Goal: Task Accomplishment & Management: Use online tool/utility

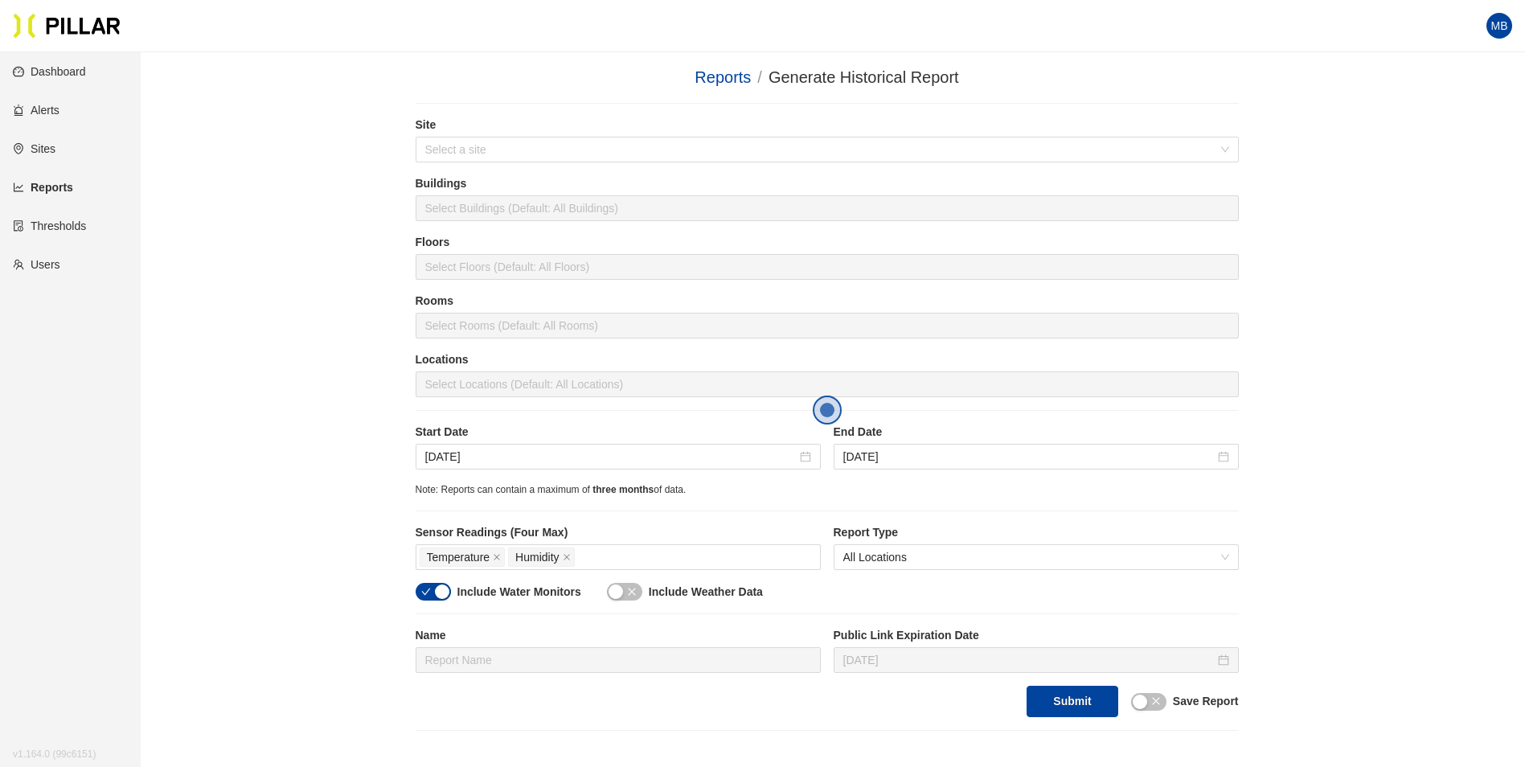
scroll to position [221, 0]
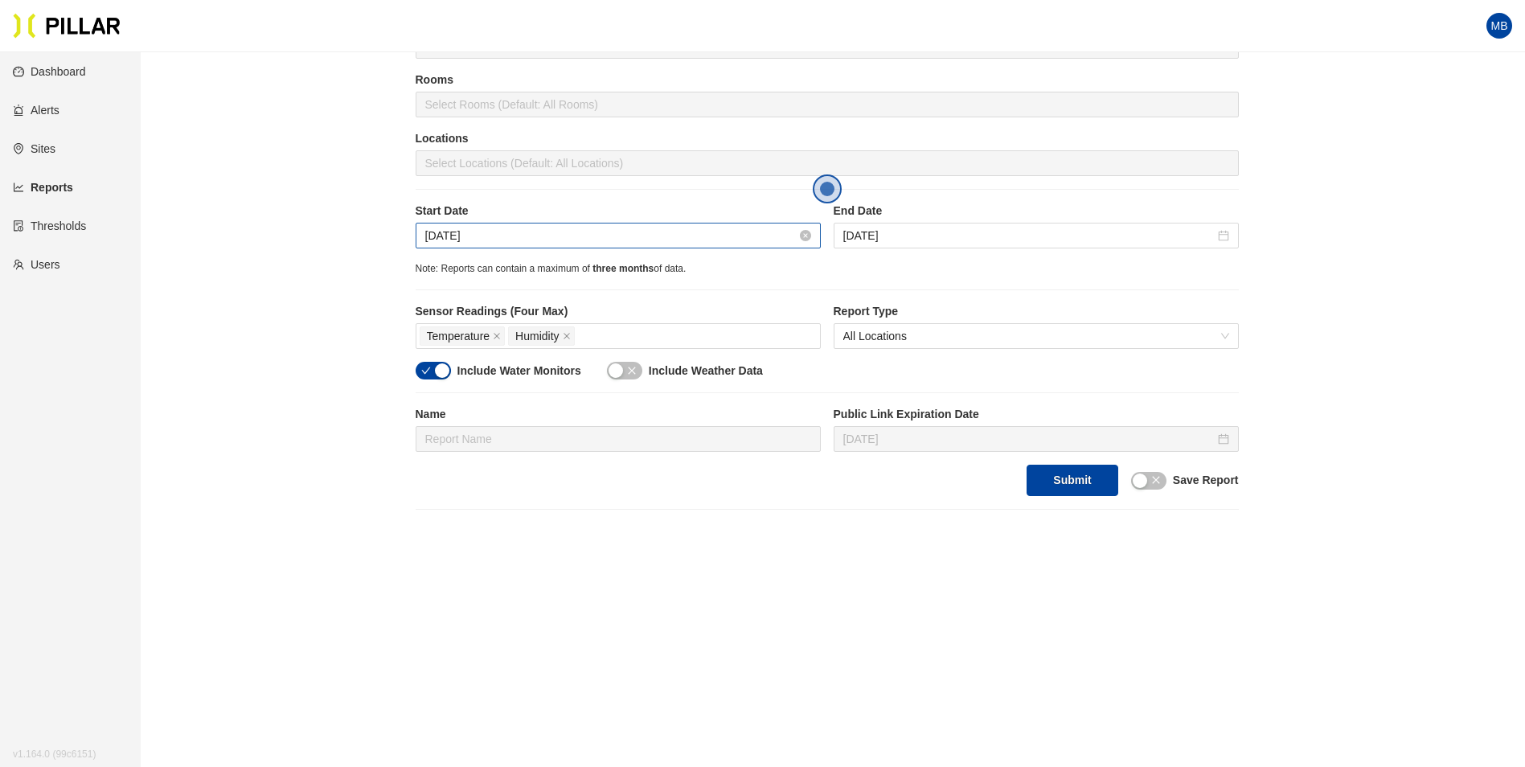
click at [503, 239] on input "[DATE]" at bounding box center [610, 236] width 371 height 18
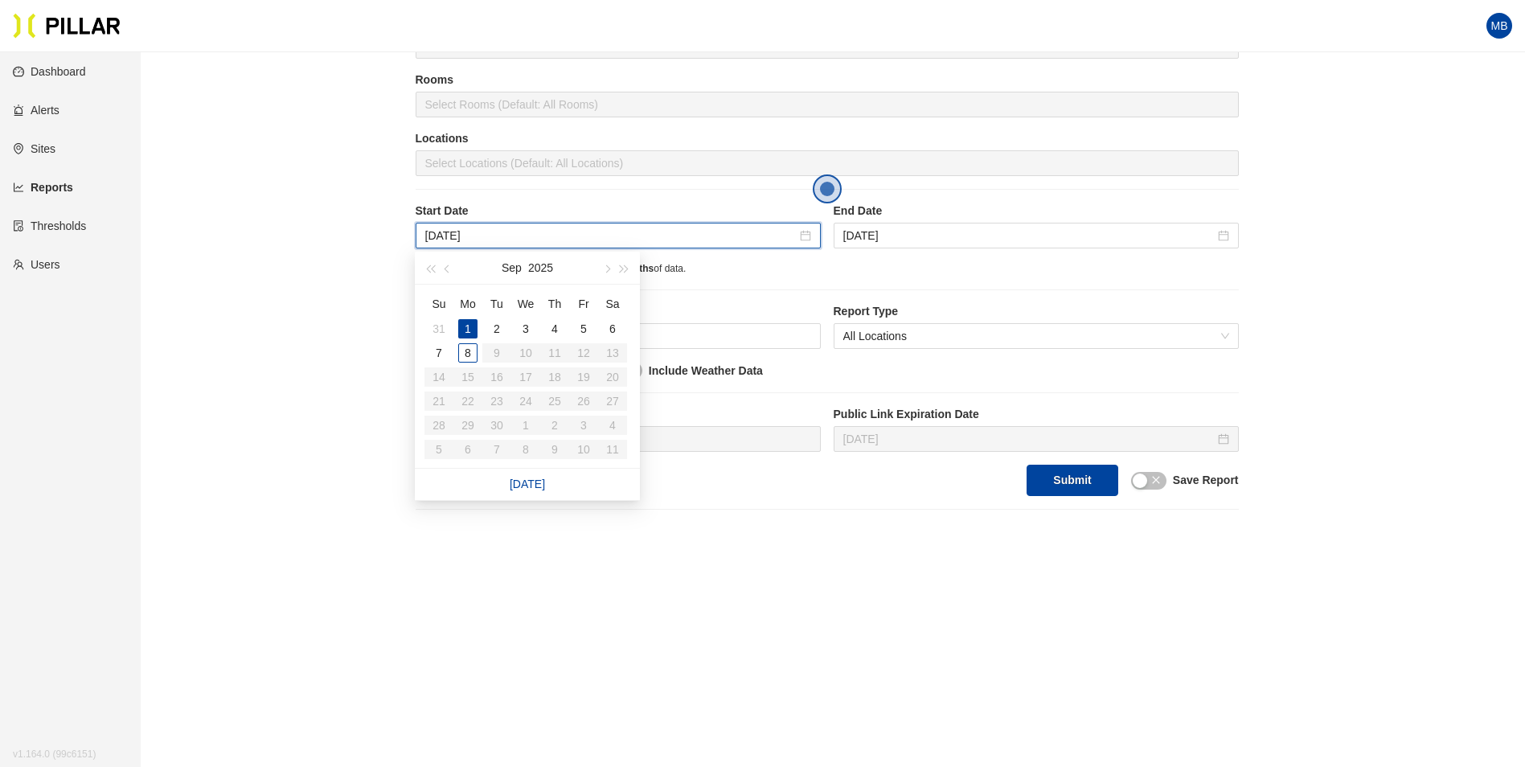
click at [1009, 621] on main "Reports / Generate Historical Report / Site Select a site Buildings Select Buil…" at bounding box center [762, 299] width 1525 height 936
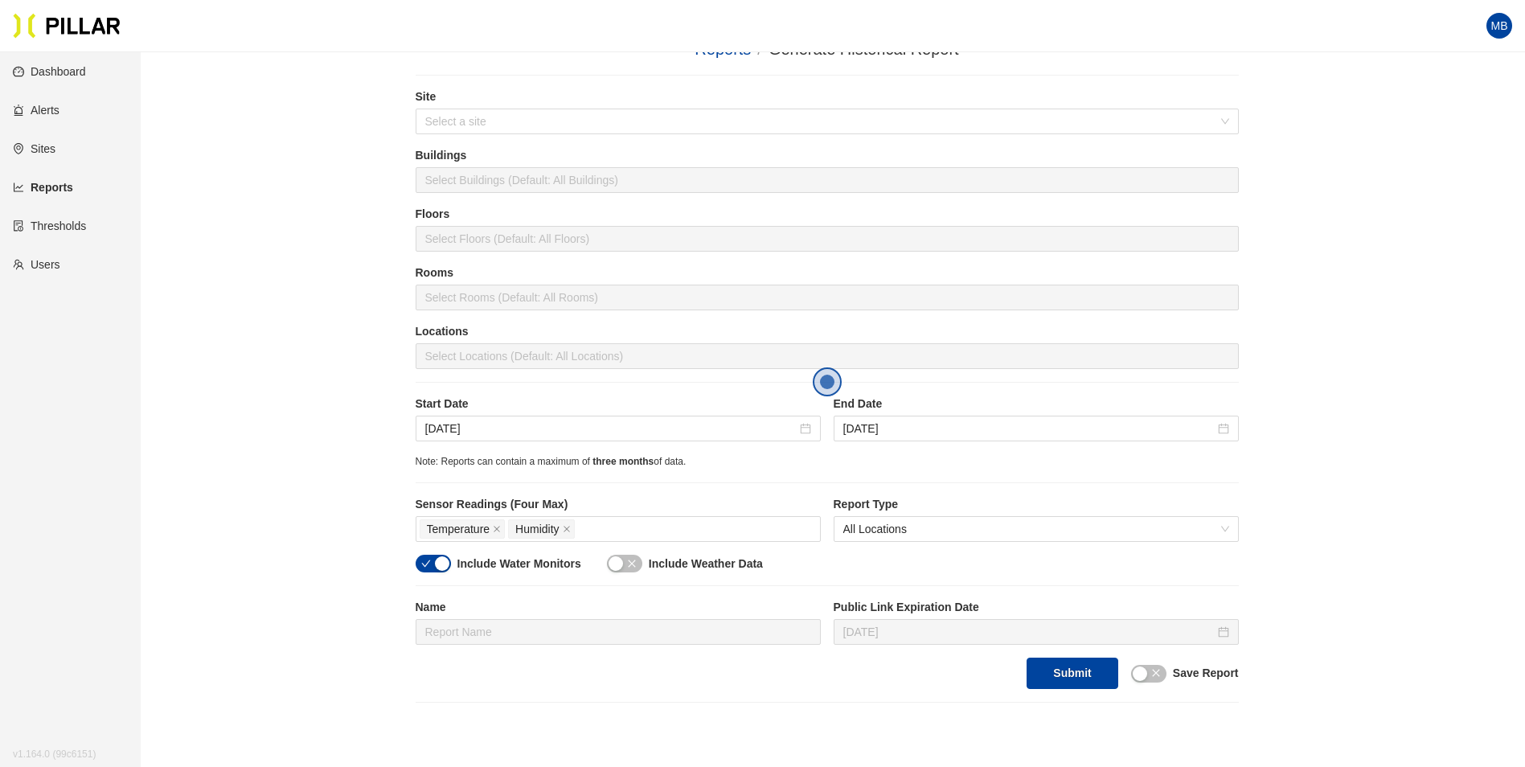
scroll to position [0, 0]
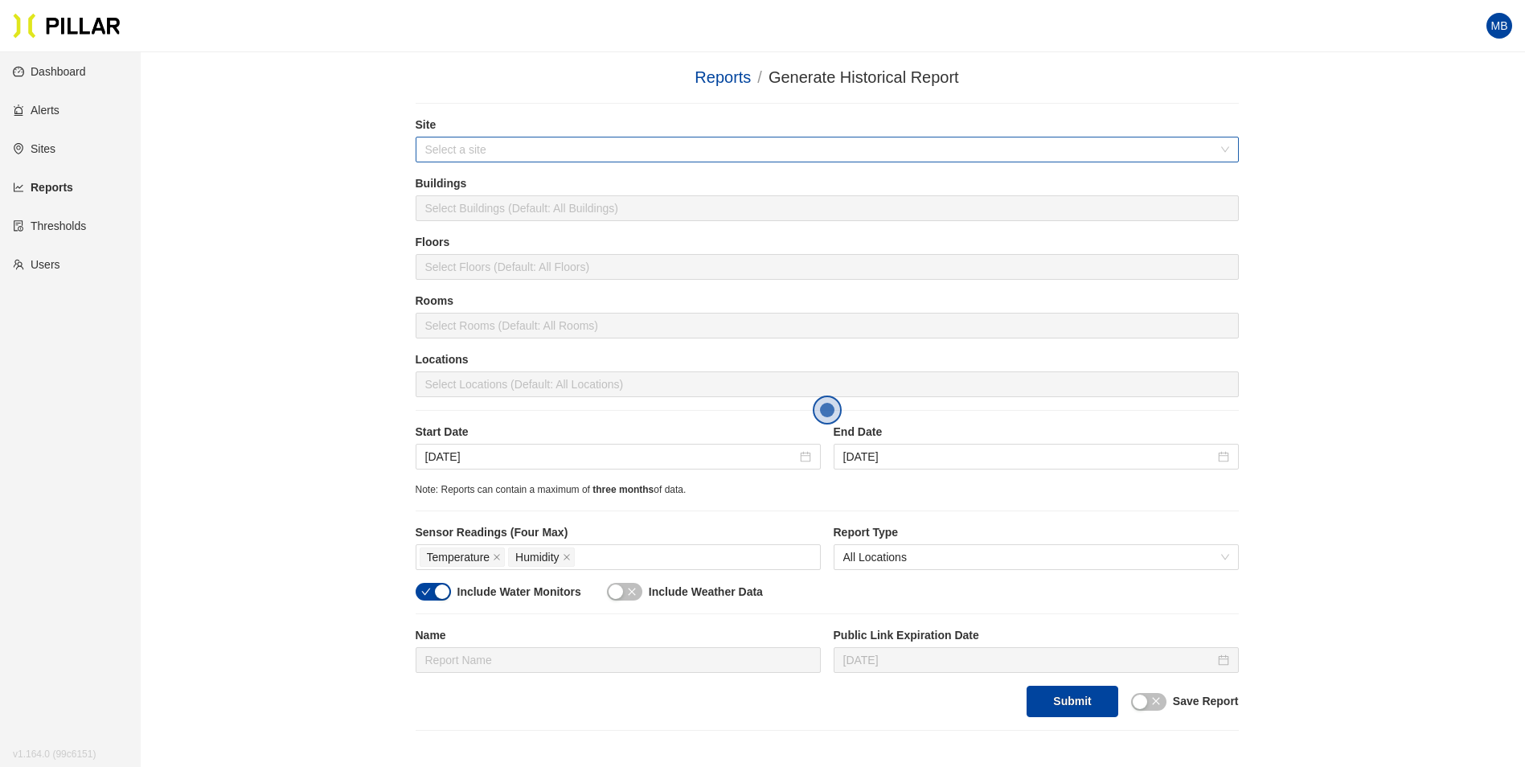
click at [457, 146] on input "search" at bounding box center [821, 149] width 793 height 24
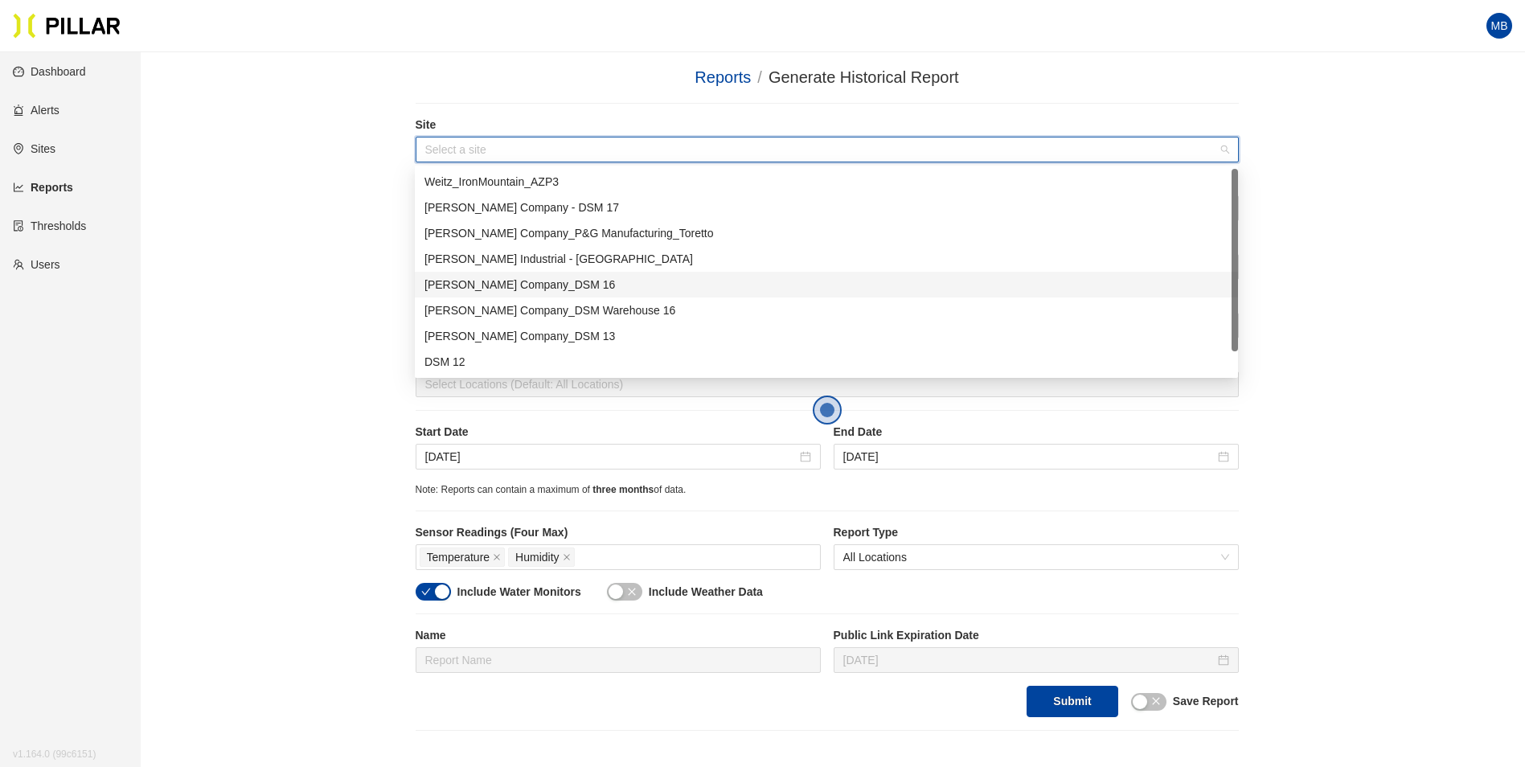
click at [513, 281] on div "[PERSON_NAME] Company_DSM 16" at bounding box center [826, 285] width 804 height 18
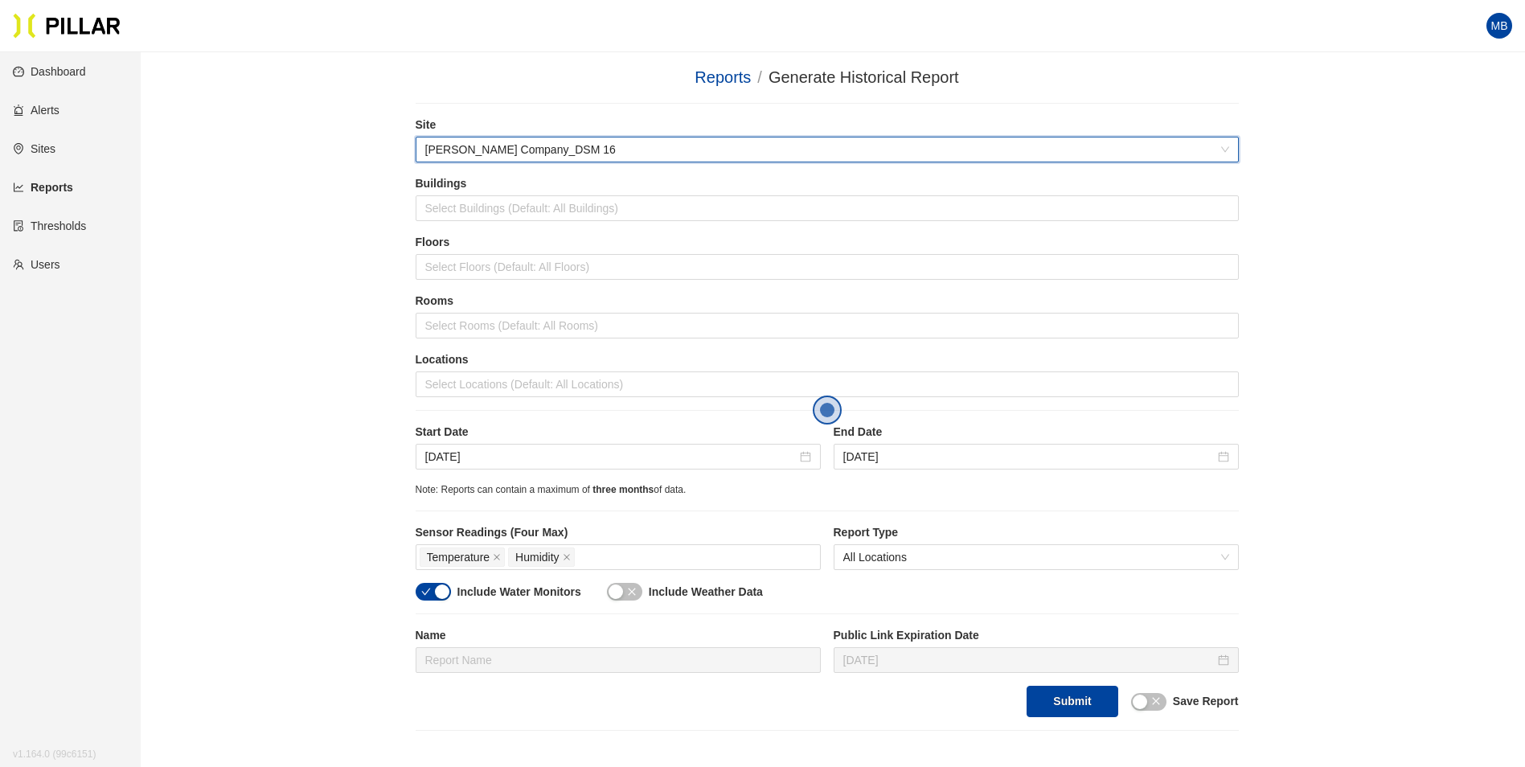
click at [187, 223] on div "Reports / Generate Historical Report / Site 546b1093 Weitz Company_DSM 16 Build…" at bounding box center [826, 398] width 1293 height 666
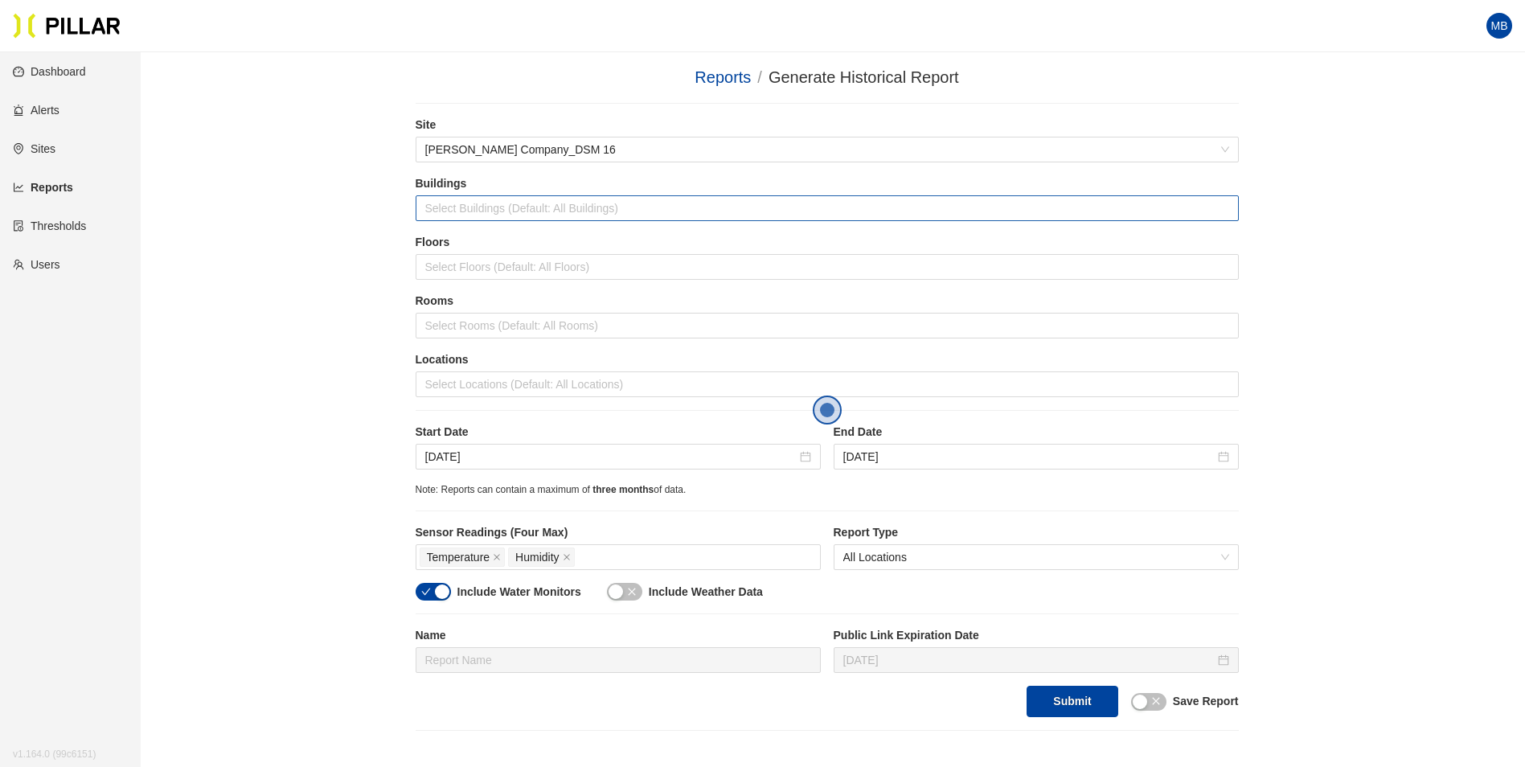
click at [499, 204] on div at bounding box center [827, 208] width 815 height 23
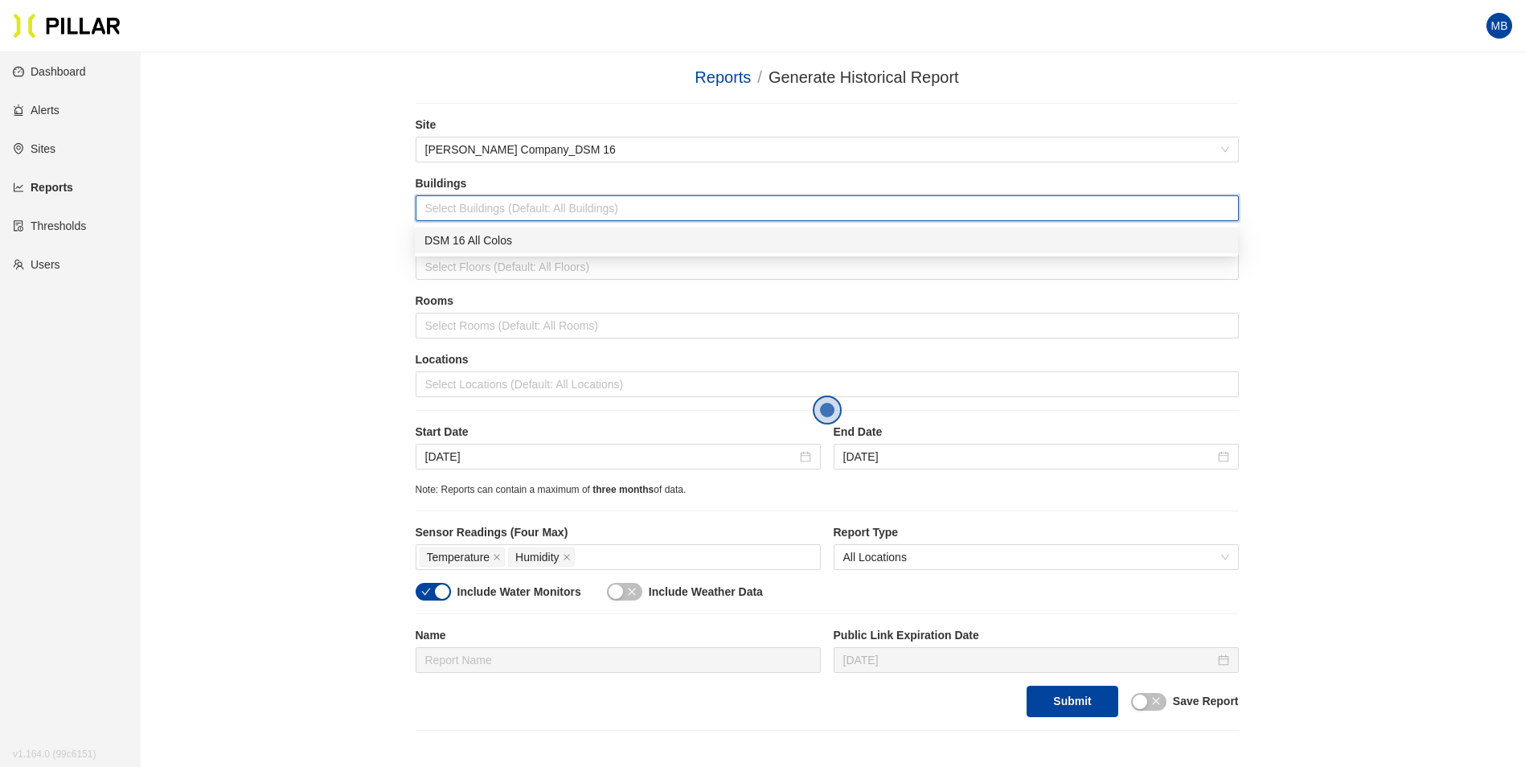
click at [315, 208] on div "Reports / Generate Historical Report / Site Weitz Company_DSM 16 Buildings Sele…" at bounding box center [826, 398] width 1293 height 666
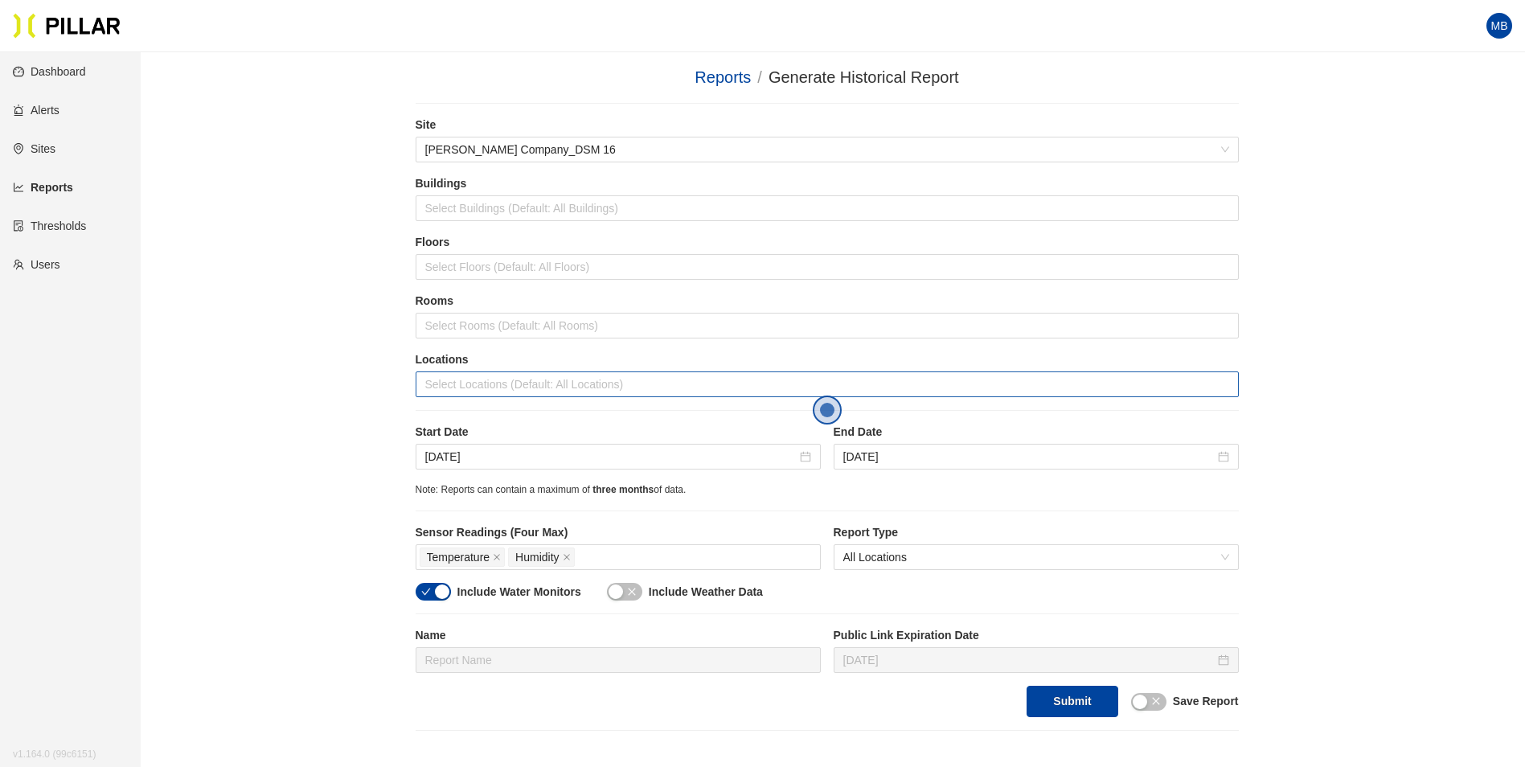
click at [463, 383] on div at bounding box center [827, 384] width 815 height 23
click at [509, 375] on div at bounding box center [827, 384] width 815 height 23
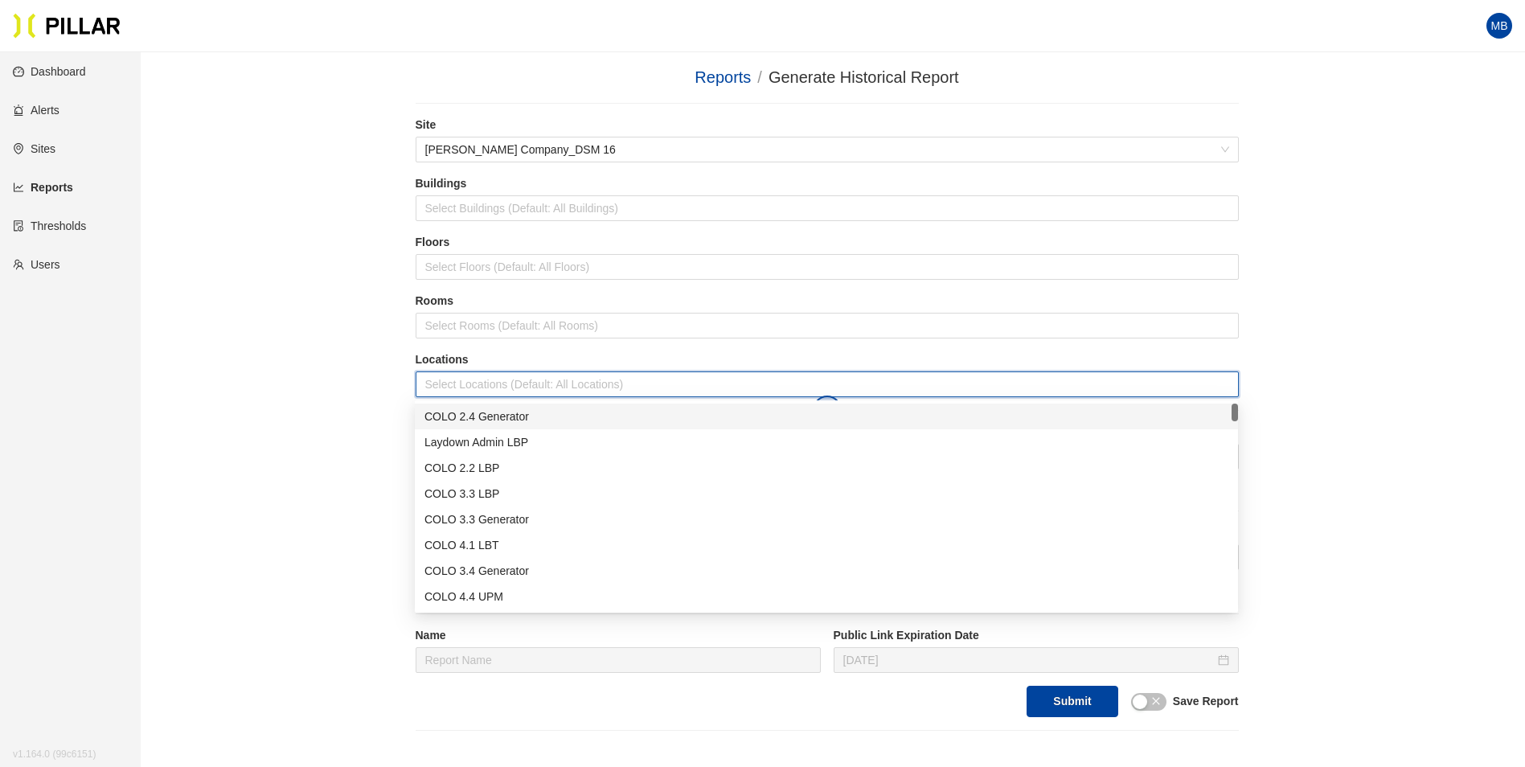
click at [469, 417] on div "COLO 2.4 Generator" at bounding box center [826, 417] width 804 height 18
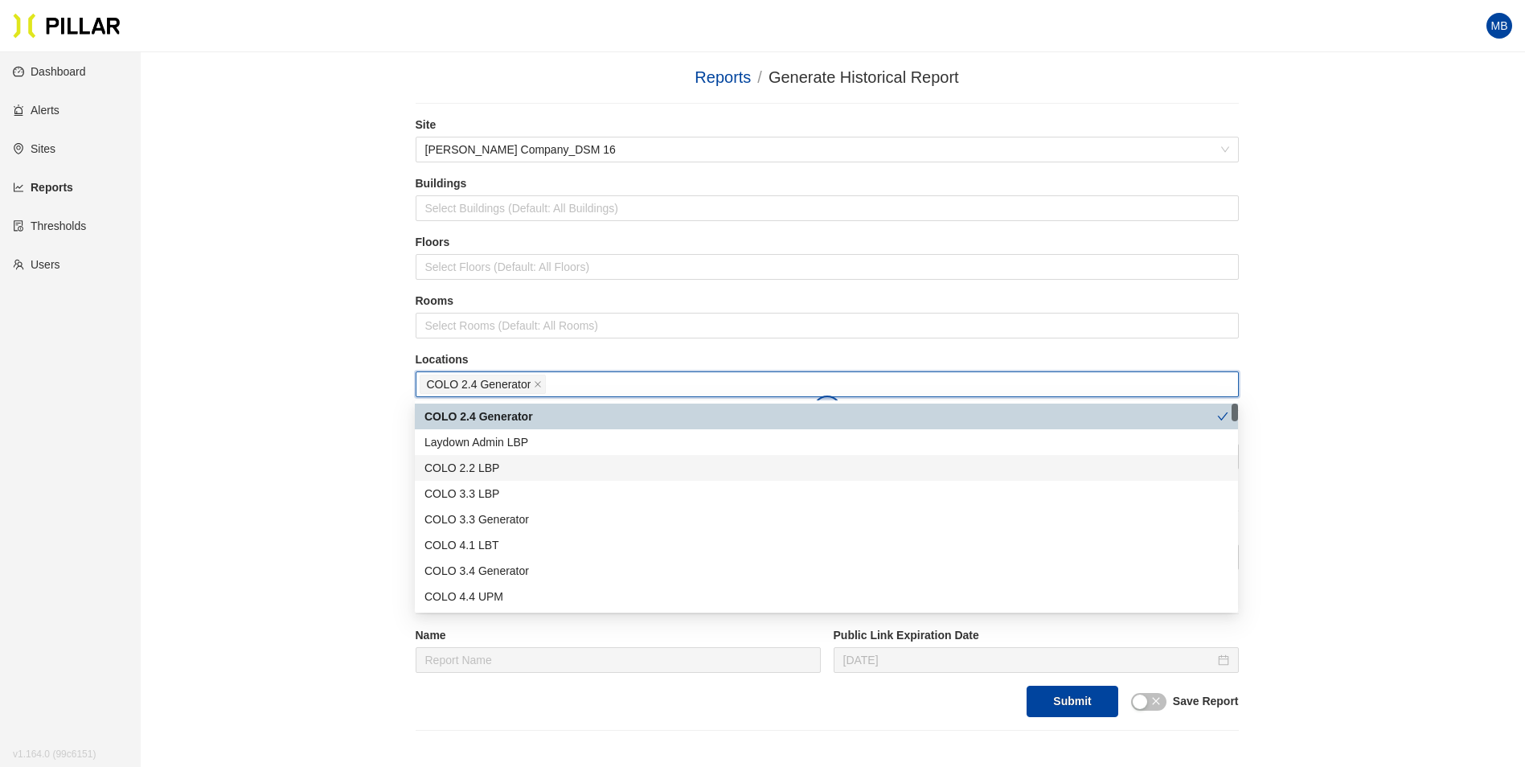
click at [539, 472] on div "COLO 2.2 LBP" at bounding box center [826, 468] width 804 height 18
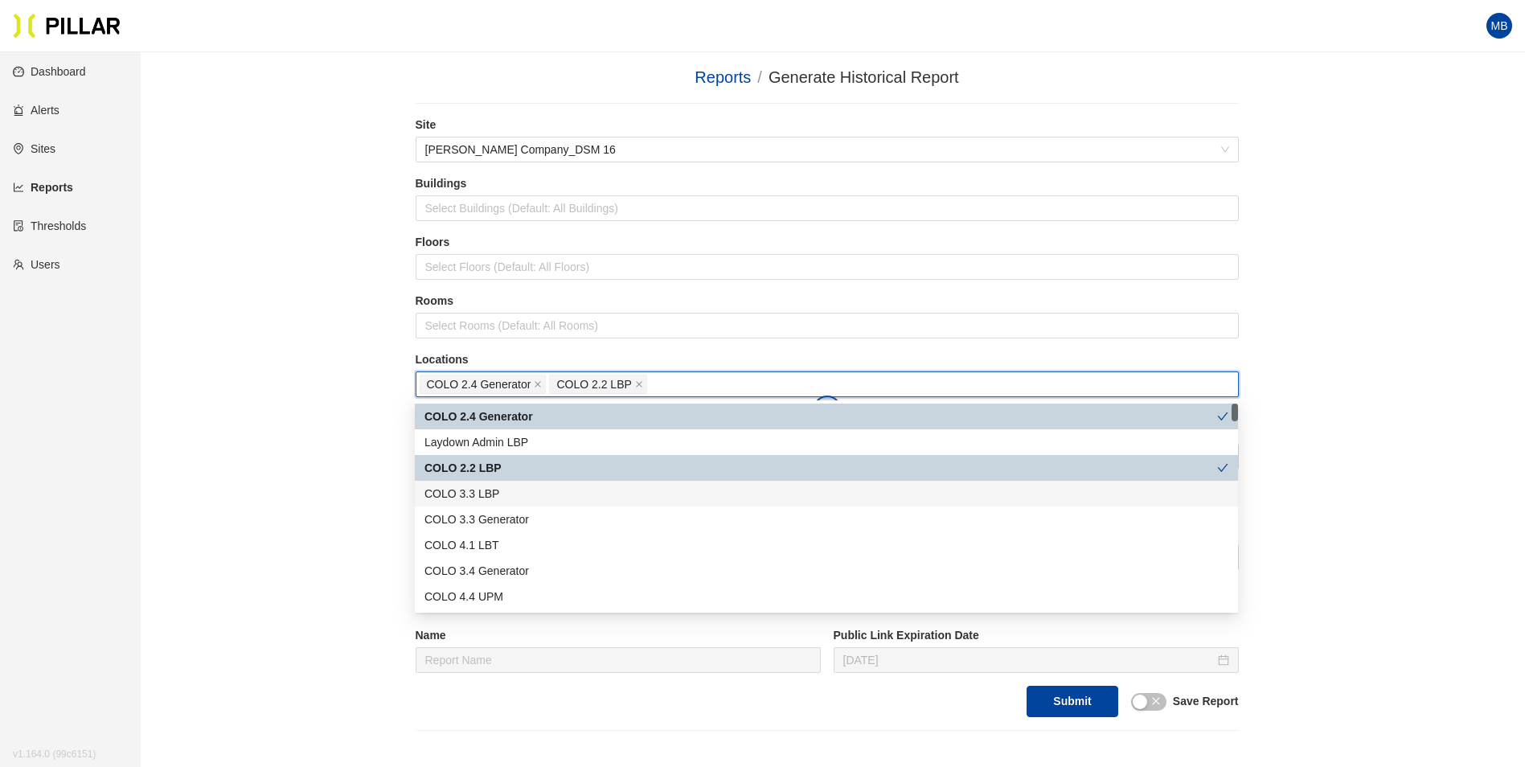
click at [527, 489] on div "COLO 3.3 LBP" at bounding box center [826, 494] width 804 height 18
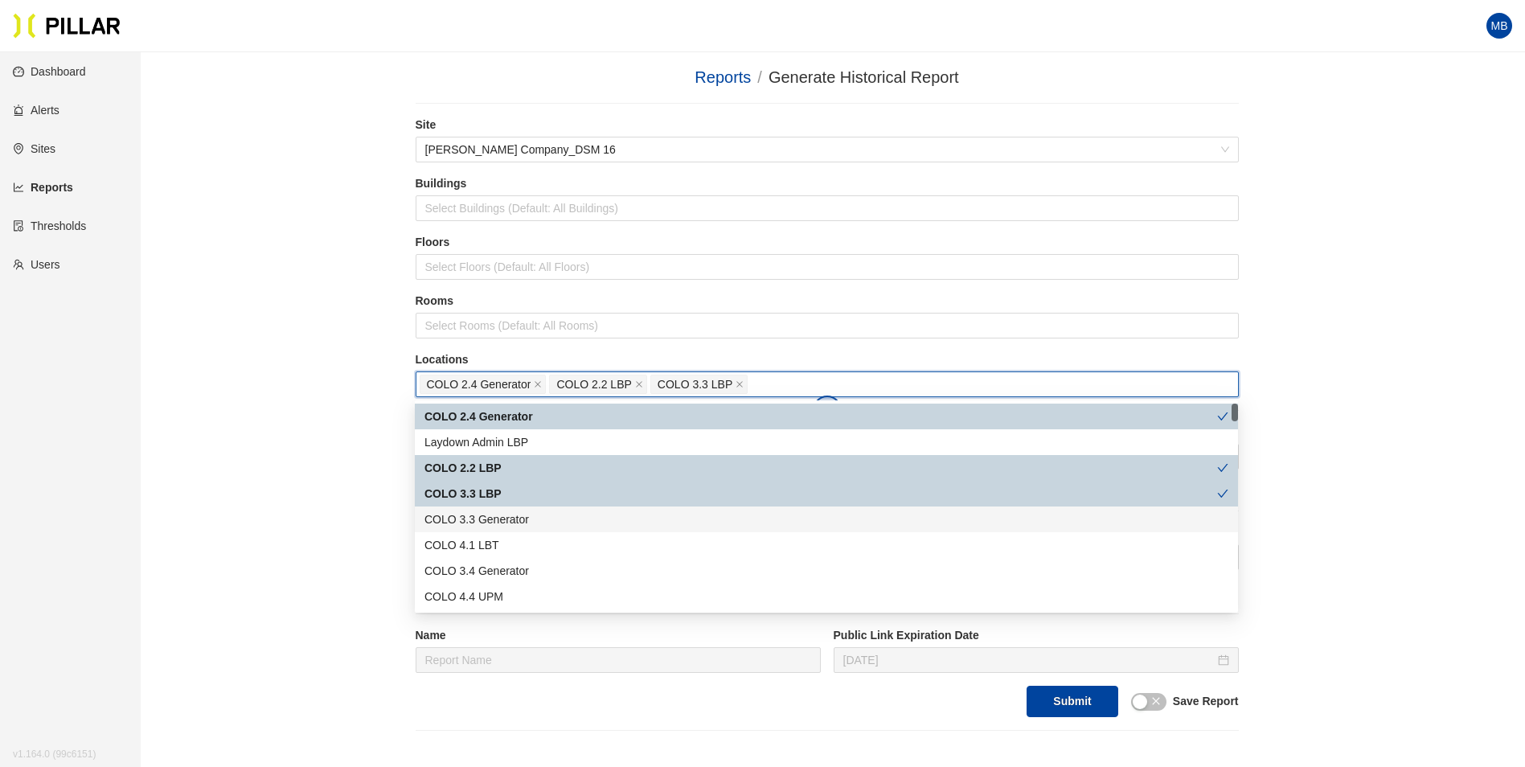
click at [528, 519] on div "COLO 3.3 Generator" at bounding box center [826, 519] width 804 height 18
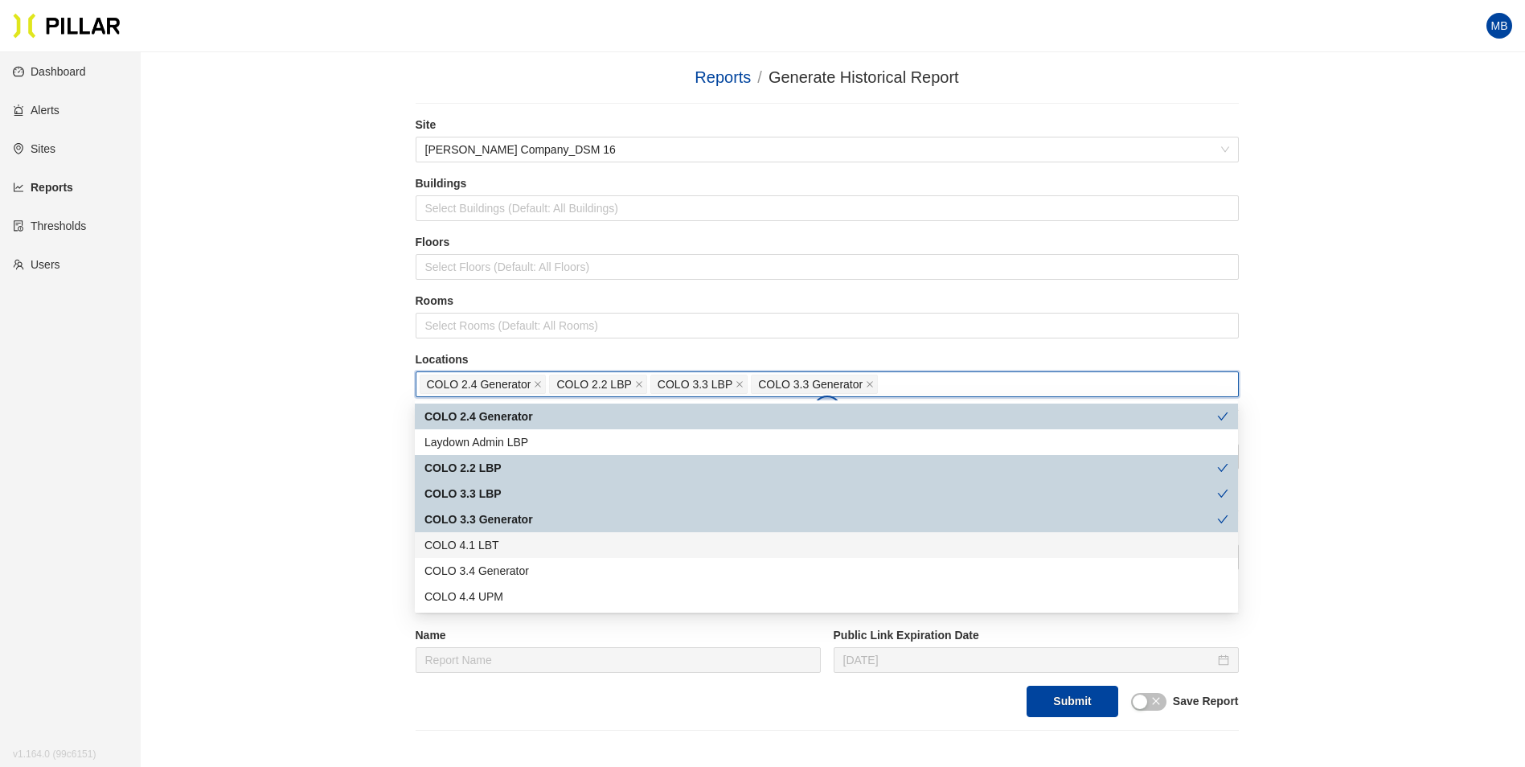
click at [515, 551] on div "COLO 4.1 LBT" at bounding box center [826, 545] width 804 height 18
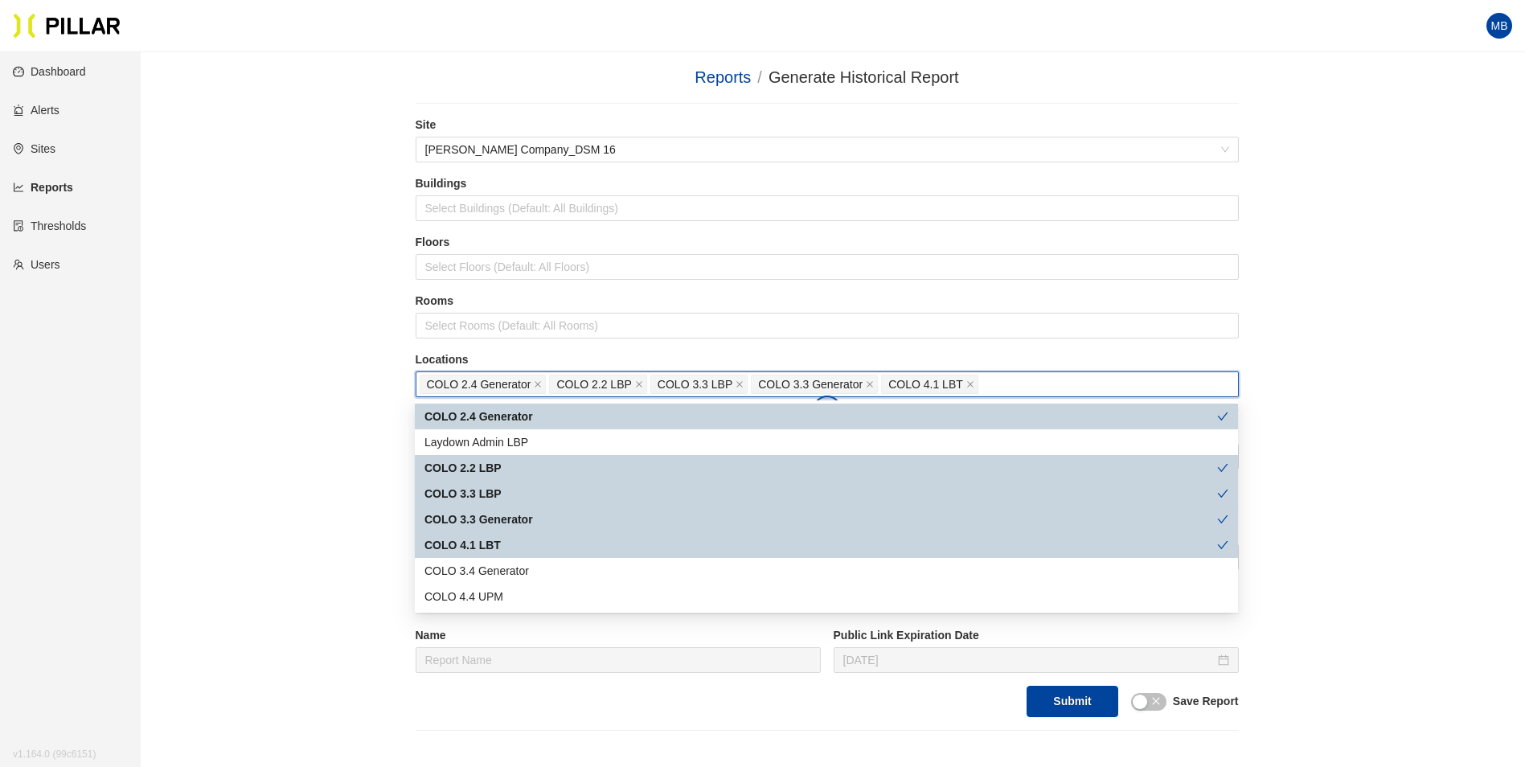
click at [514, 564] on div "COLO 3.4 Generator" at bounding box center [826, 571] width 804 height 18
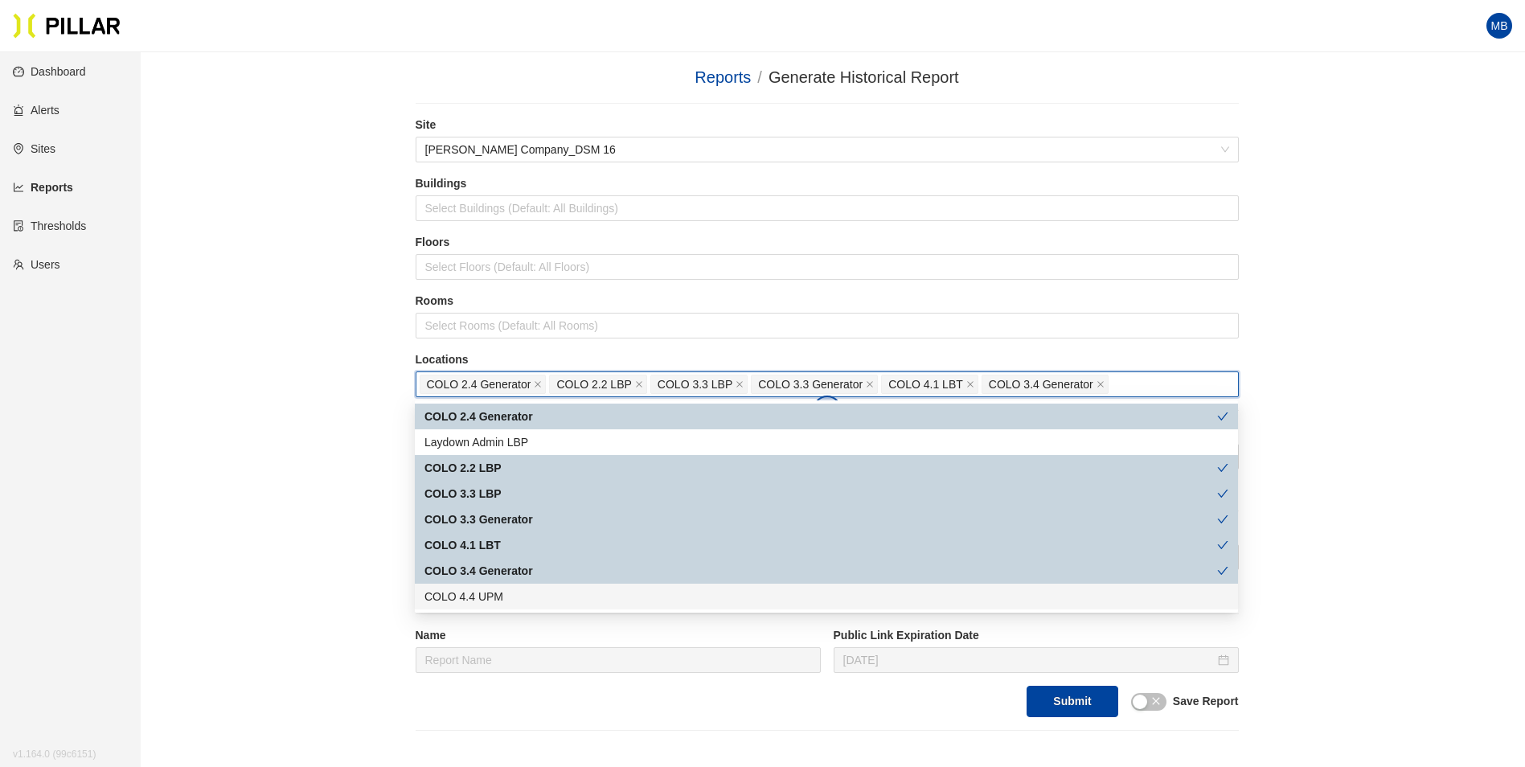
click at [510, 591] on div "COLO 4.4 UPM" at bounding box center [826, 597] width 804 height 18
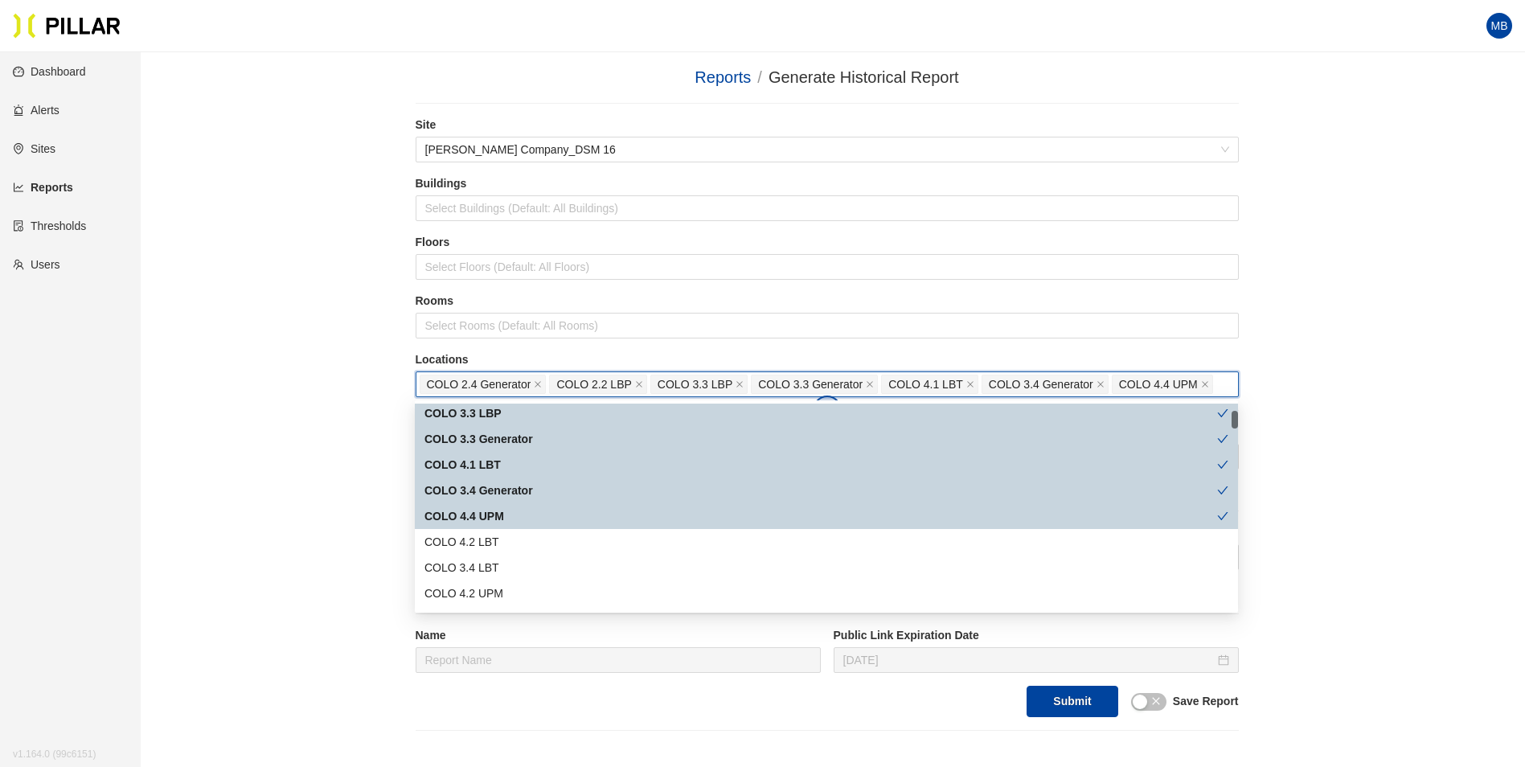
scroll to position [161, 0]
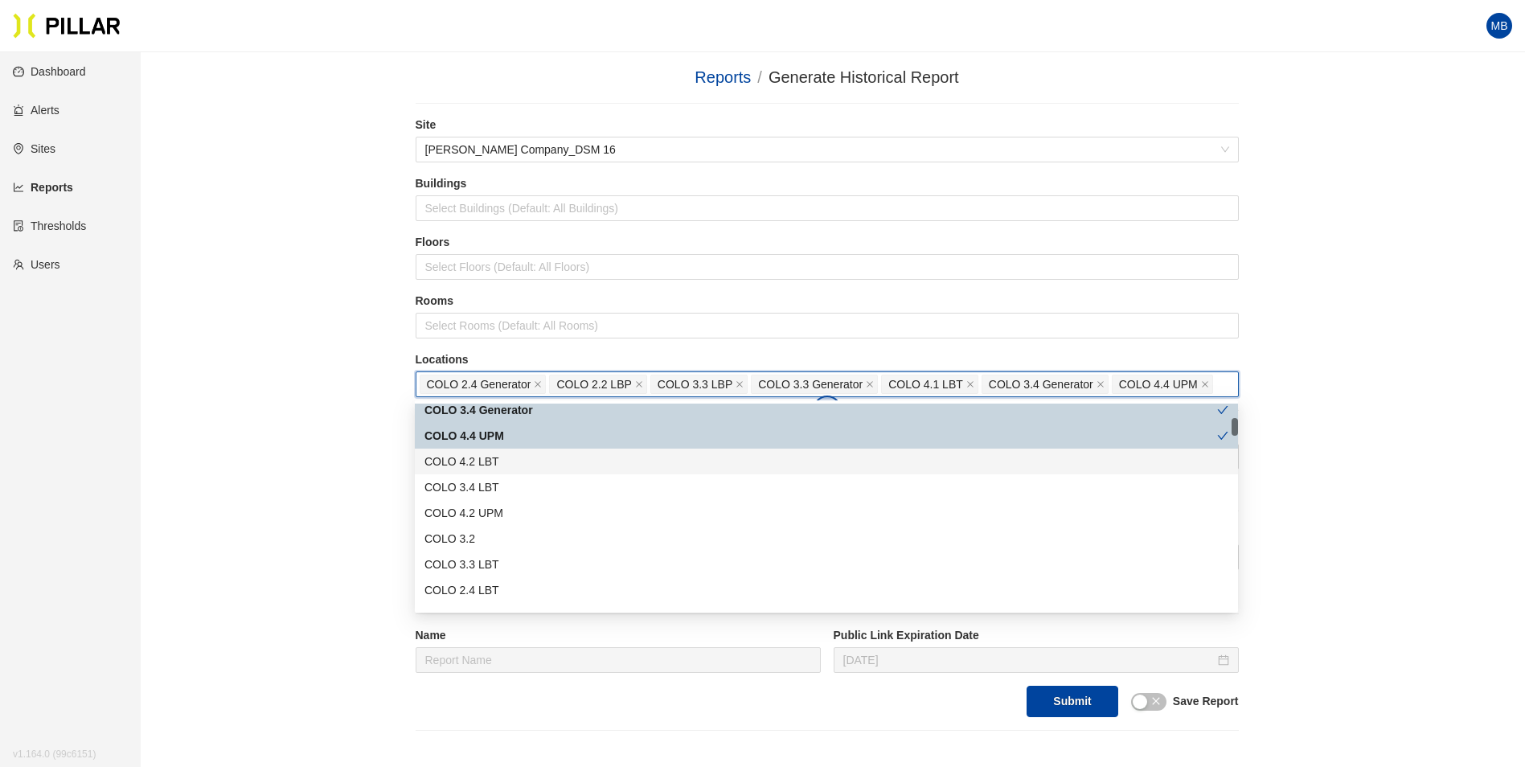
click at [517, 463] on div "COLO 4.2 LBT" at bounding box center [826, 462] width 804 height 18
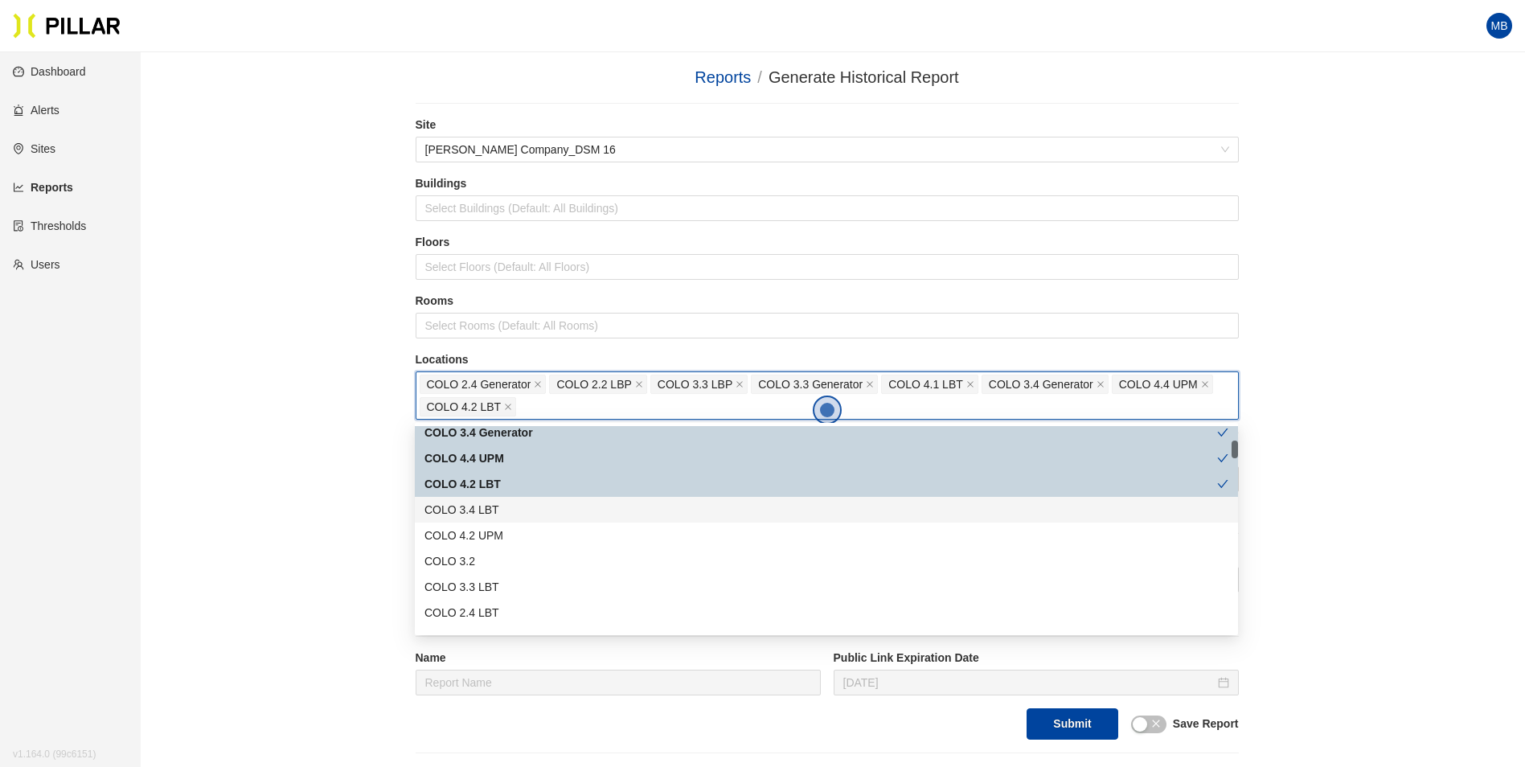
click at [503, 510] on div "COLO 3.4 LBT" at bounding box center [826, 510] width 804 height 18
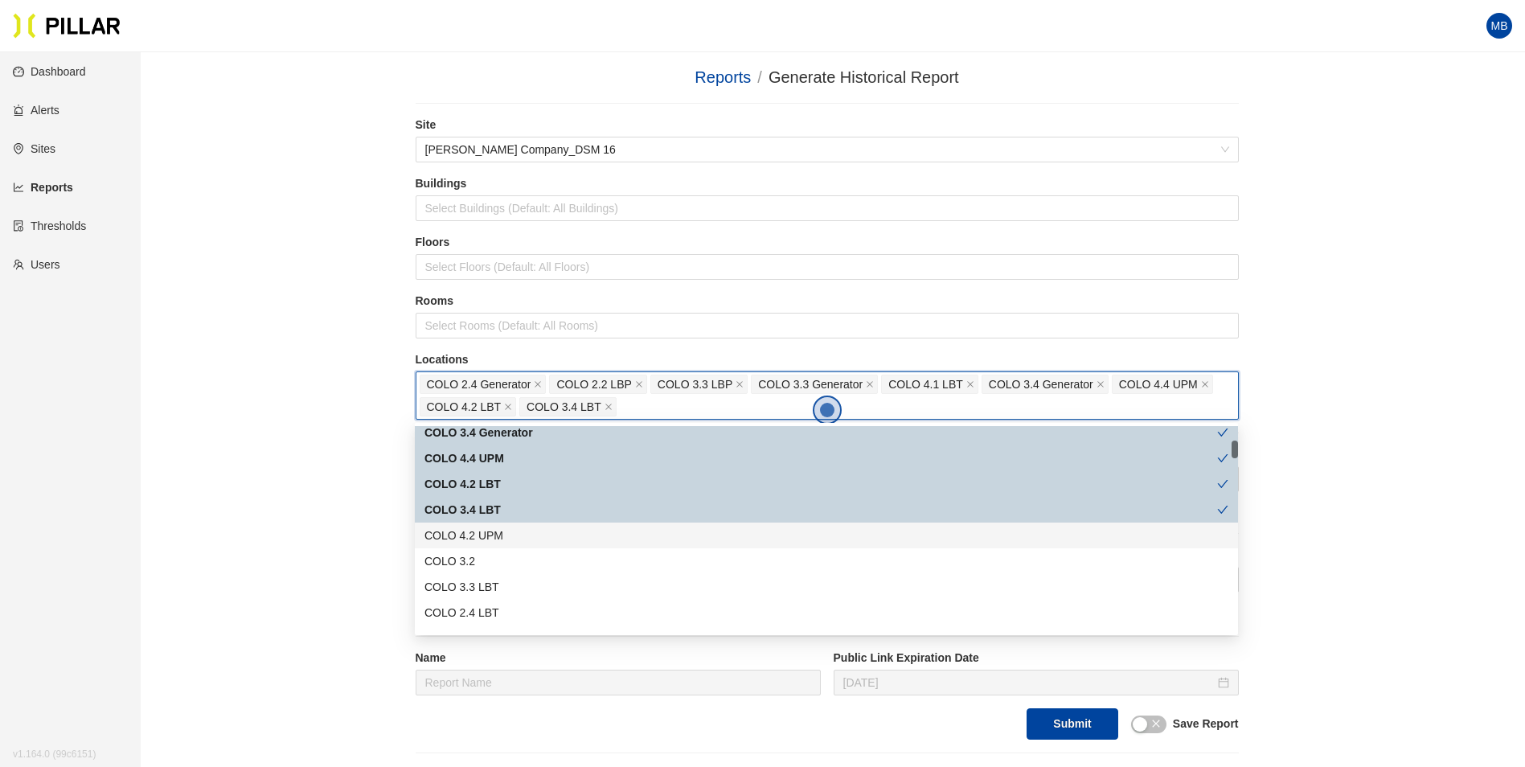
click at [499, 536] on div "COLO 4.2 UPM" at bounding box center [826, 536] width 804 height 18
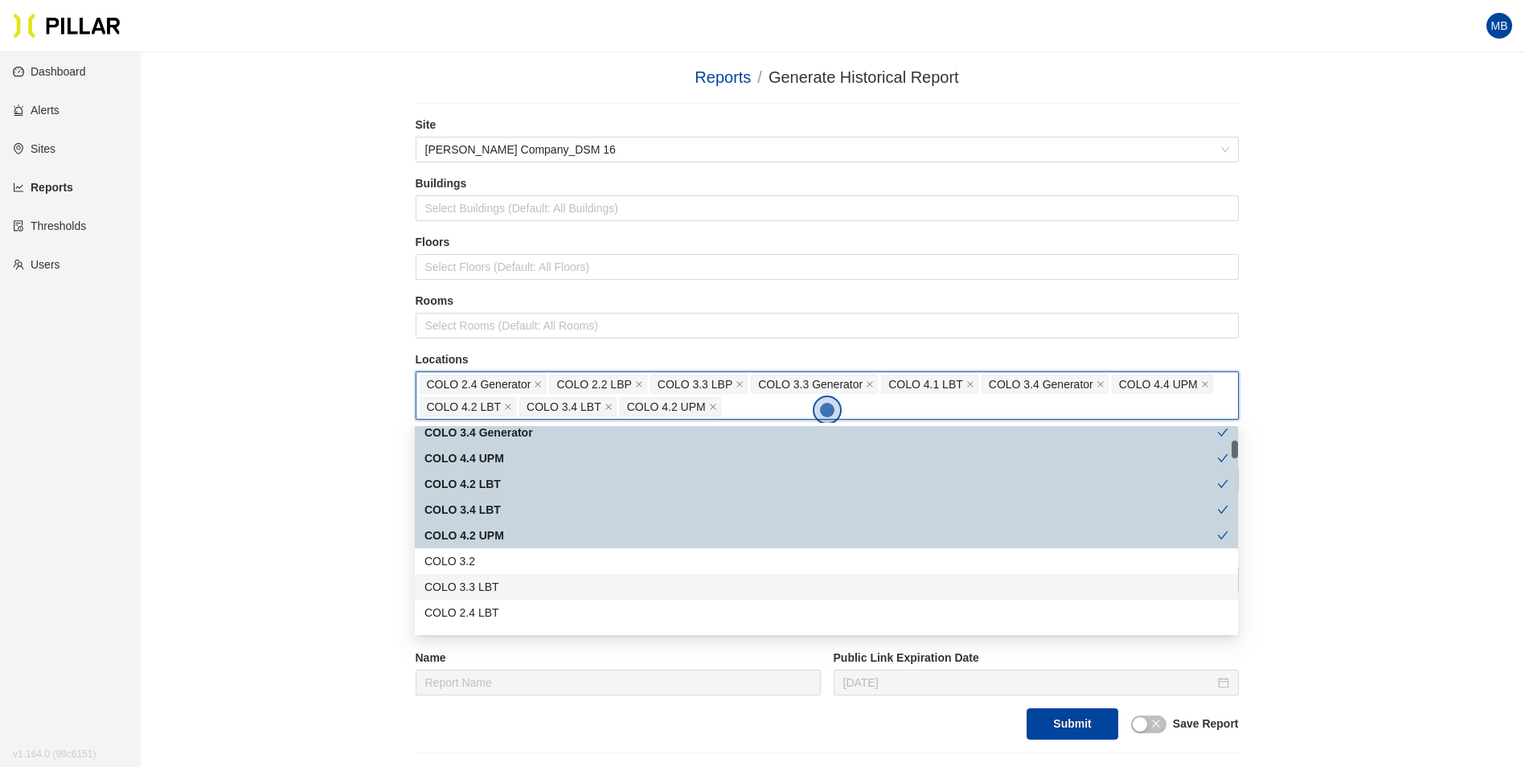
click at [502, 593] on div "COLO 3.3 LBT" at bounding box center [826, 587] width 804 height 18
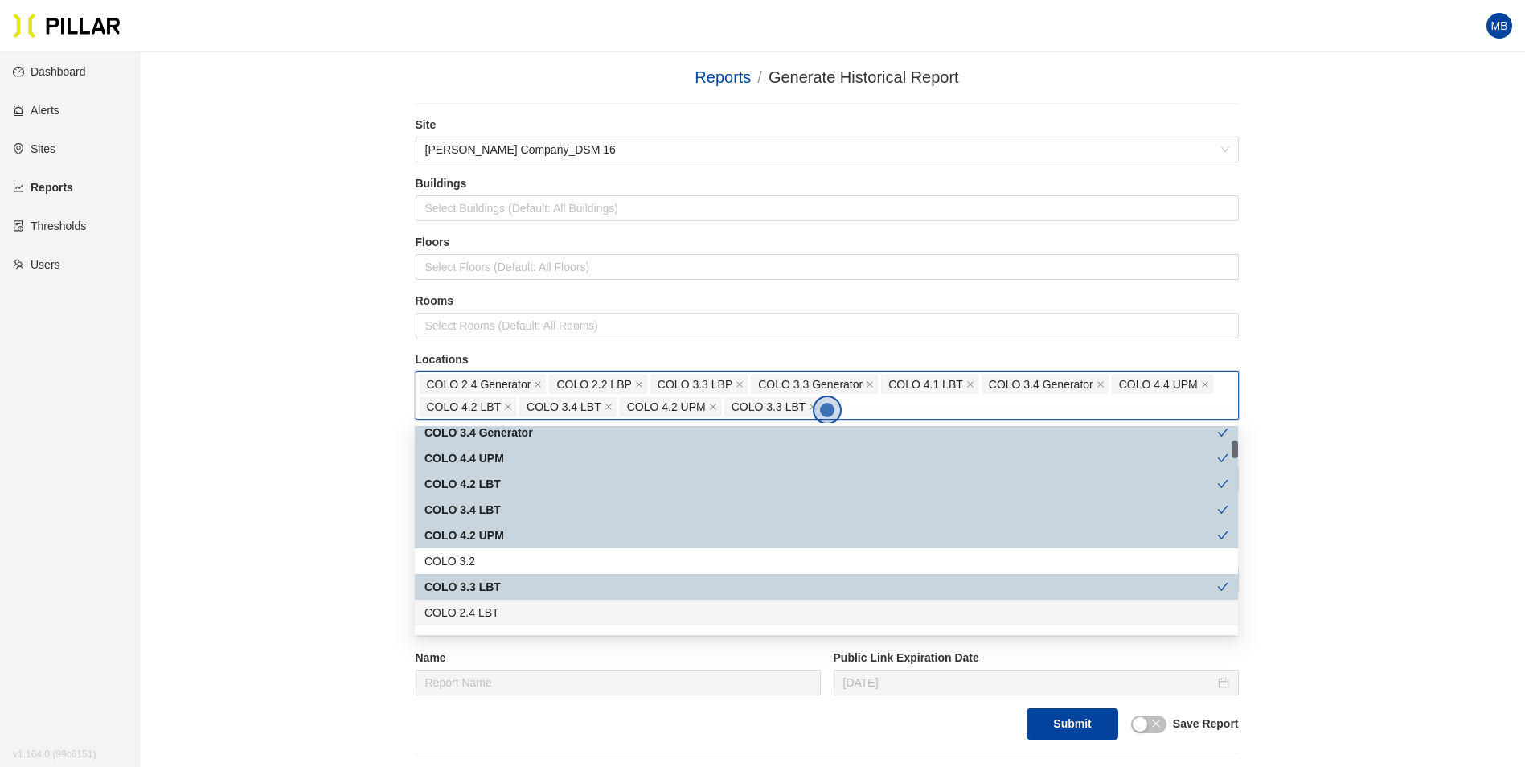
click at [501, 613] on div "COLO 2.4 LBT" at bounding box center [826, 613] width 804 height 18
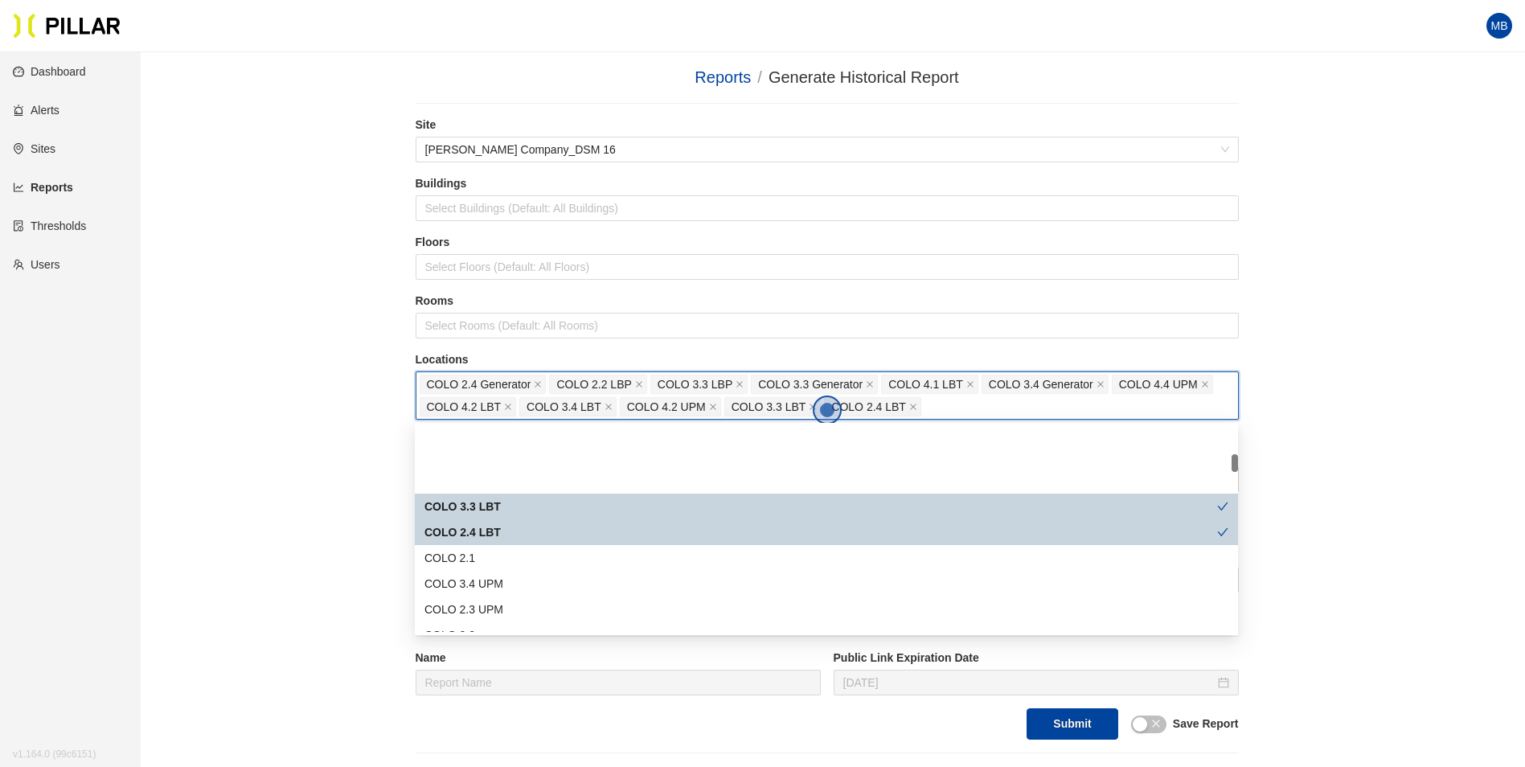
scroll to position [322, 0]
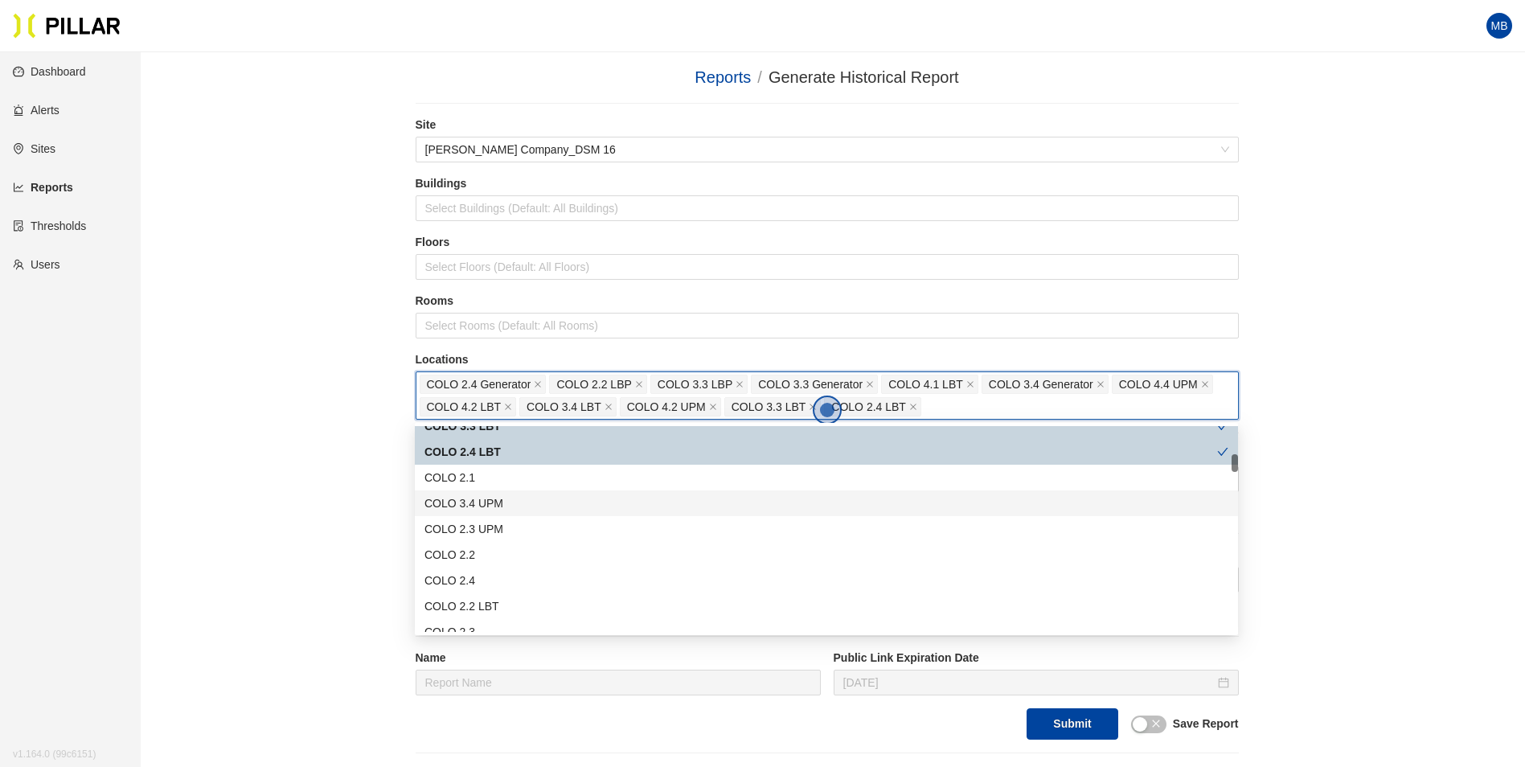
click at [515, 501] on div "COLO 3.4 UPM" at bounding box center [826, 503] width 804 height 18
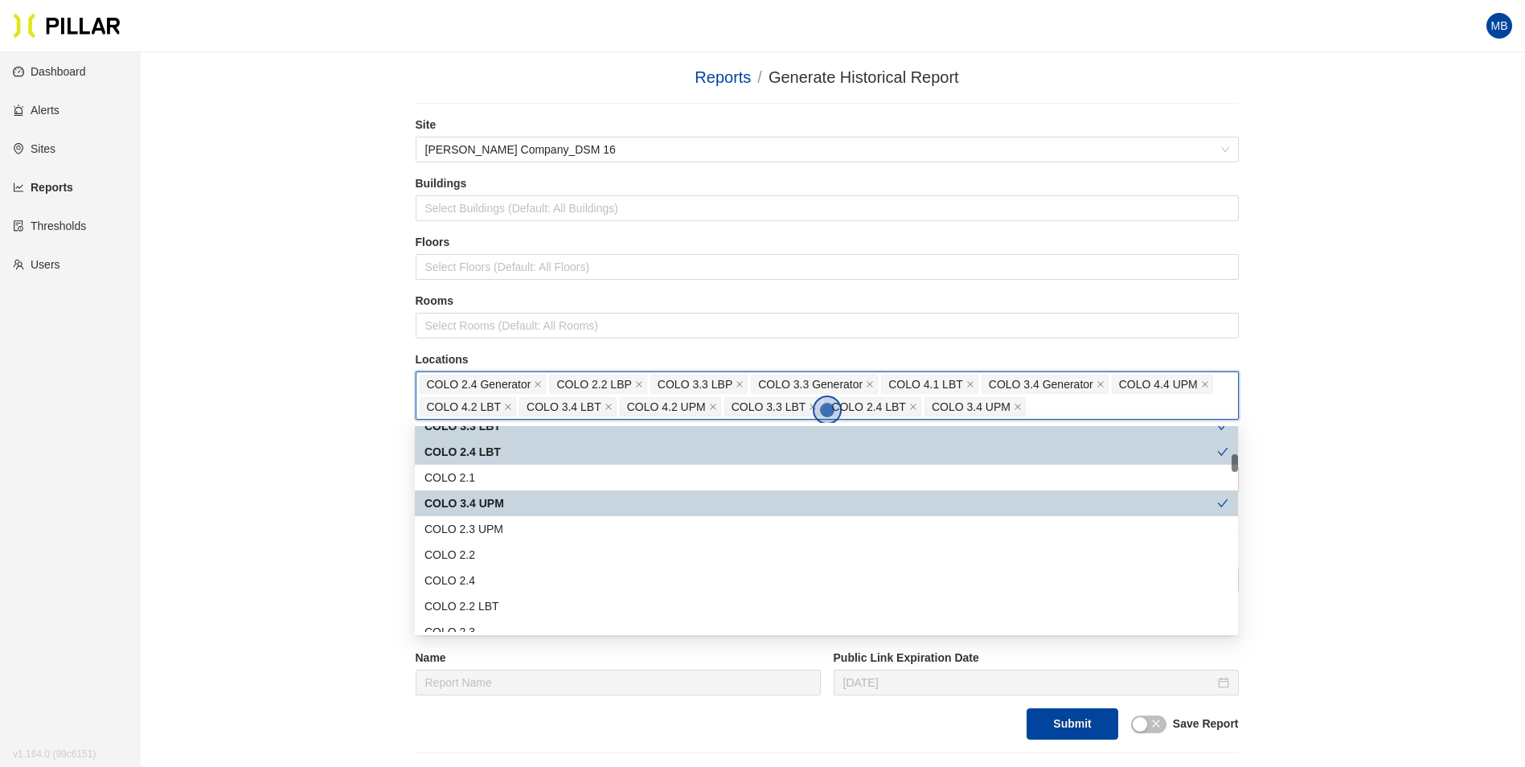
click at [510, 525] on div "COLO 2.3 UPM" at bounding box center [826, 529] width 804 height 18
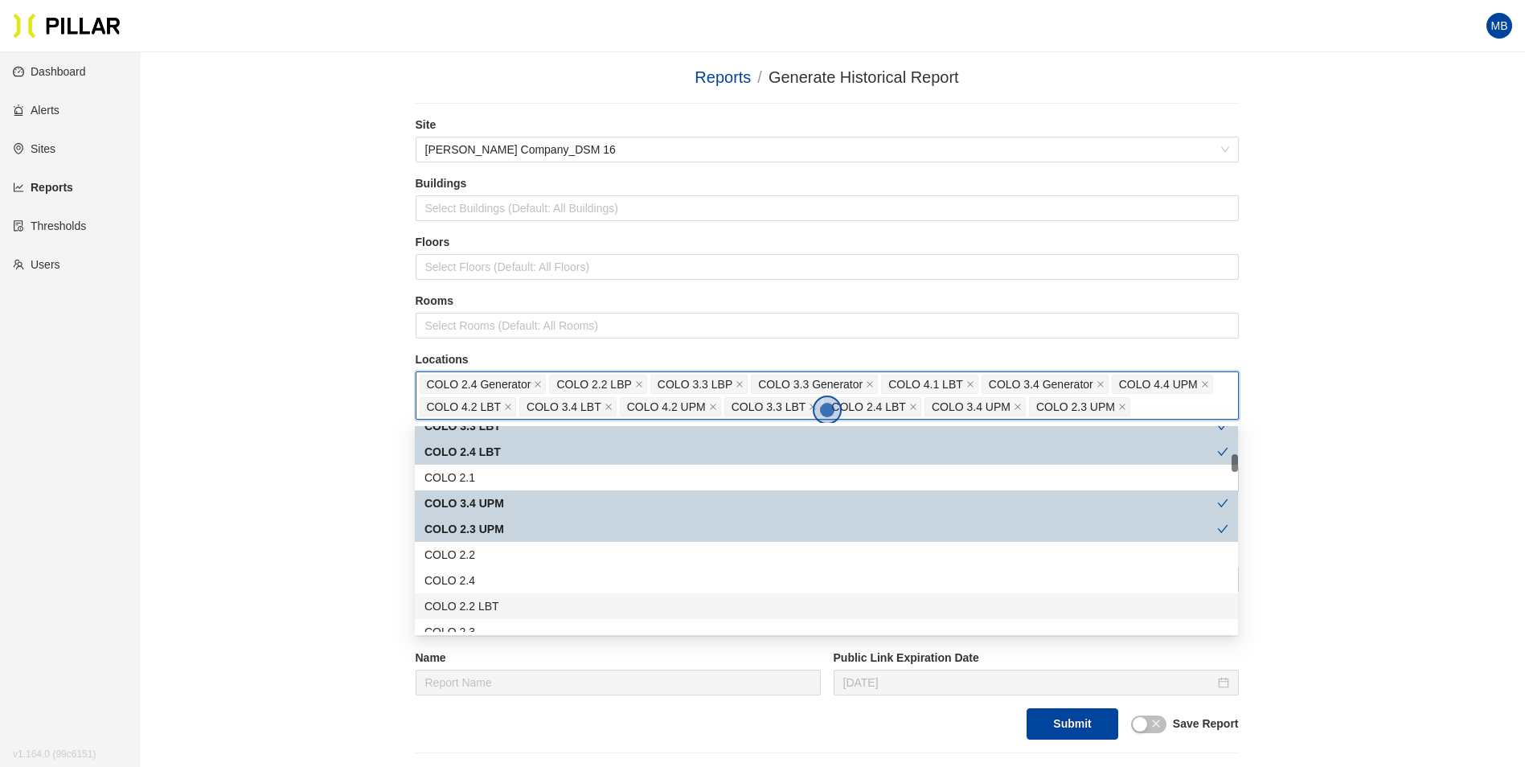
click at [495, 601] on div "COLO 2.2 LBT" at bounding box center [826, 606] width 804 height 18
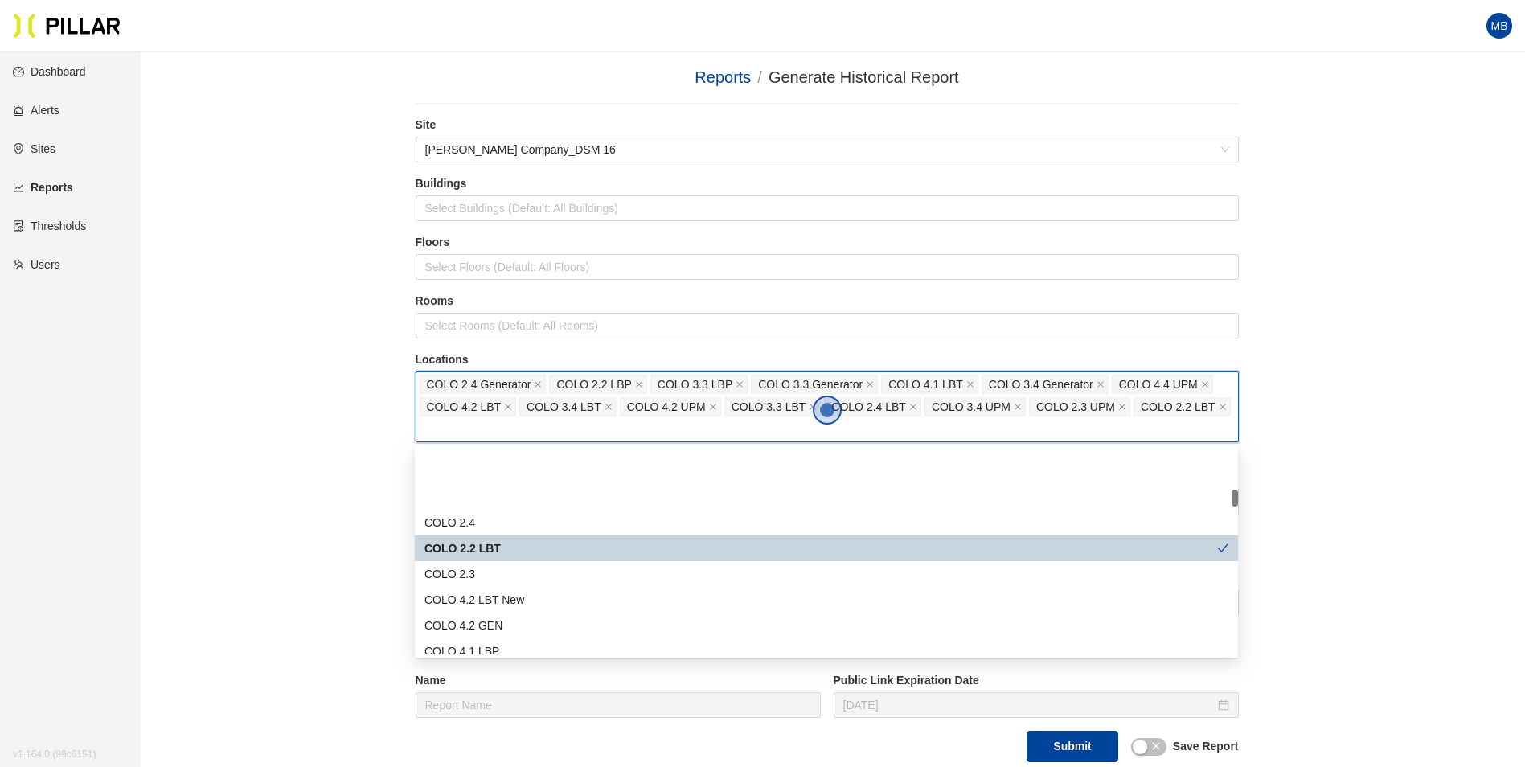
scroll to position [482, 0]
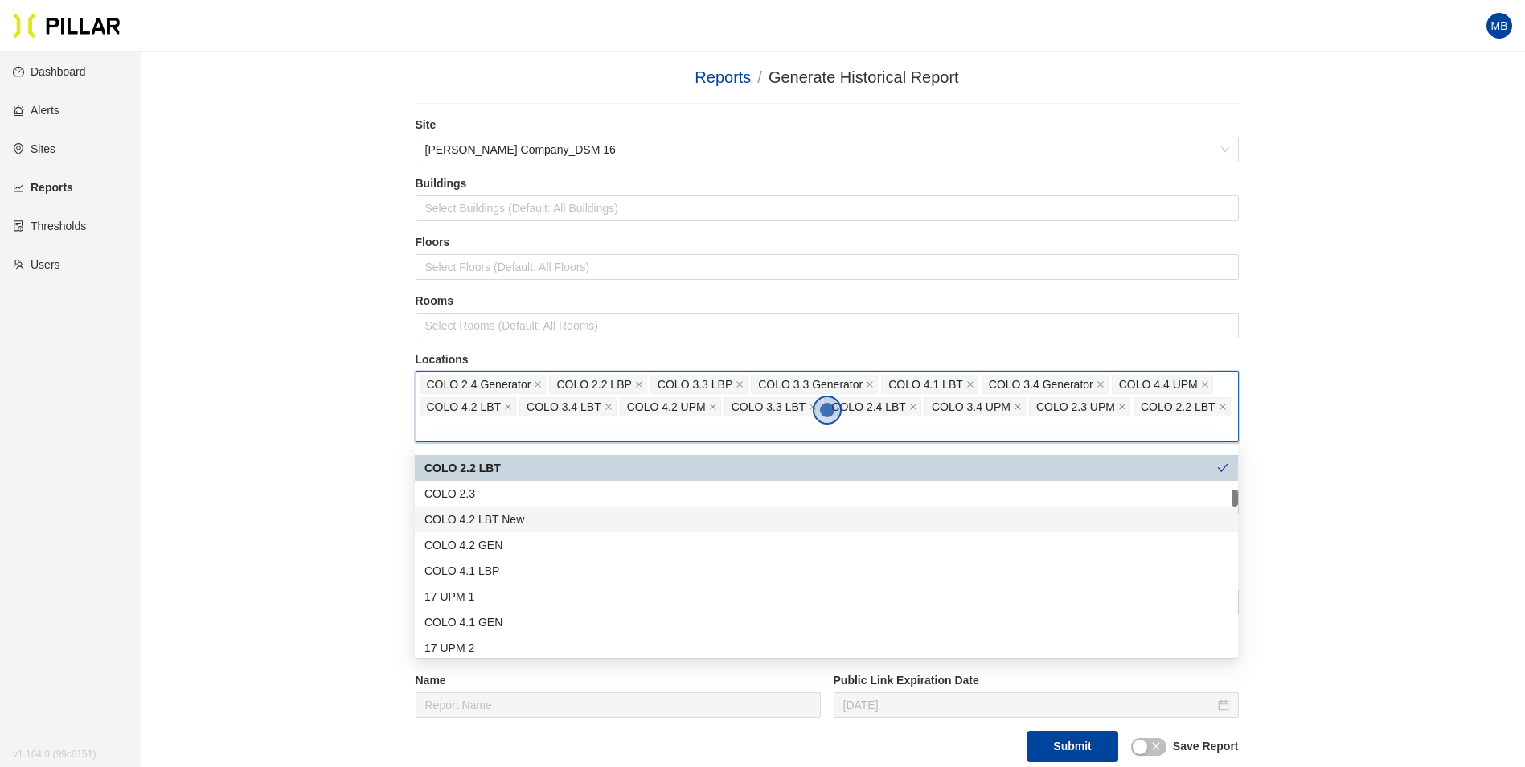
click at [514, 519] on div "COLO 4.2 LBT New" at bounding box center [826, 519] width 804 height 18
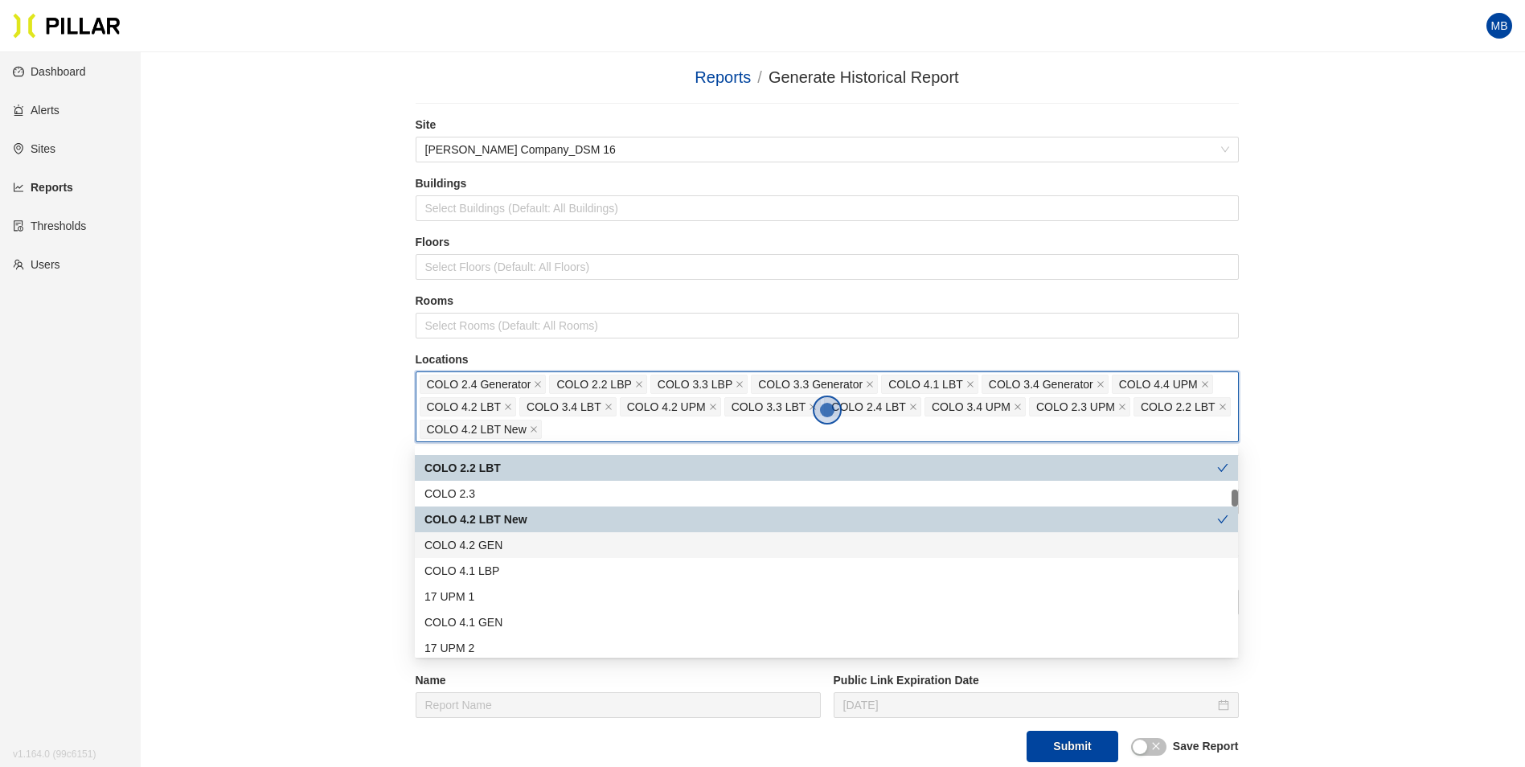
click at [510, 554] on div "COLO 4.2 GEN" at bounding box center [826, 545] width 823 height 26
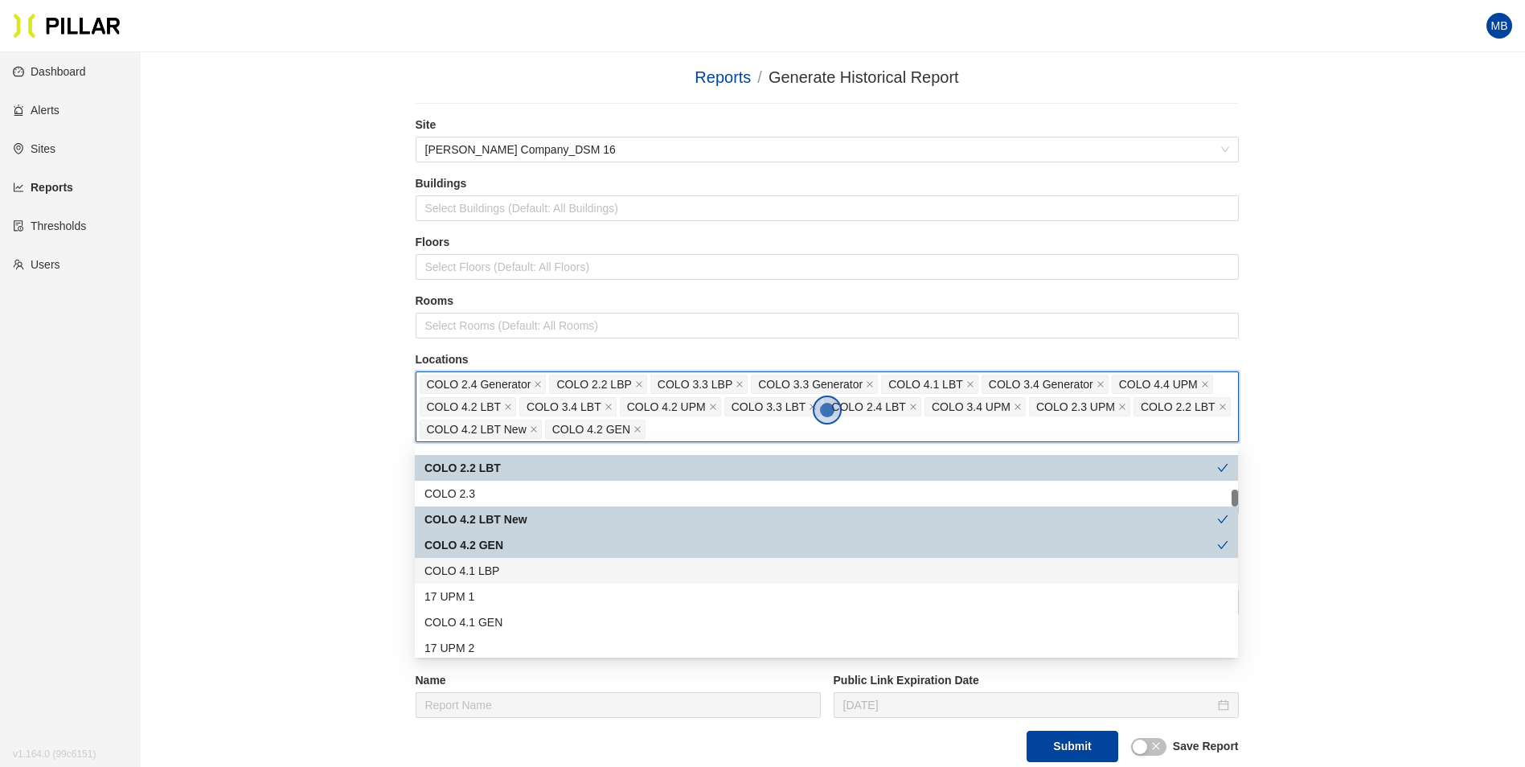
click at [509, 573] on div "COLO 4.1 LBP" at bounding box center [826, 571] width 804 height 18
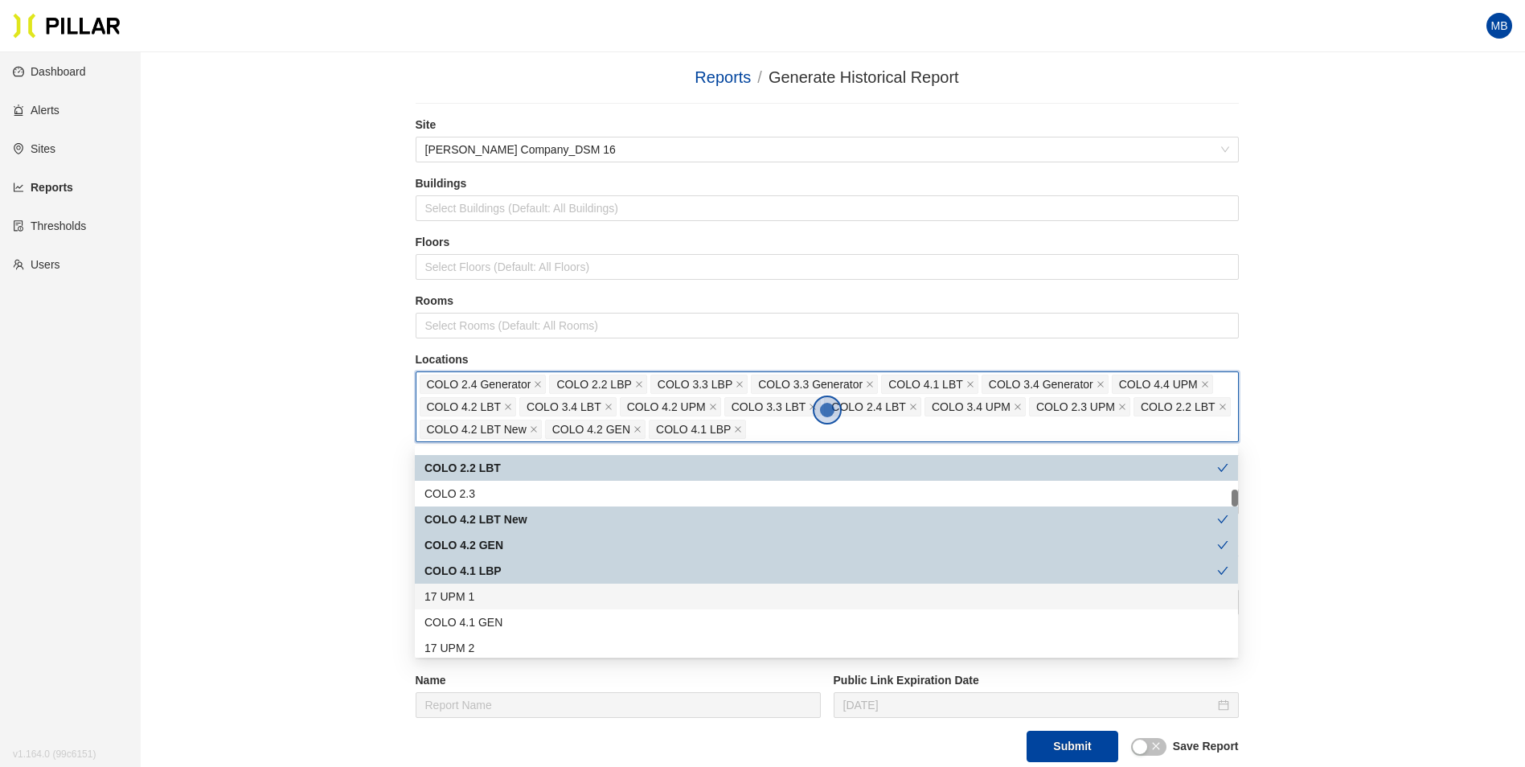
scroll to position [563, 0]
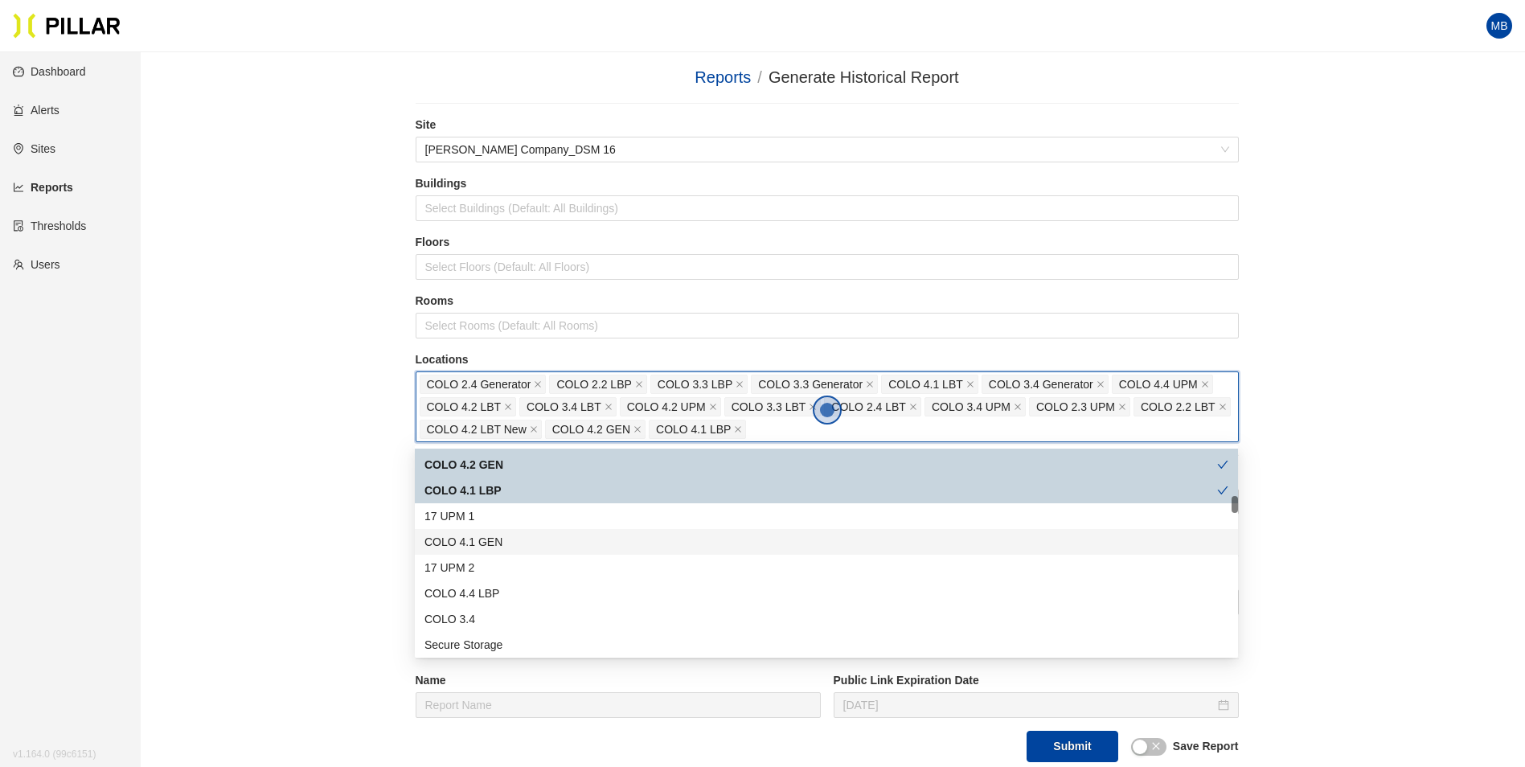
click at [531, 541] on div "COLO 4.1 GEN" at bounding box center [826, 542] width 804 height 18
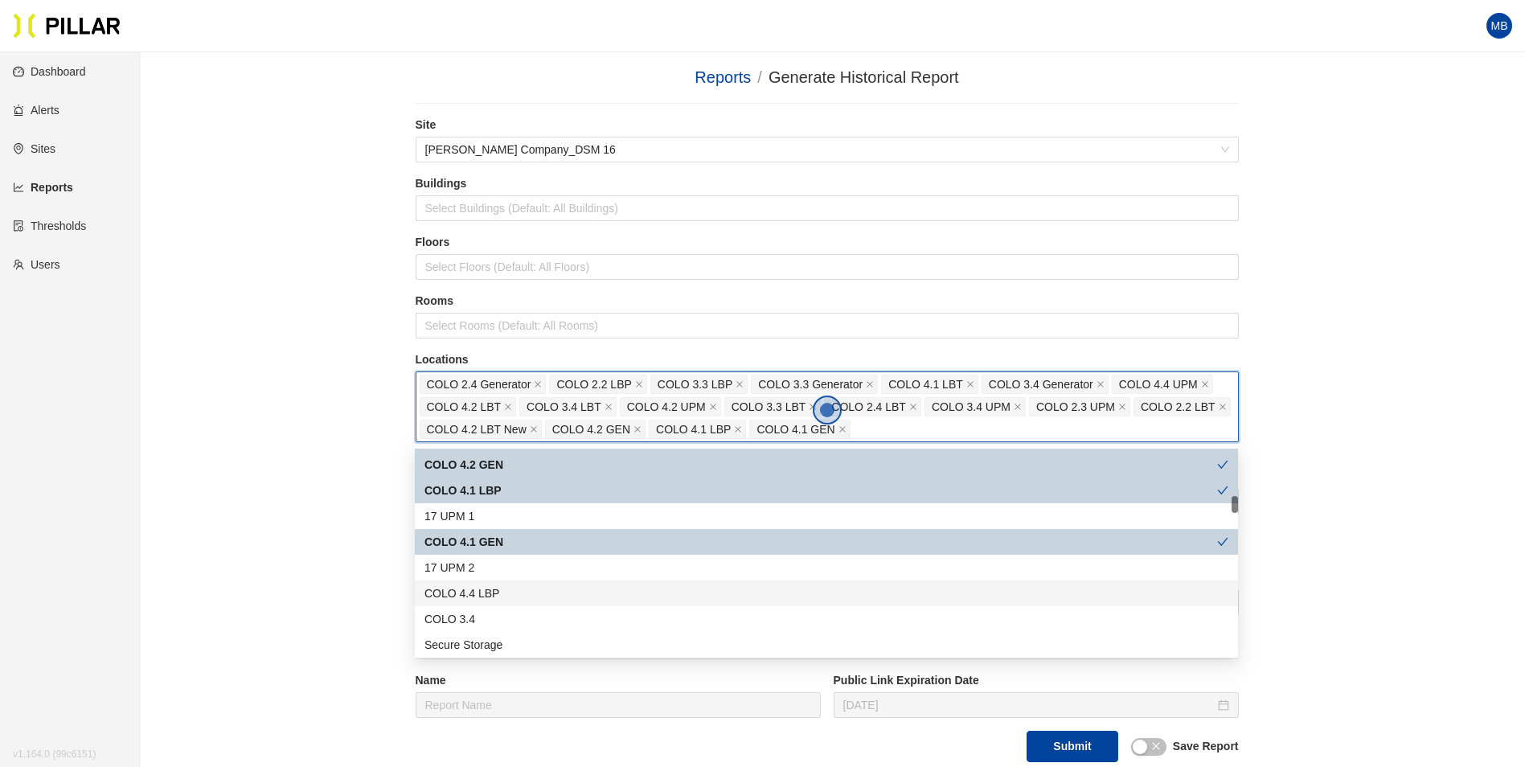
click at [523, 587] on div "COLO 4.4 LBP" at bounding box center [826, 593] width 804 height 18
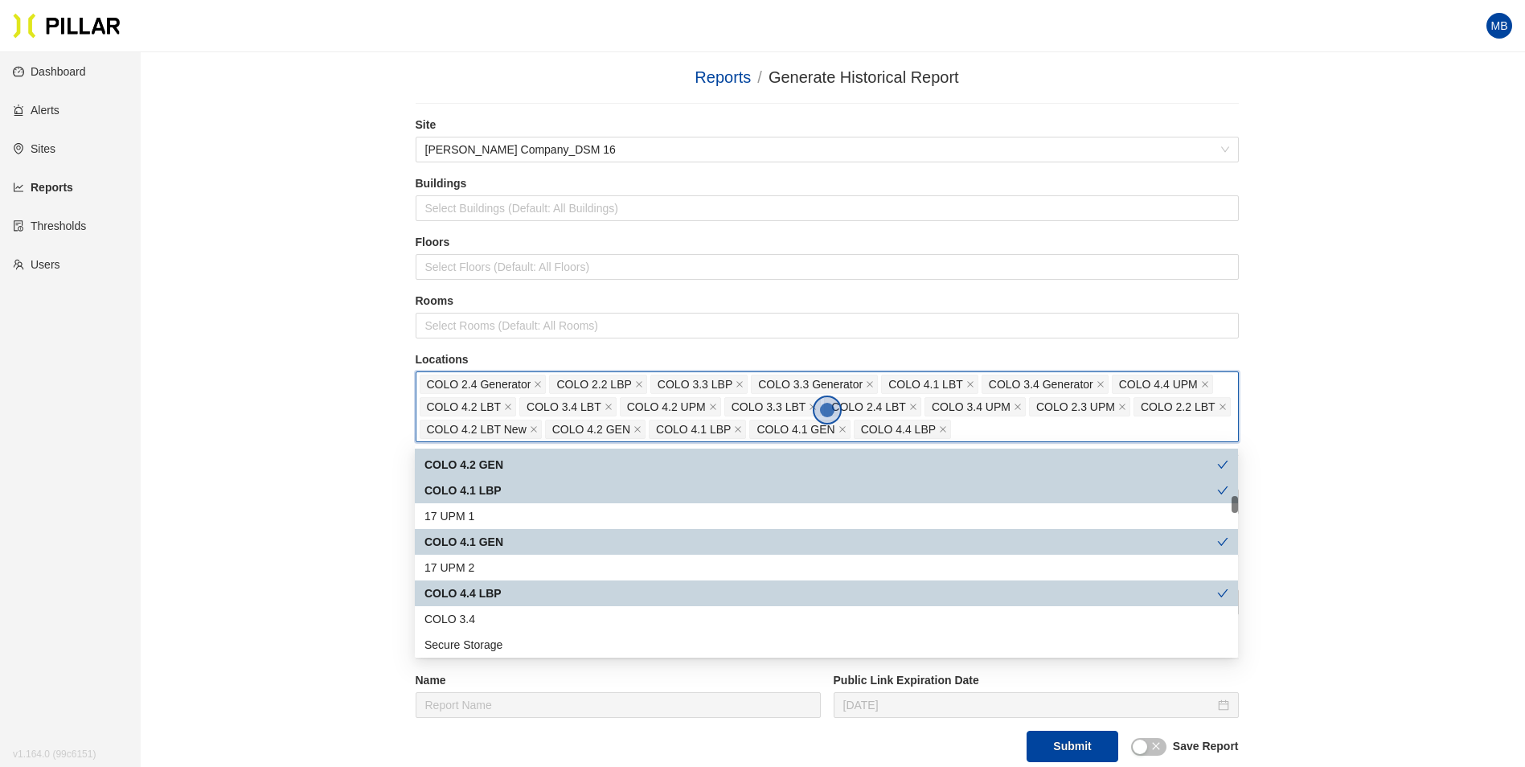
scroll to position [643, 0]
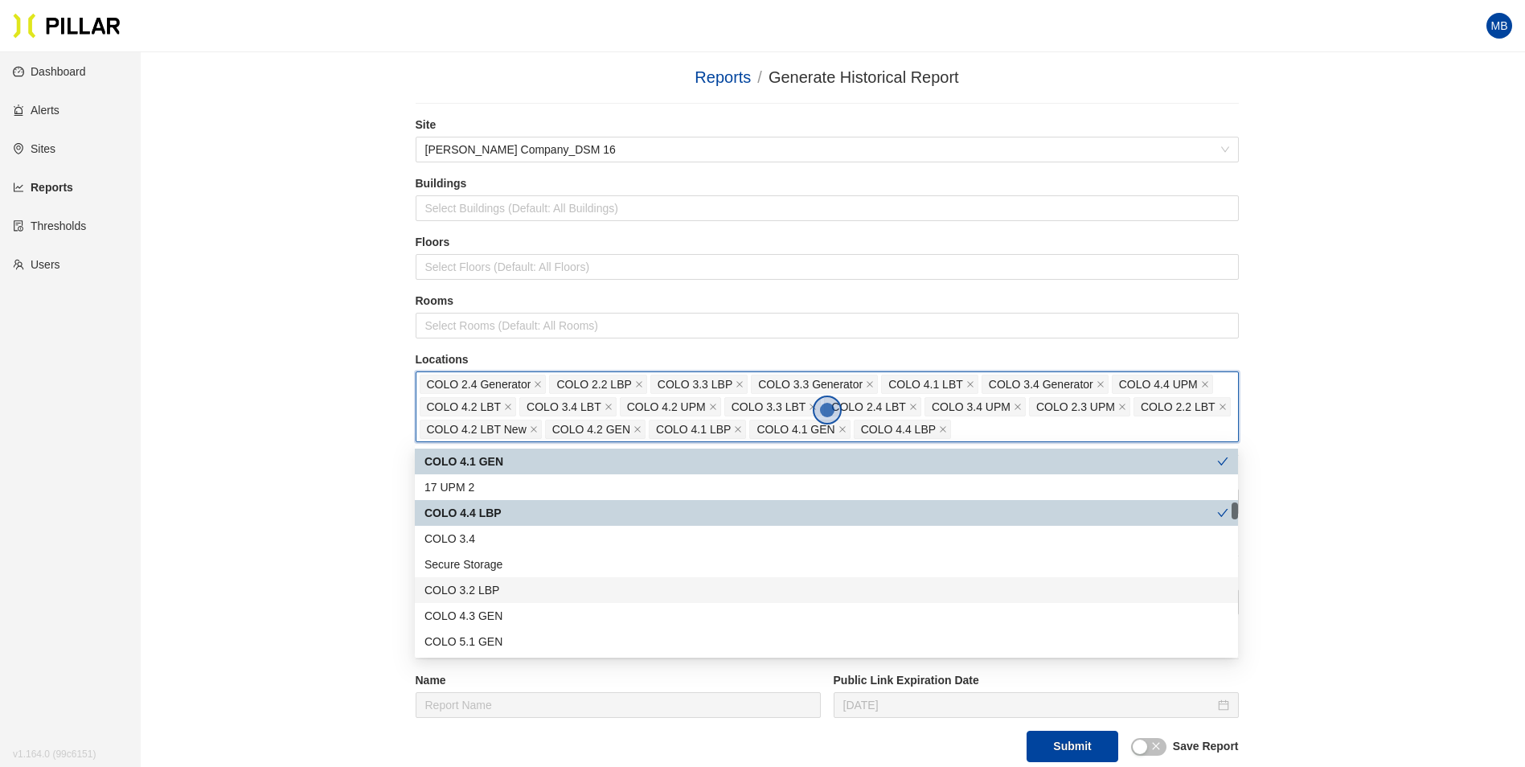
click at [535, 590] on div "COLO 3.2 LBP" at bounding box center [826, 590] width 804 height 18
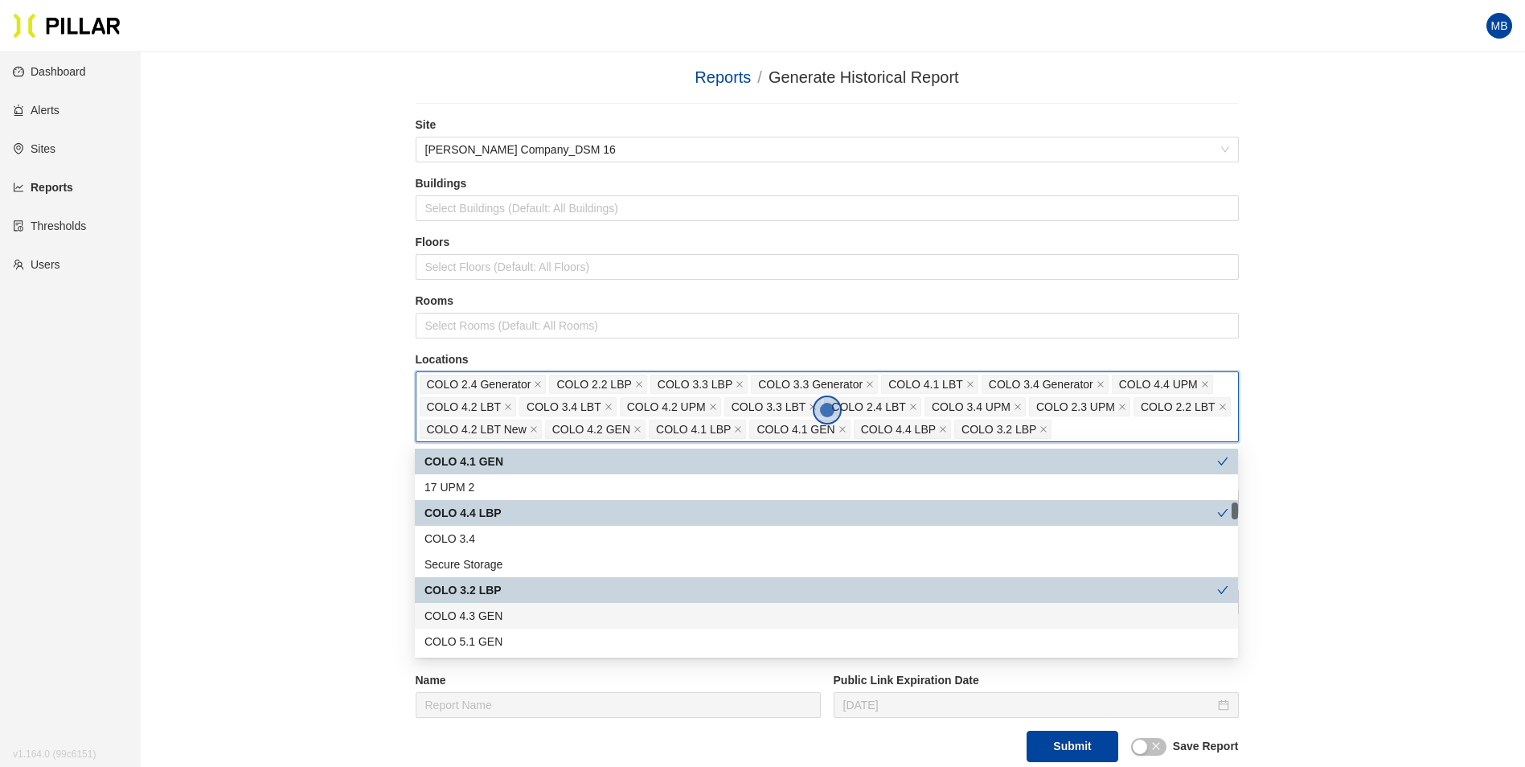
click at [531, 616] on div "COLO 4.3 GEN" at bounding box center [826, 616] width 804 height 18
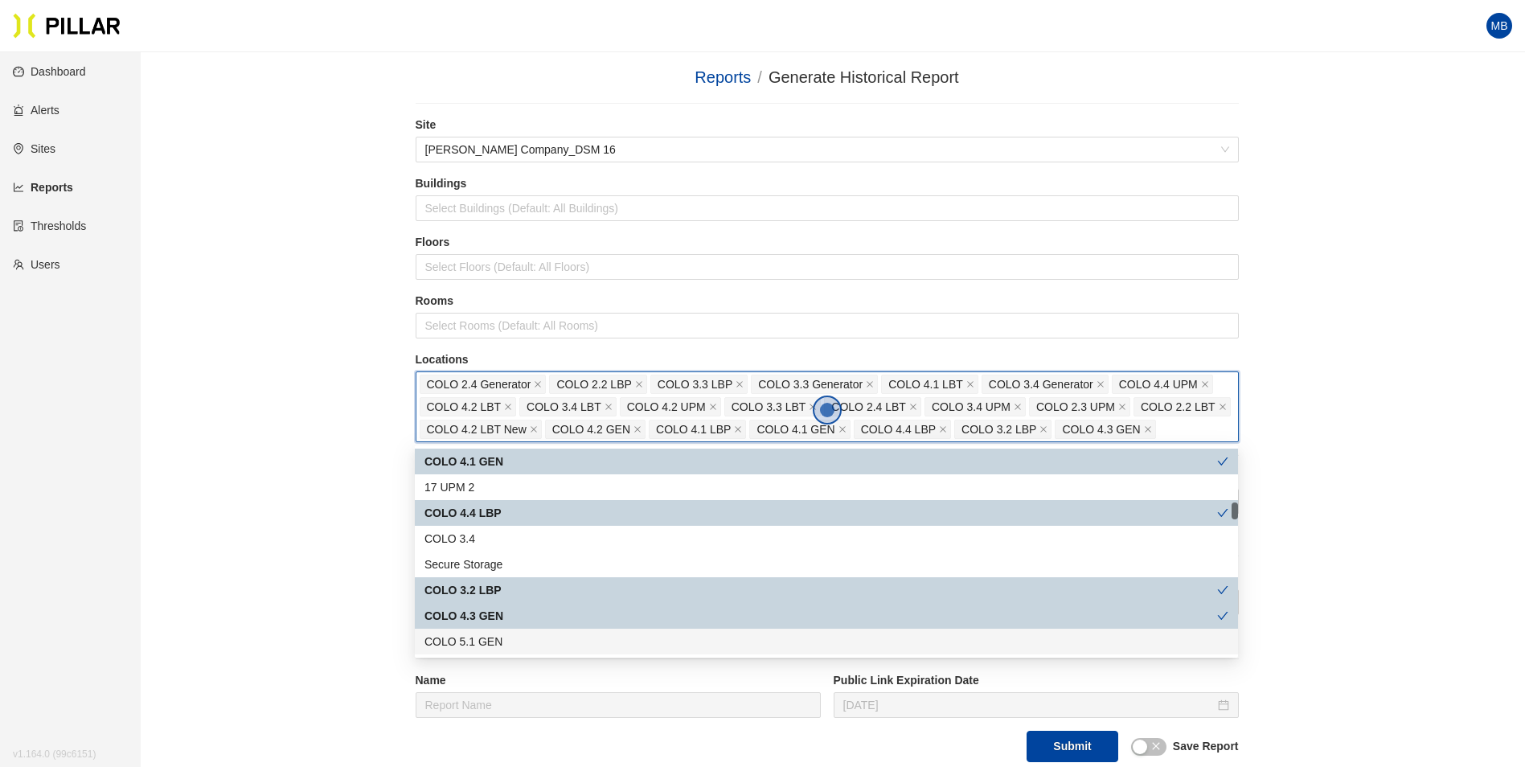
click at [526, 632] on div "COLO 5.1 GEN" at bounding box center [826, 642] width 823 height 26
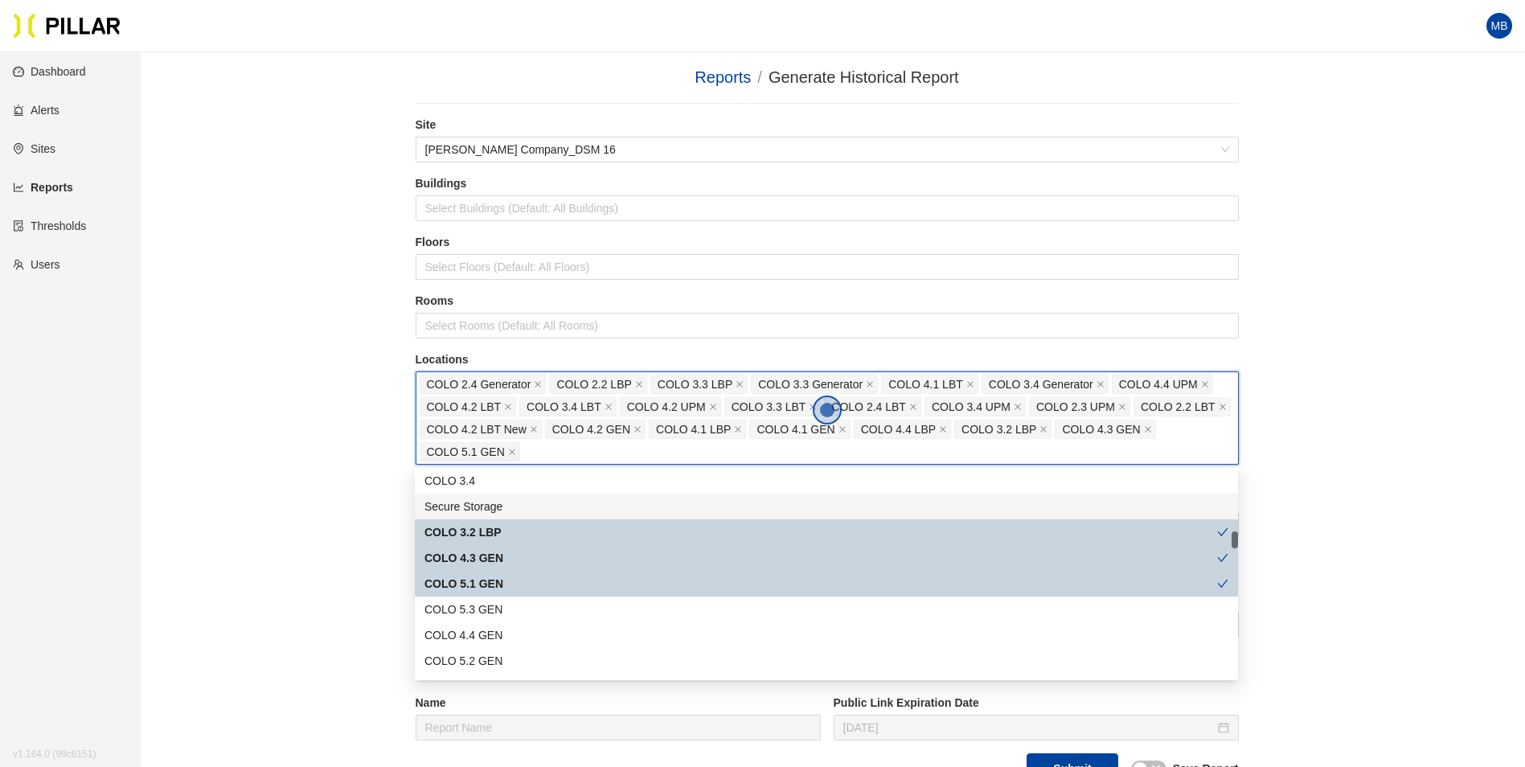
scroll to position [804, 0]
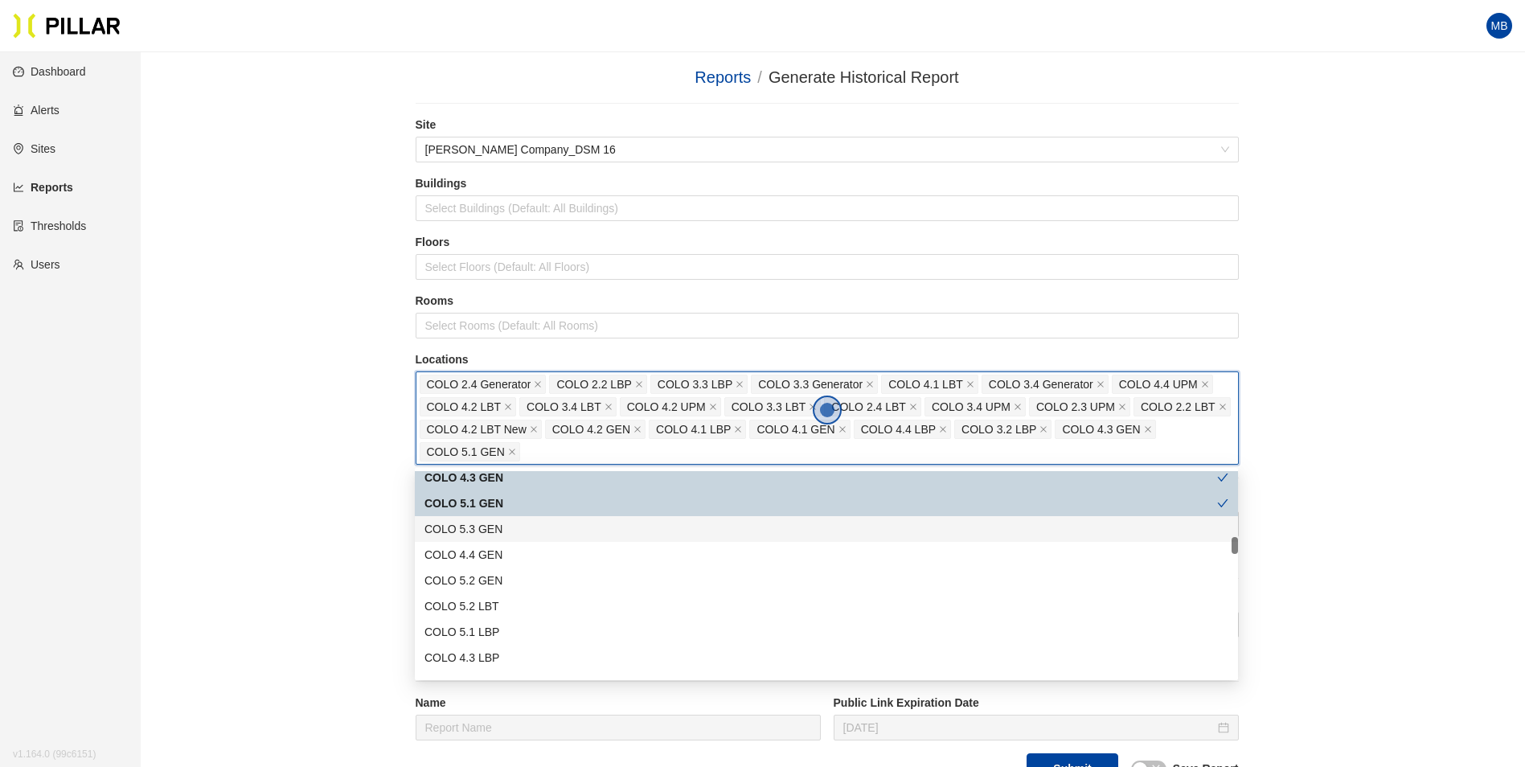
click at [531, 521] on div "COLO 5.3 GEN" at bounding box center [826, 529] width 804 height 18
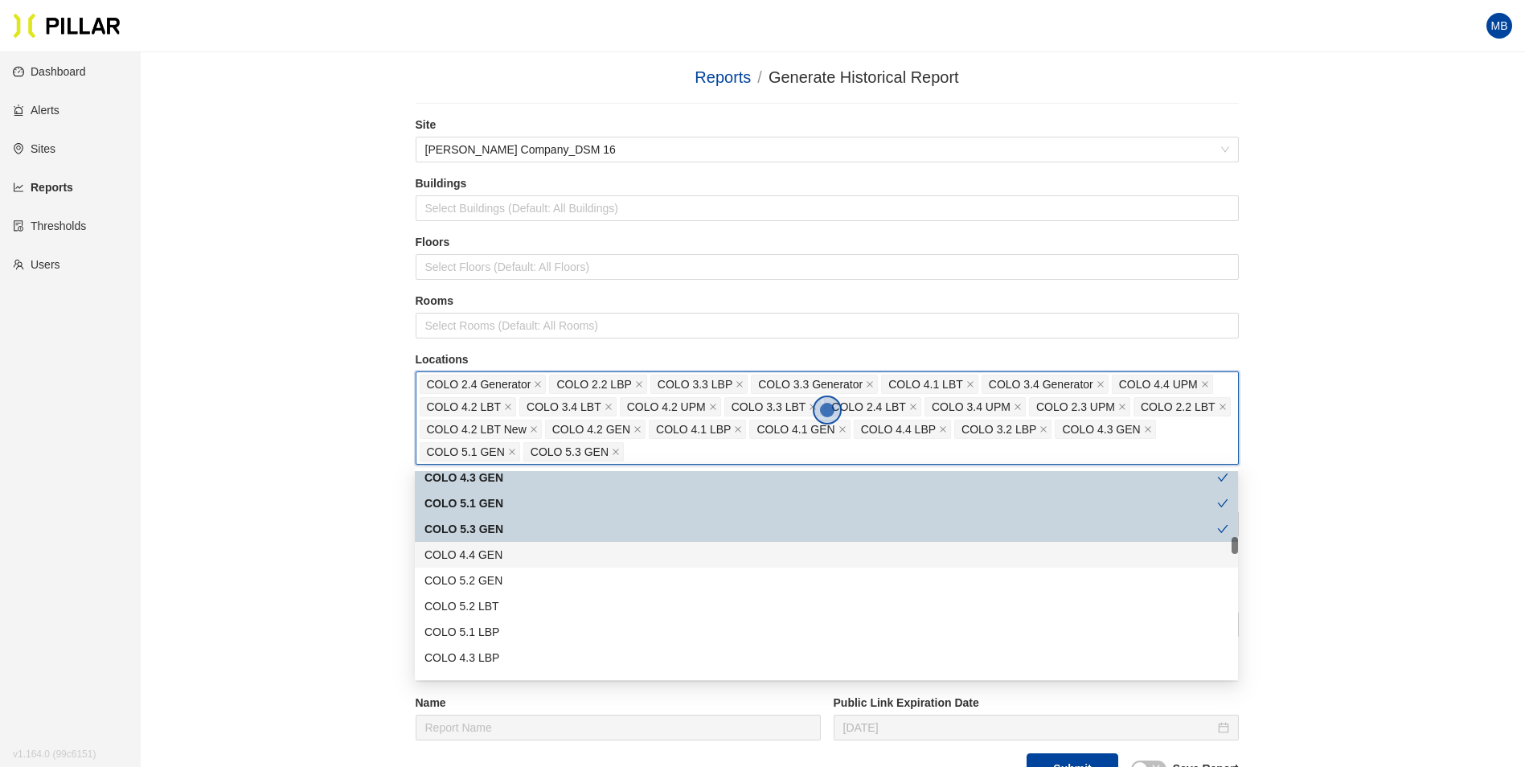
click at [527, 555] on div "COLO 4.4 GEN" at bounding box center [826, 555] width 804 height 18
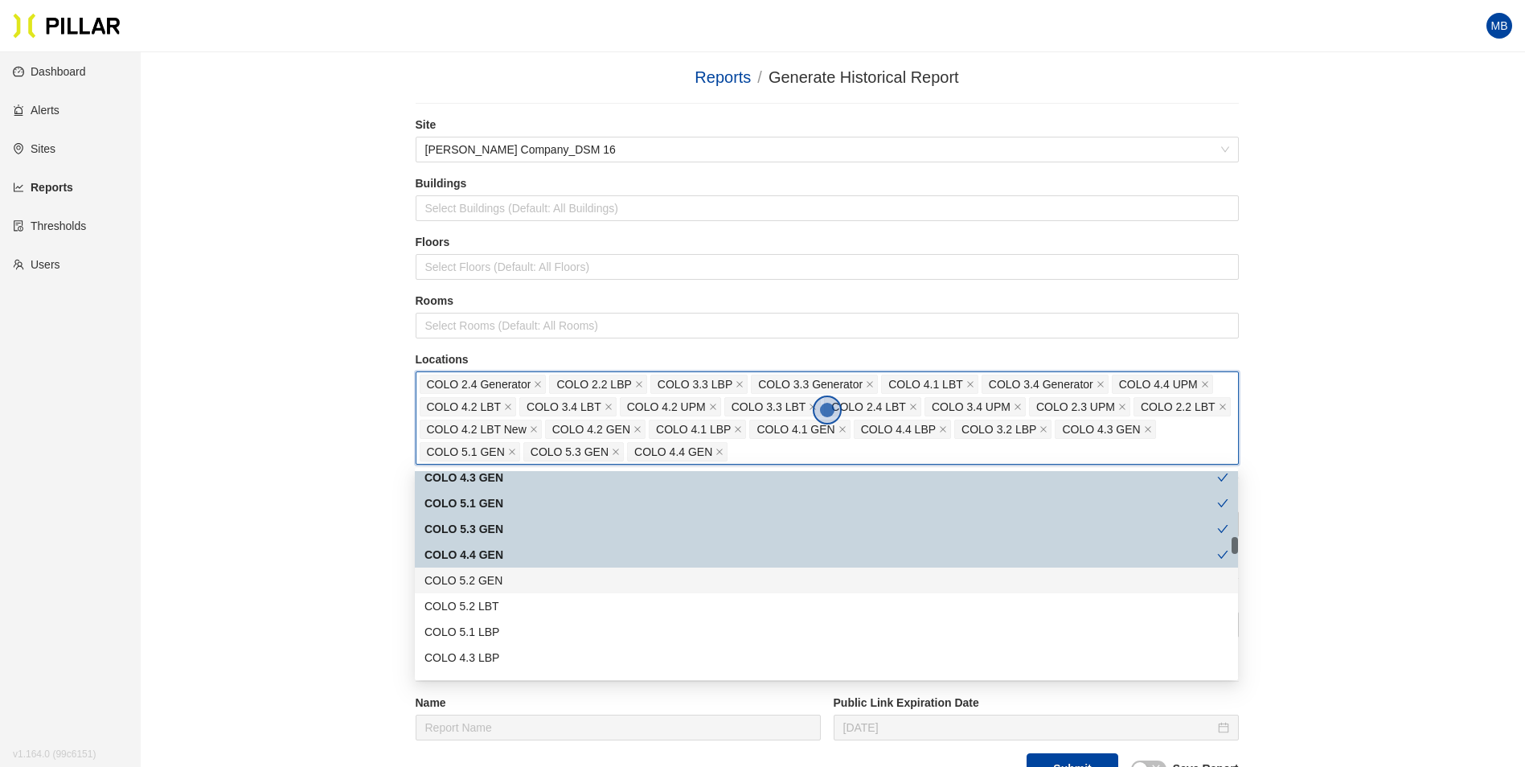
click at [522, 578] on div "COLO 5.2 GEN" at bounding box center [826, 581] width 804 height 18
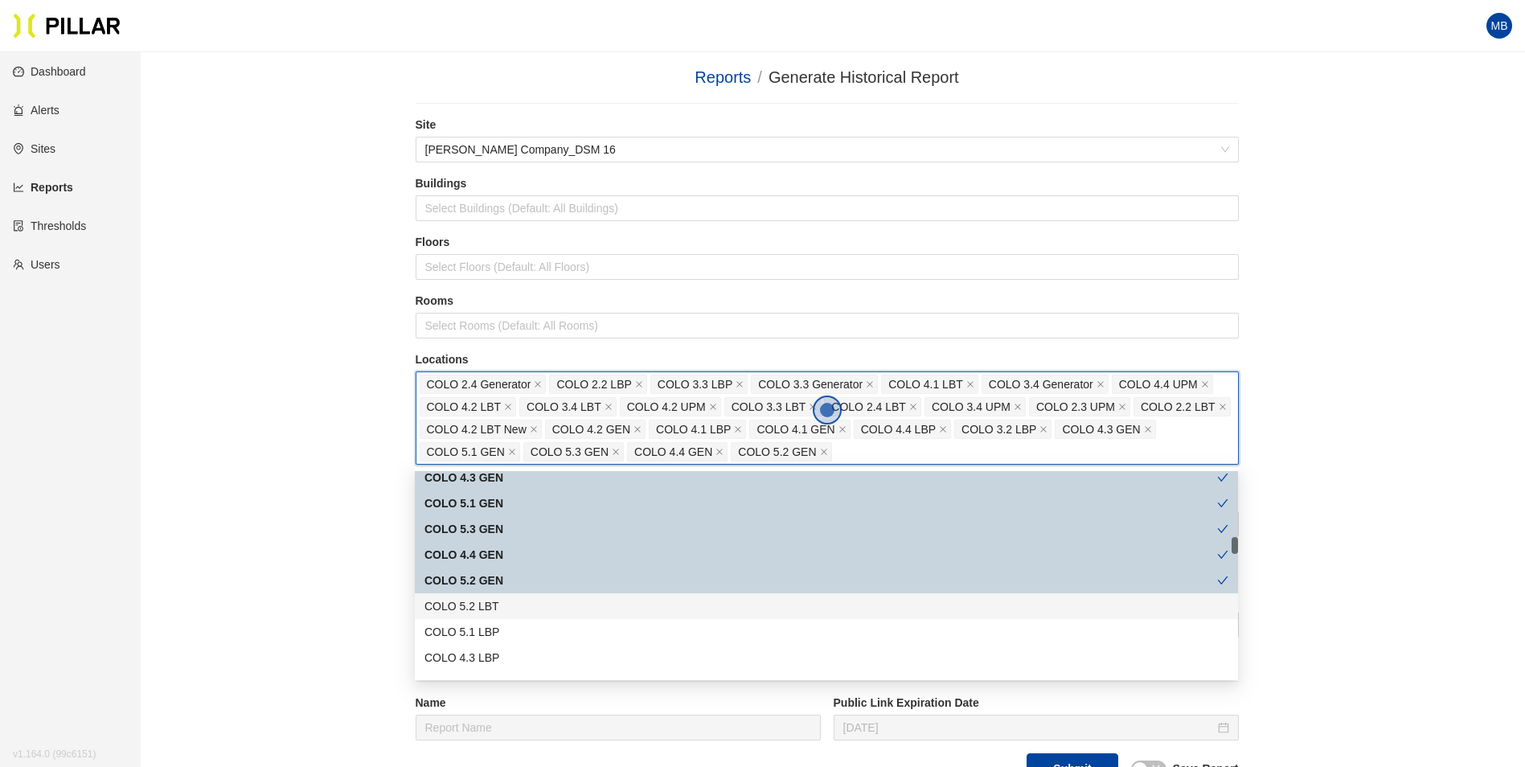
click at [513, 600] on div "COLO 5.2 LBT" at bounding box center [826, 606] width 804 height 18
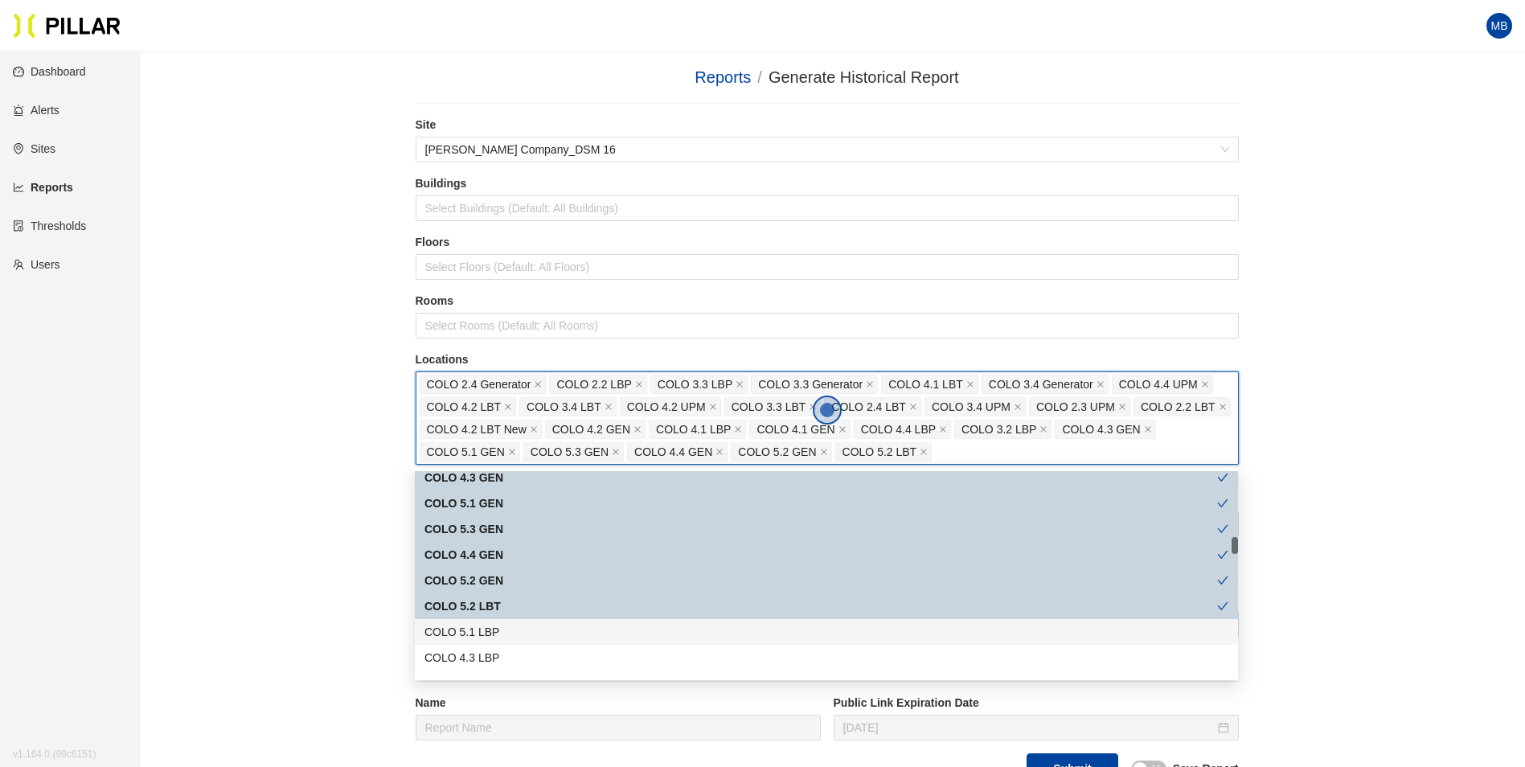
click at [510, 640] on div "COLO 5.1 LBP" at bounding box center [826, 632] width 804 height 18
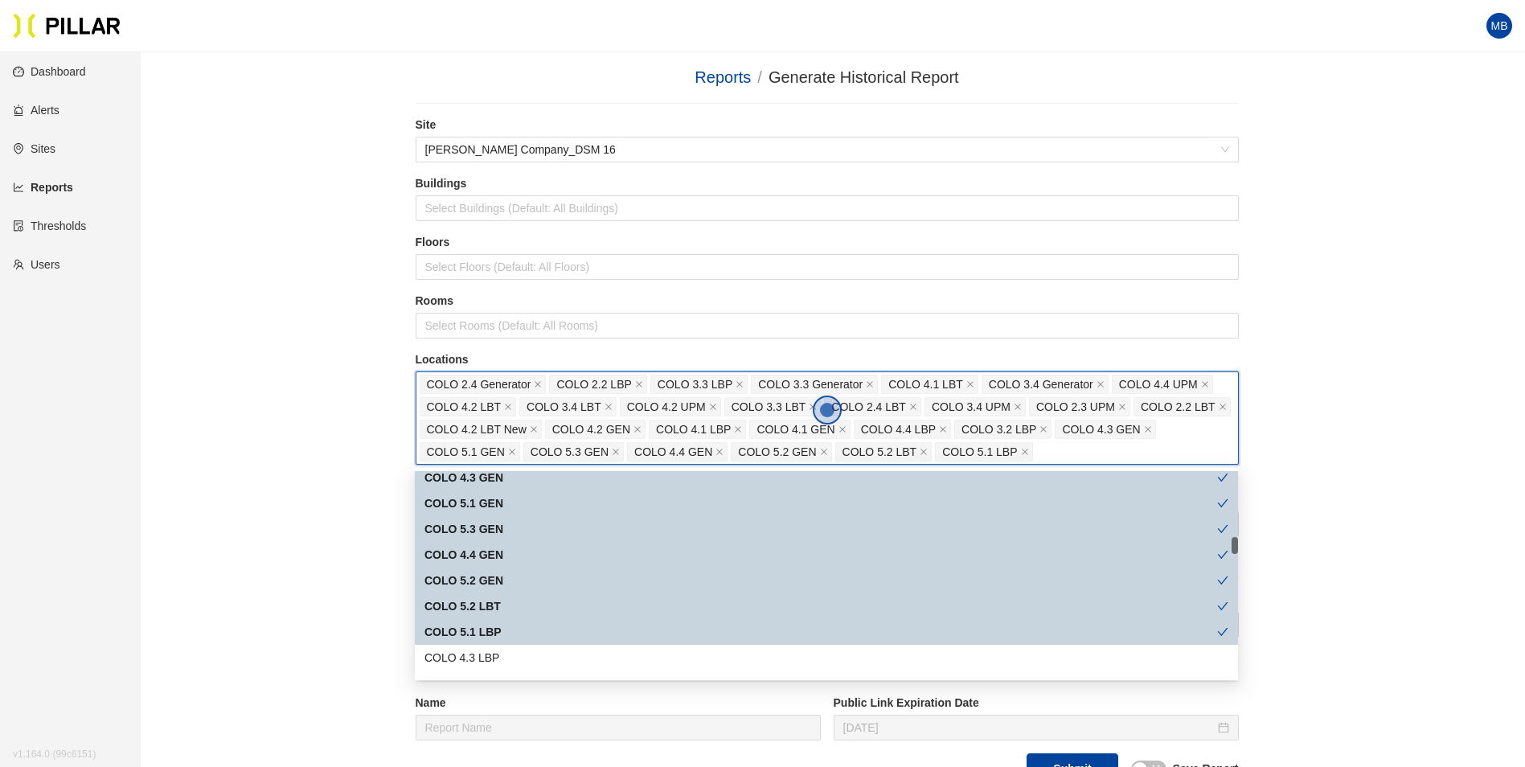
click at [509, 663] on div "COLO 4.3 LBP" at bounding box center [826, 658] width 804 height 18
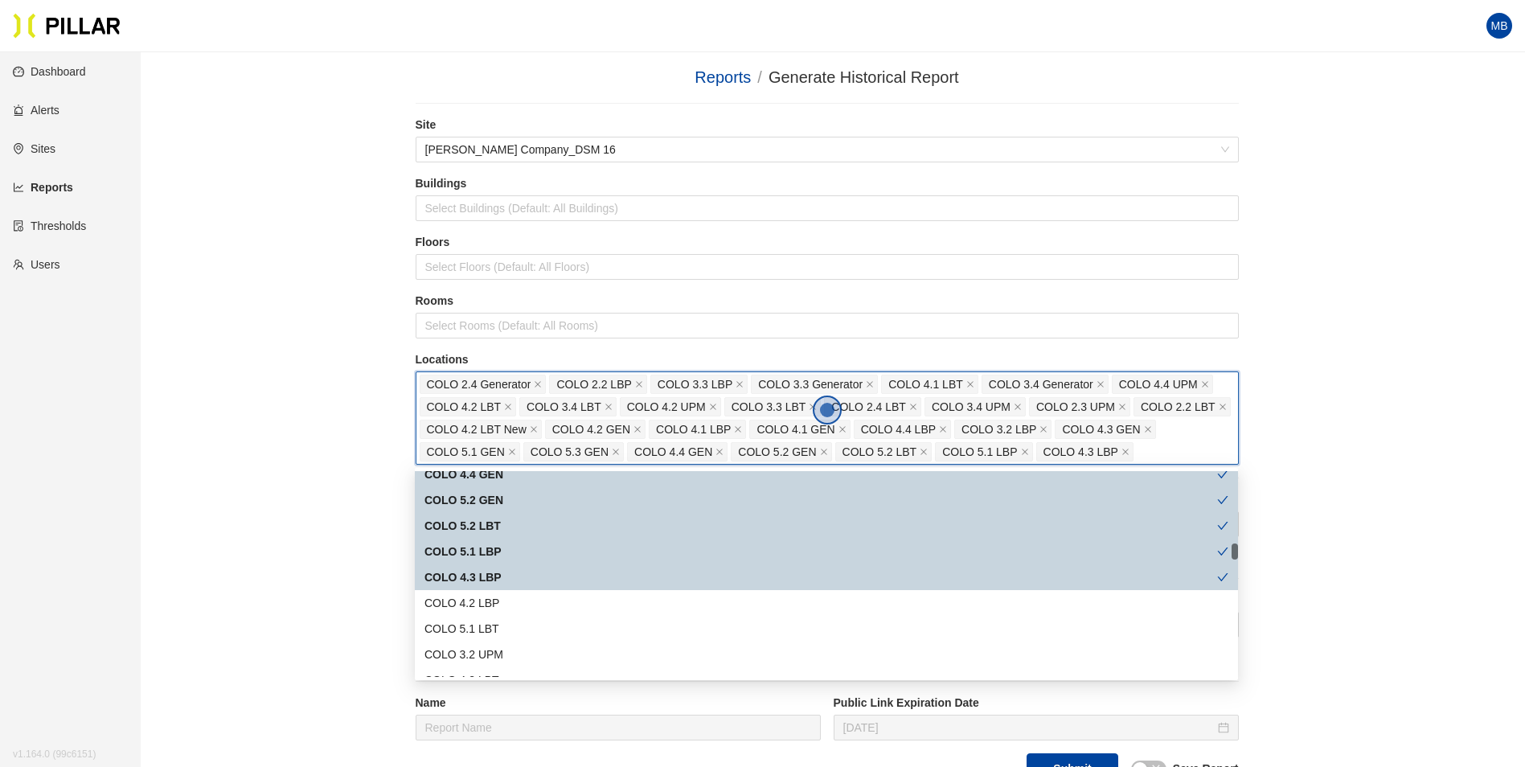
scroll to position [965, 0]
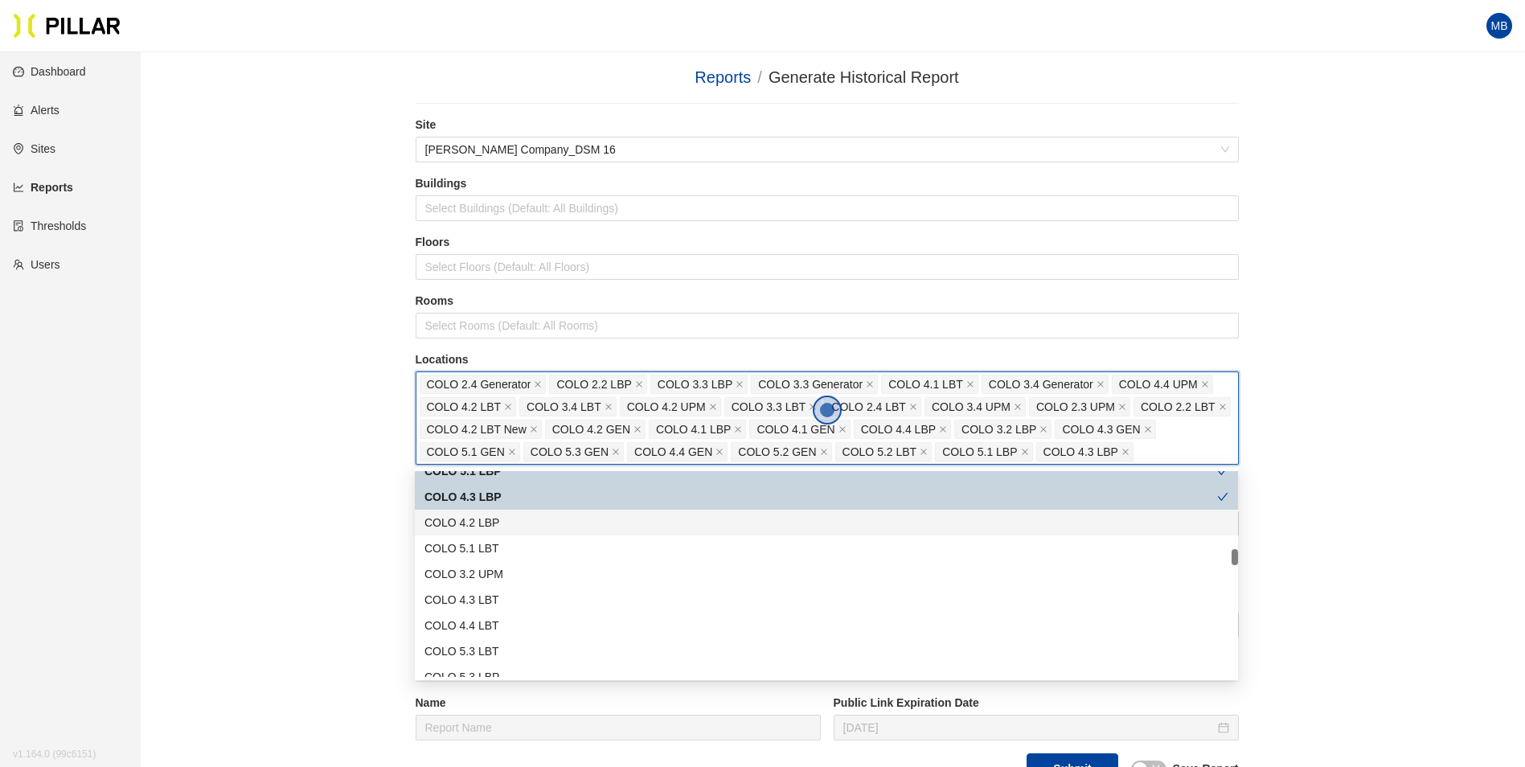
click at [528, 528] on div "COLO 4.2 LBP" at bounding box center [826, 523] width 804 height 18
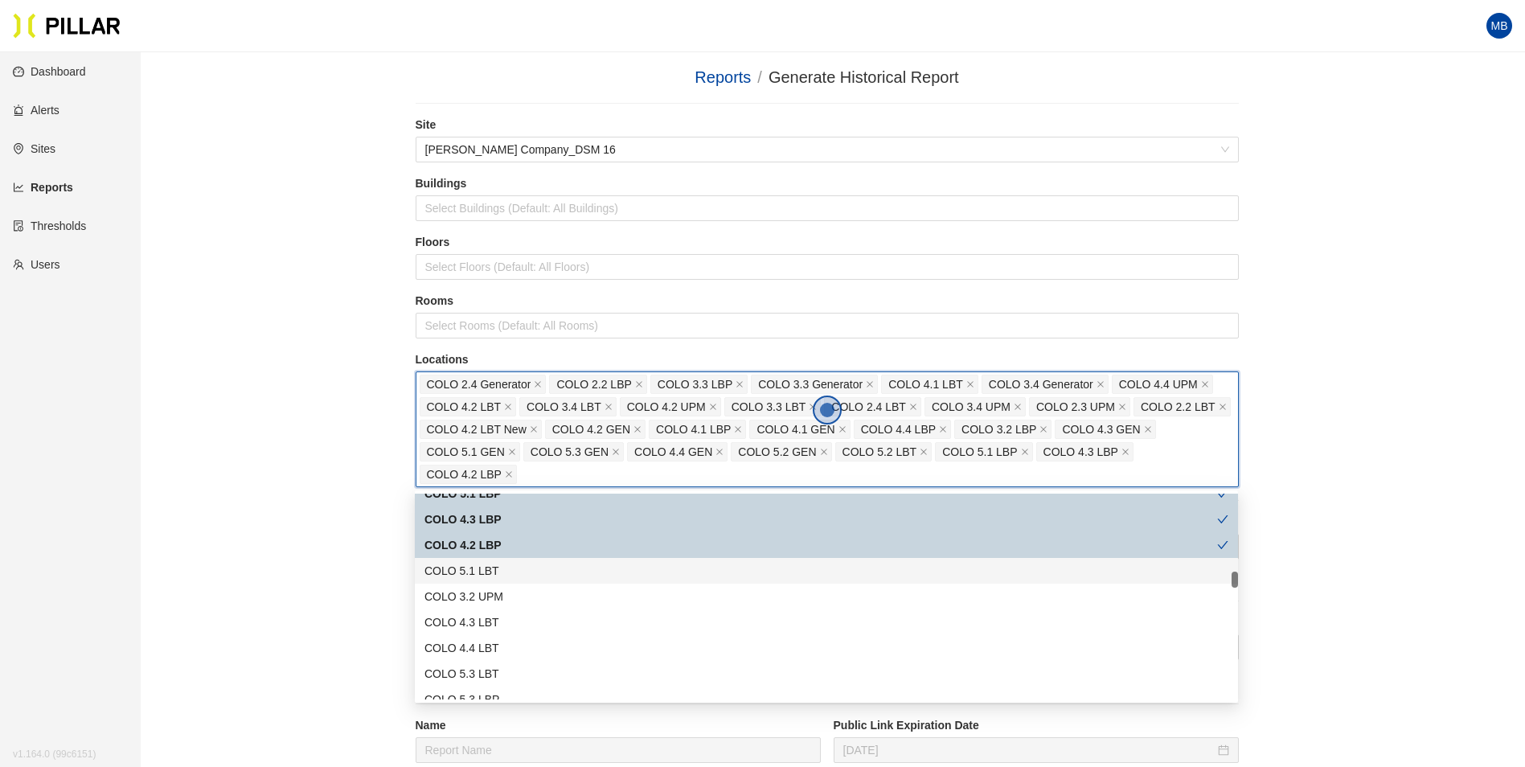
click at [514, 568] on div "COLO 5.1 LBT" at bounding box center [826, 571] width 804 height 18
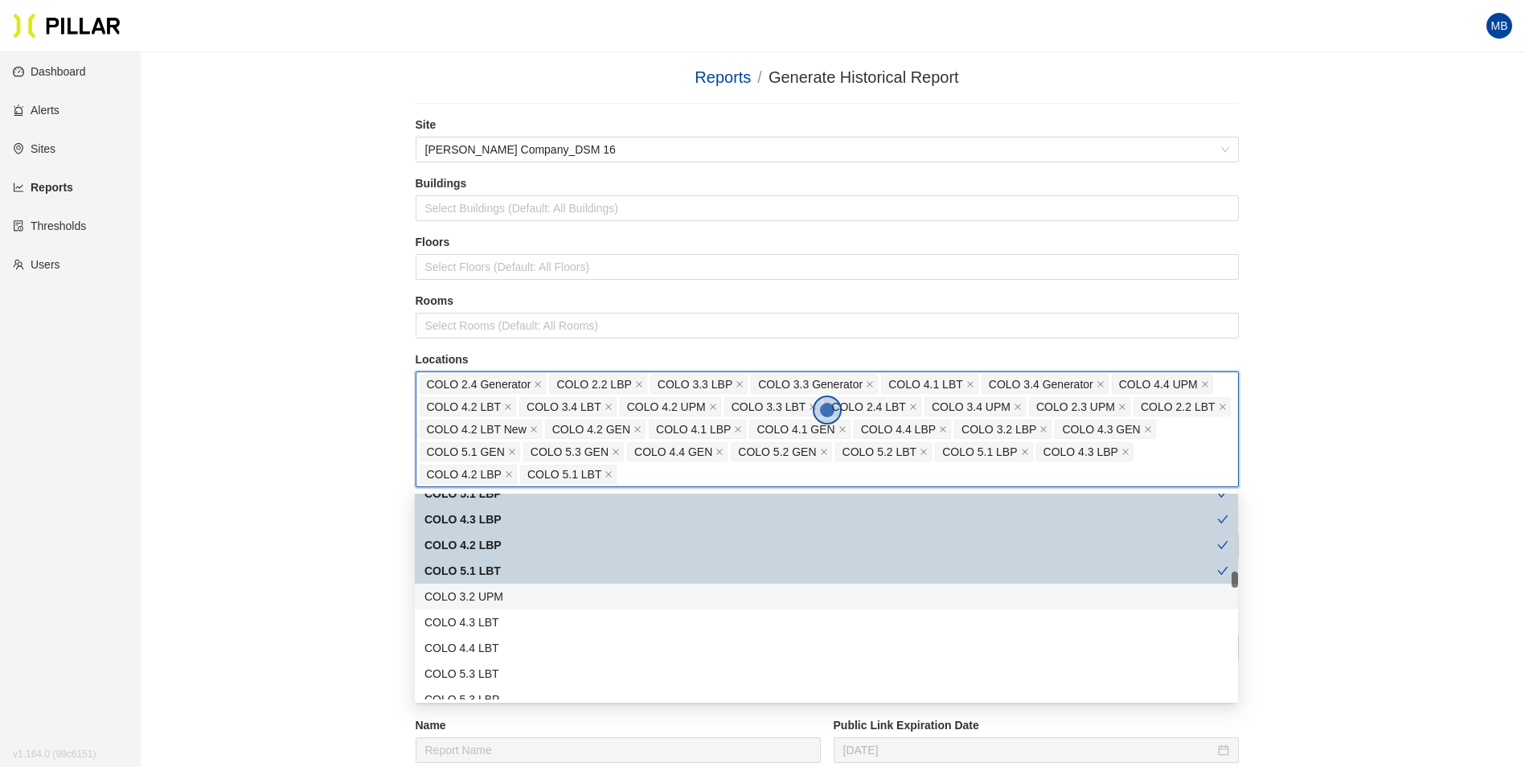
click at [511, 592] on div "COLO 3.2 UPM" at bounding box center [826, 597] width 804 height 18
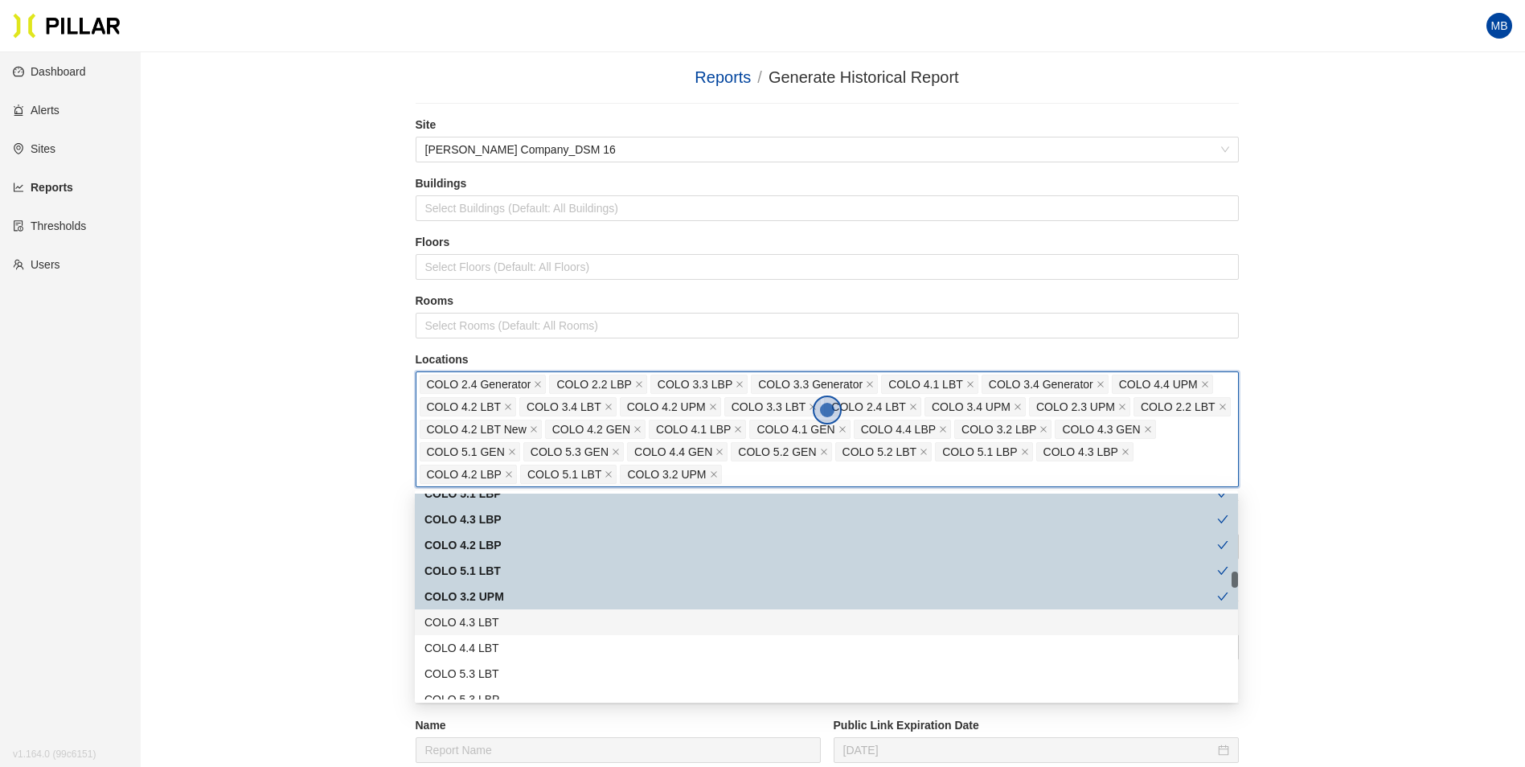
click at [505, 617] on div "COLO 4.3 LBT" at bounding box center [826, 622] width 804 height 18
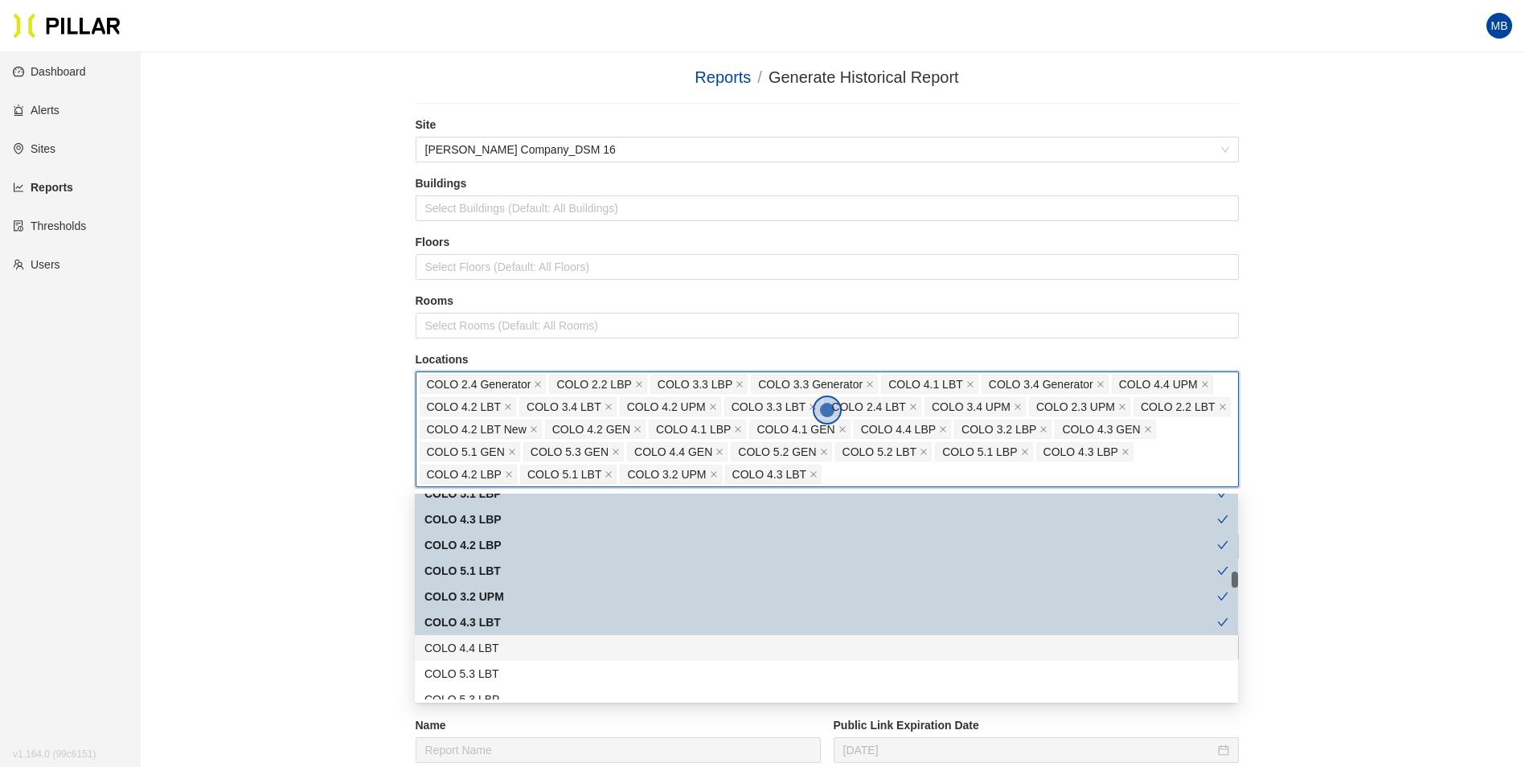
click at [504, 646] on div "COLO 4.4 LBT" at bounding box center [826, 648] width 804 height 18
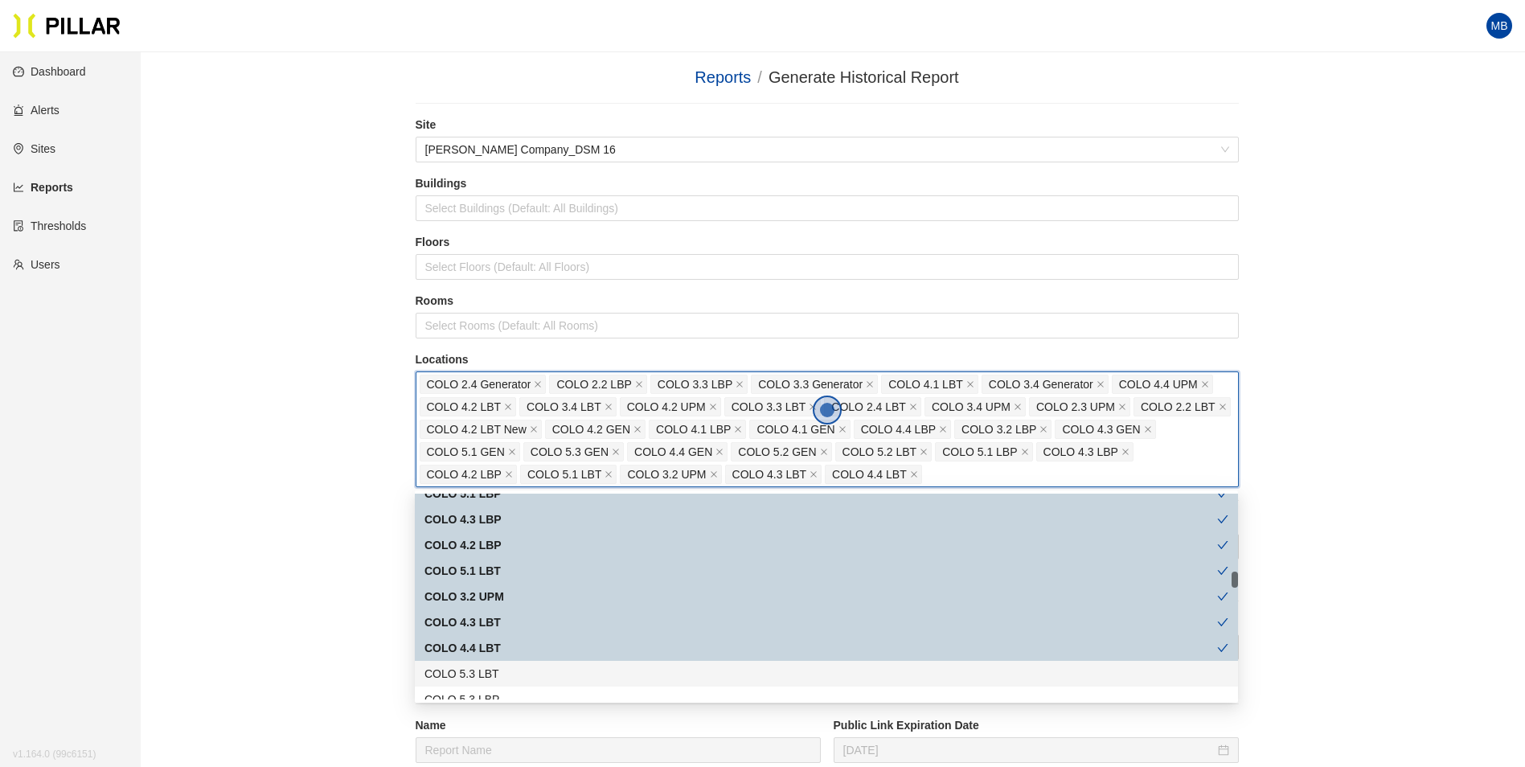
click at [502, 674] on div "COLO 5.3 LBT" at bounding box center [826, 674] width 804 height 18
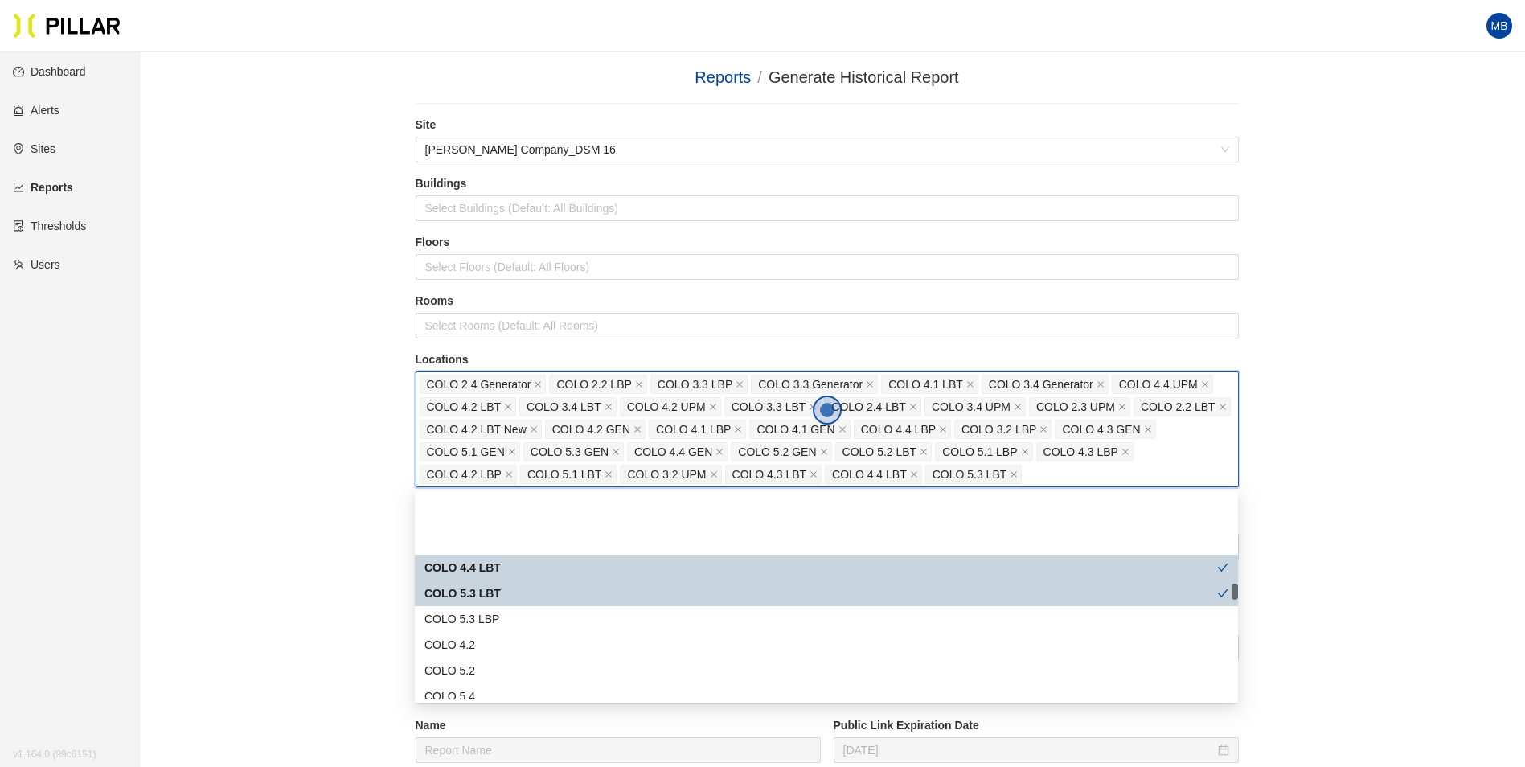
scroll to position [1125, 0]
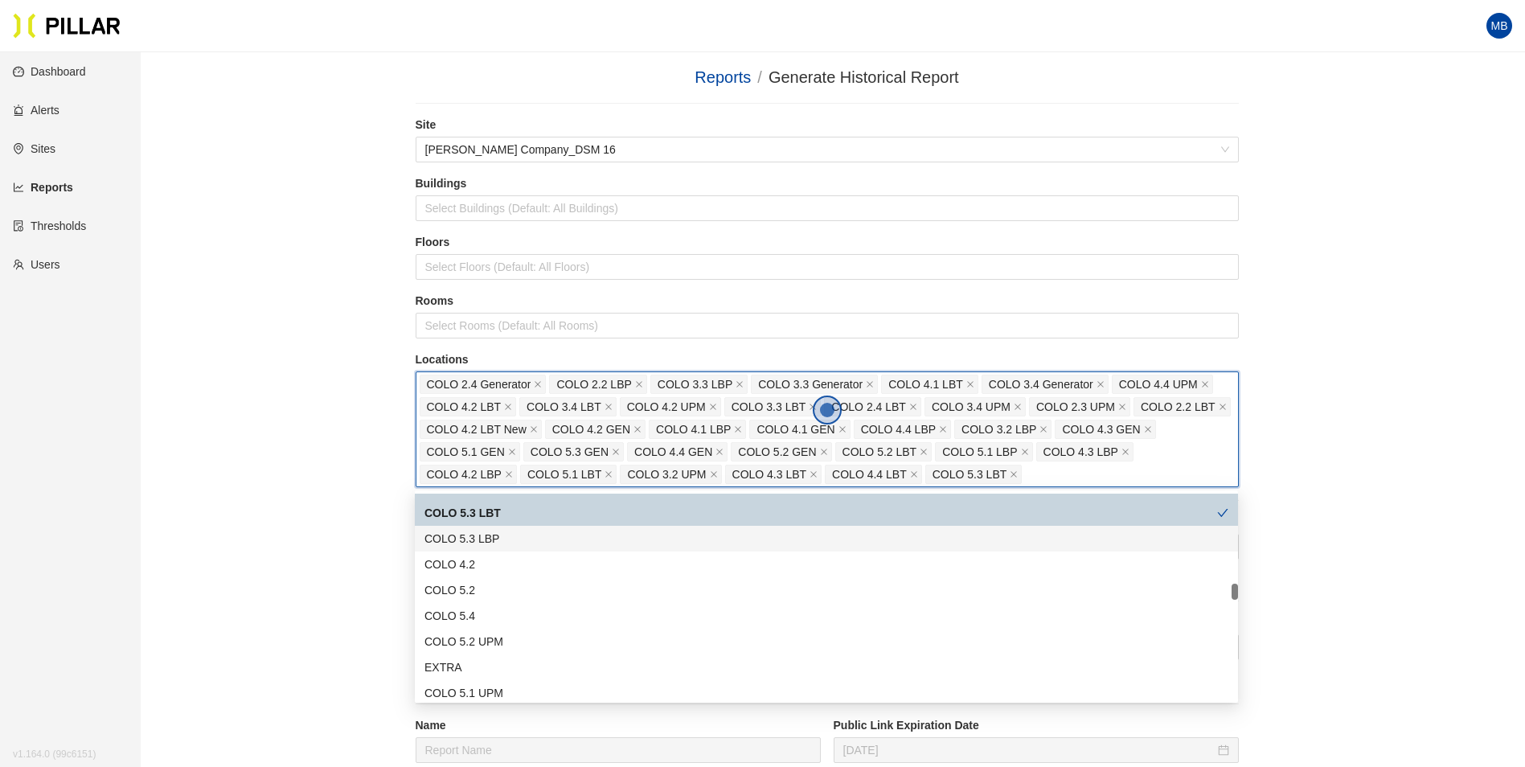
click at [539, 540] on div "COLO 5.3 LBP" at bounding box center [826, 539] width 804 height 18
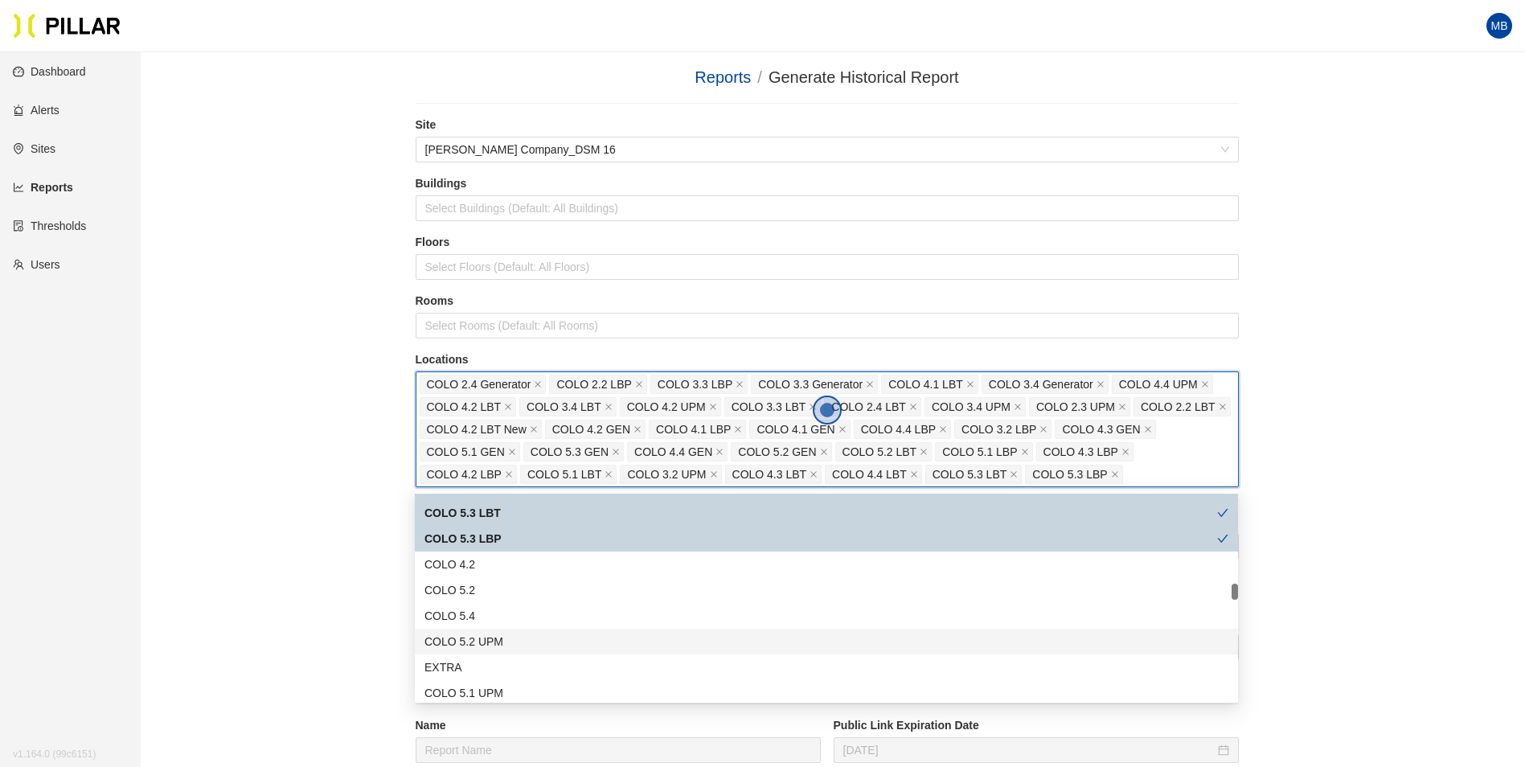
click at [522, 637] on div "COLO 5.2 UPM" at bounding box center [826, 642] width 804 height 18
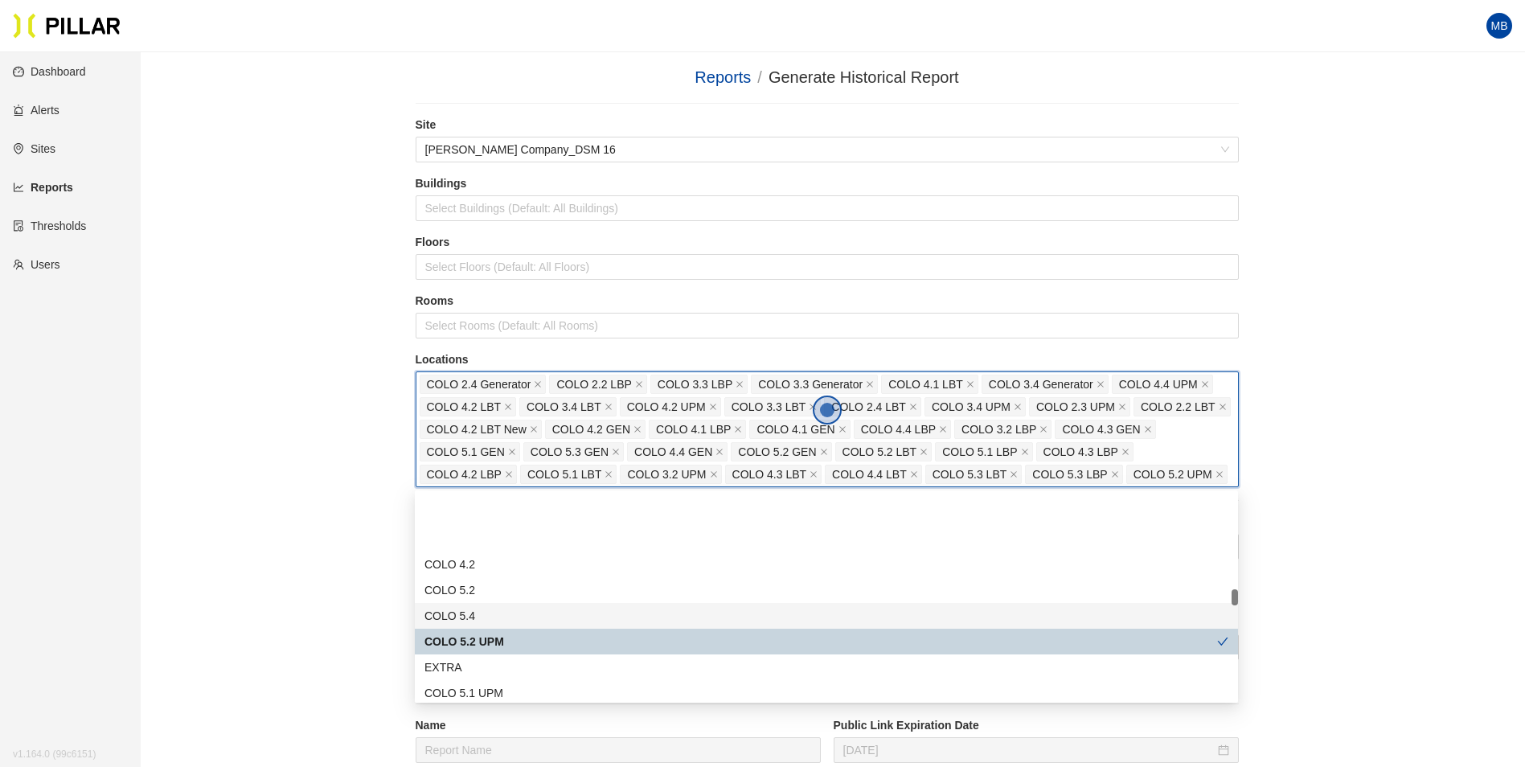
scroll to position [1206, 0]
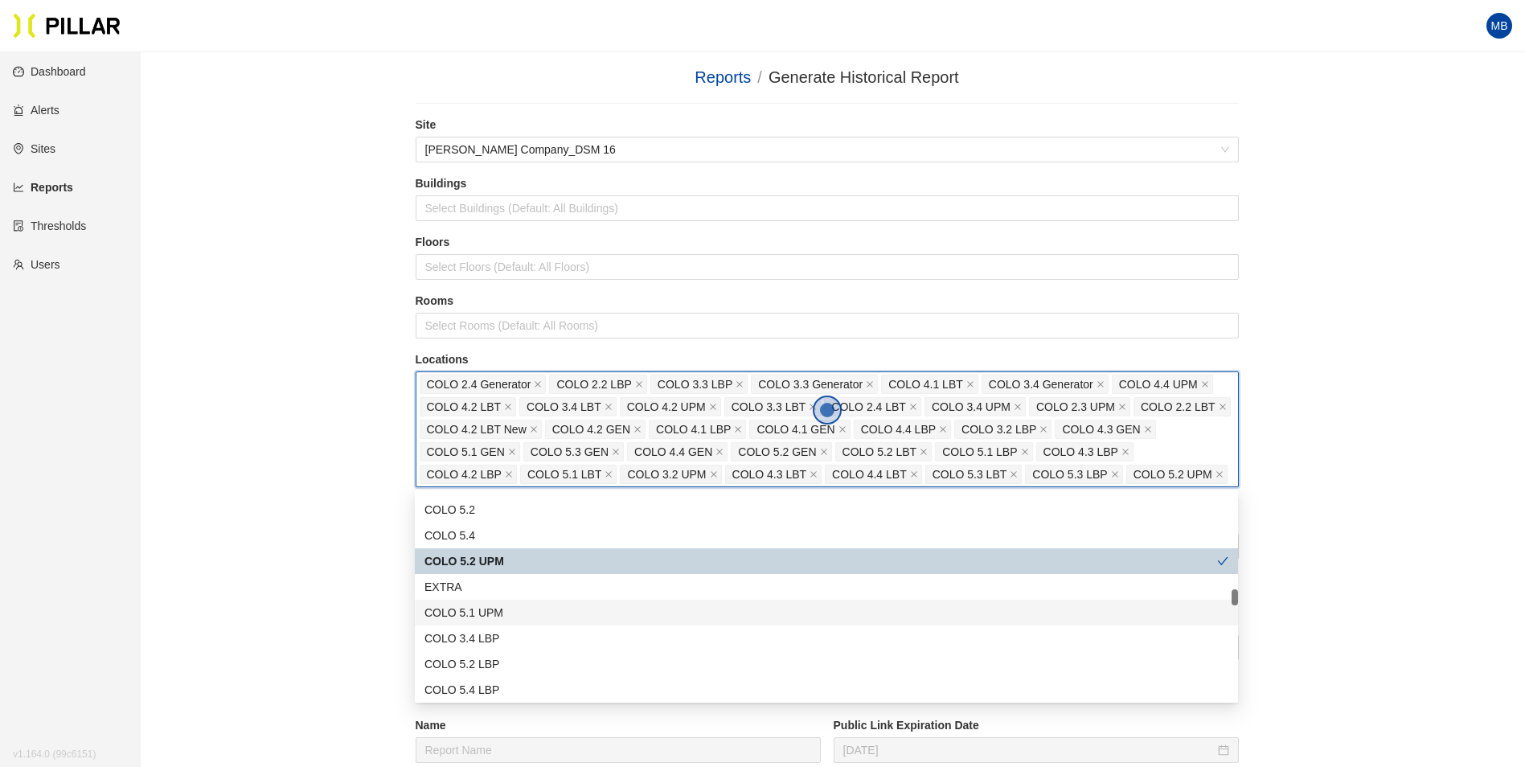
click at [529, 620] on div "COLO 5.1 UPM" at bounding box center [826, 613] width 804 height 18
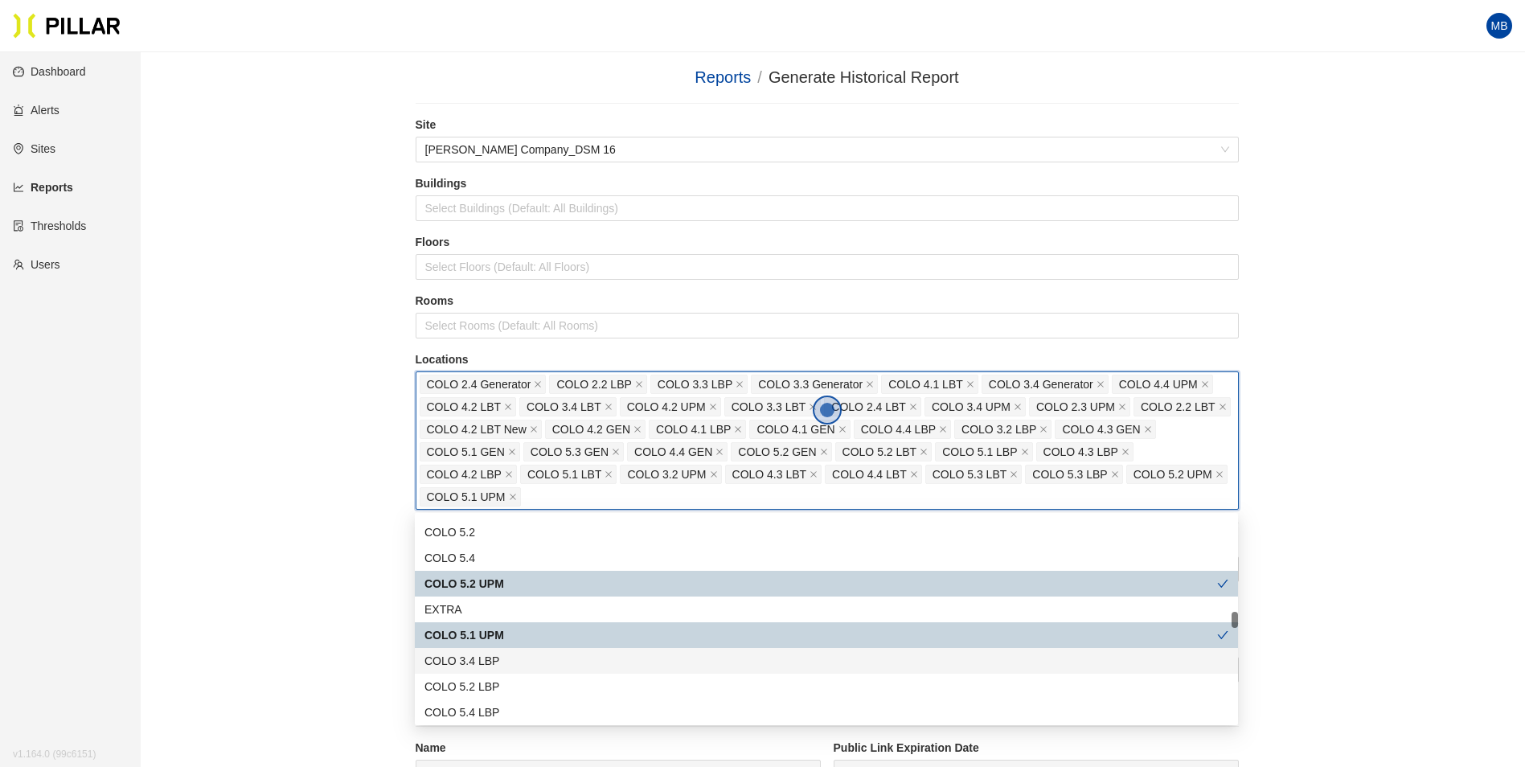
click at [516, 655] on div "COLO 3.4 LBP" at bounding box center [826, 661] width 804 height 18
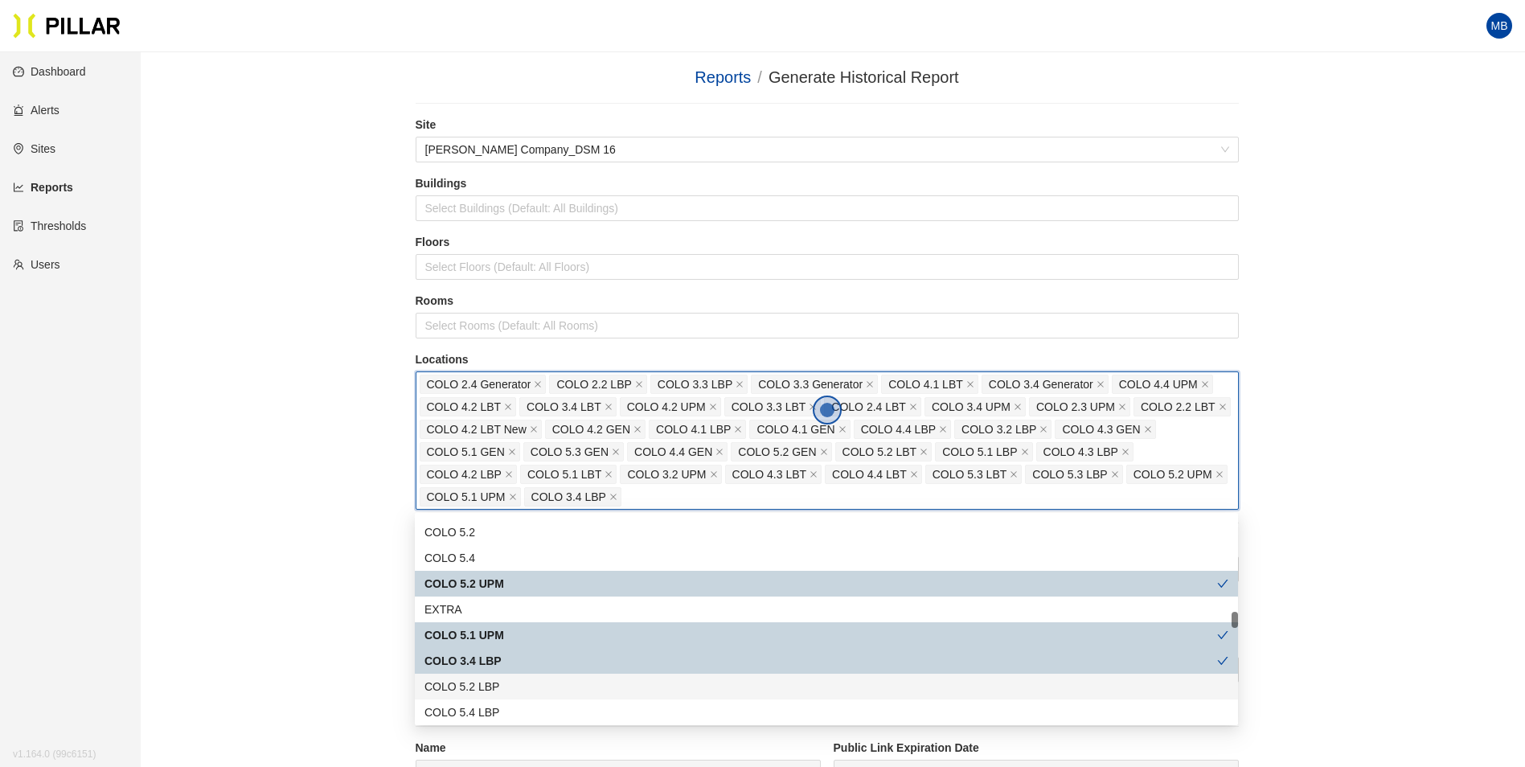
drag, startPoint x: 510, startPoint y: 684, endPoint x: 506, endPoint y: 694, distance: 10.2
click at [510, 685] on div "COLO 5.2 LBP" at bounding box center [826, 687] width 804 height 18
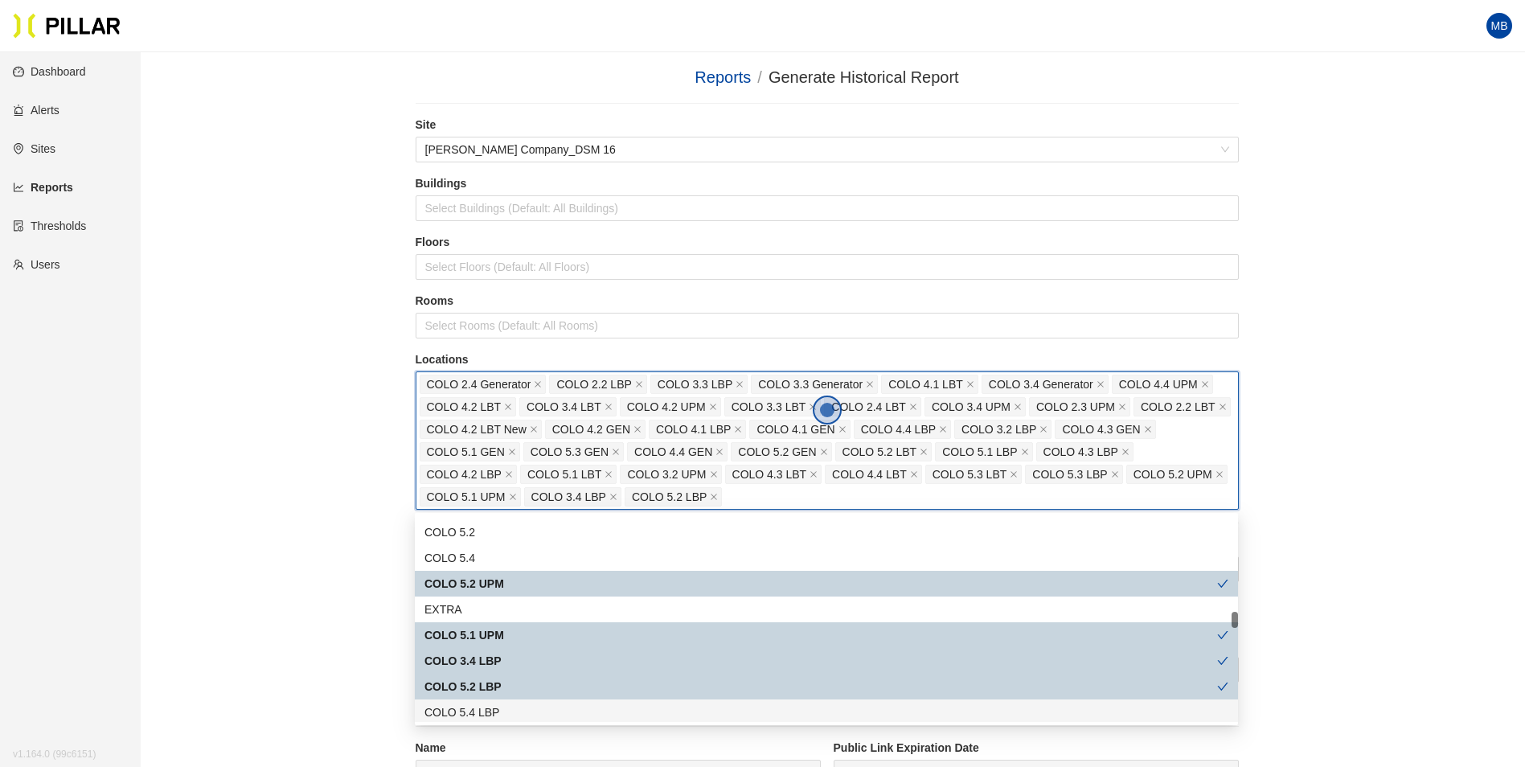
click at [504, 711] on div "COLO 5.4 LBP" at bounding box center [826, 712] width 804 height 18
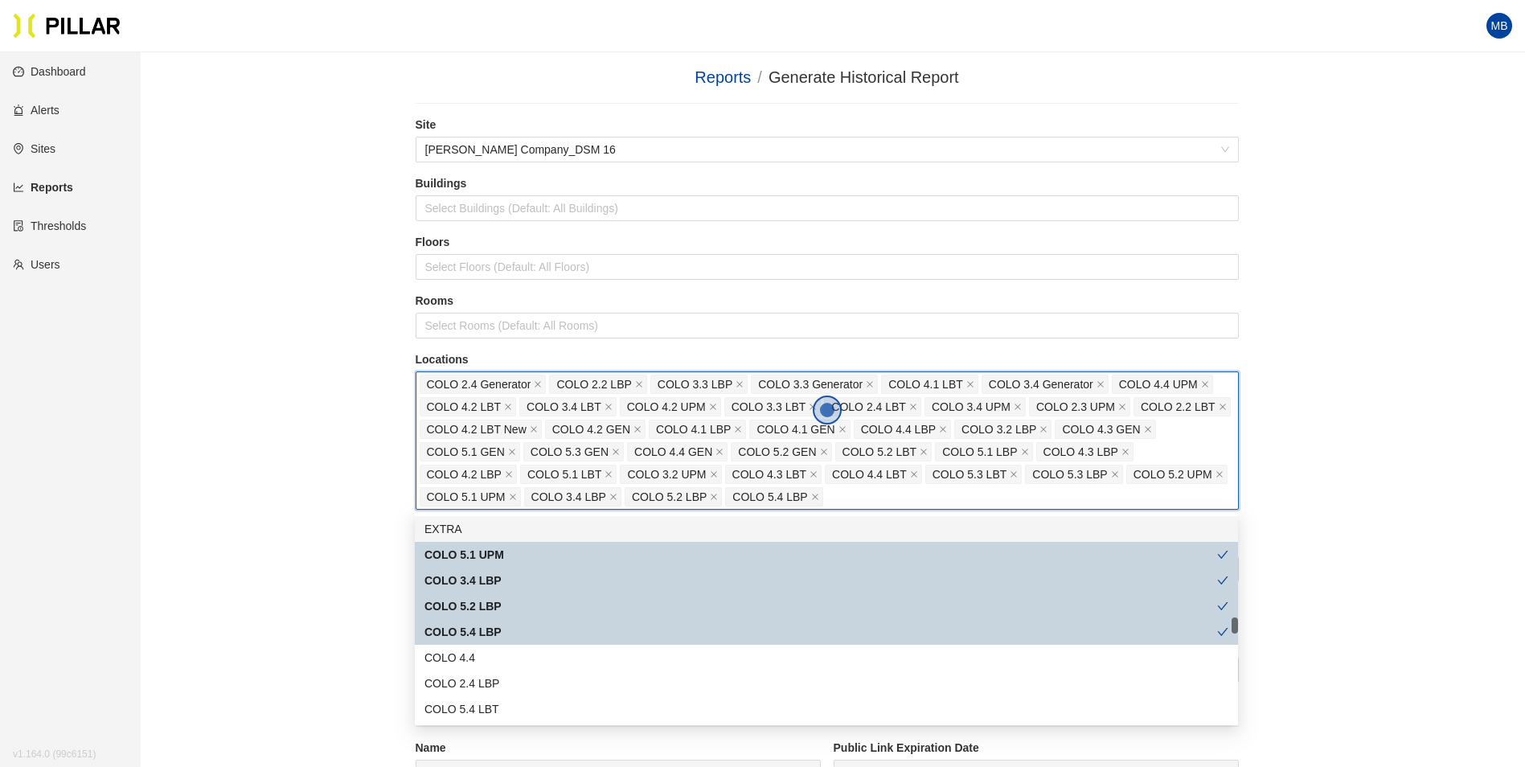
scroll to position [1367, 0]
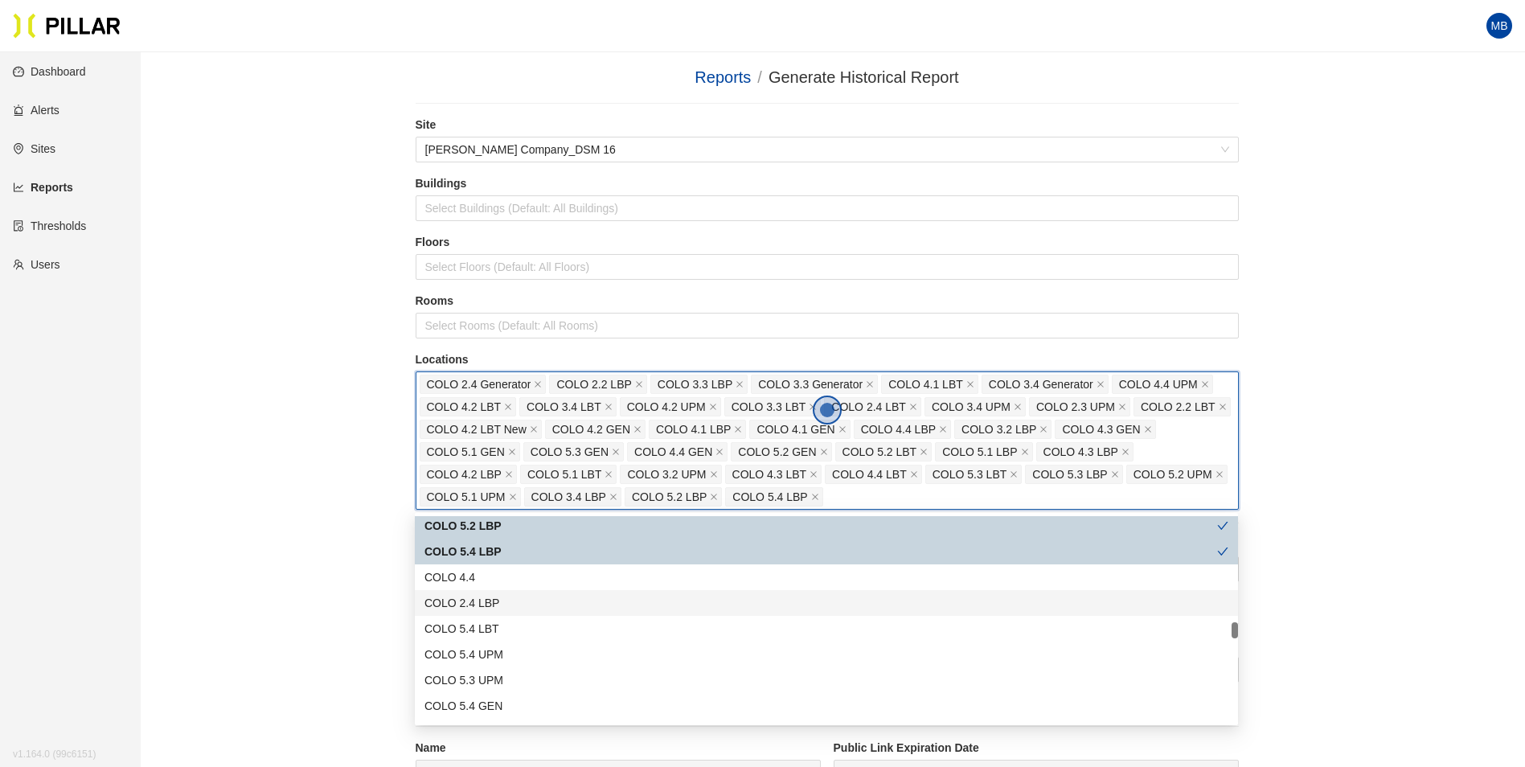
click at [534, 605] on div "COLO 2.4 LBP" at bounding box center [826, 603] width 804 height 18
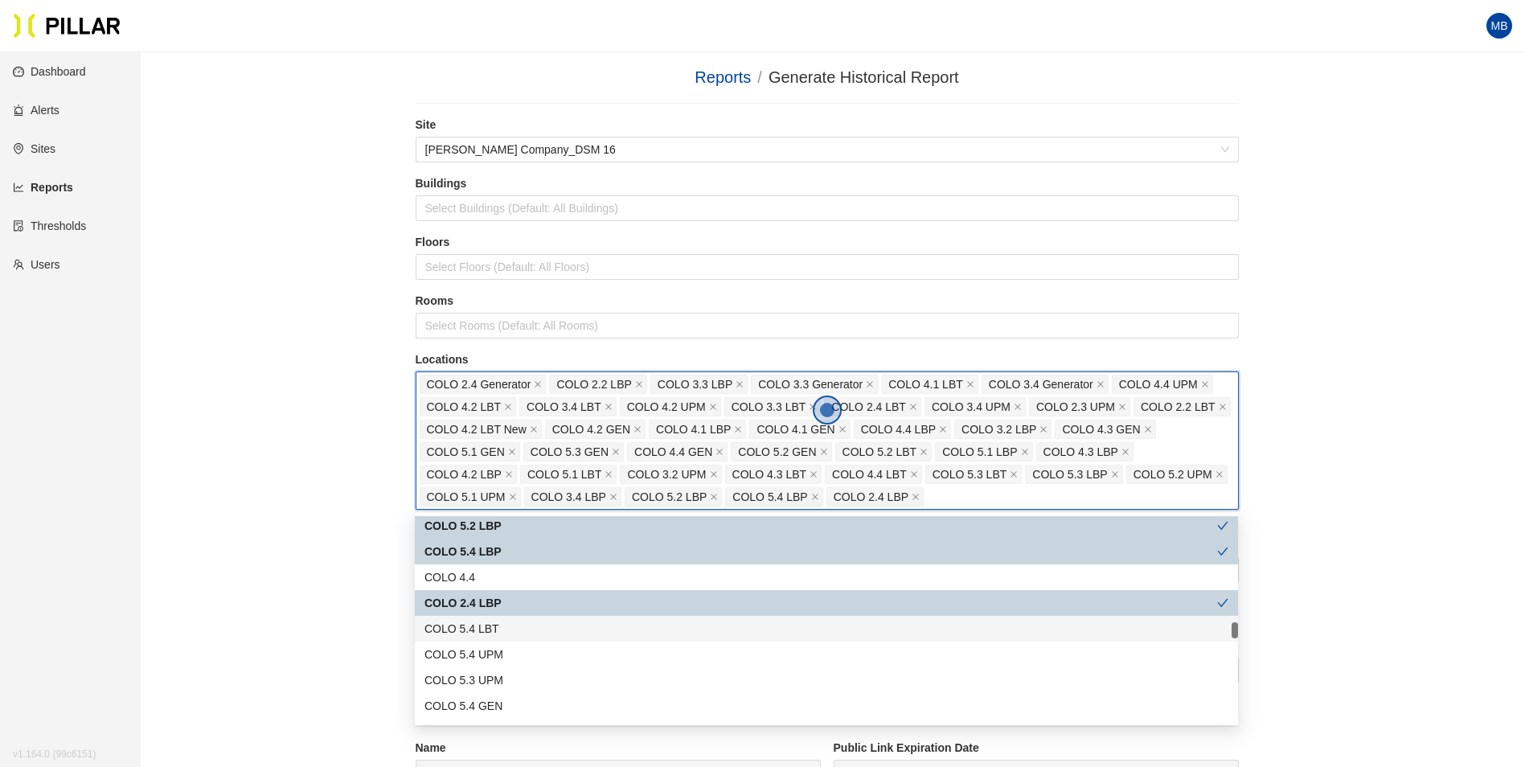
click at [531, 633] on div "COLO 5.4 LBT" at bounding box center [826, 629] width 804 height 18
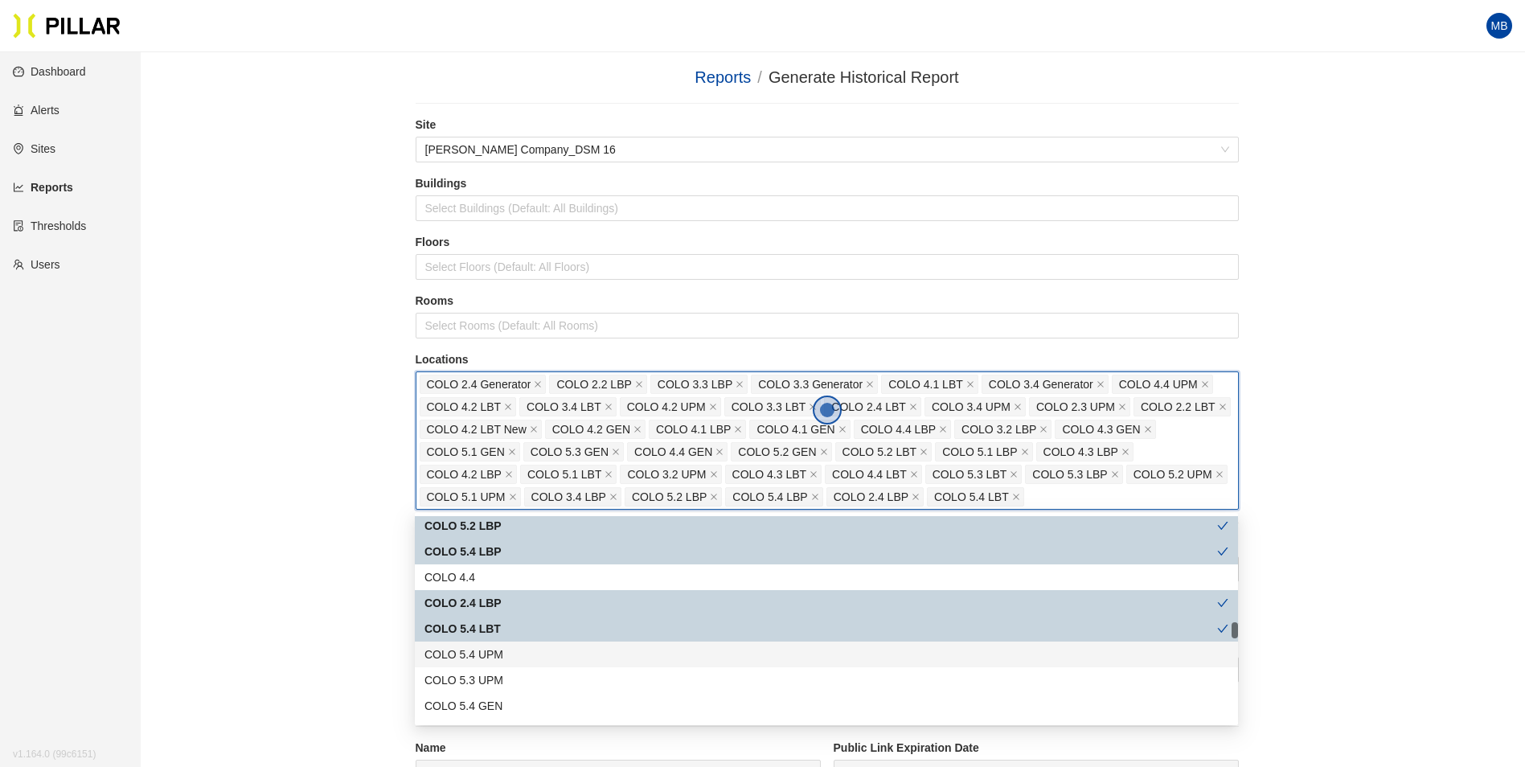
click at [527, 655] on div "COLO 5.4 UPM" at bounding box center [826, 655] width 804 height 18
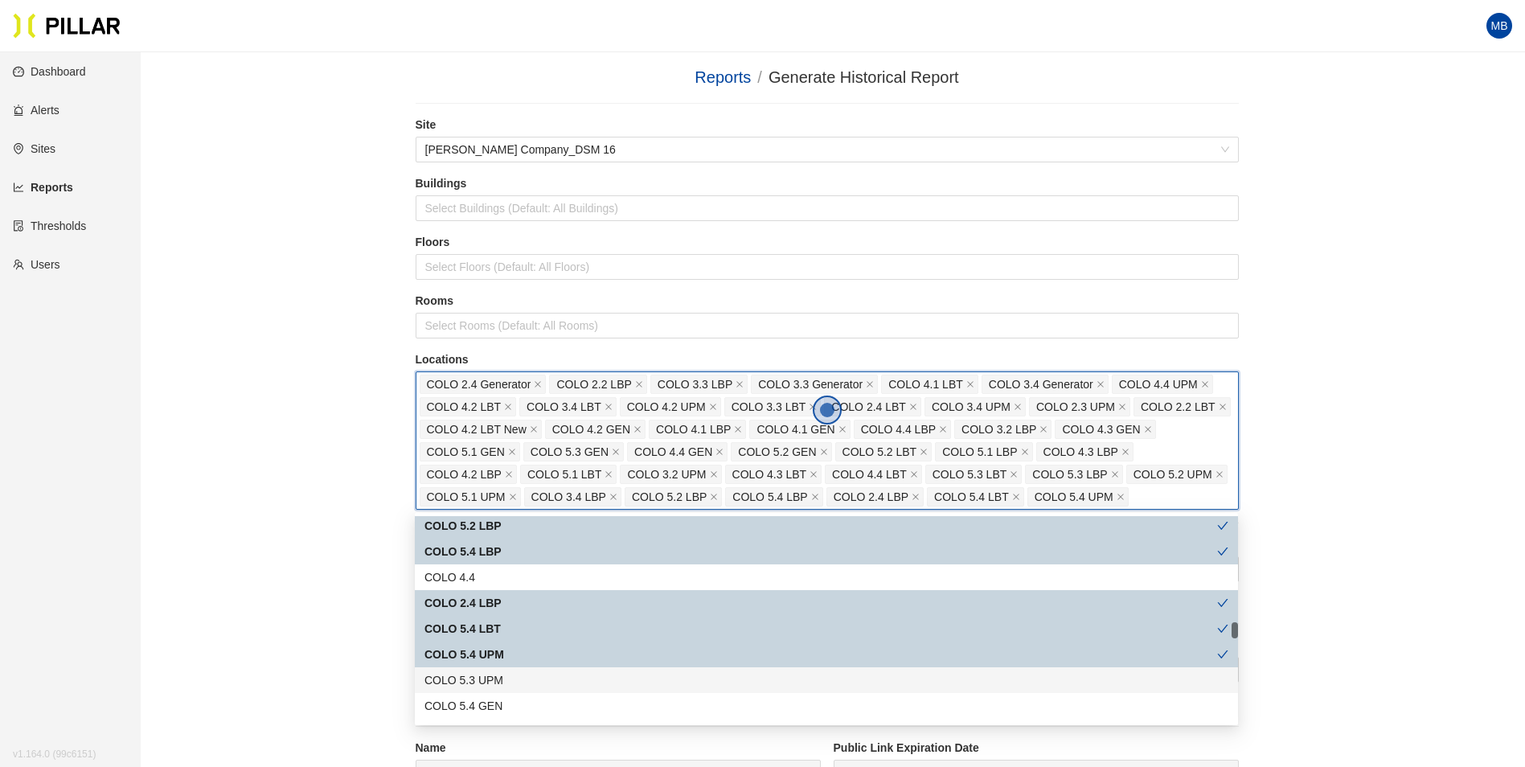
click at [523, 677] on div "COLO 5.3 UPM" at bounding box center [826, 680] width 804 height 18
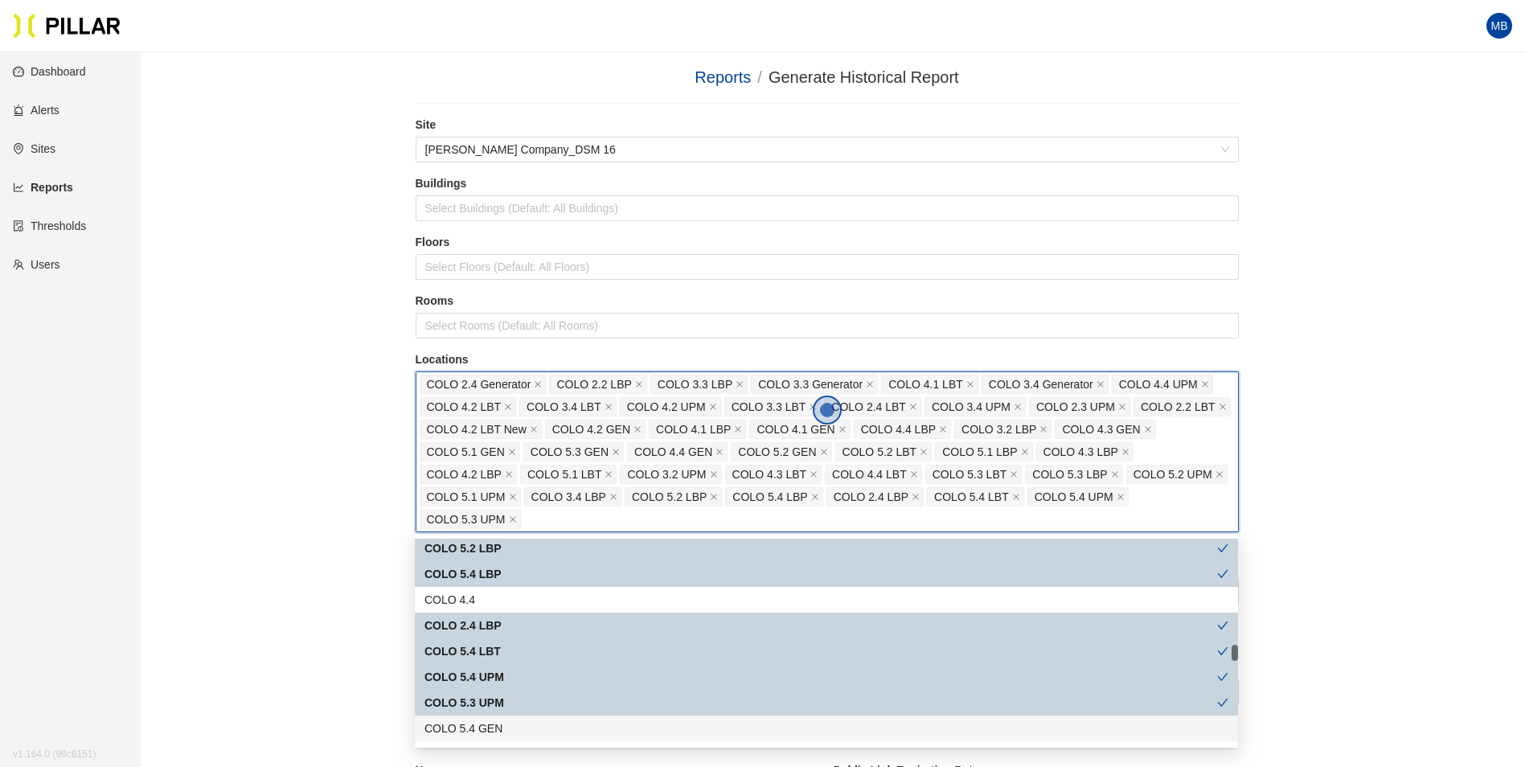
click at [521, 728] on div "COLO 5.4 GEN" at bounding box center [826, 728] width 804 height 18
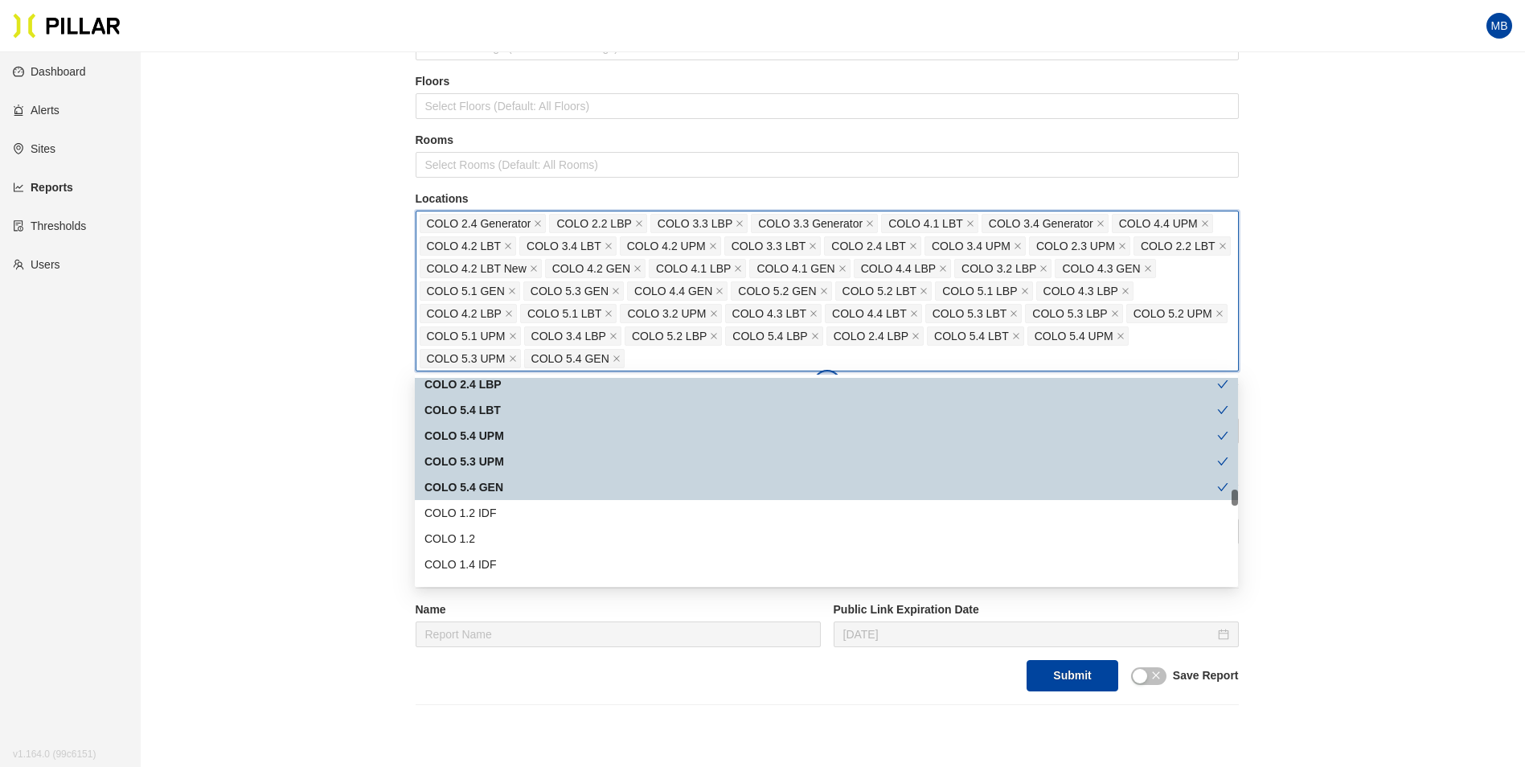
scroll to position [1527, 0]
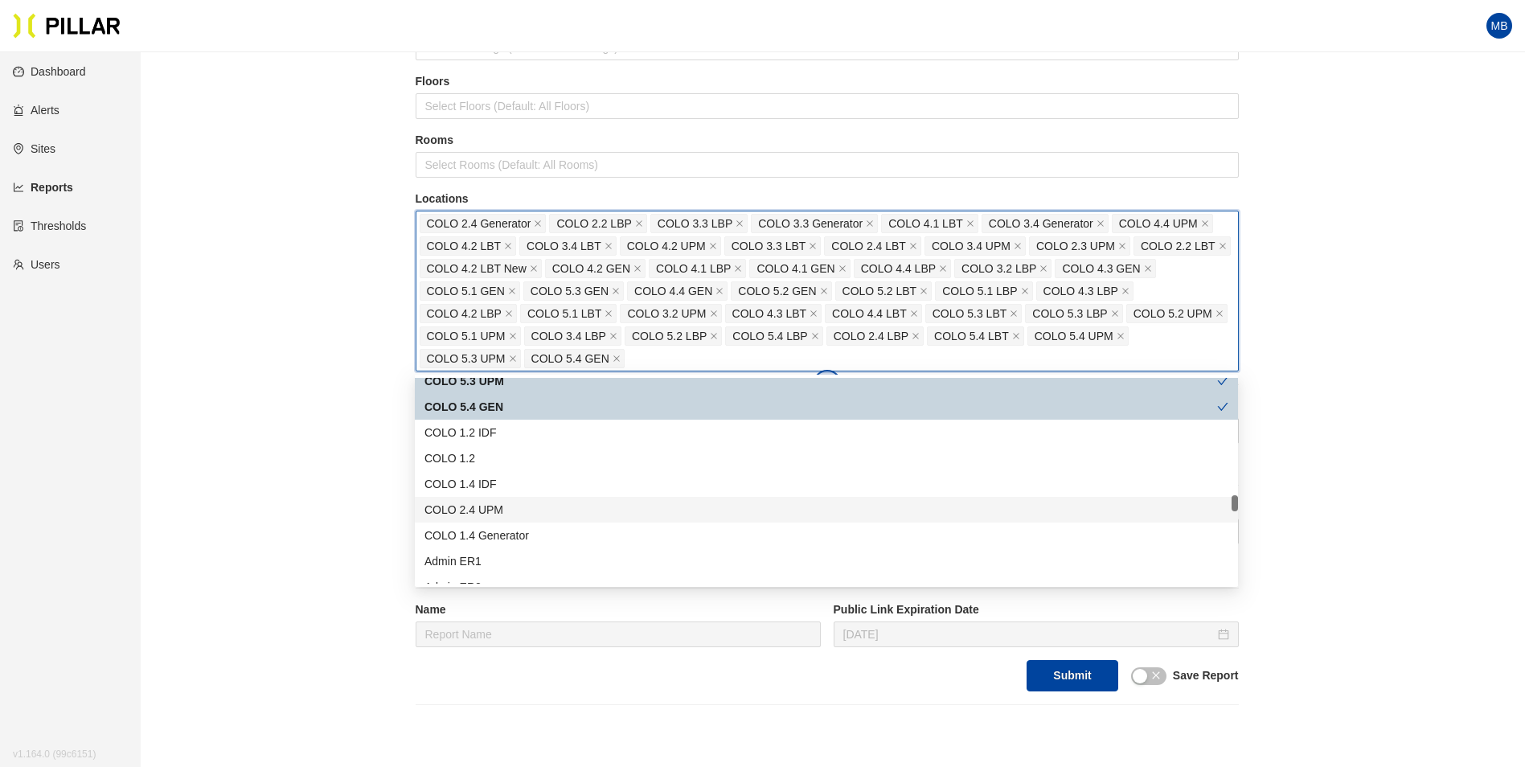
click at [550, 508] on div "COLO 2.4 UPM" at bounding box center [826, 510] width 804 height 18
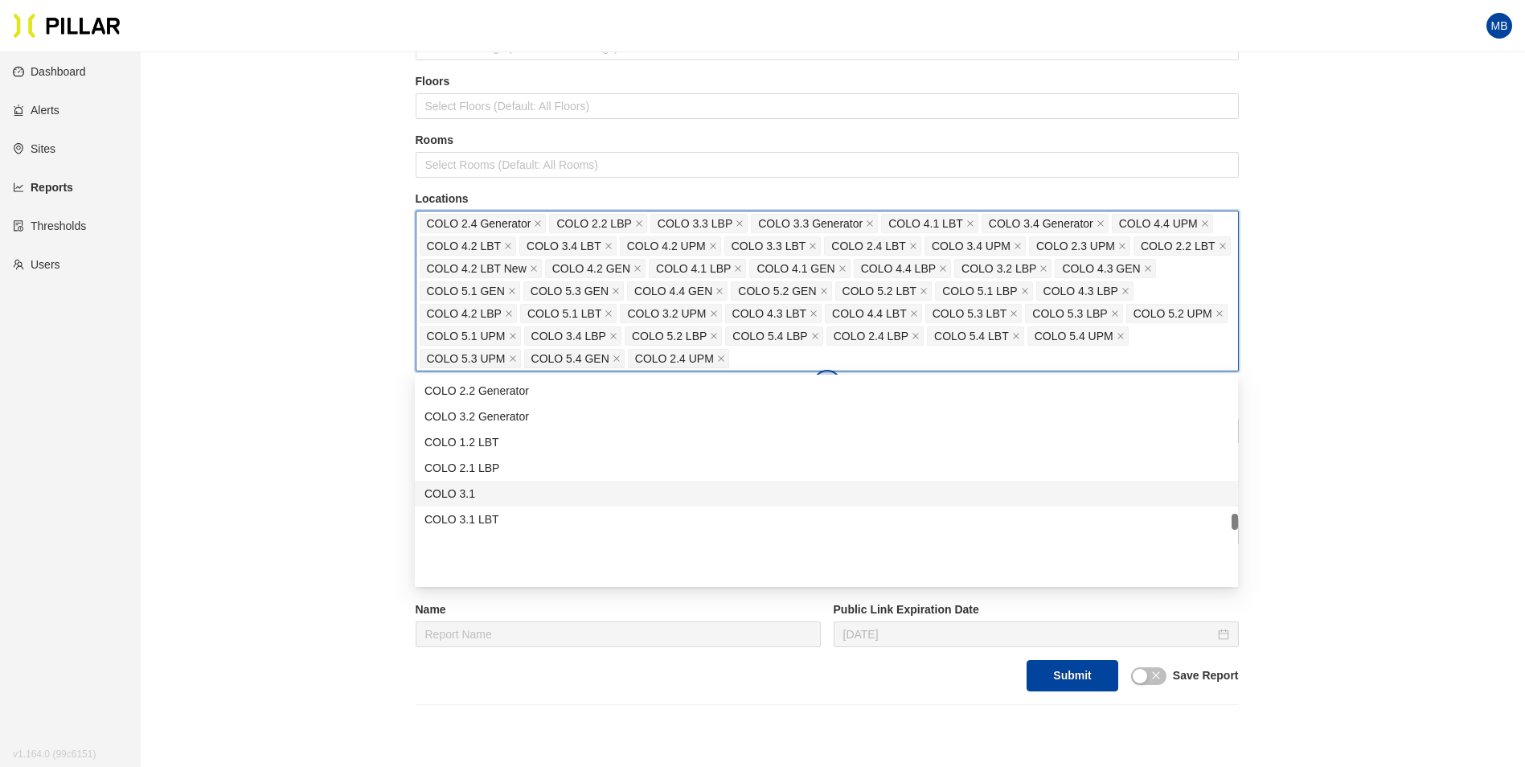
scroll to position [1849, 0]
click at [546, 468] on div "COLO 2.2 Generator" at bounding box center [826, 471] width 804 height 18
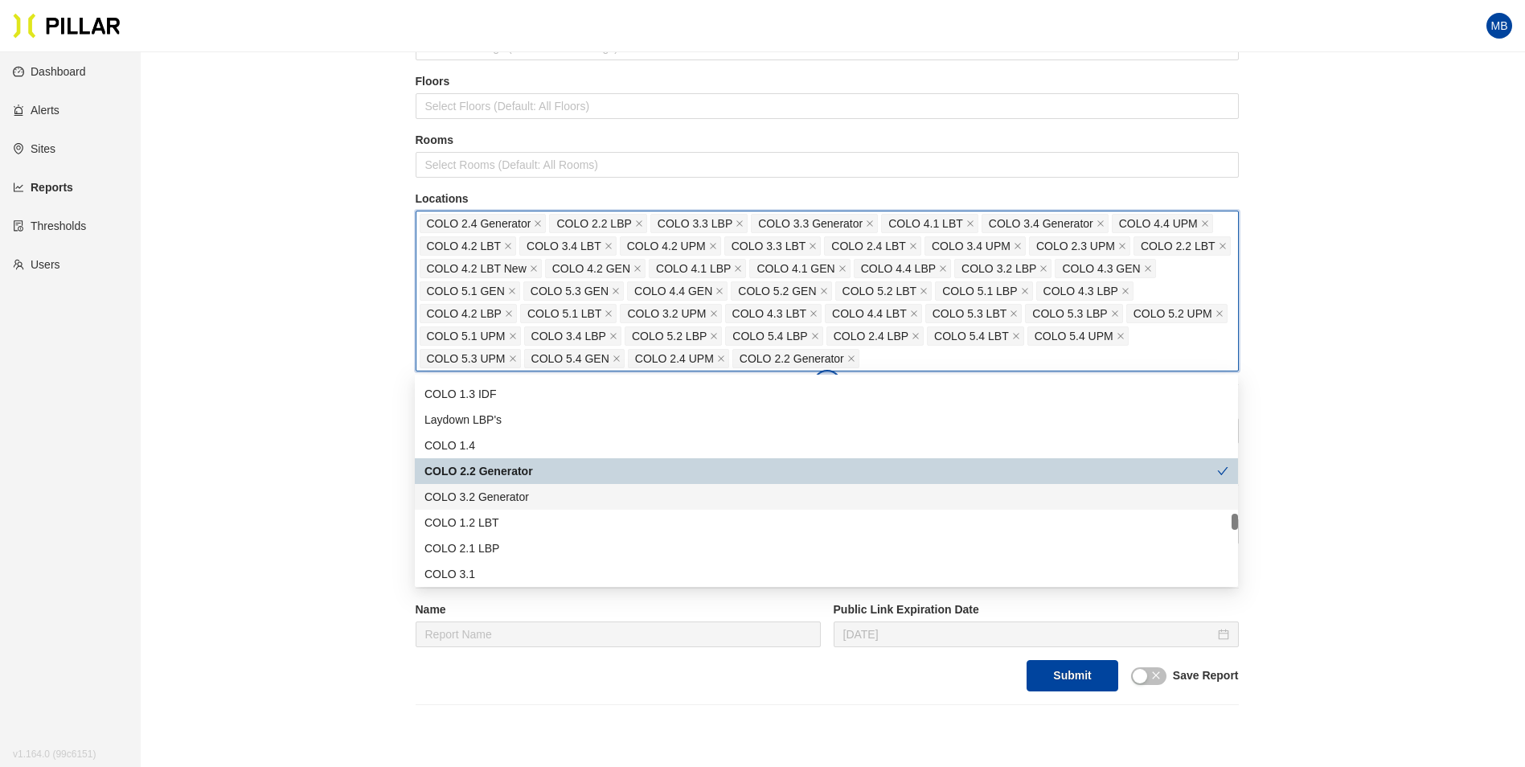
click at [531, 500] on div "COLO 3.2 Generator" at bounding box center [826, 497] width 804 height 18
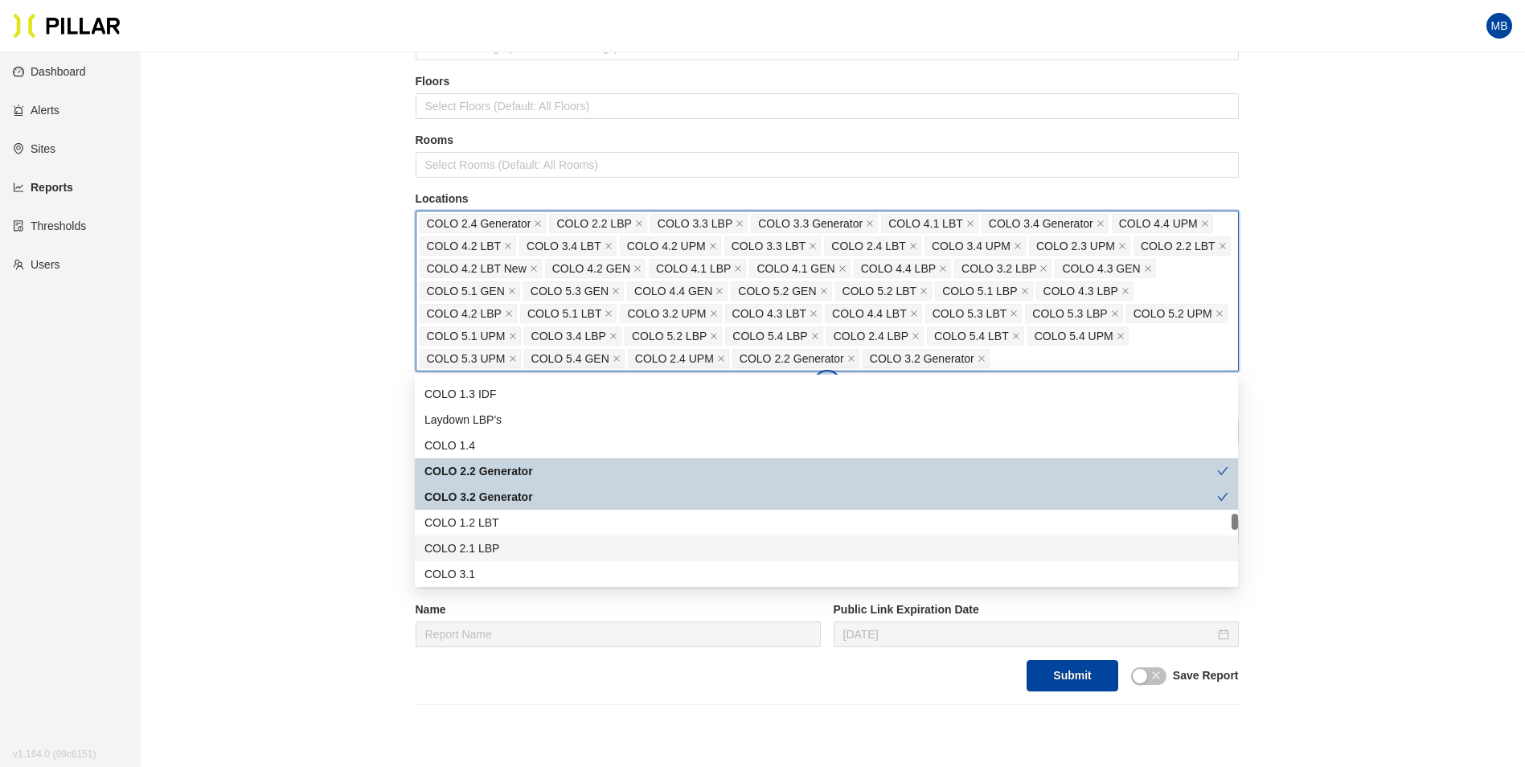
click at [527, 547] on div "COLO 2.1 LBP" at bounding box center [826, 548] width 804 height 18
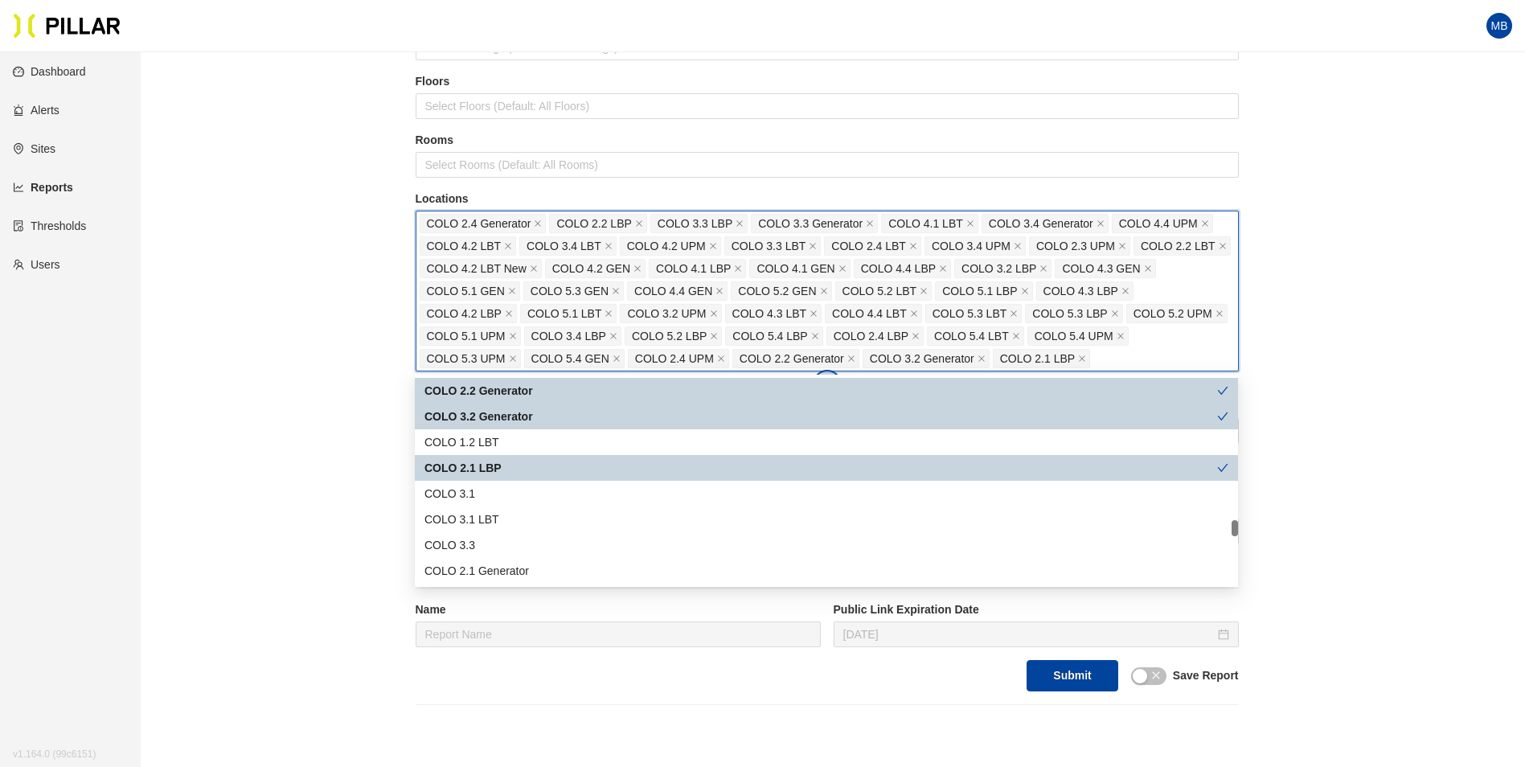
scroll to position [2010, 0]
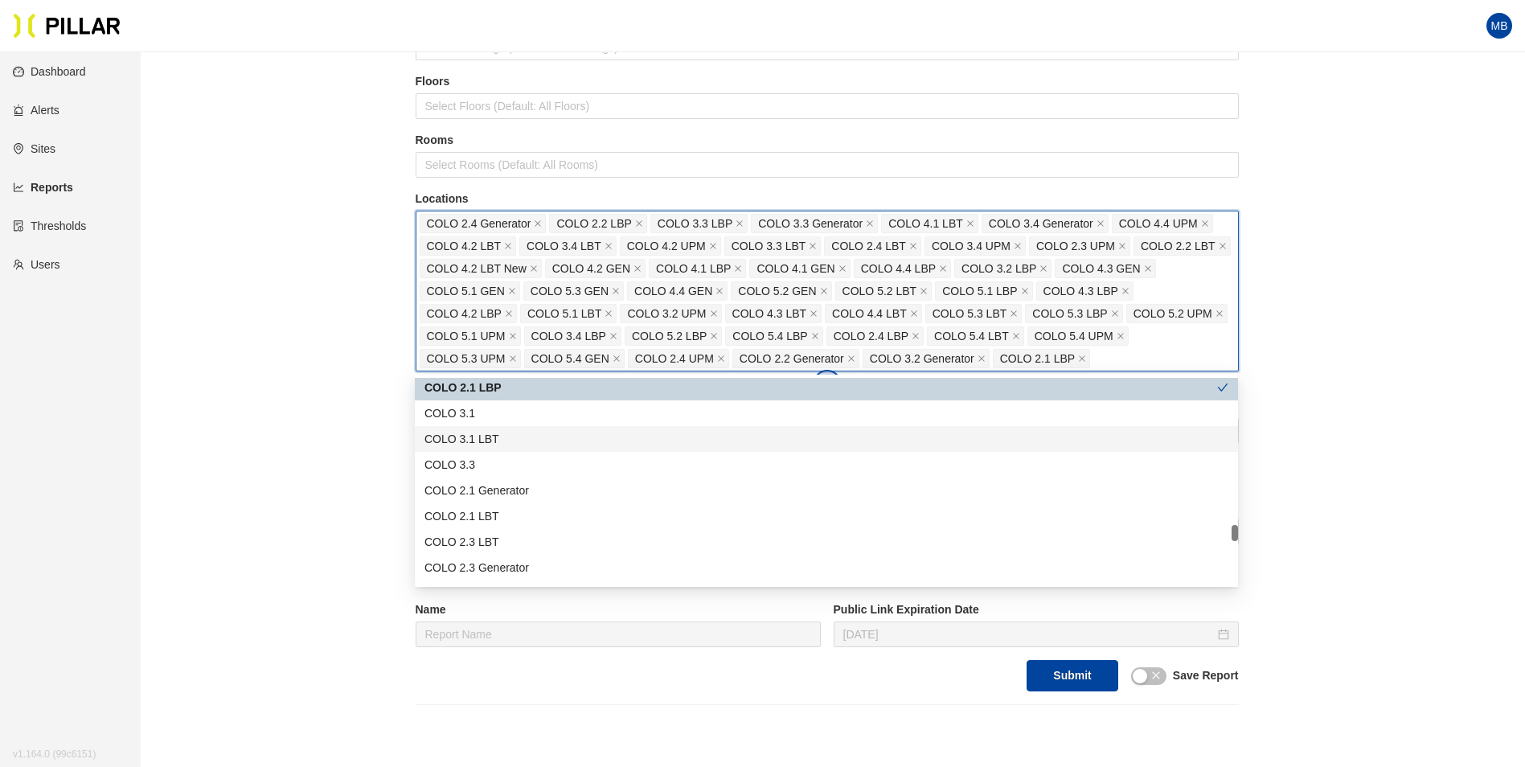
click at [533, 440] on div "COLO 3.1 LBT" at bounding box center [826, 439] width 804 height 18
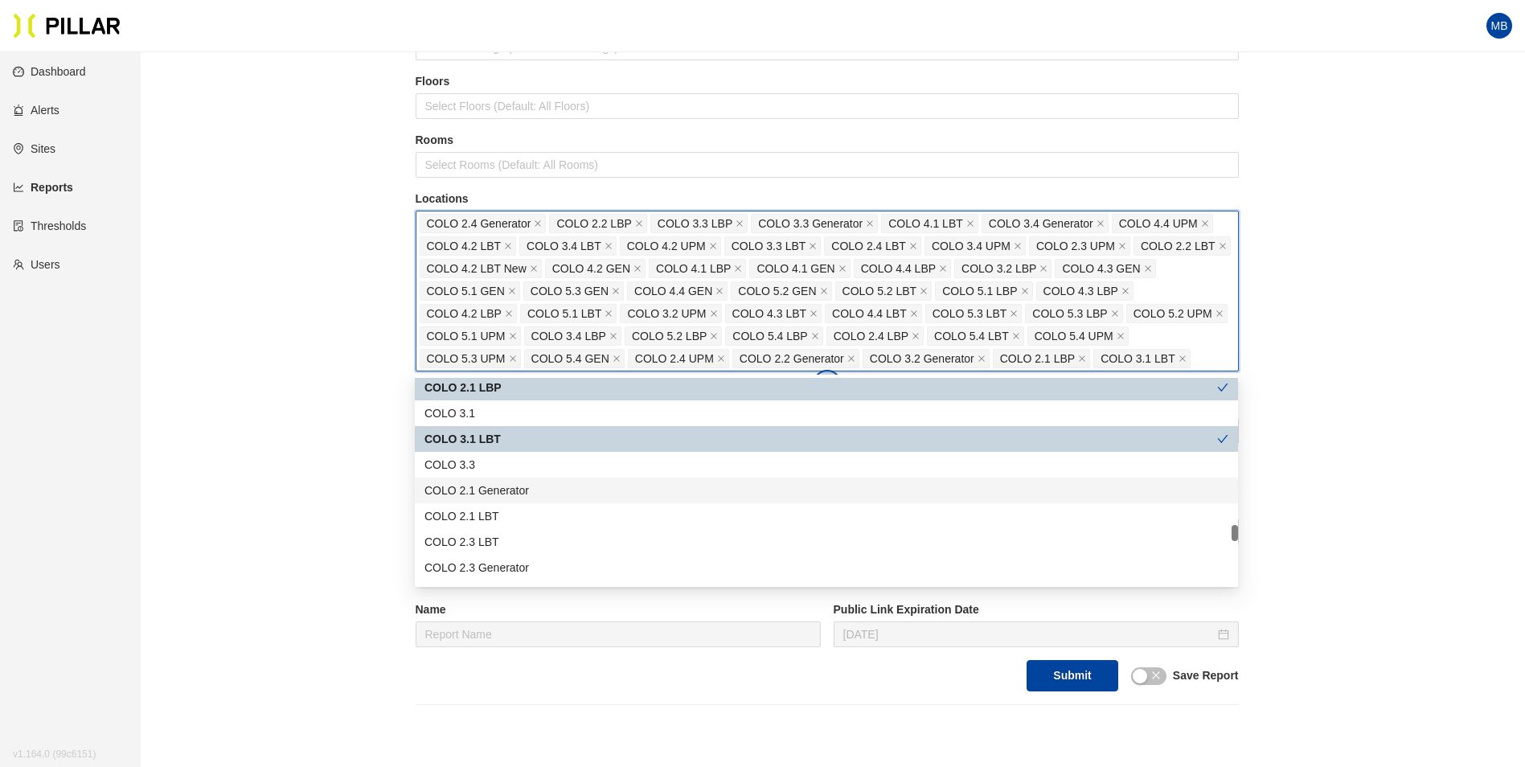
click at [535, 487] on div "COLO 2.1 Generator" at bounding box center [826, 491] width 804 height 18
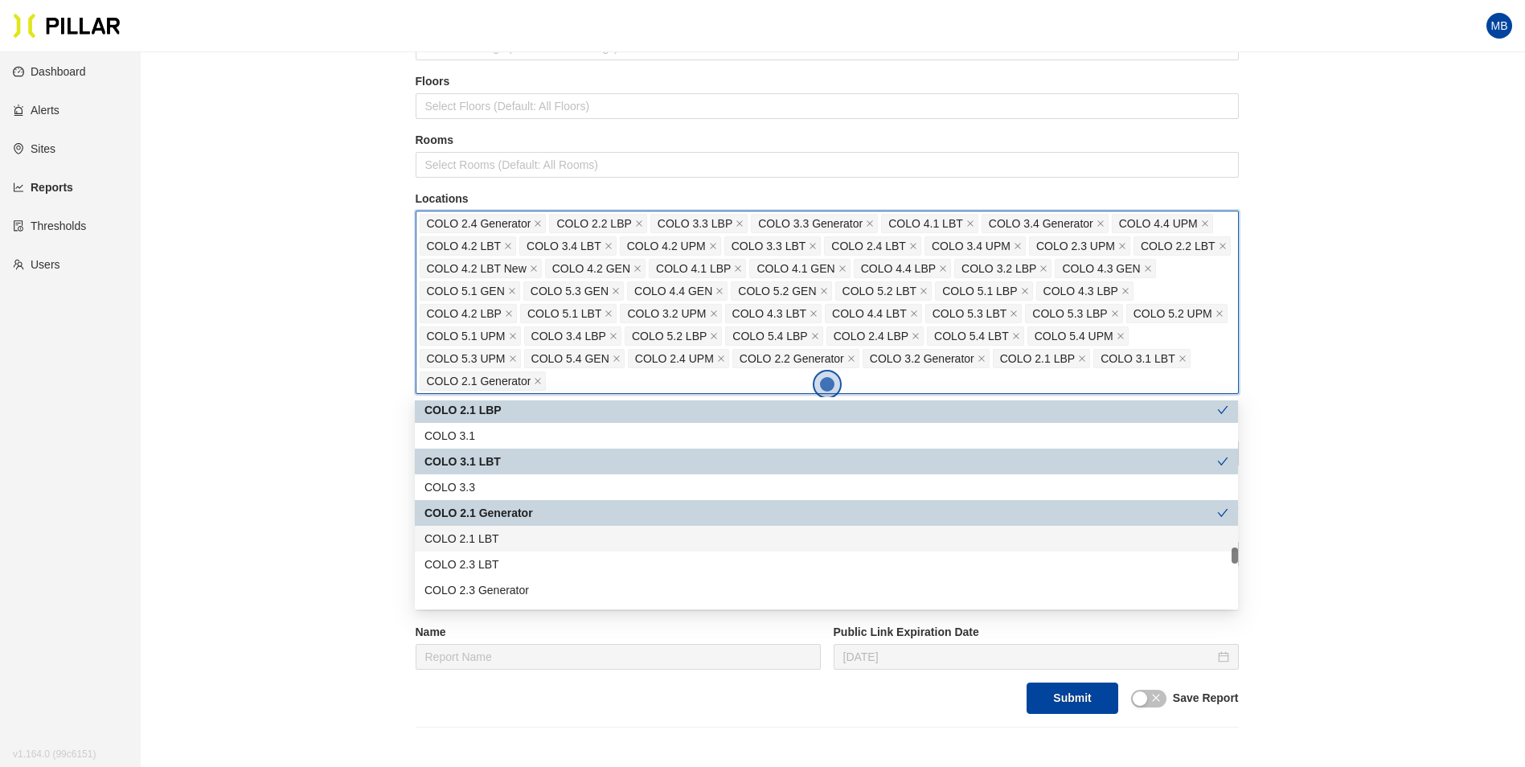
click at [519, 539] on div "COLO 2.1 LBT" at bounding box center [826, 539] width 804 height 18
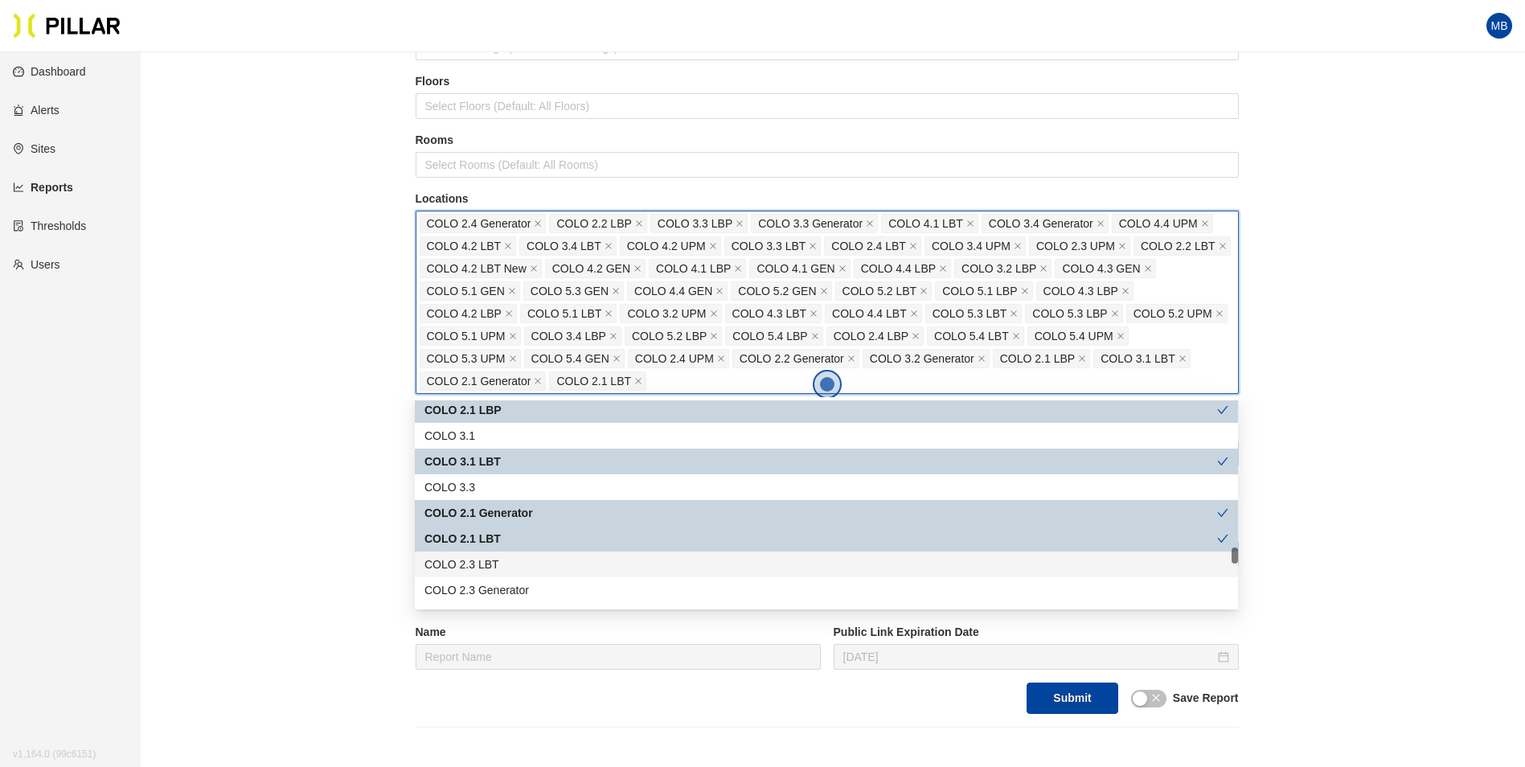
click at [518, 564] on div "COLO 2.3 LBT" at bounding box center [826, 564] width 804 height 18
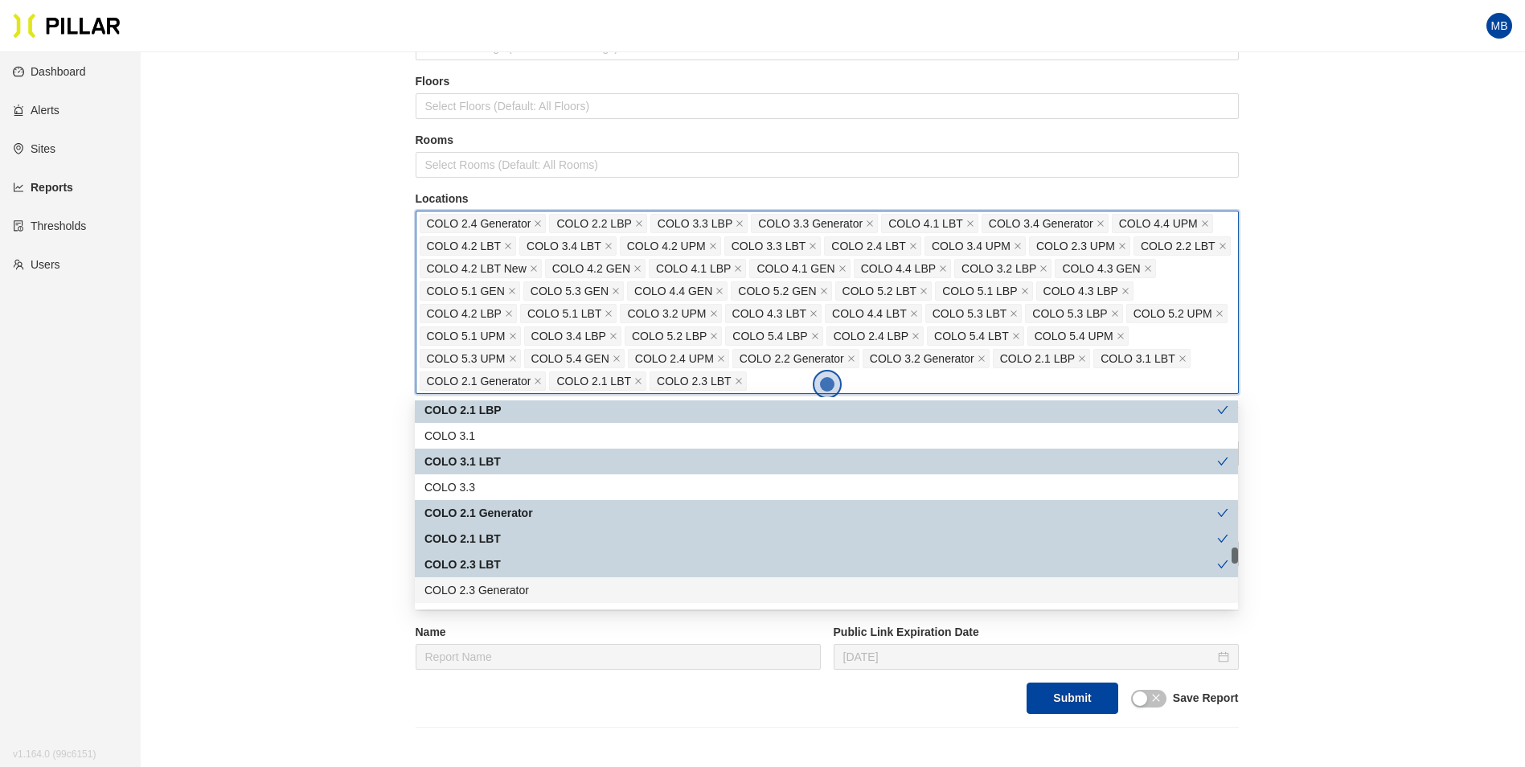
click at [524, 589] on div "COLO 2.3 Generator" at bounding box center [826, 590] width 804 height 18
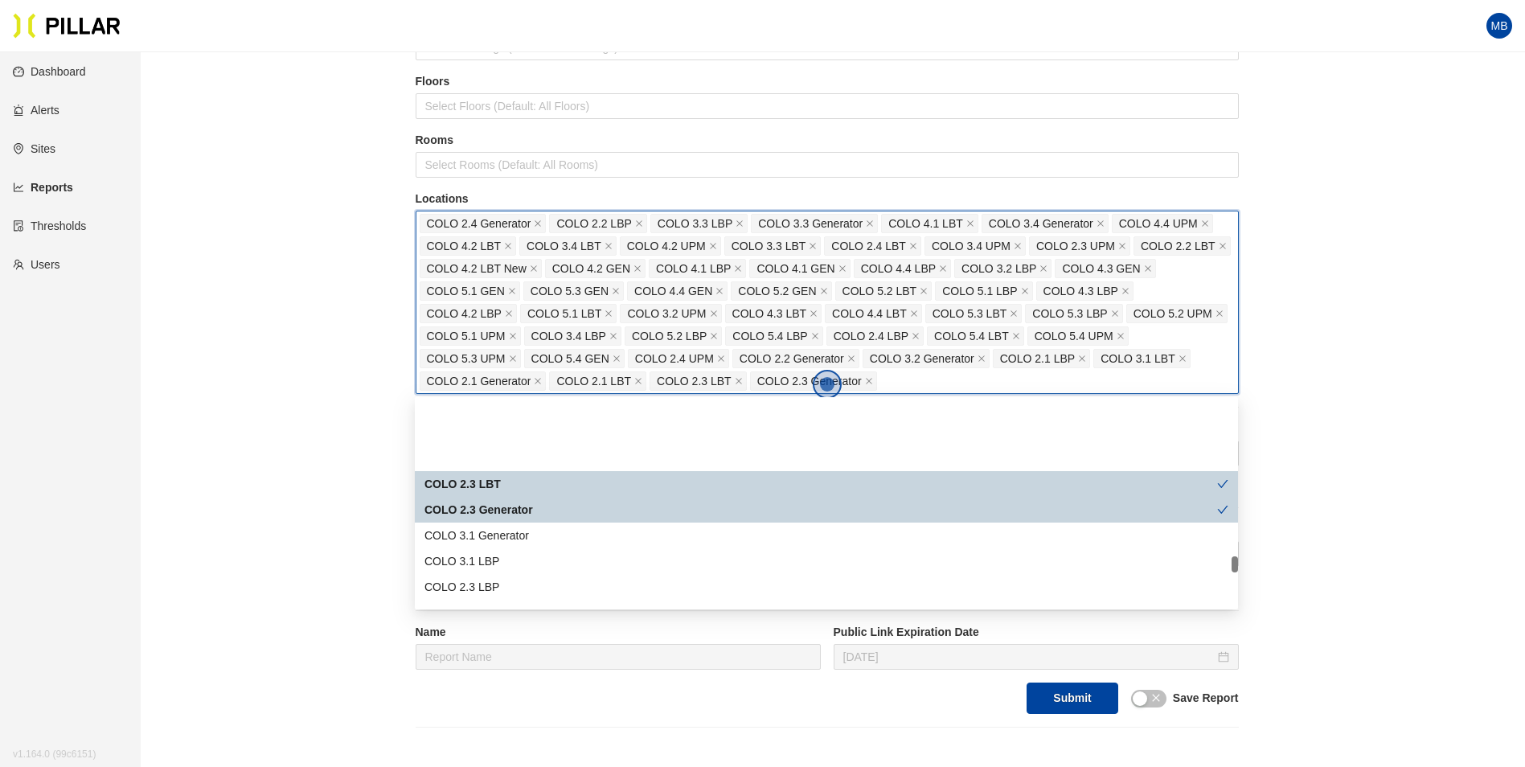
scroll to position [2171, 0]
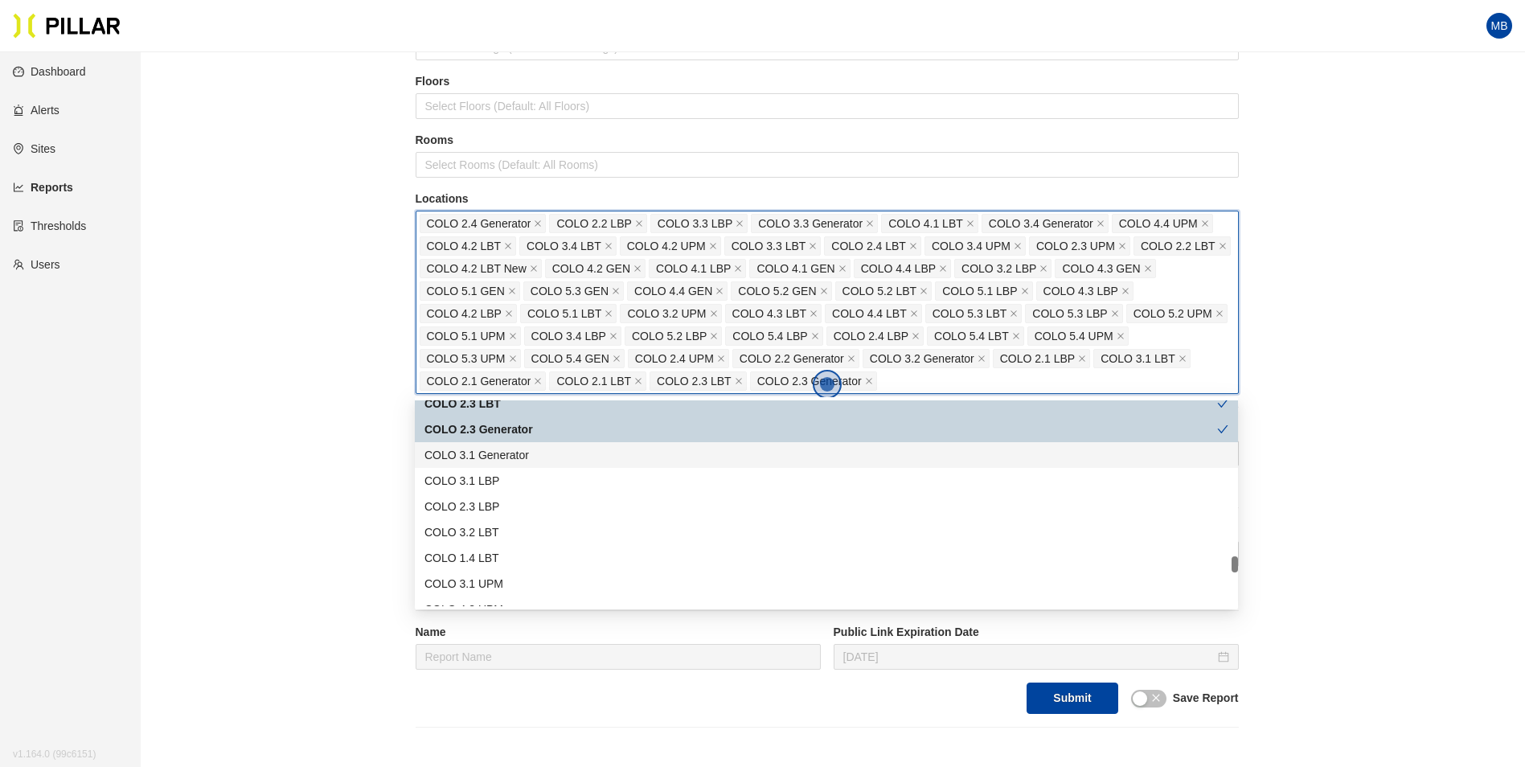
click at [576, 462] on div "COLO 3.1 Generator" at bounding box center [826, 455] width 804 height 18
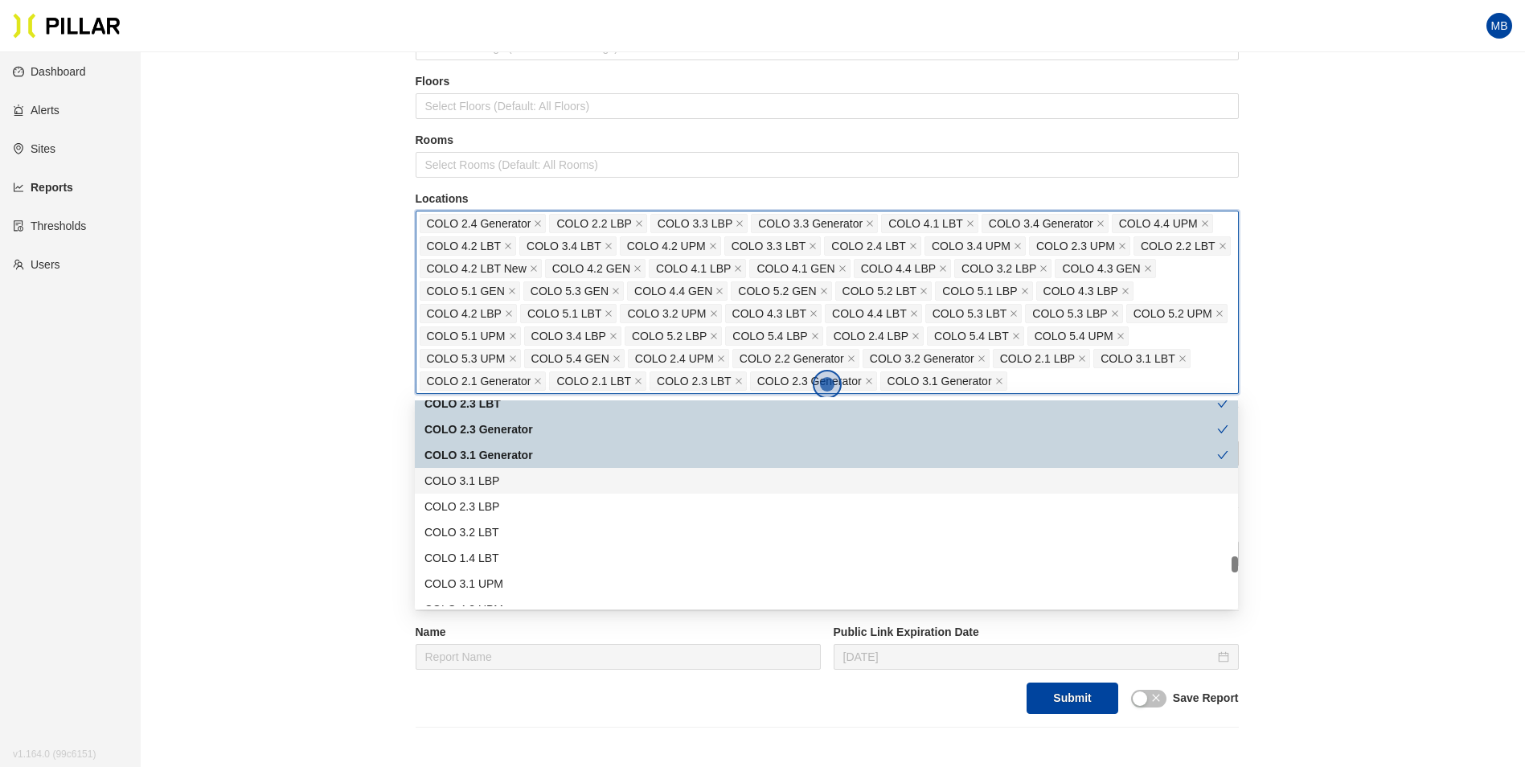
click at [556, 482] on div "COLO 3.1 LBP" at bounding box center [826, 481] width 804 height 18
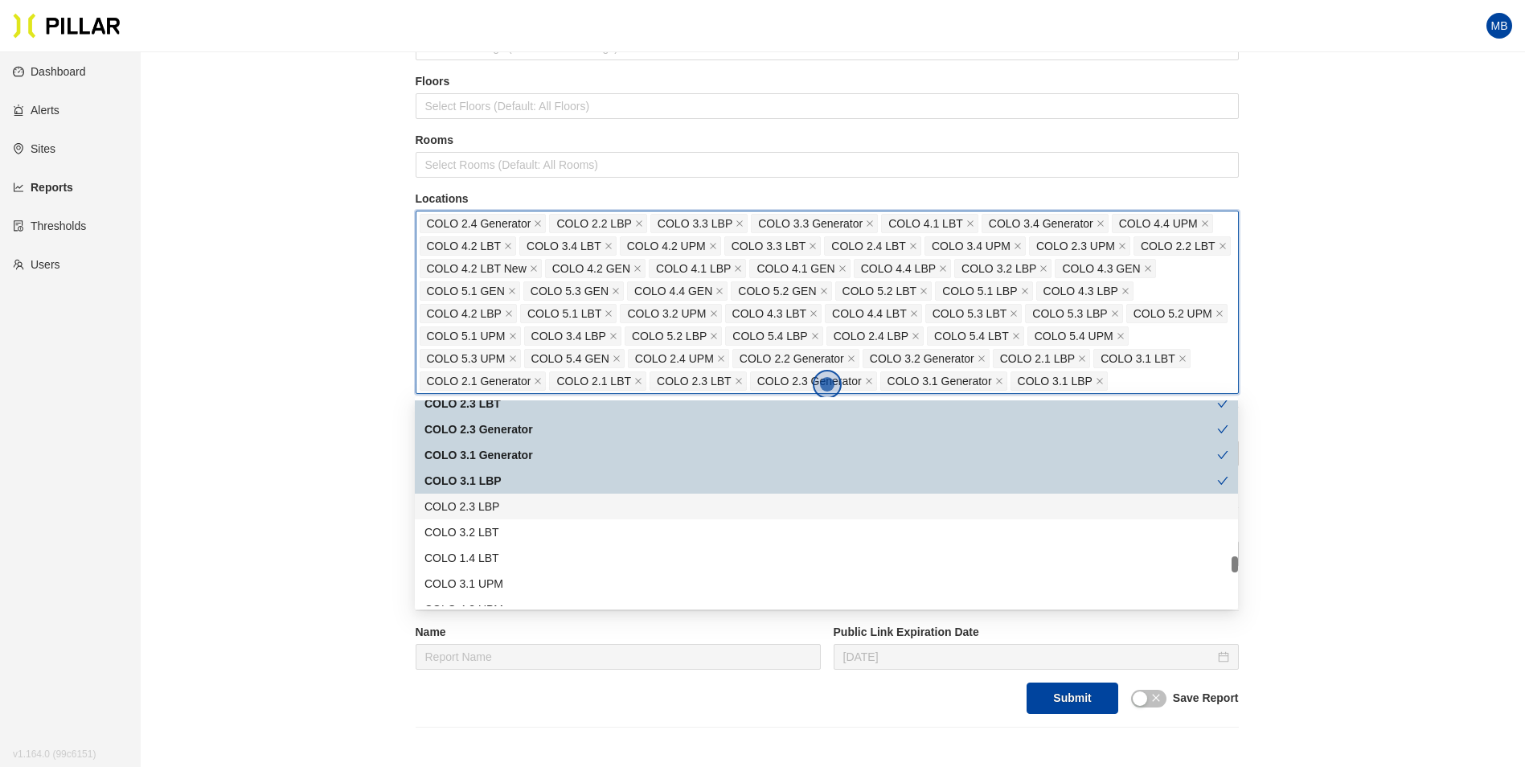
click at [547, 503] on div "COLO 2.3 LBP" at bounding box center [826, 507] width 804 height 18
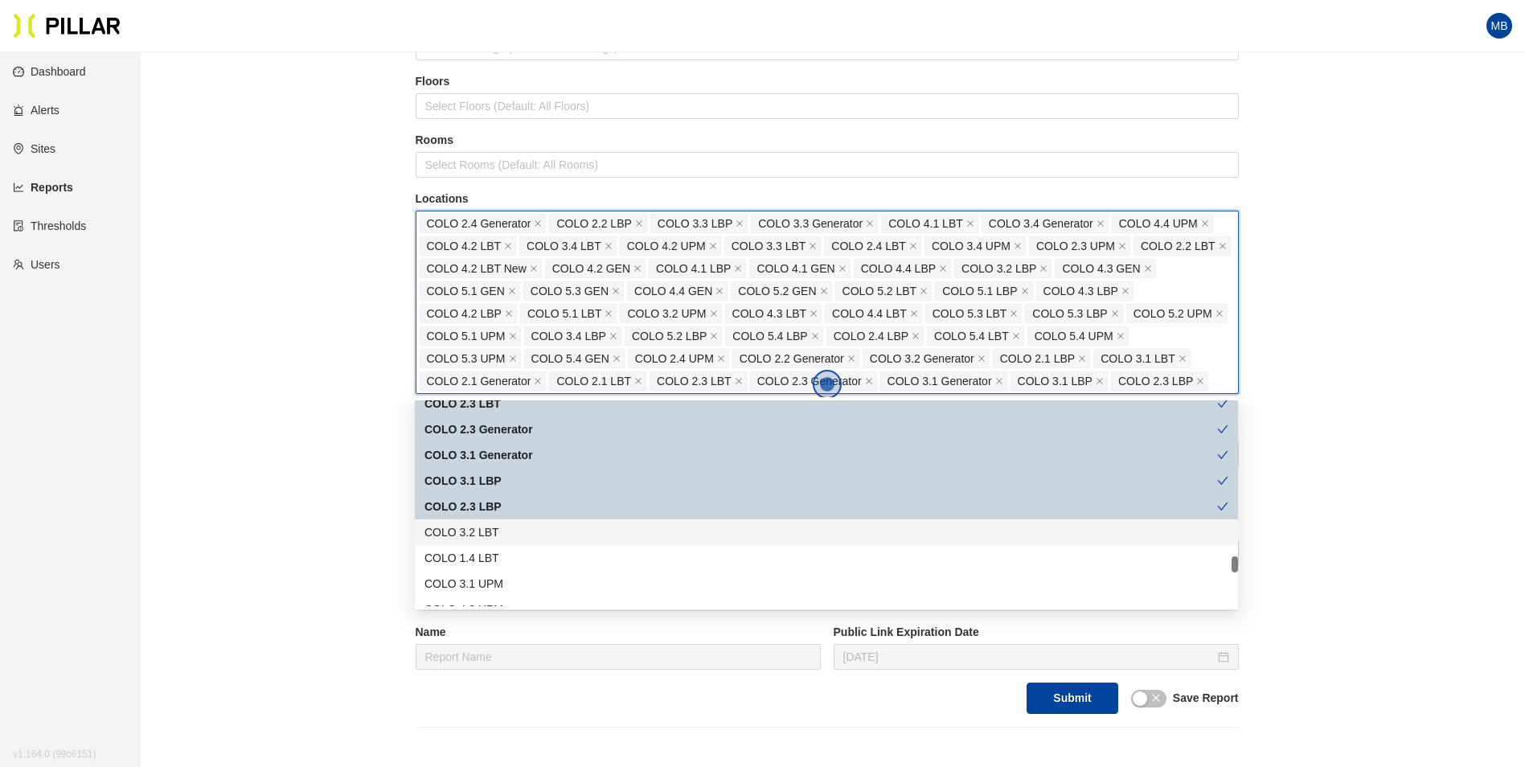
click at [537, 532] on div "COLO 3.2 LBT" at bounding box center [826, 532] width 804 height 18
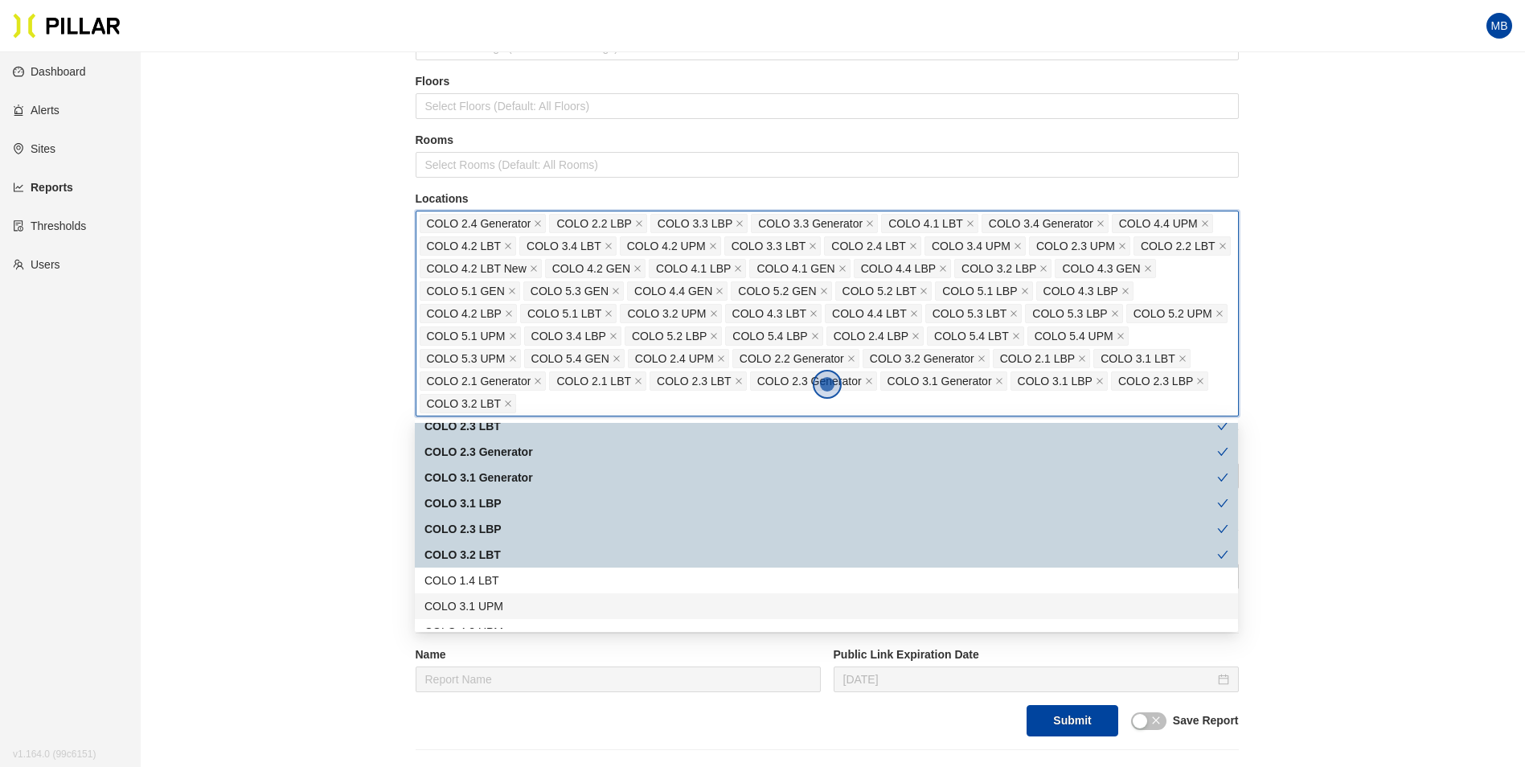
click at [532, 608] on div "COLO 3.1 UPM" at bounding box center [826, 606] width 804 height 18
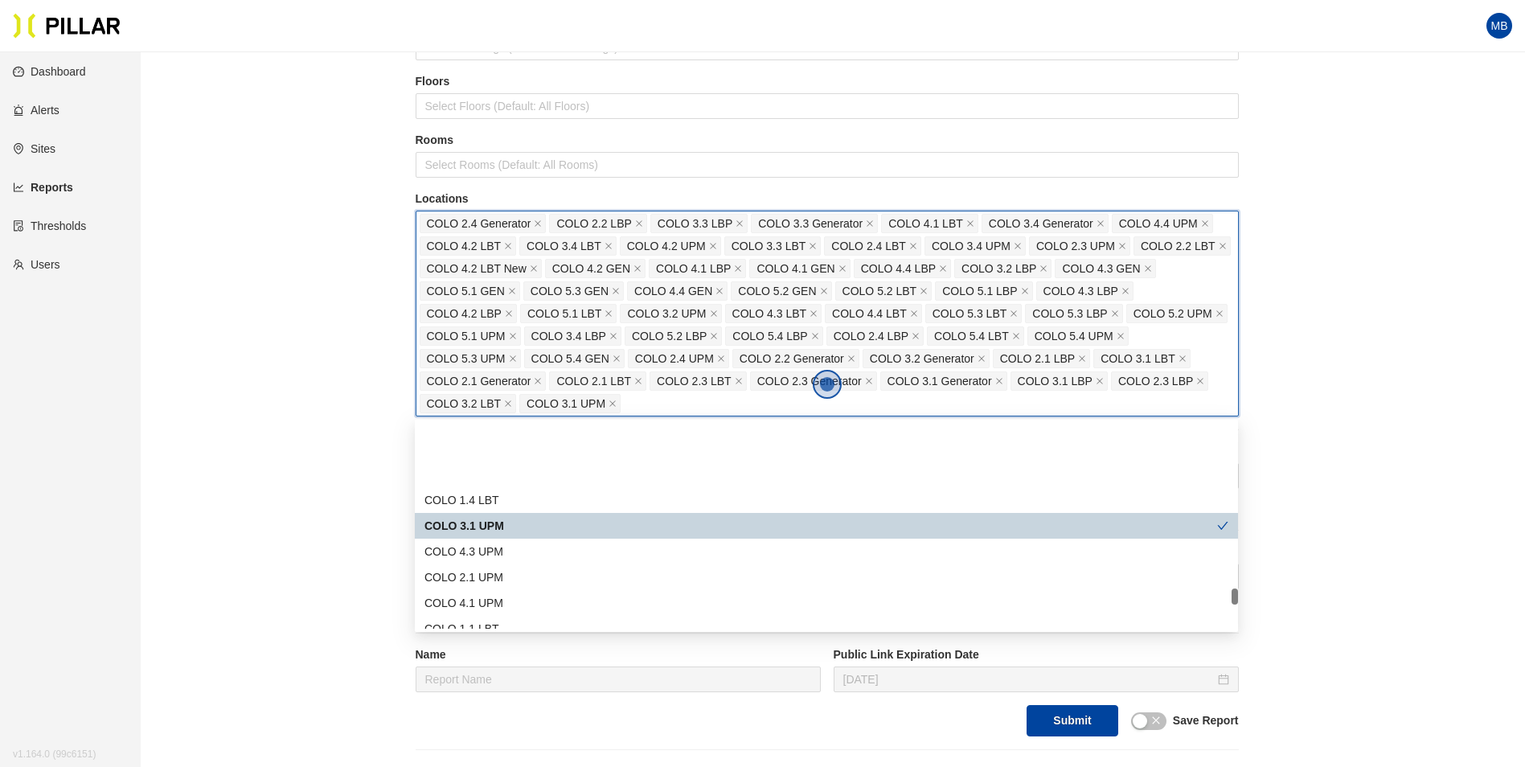
scroll to position [2331, 0]
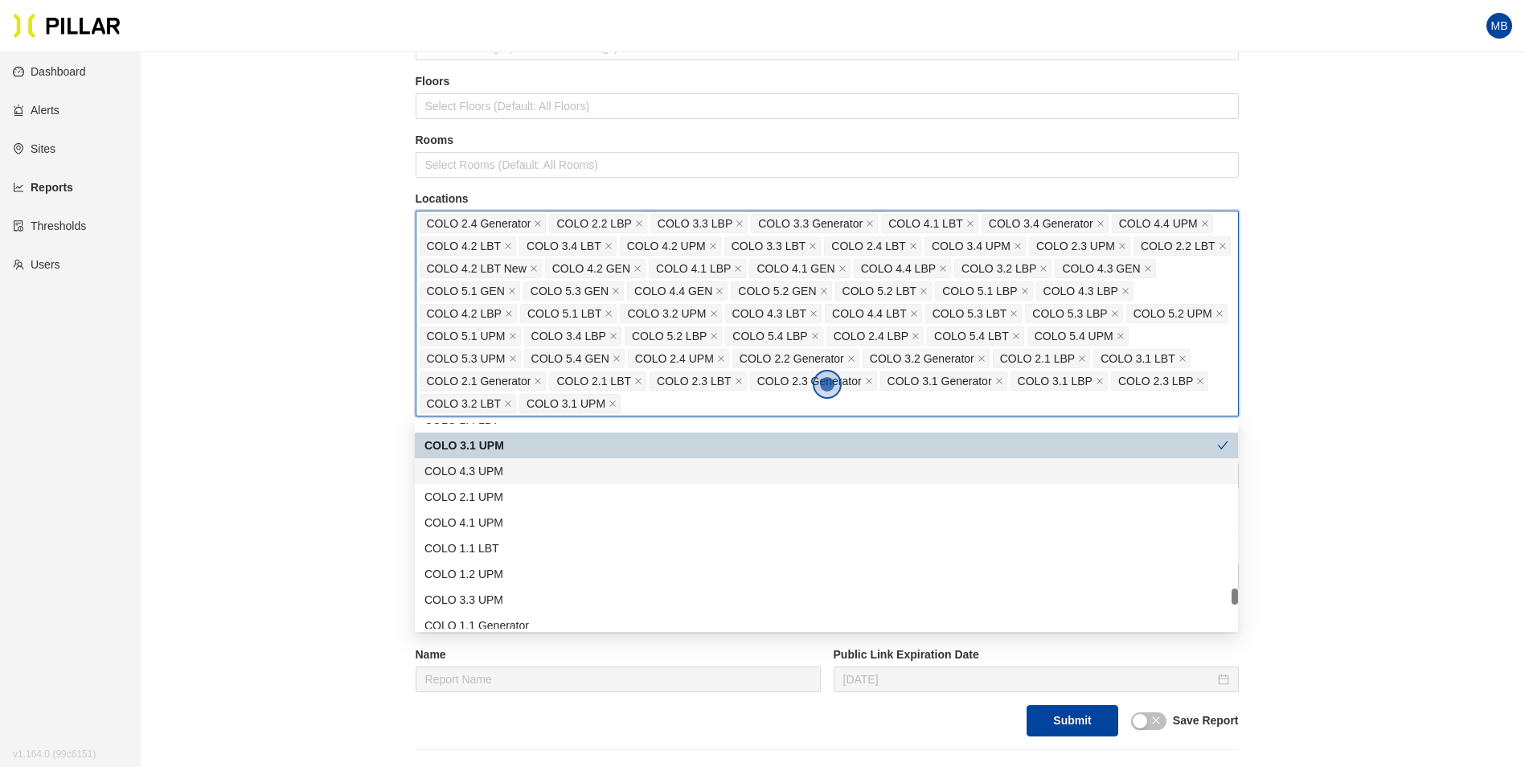
click at [571, 478] on div "COLO 4.3 UPM" at bounding box center [826, 471] width 804 height 18
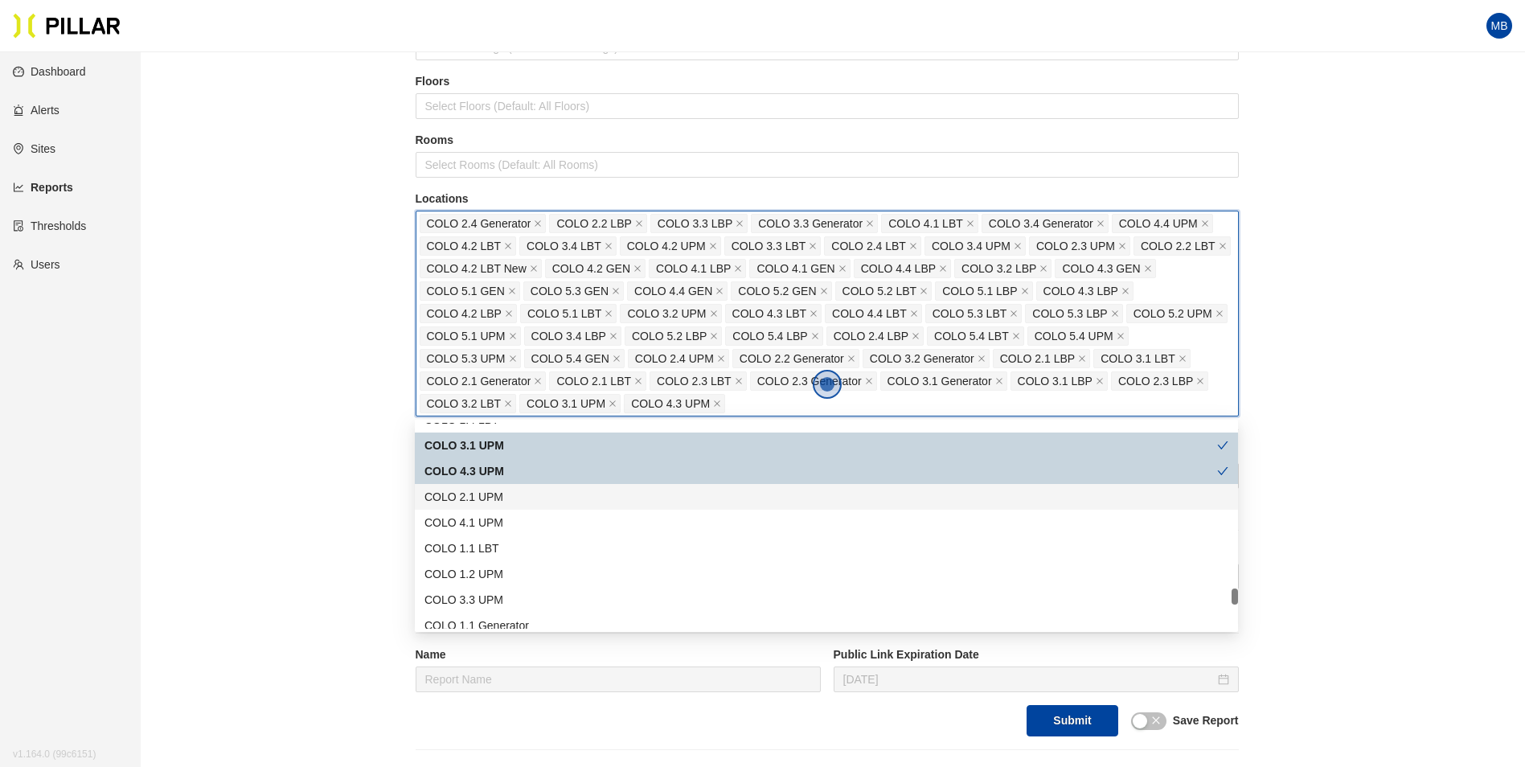
click at [558, 509] on div "COLO 2.1 UPM" at bounding box center [826, 497] width 823 height 26
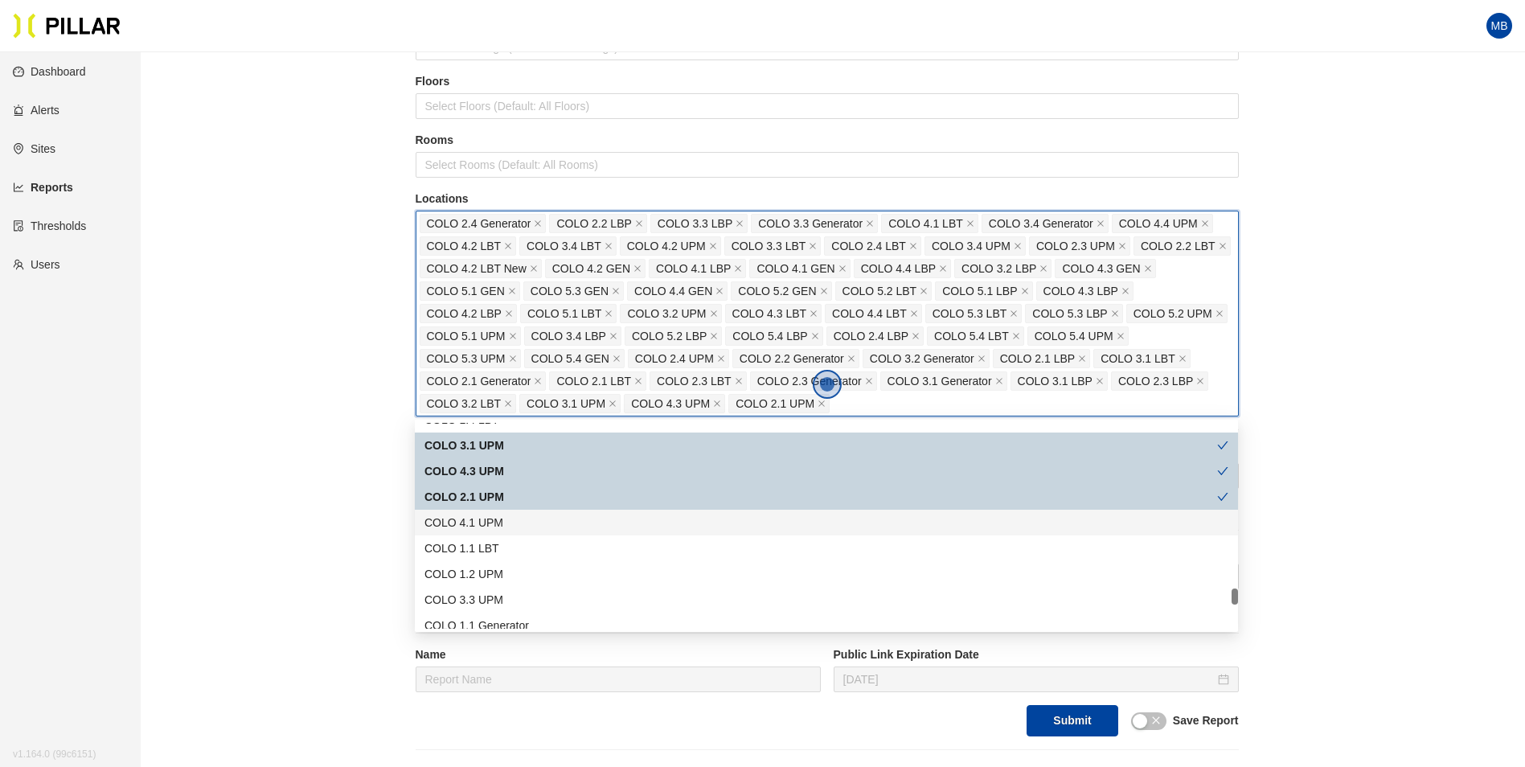
click at [554, 524] on div "COLO 4.1 UPM" at bounding box center [826, 523] width 804 height 18
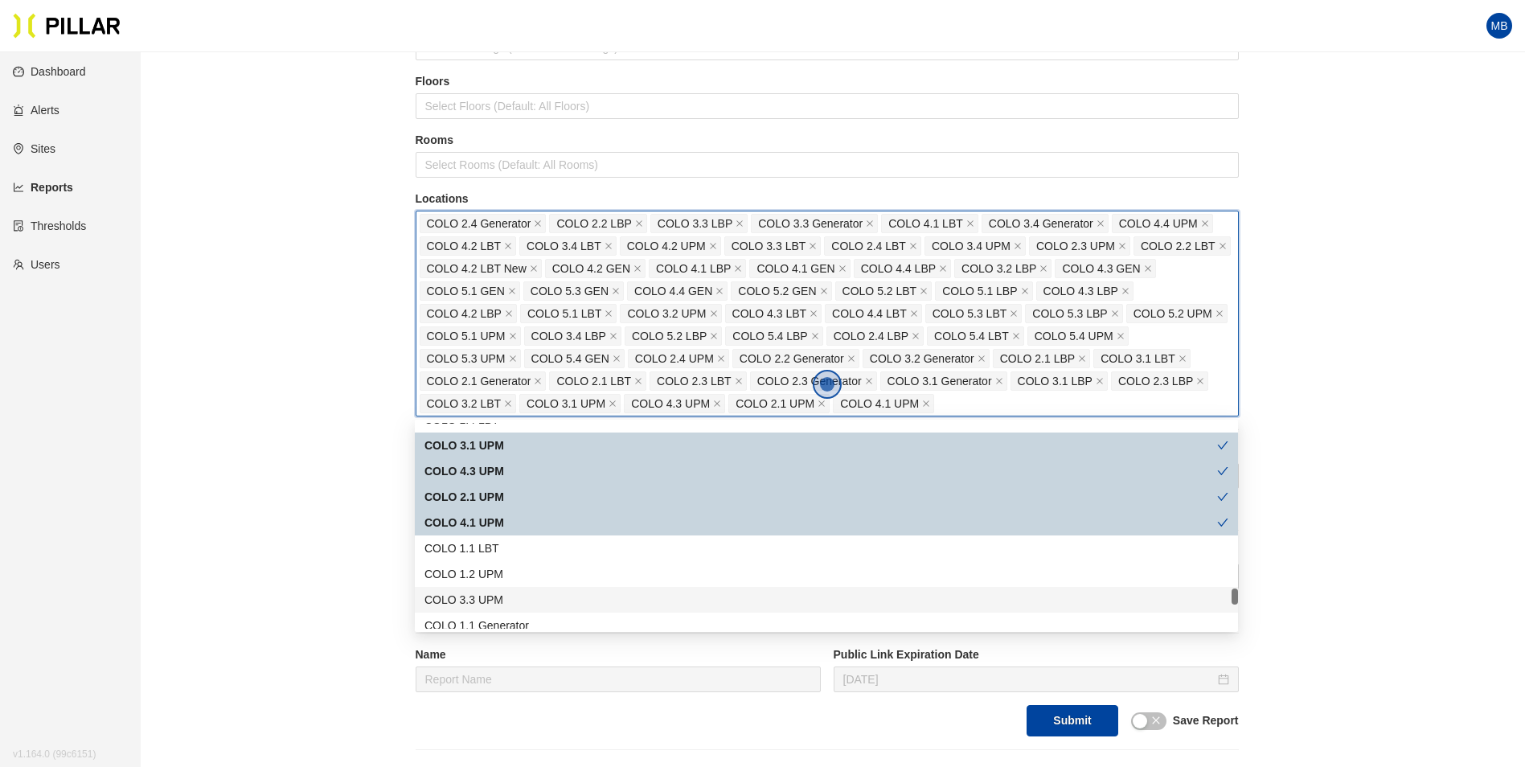
click at [543, 599] on div "COLO 3.3 UPM" at bounding box center [826, 600] width 804 height 18
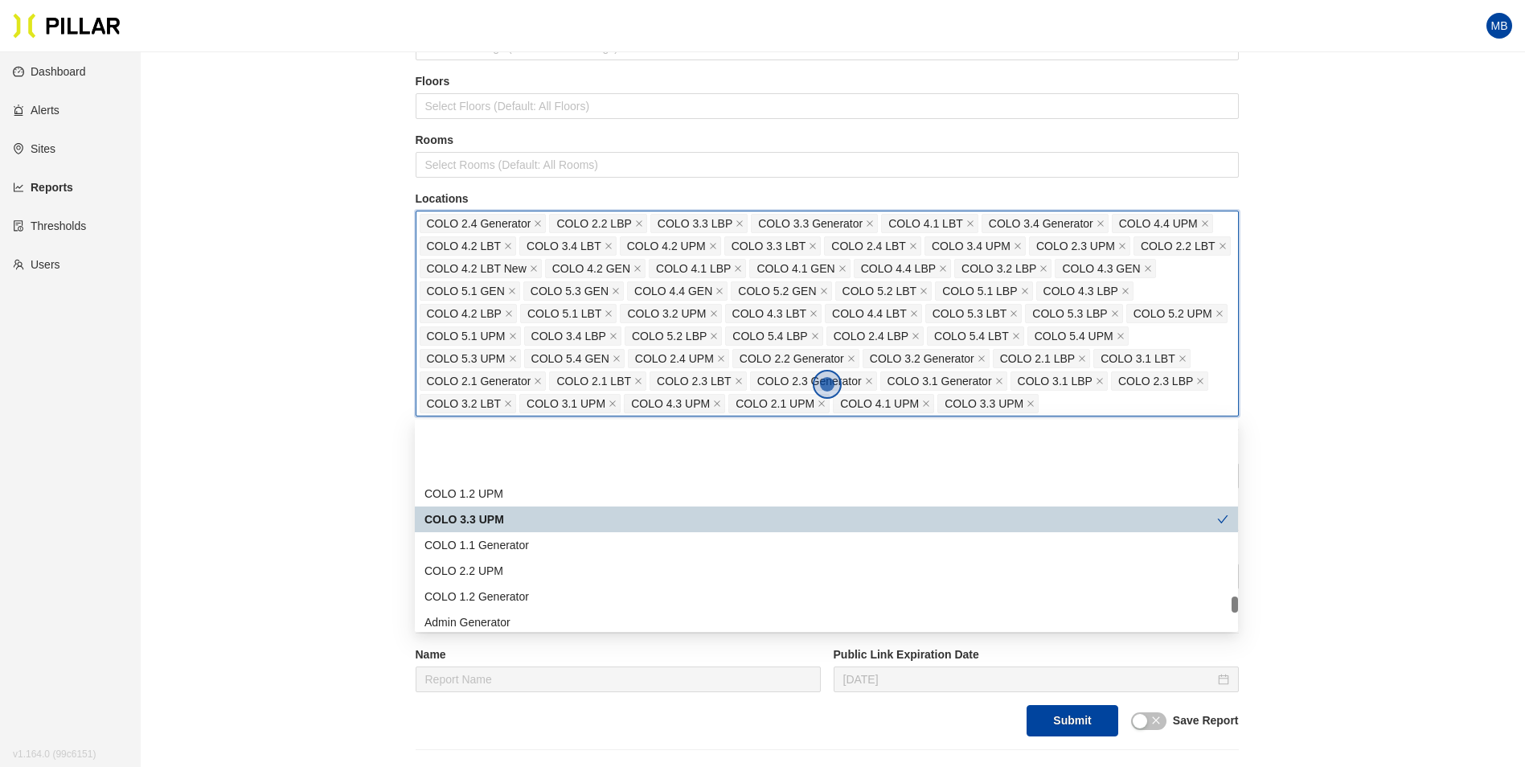
scroll to position [2492, 0]
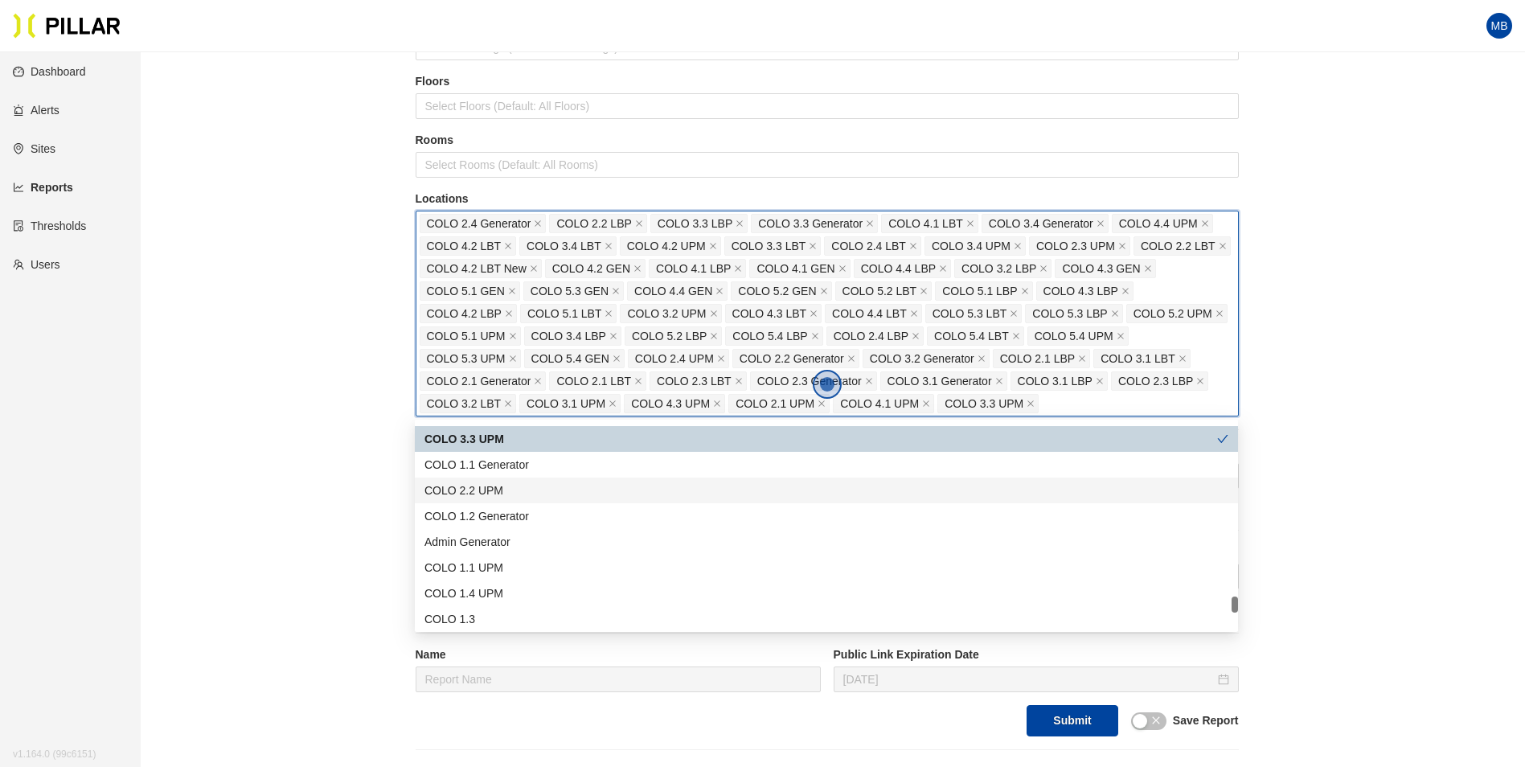
click at [548, 492] on div "COLO 2.2 UPM" at bounding box center [826, 491] width 804 height 18
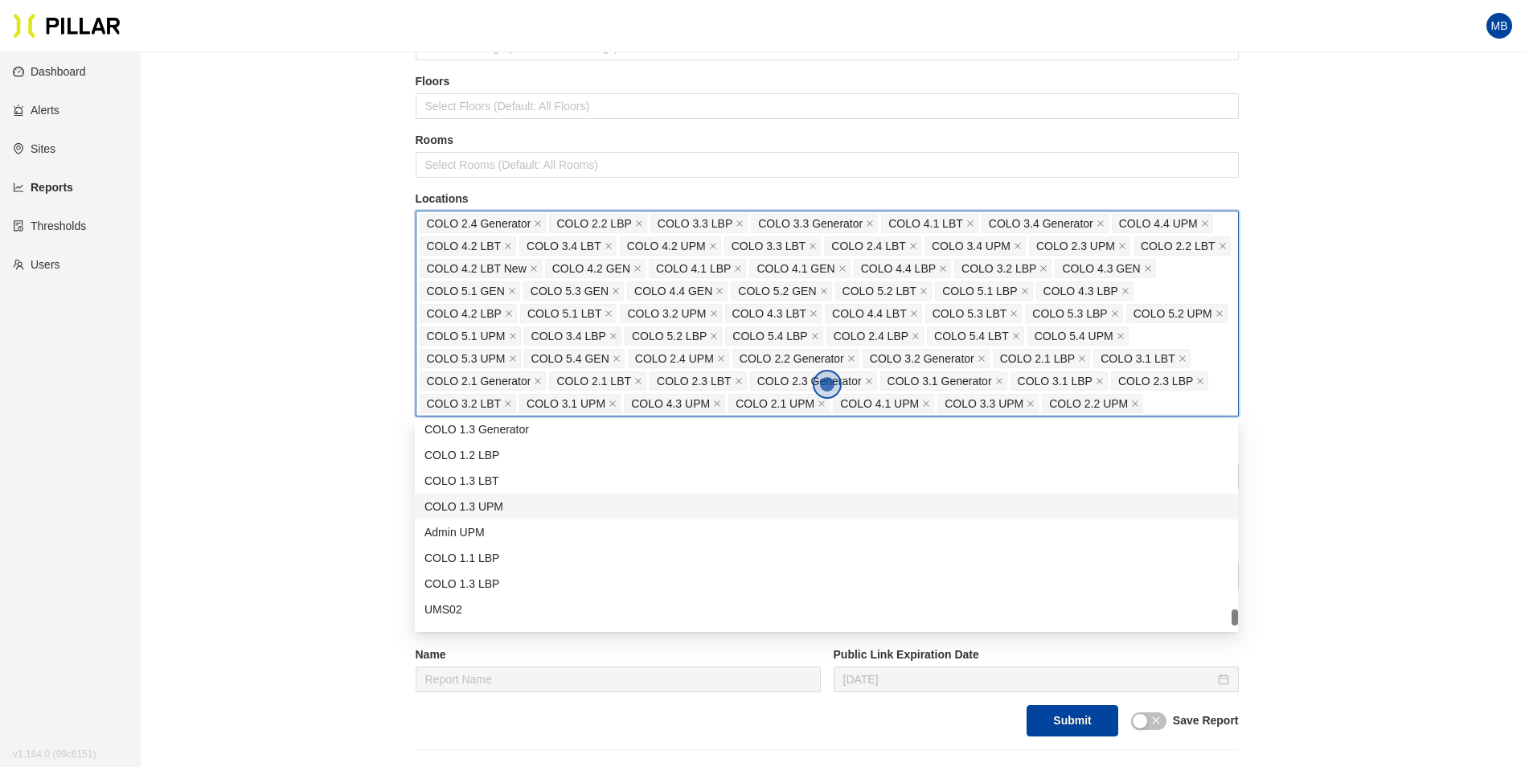
scroll to position [2778, 0]
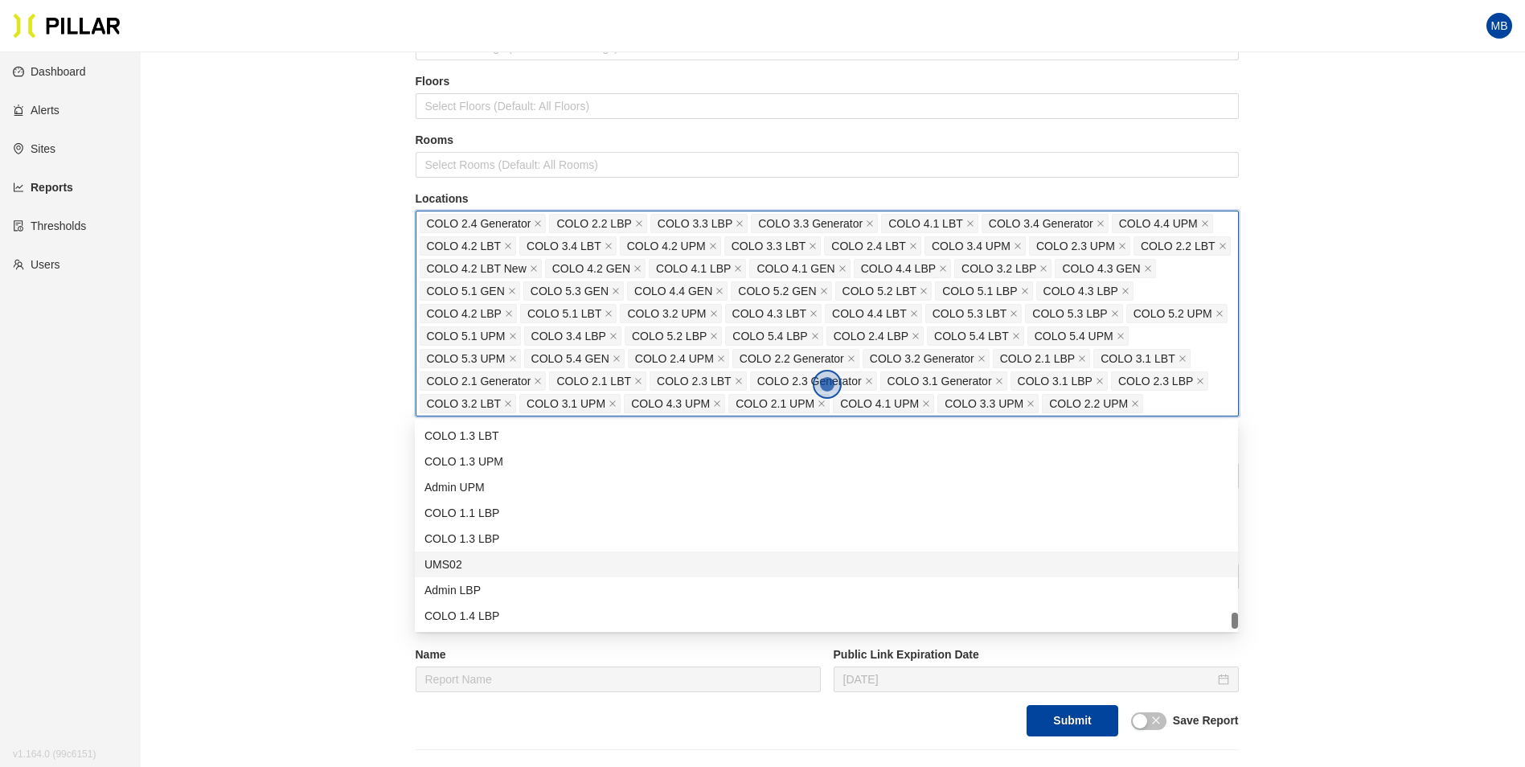
click at [596, 562] on div "UMS02" at bounding box center [826, 564] width 804 height 18
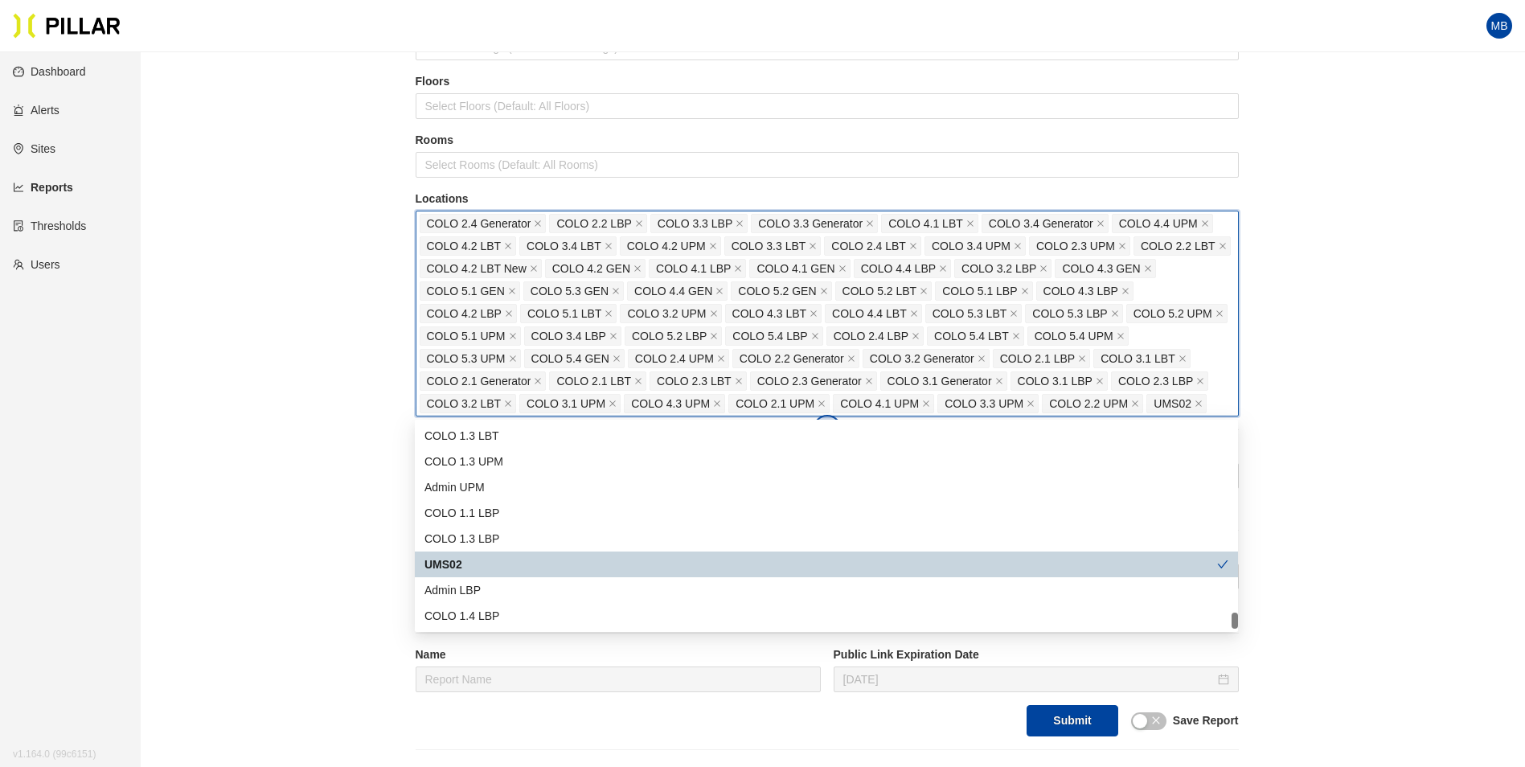
scroll to position [241, 0]
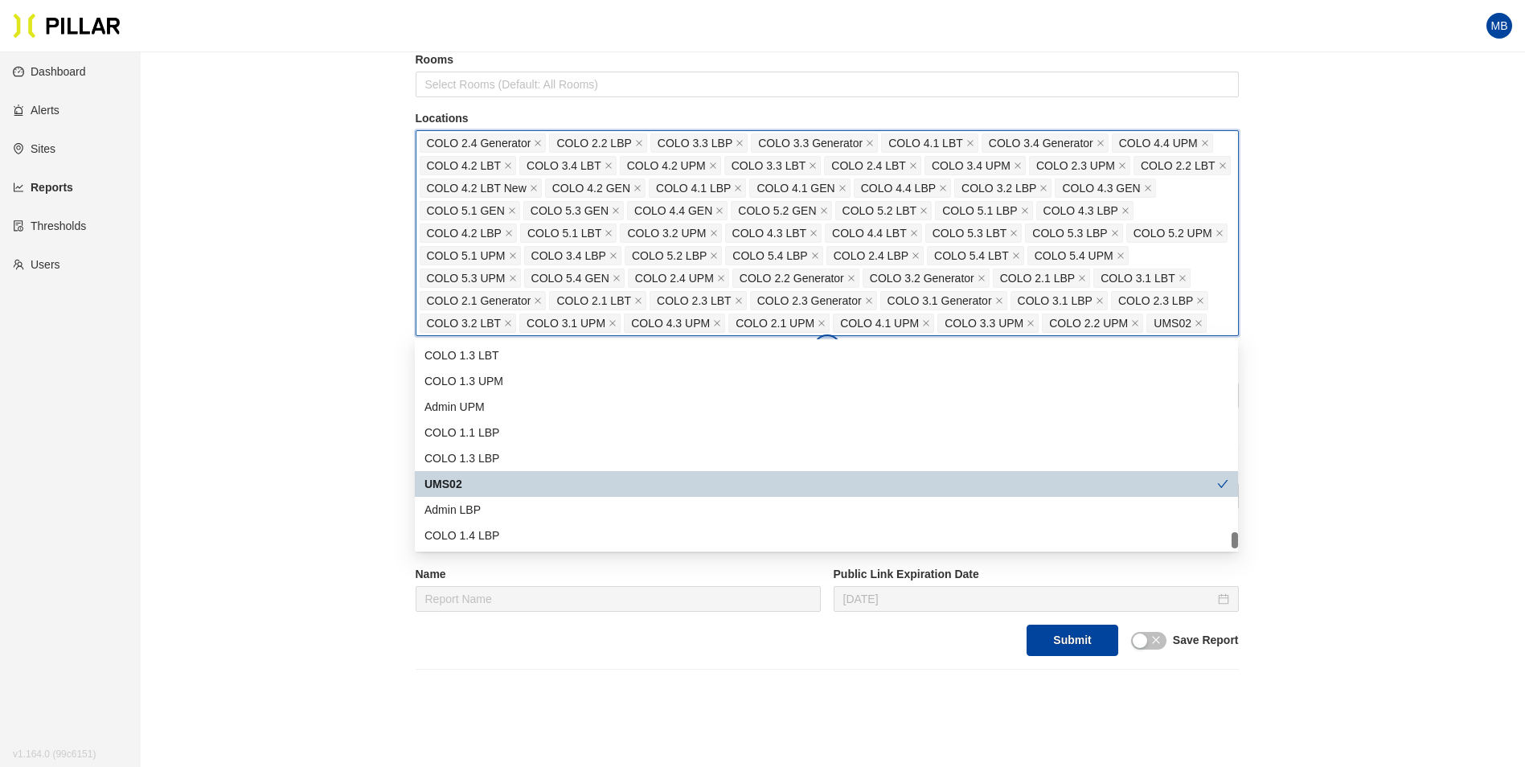
click at [322, 425] on div "Reports / Generate Historical Report / Site Weitz Company_DSM 16 Buildings Sele…" at bounding box center [826, 247] width 1293 height 846
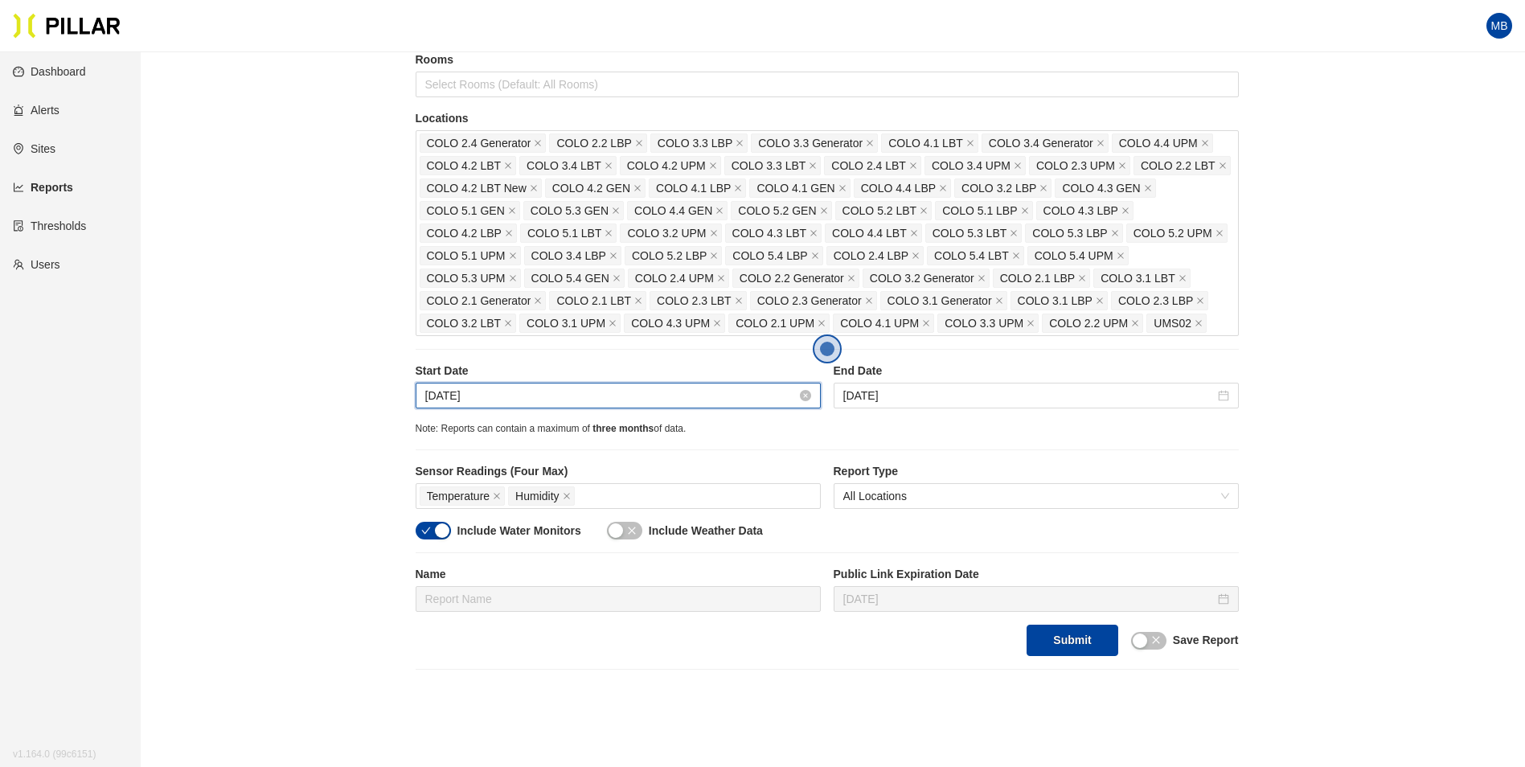
click at [554, 391] on input "Sep 1, 2025" at bounding box center [610, 396] width 371 height 18
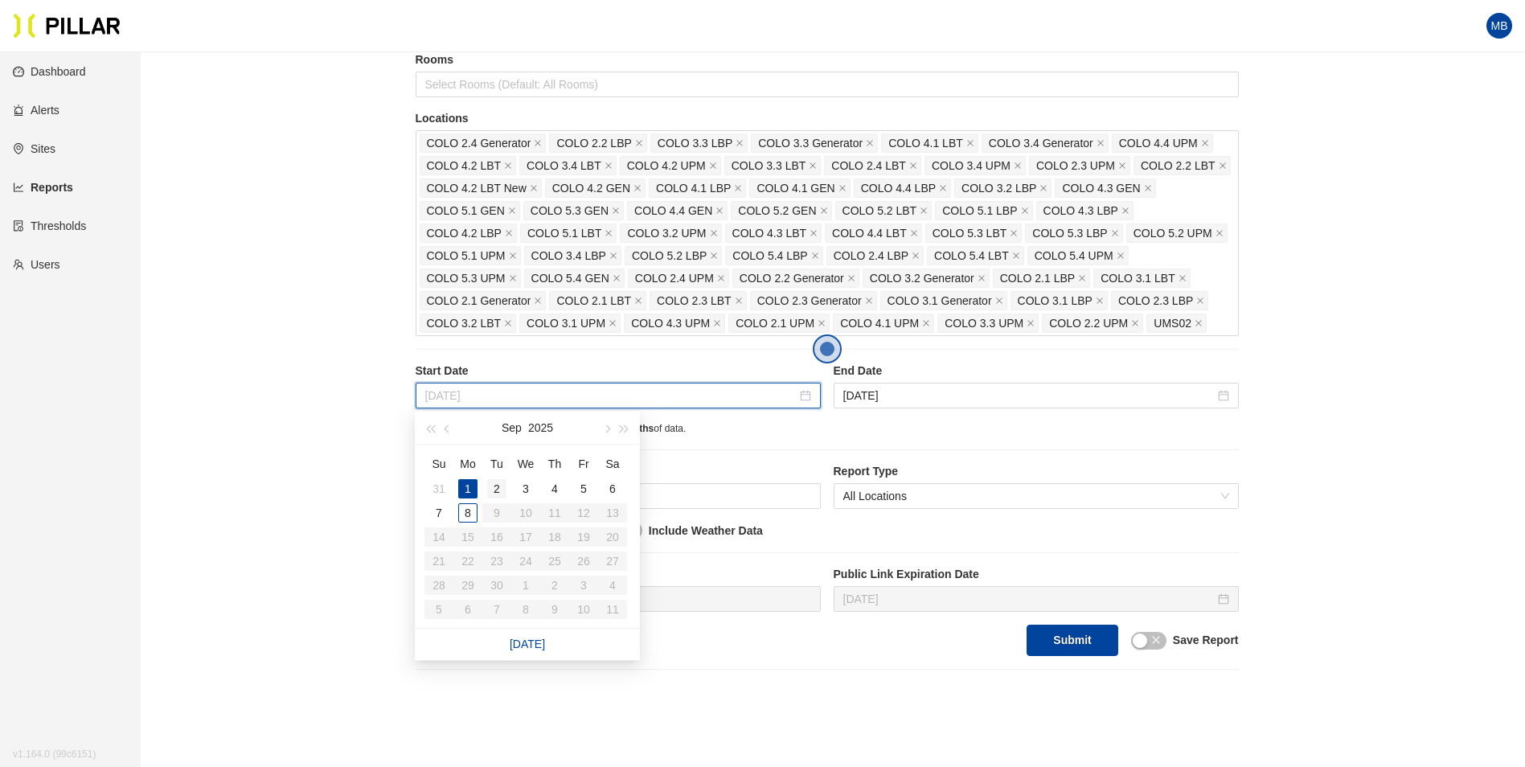
type input "Sep 2, 2025"
click at [495, 493] on div "2" at bounding box center [496, 488] width 19 height 19
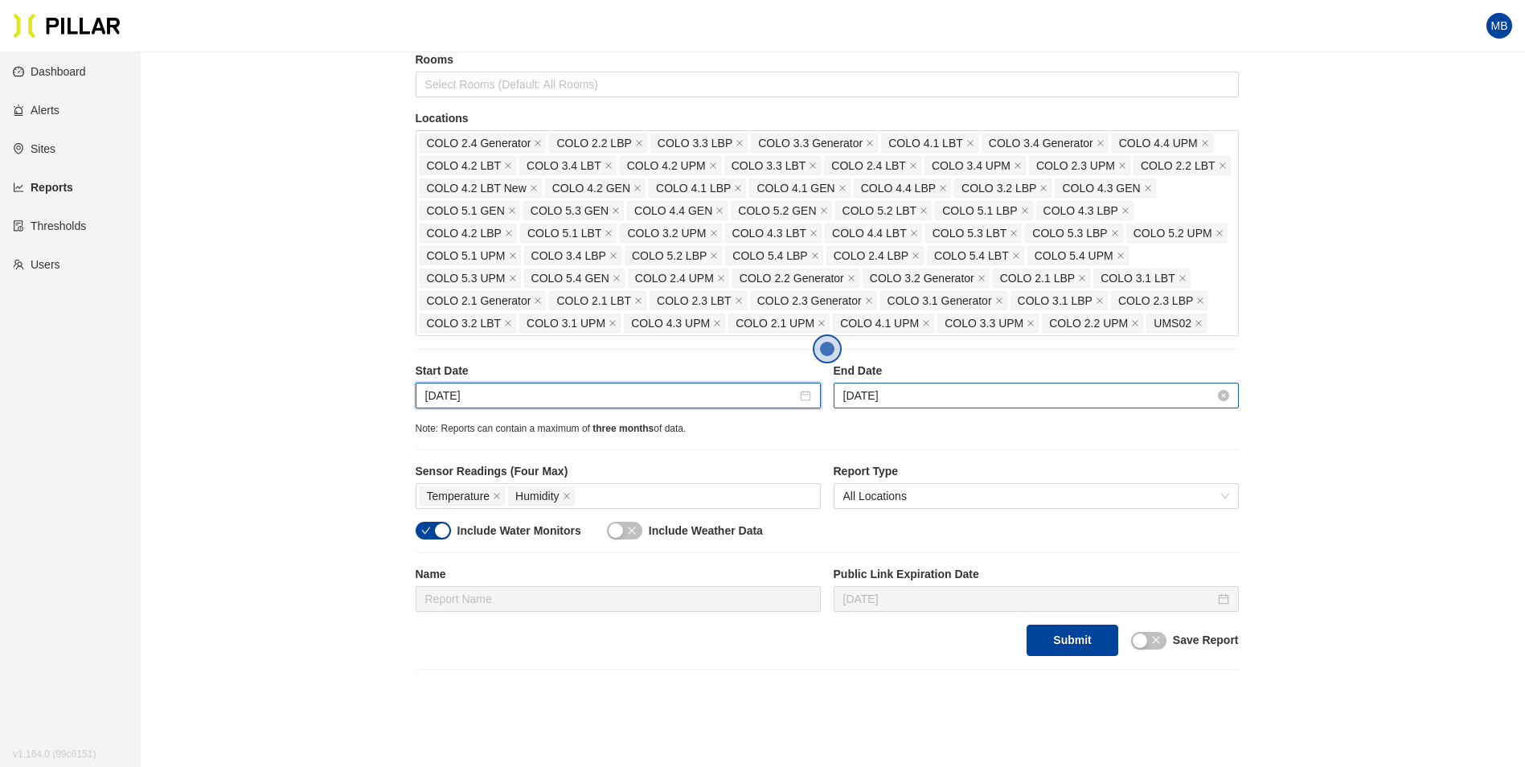
click at [936, 391] on input "Sep 8, 2025" at bounding box center [1028, 396] width 371 height 18
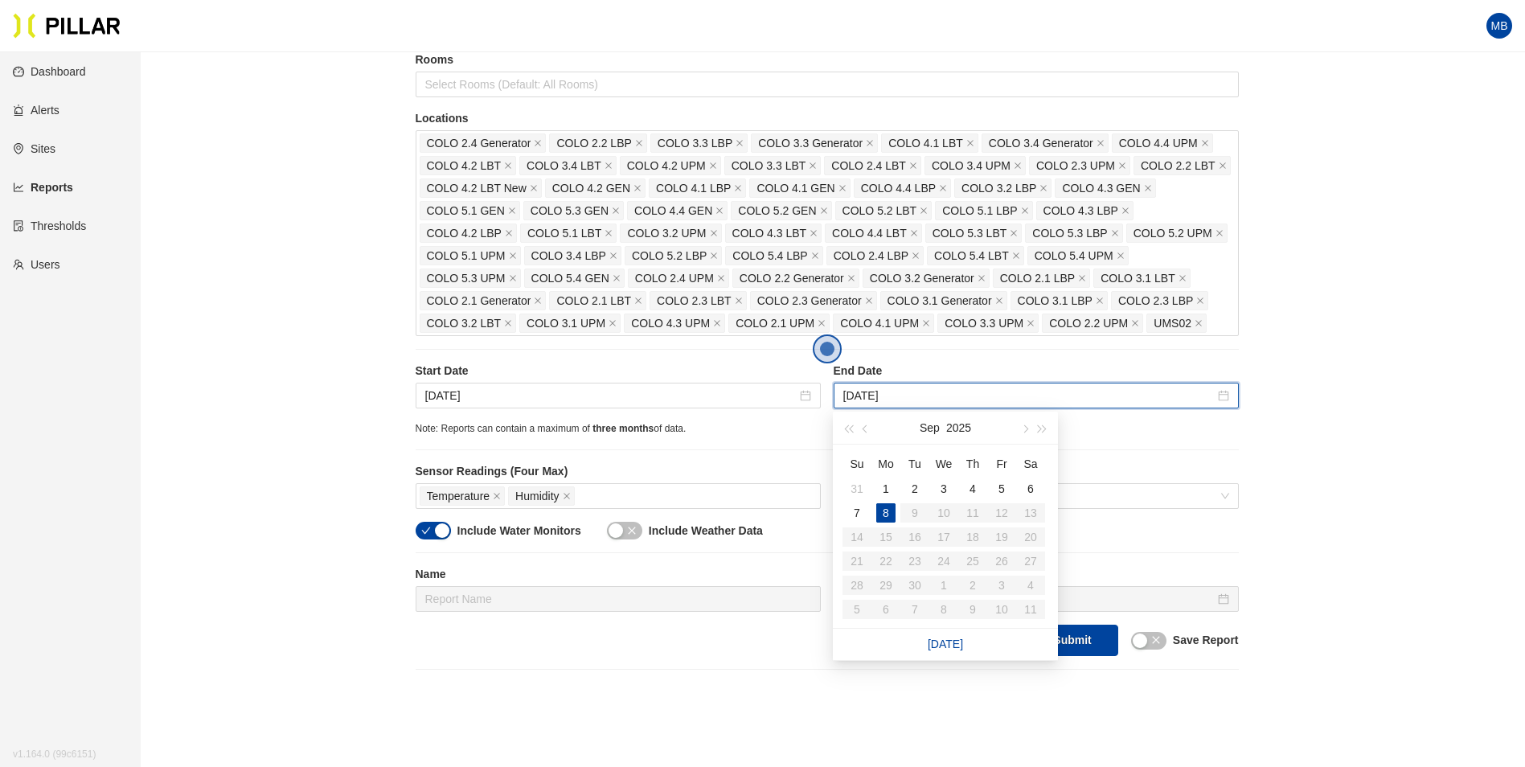
type input "Sep 8, 2025"
click at [888, 507] on div "8" at bounding box center [885, 512] width 19 height 19
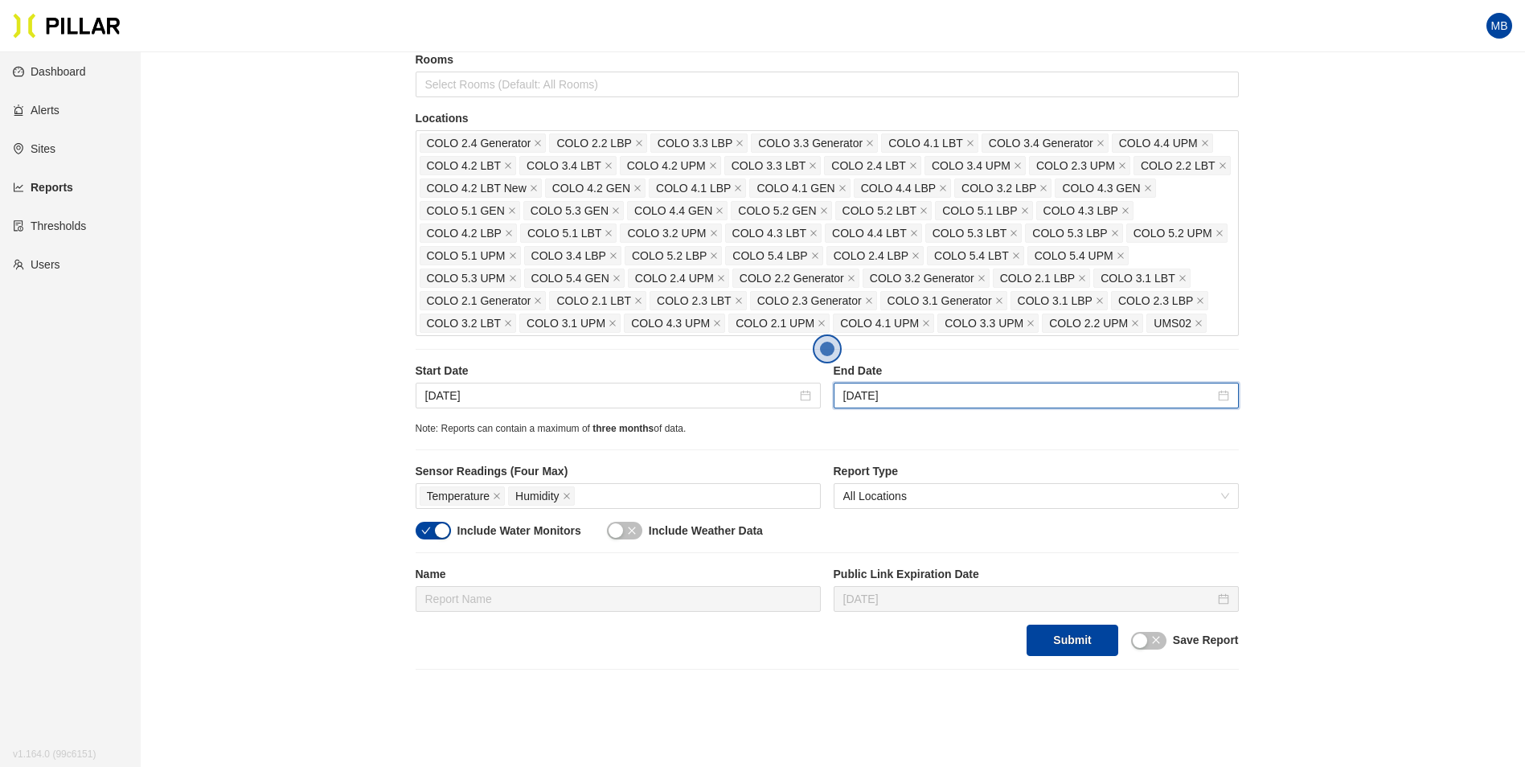
click at [452, 528] on div "Include Water Monitors" at bounding box center [499, 531] width 166 height 18
click at [445, 528] on div "button" at bounding box center [442, 530] width 14 height 14
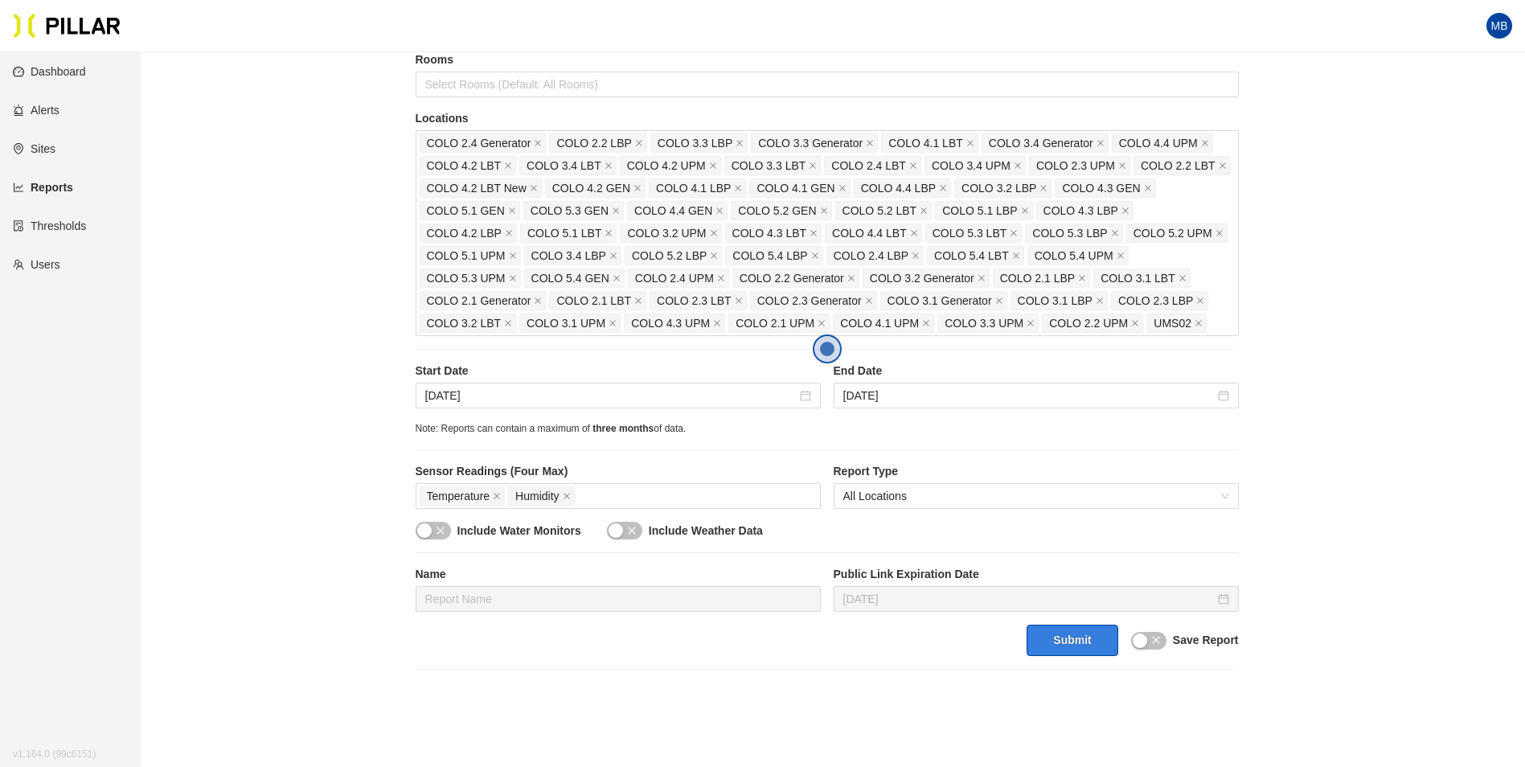
click at [1071, 637] on button "Submit" at bounding box center [1072, 640] width 91 height 31
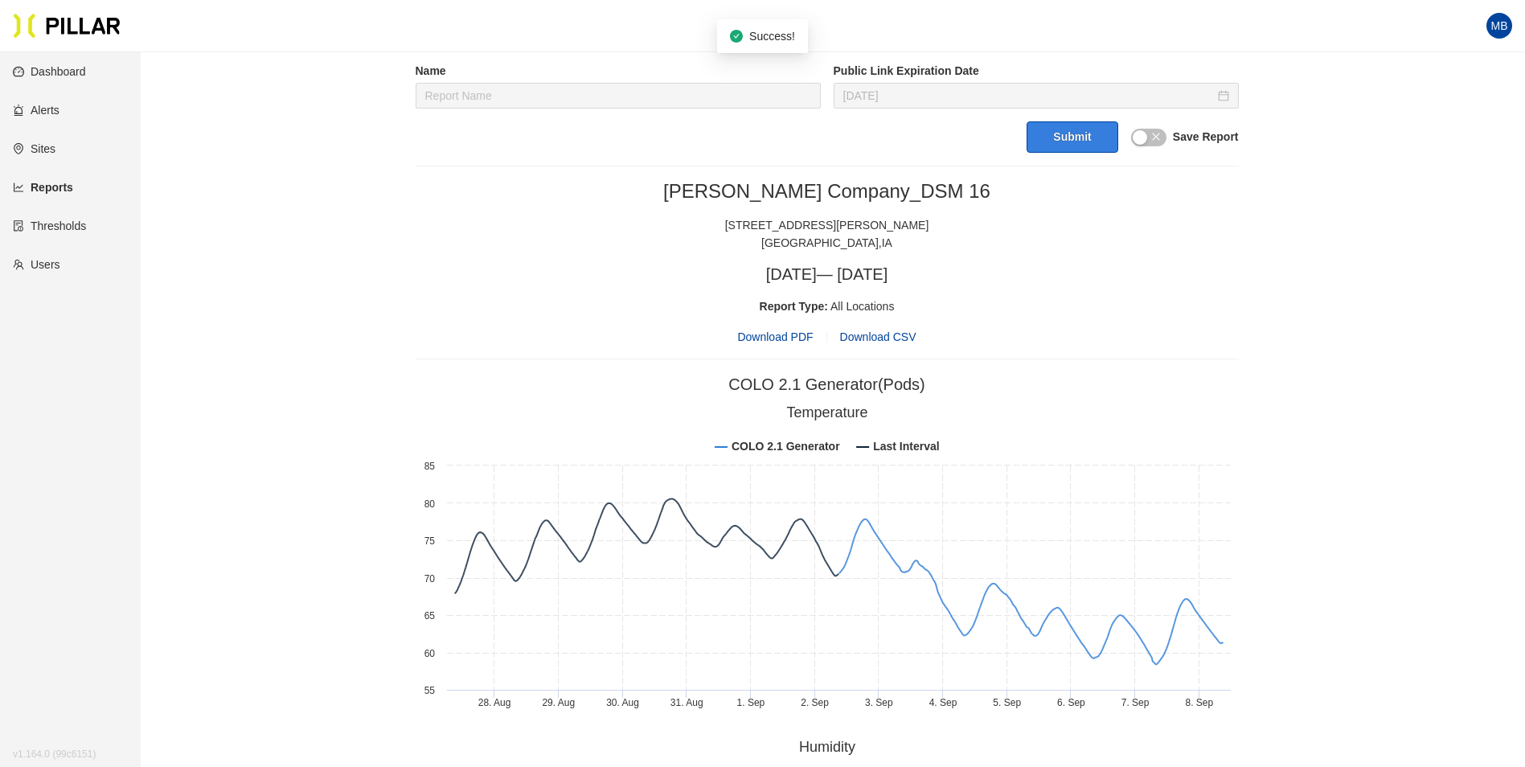
scroll to position [804, 0]
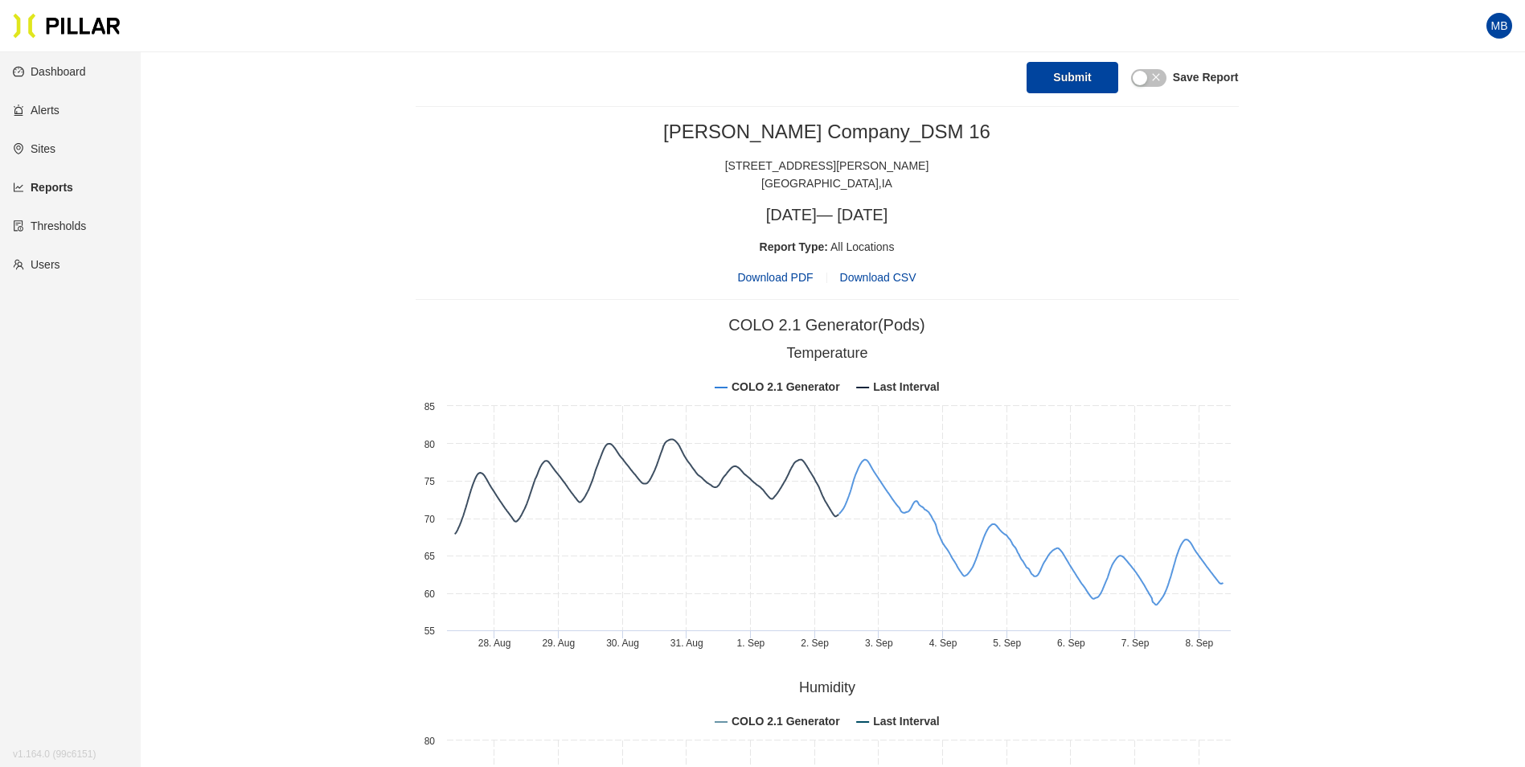
click at [794, 279] on span "Download PDF" at bounding box center [775, 278] width 76 height 18
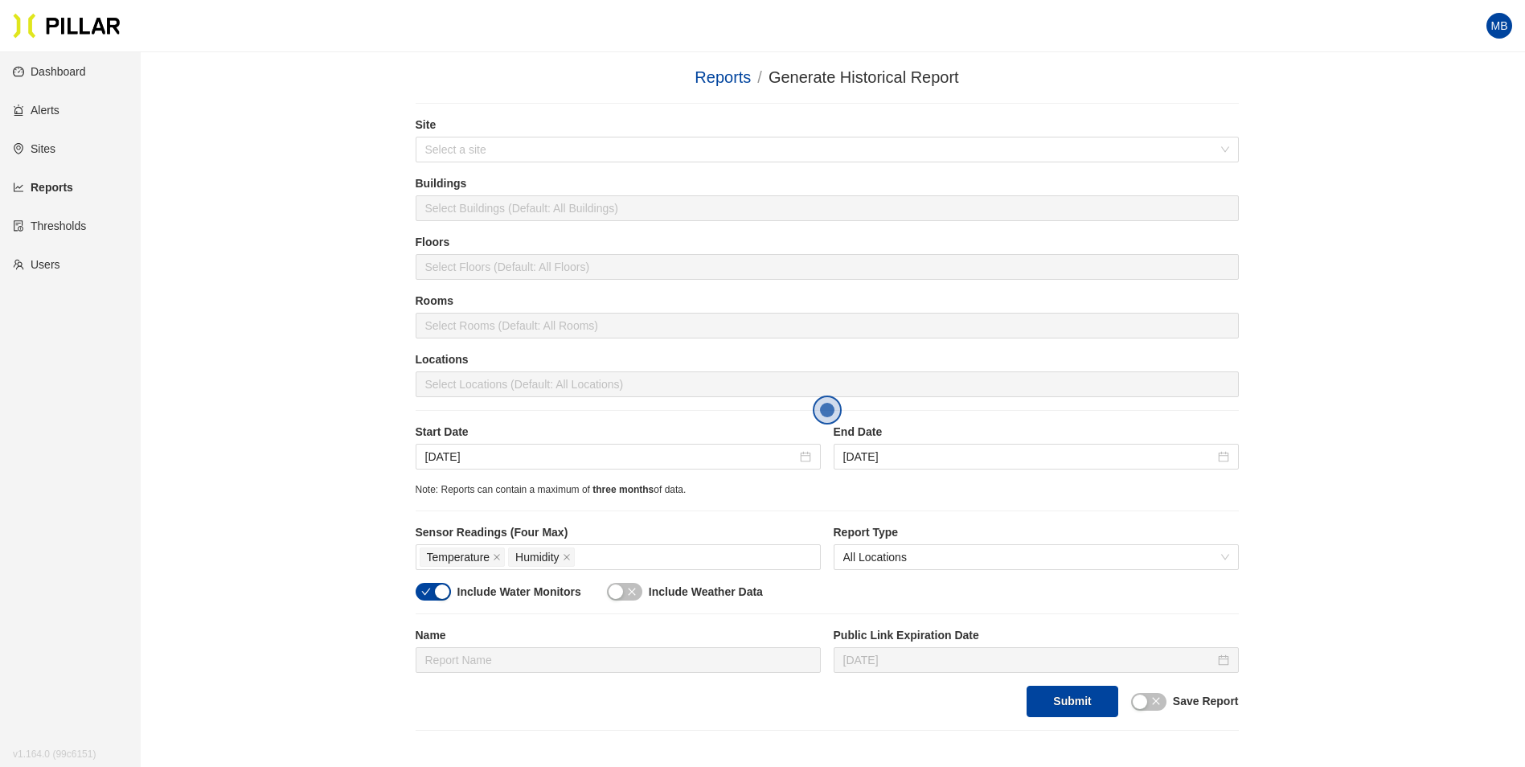
click at [585, 131] on label "Site" at bounding box center [827, 125] width 823 height 17
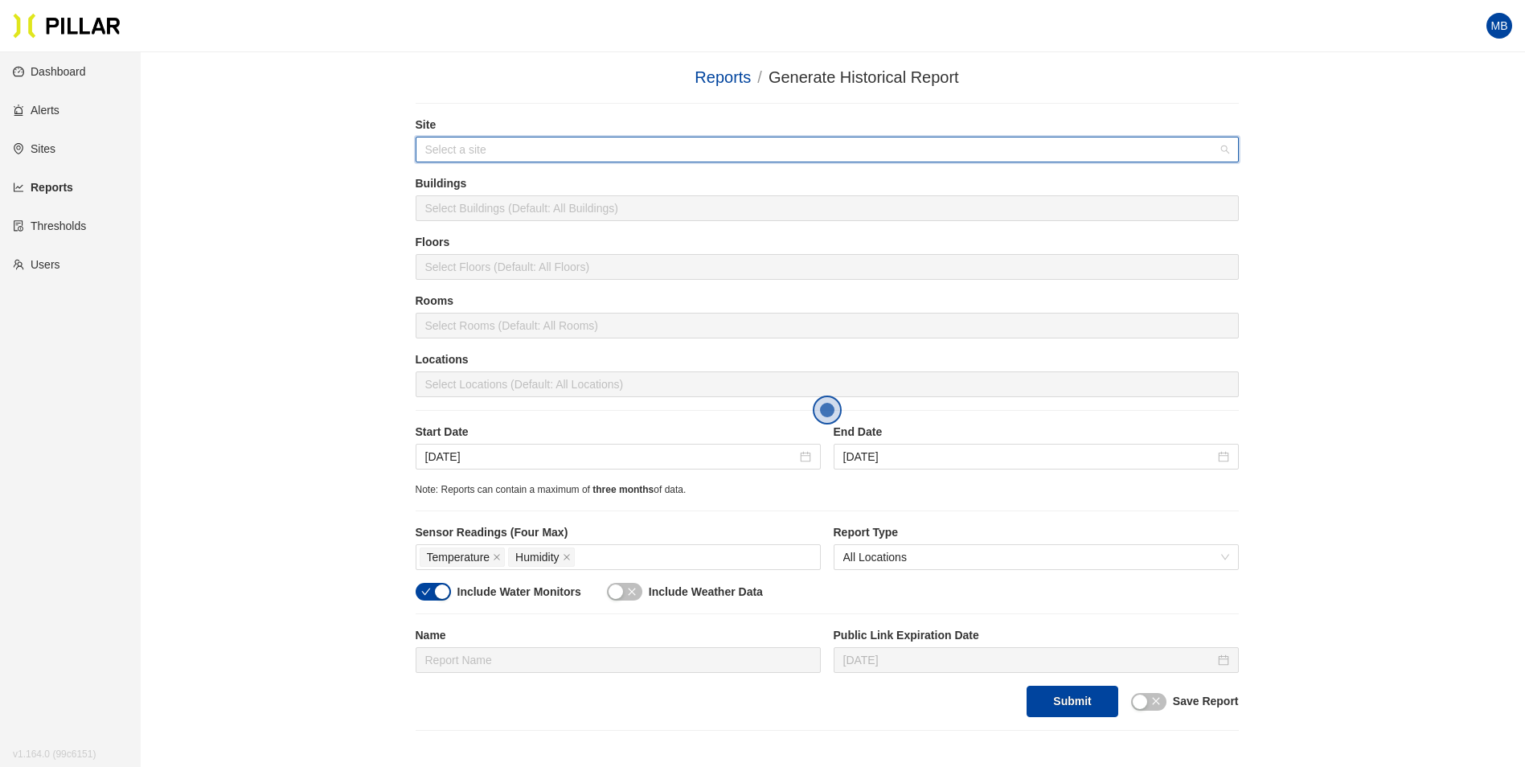
click at [580, 153] on input "search" at bounding box center [821, 149] width 793 height 24
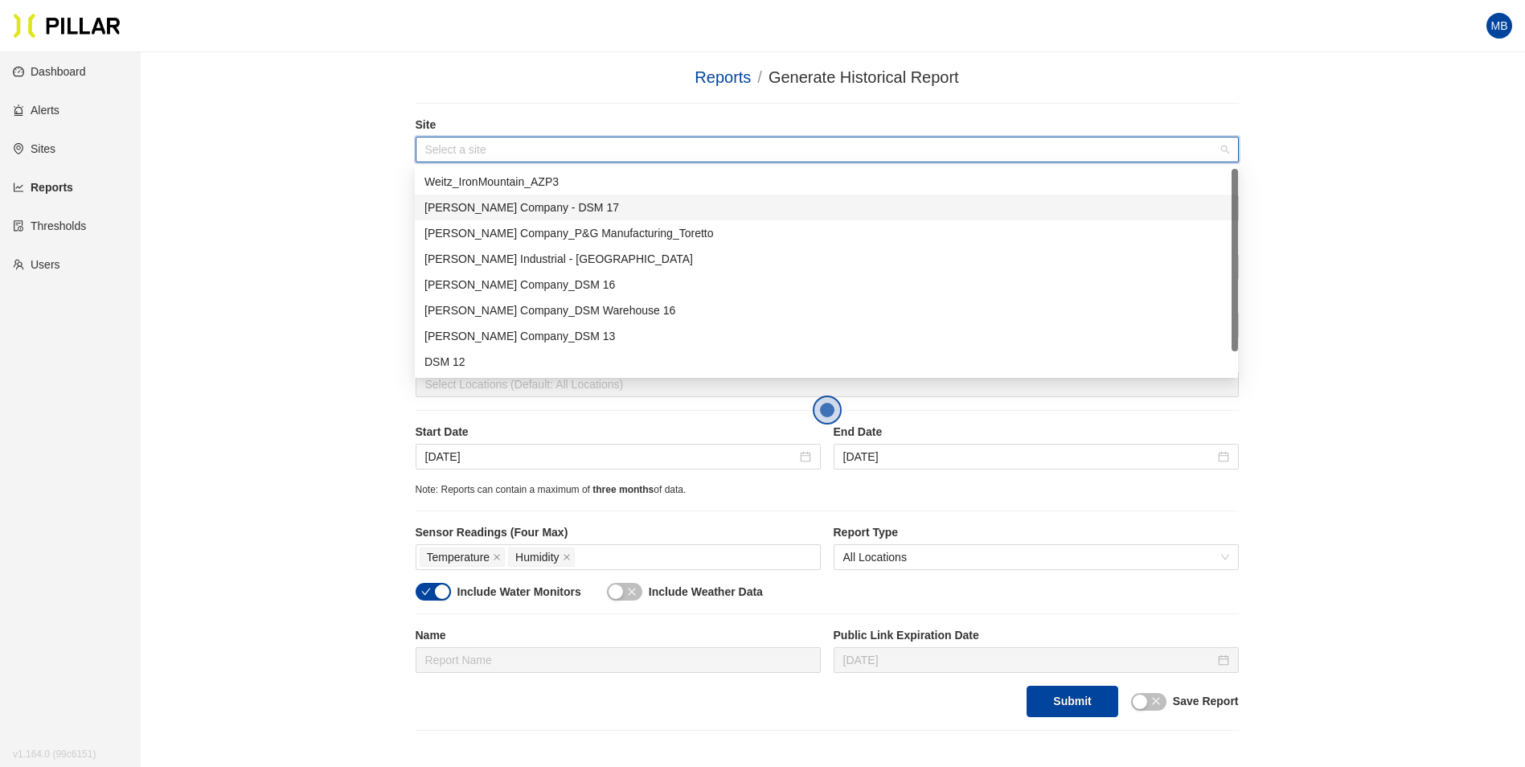
drag, startPoint x: 567, startPoint y: 204, endPoint x: 539, endPoint y: 203, distance: 28.1
click at [567, 203] on div "[PERSON_NAME] Company - DSM 17" at bounding box center [826, 208] width 804 height 18
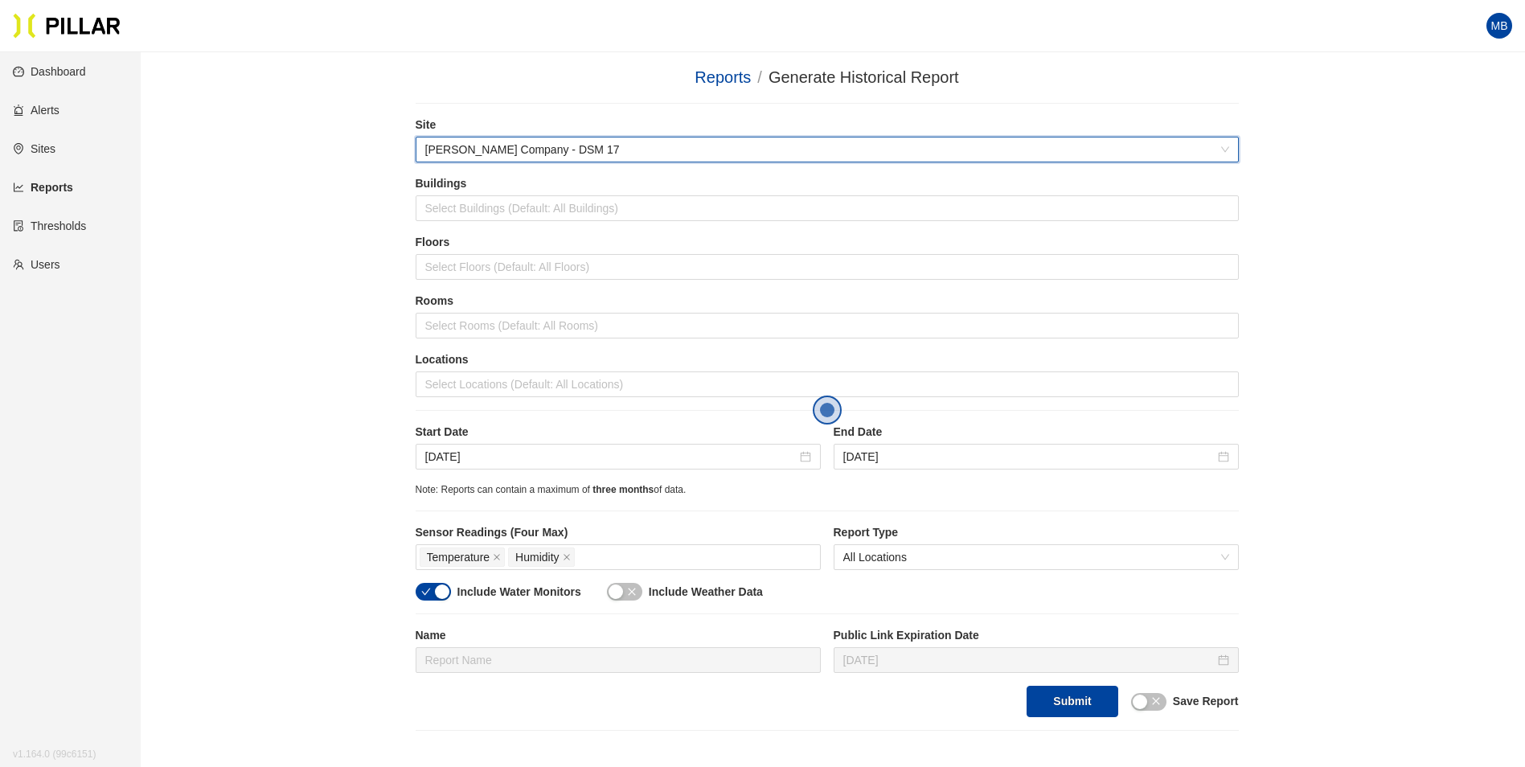
click at [347, 201] on div "Reports / Generate Historical Report / Site 6d0aa5c7 Weitz Company - DSM 17 Bui…" at bounding box center [826, 398] width 1293 height 666
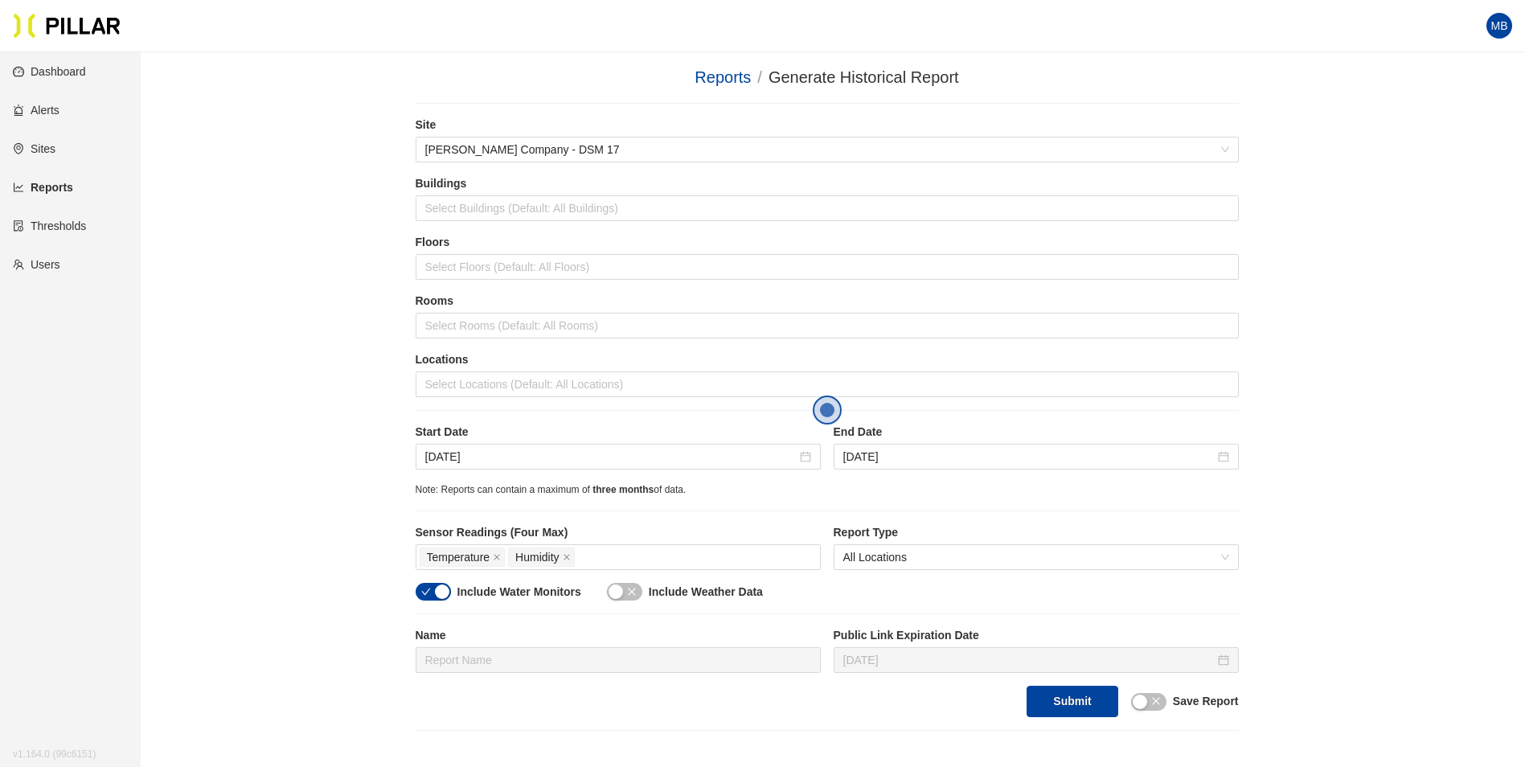
click at [464, 403] on div "Locations Select Locations (Default: All Locations)" at bounding box center [827, 380] width 823 height 59
click at [474, 378] on div at bounding box center [827, 384] width 815 height 23
click at [341, 394] on div "Reports / Generate Historical Report / Site Weitz Company - DSM 17 Buildings Se…" at bounding box center [826, 398] width 1293 height 666
click at [502, 391] on div at bounding box center [827, 384] width 815 height 23
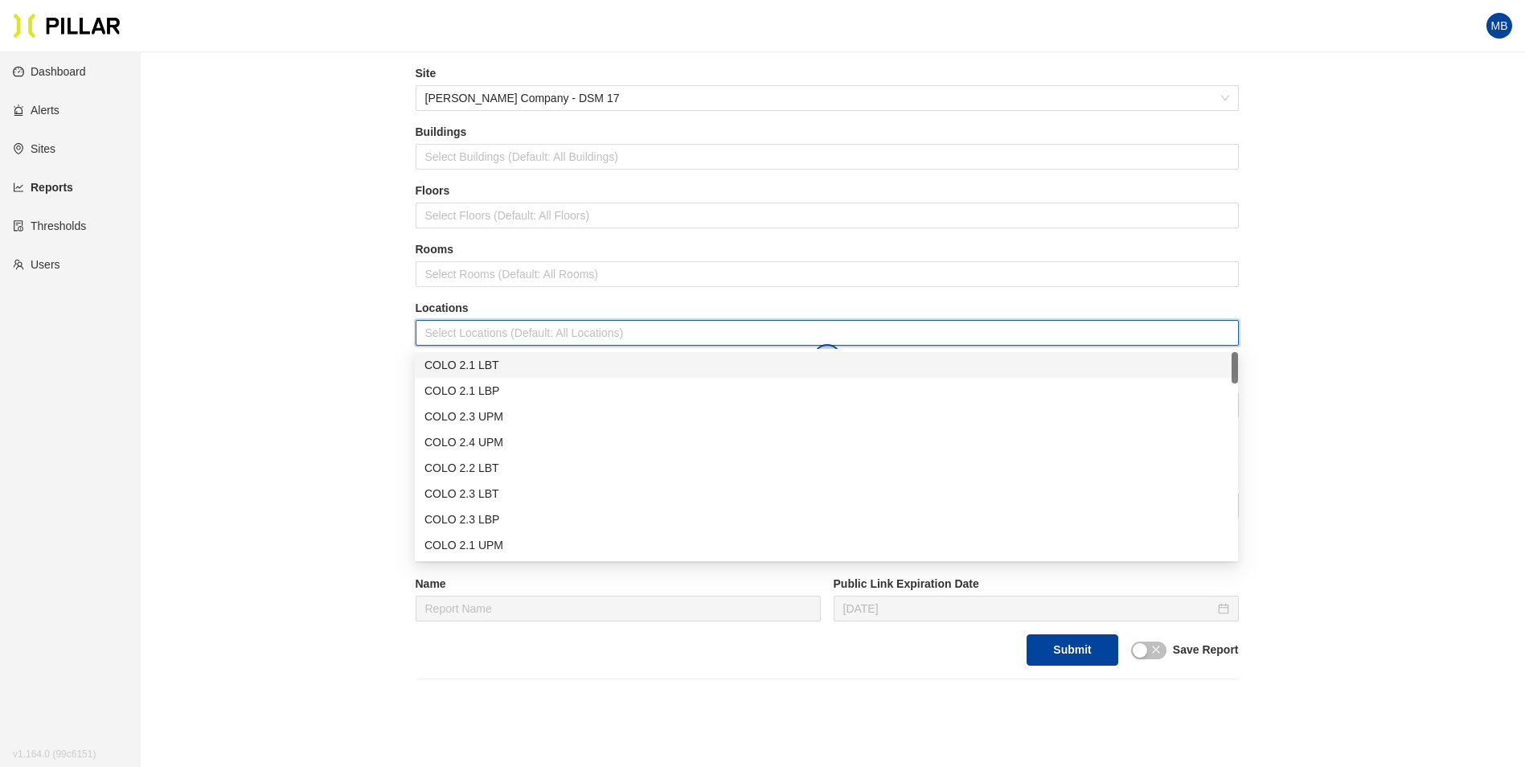
scroll to position [80, 0]
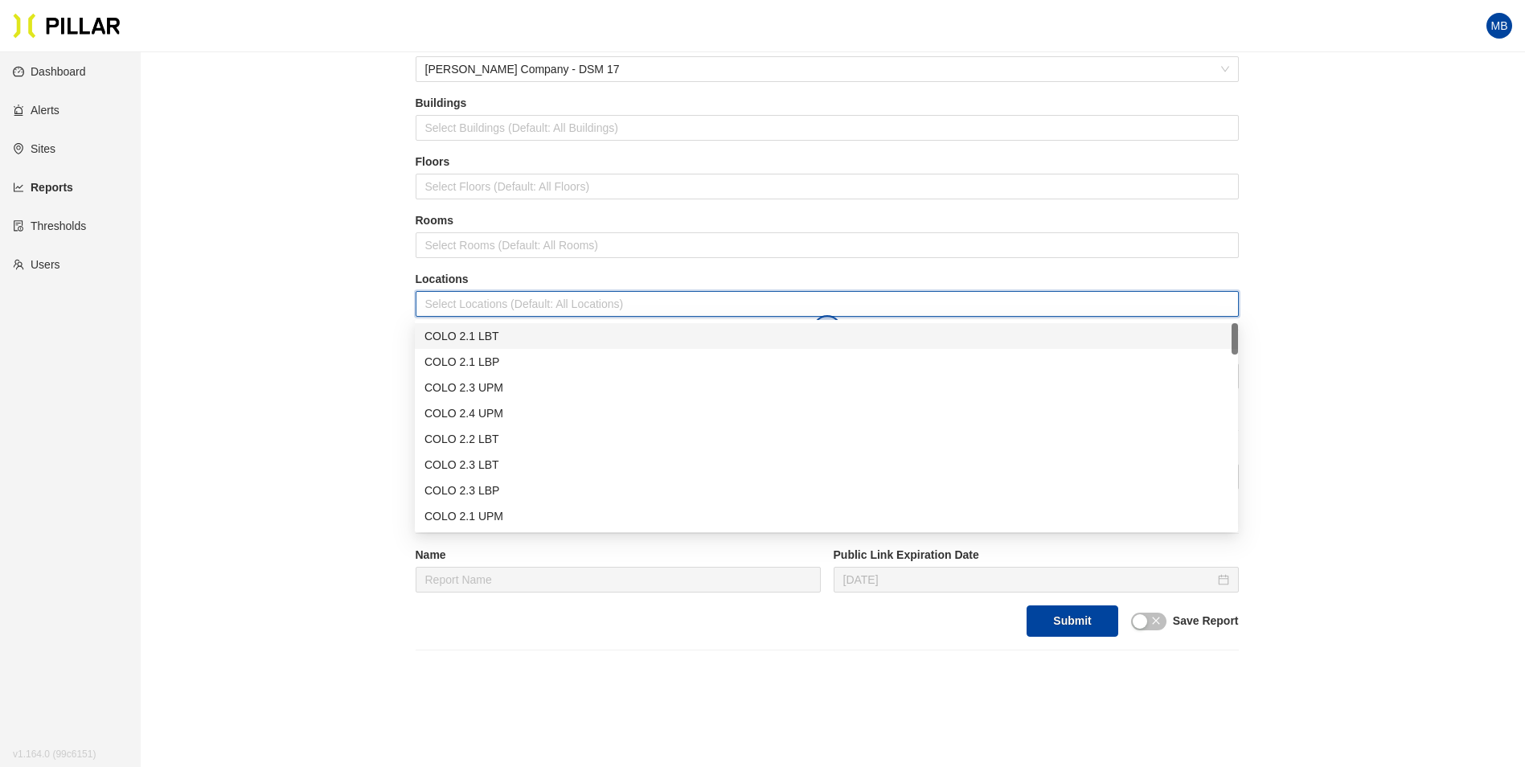
click at [462, 333] on div "COLO 2.1 LBT" at bounding box center [826, 336] width 804 height 18
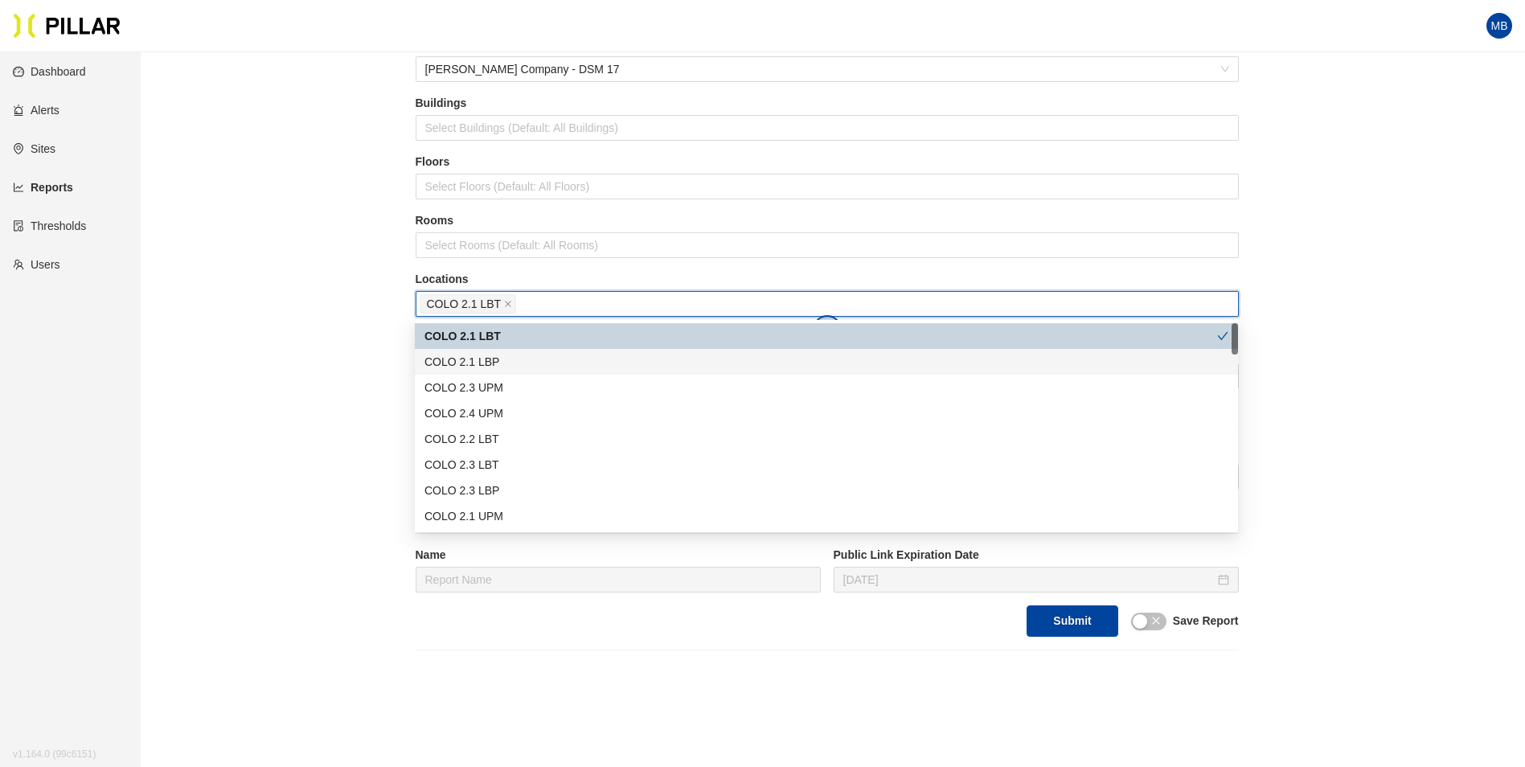
click at [500, 372] on div "COLO 2.1 LBP" at bounding box center [826, 362] width 823 height 26
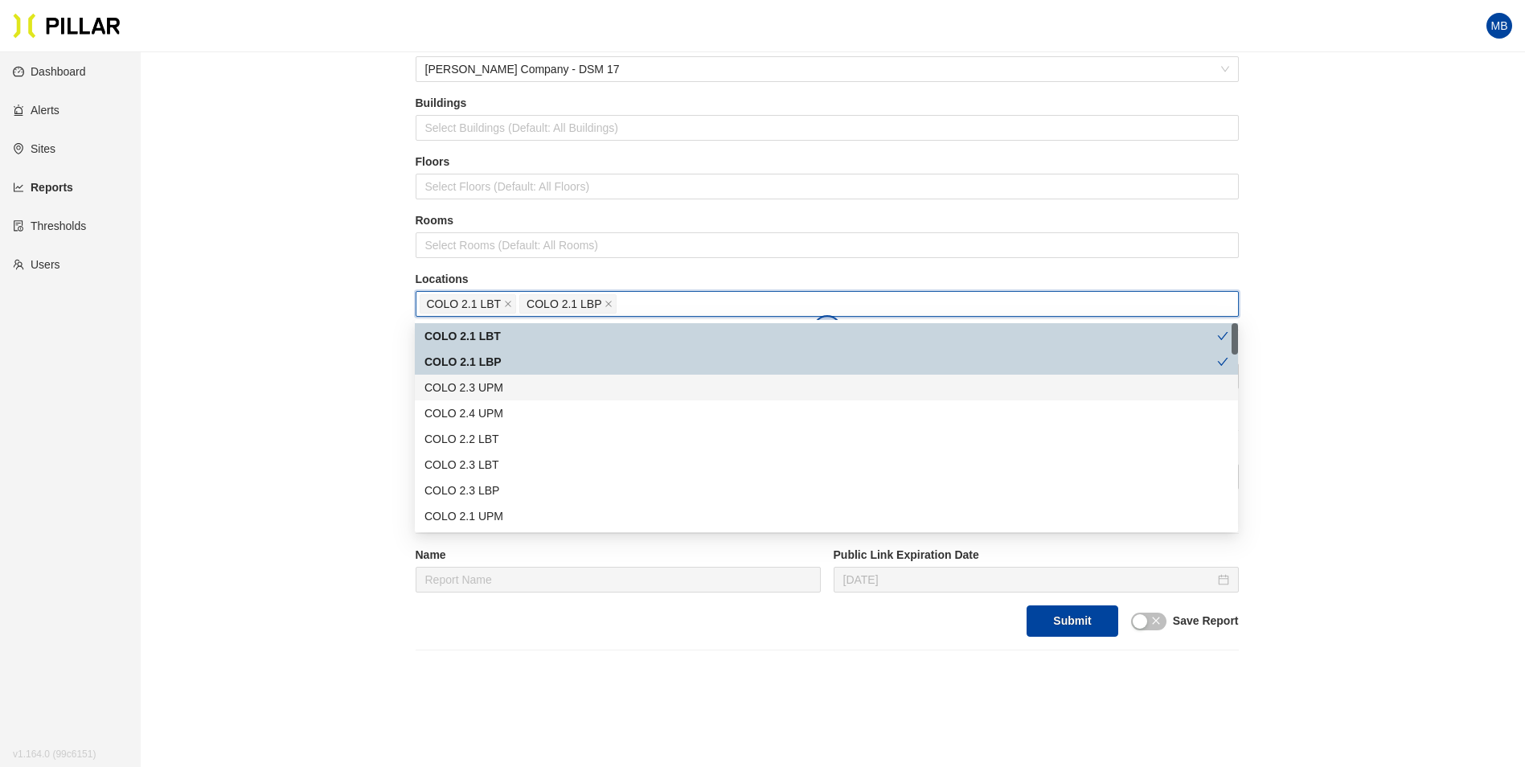
click at [506, 383] on div "COLO 2.3 UPM" at bounding box center [826, 388] width 804 height 18
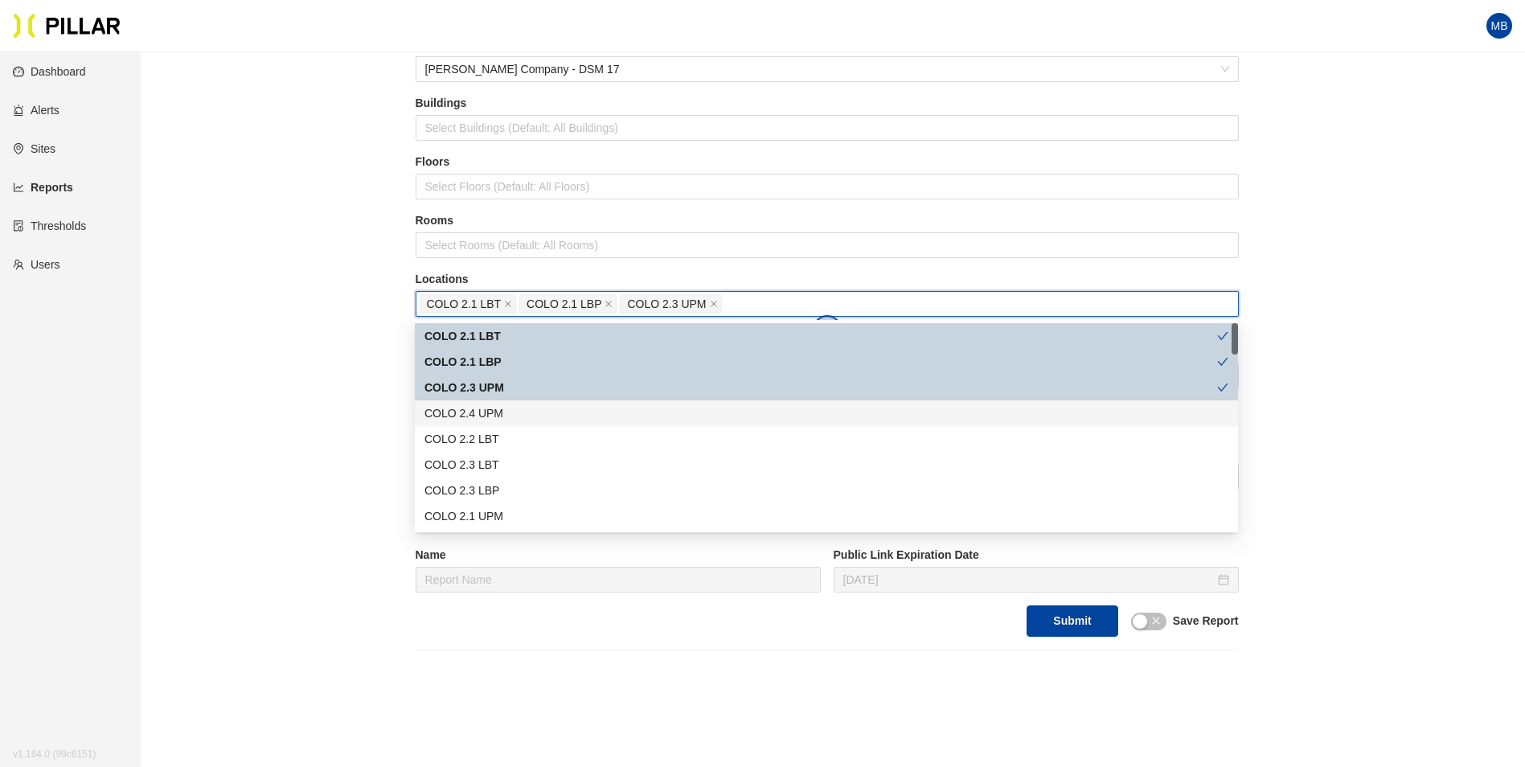
click at [507, 408] on div "COLO 2.4 UPM" at bounding box center [826, 413] width 804 height 18
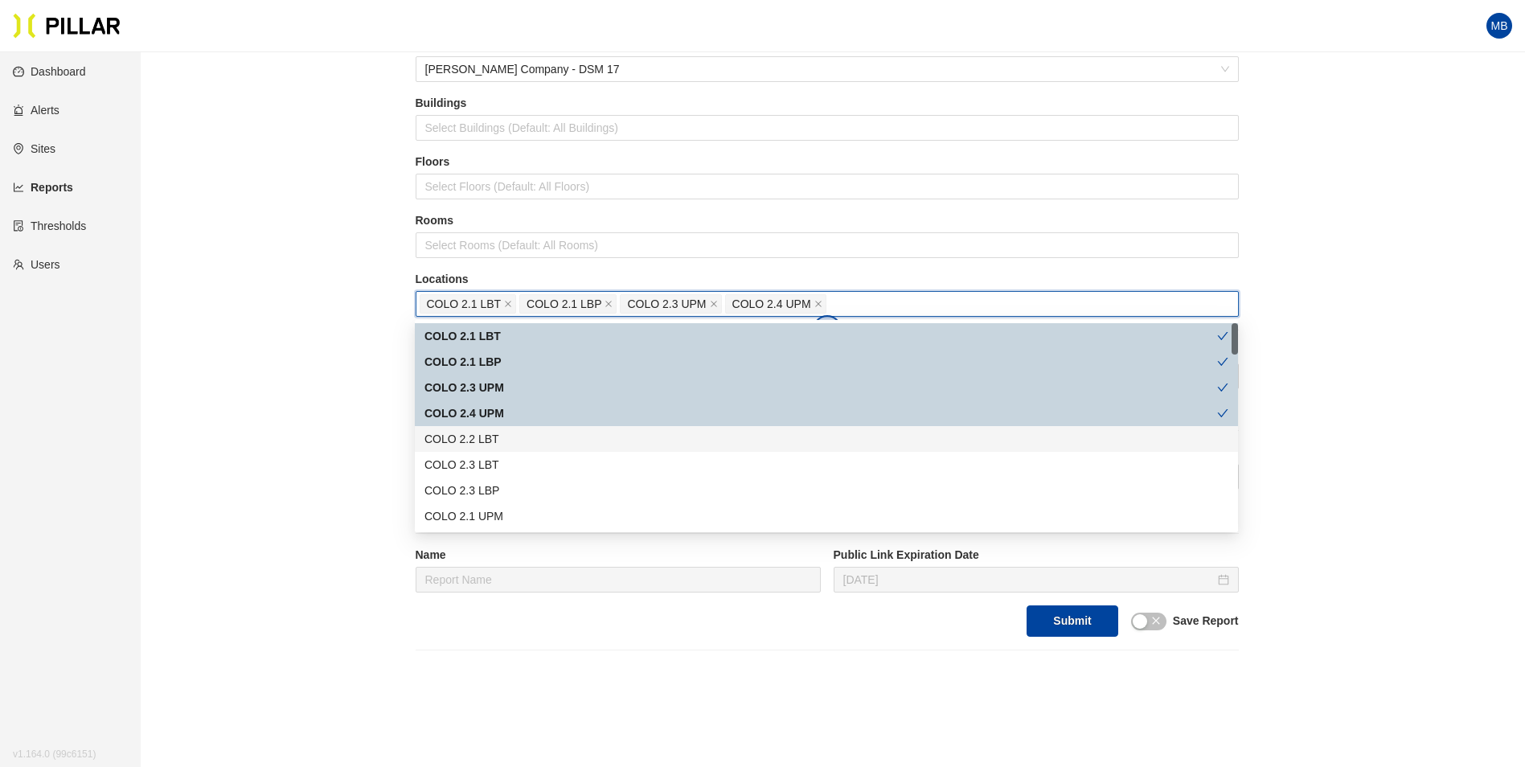
click at [504, 431] on div "COLO 2.2 LBT" at bounding box center [826, 439] width 804 height 18
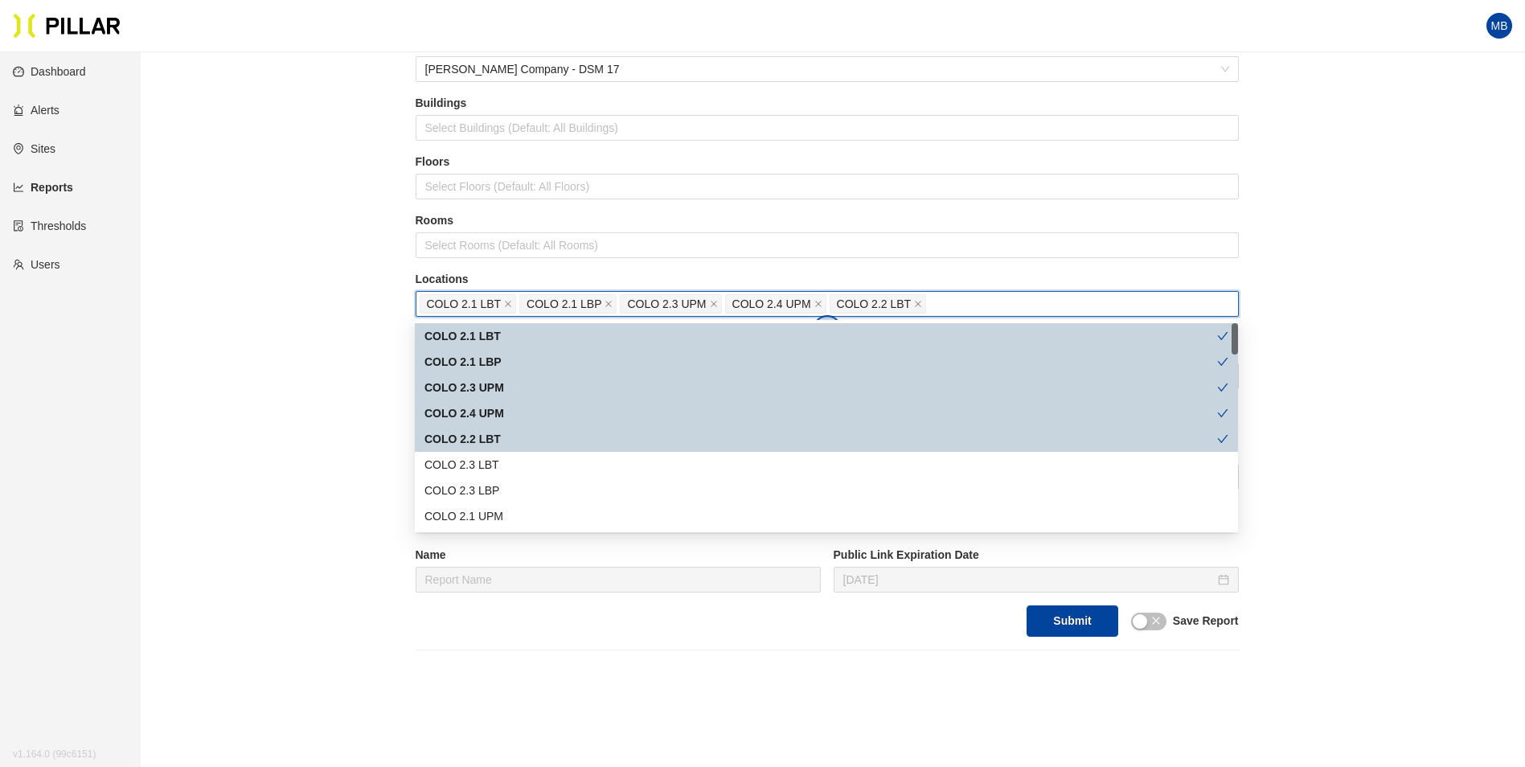
click at [502, 455] on div "COLO 2.3 LBT" at bounding box center [826, 465] width 823 height 26
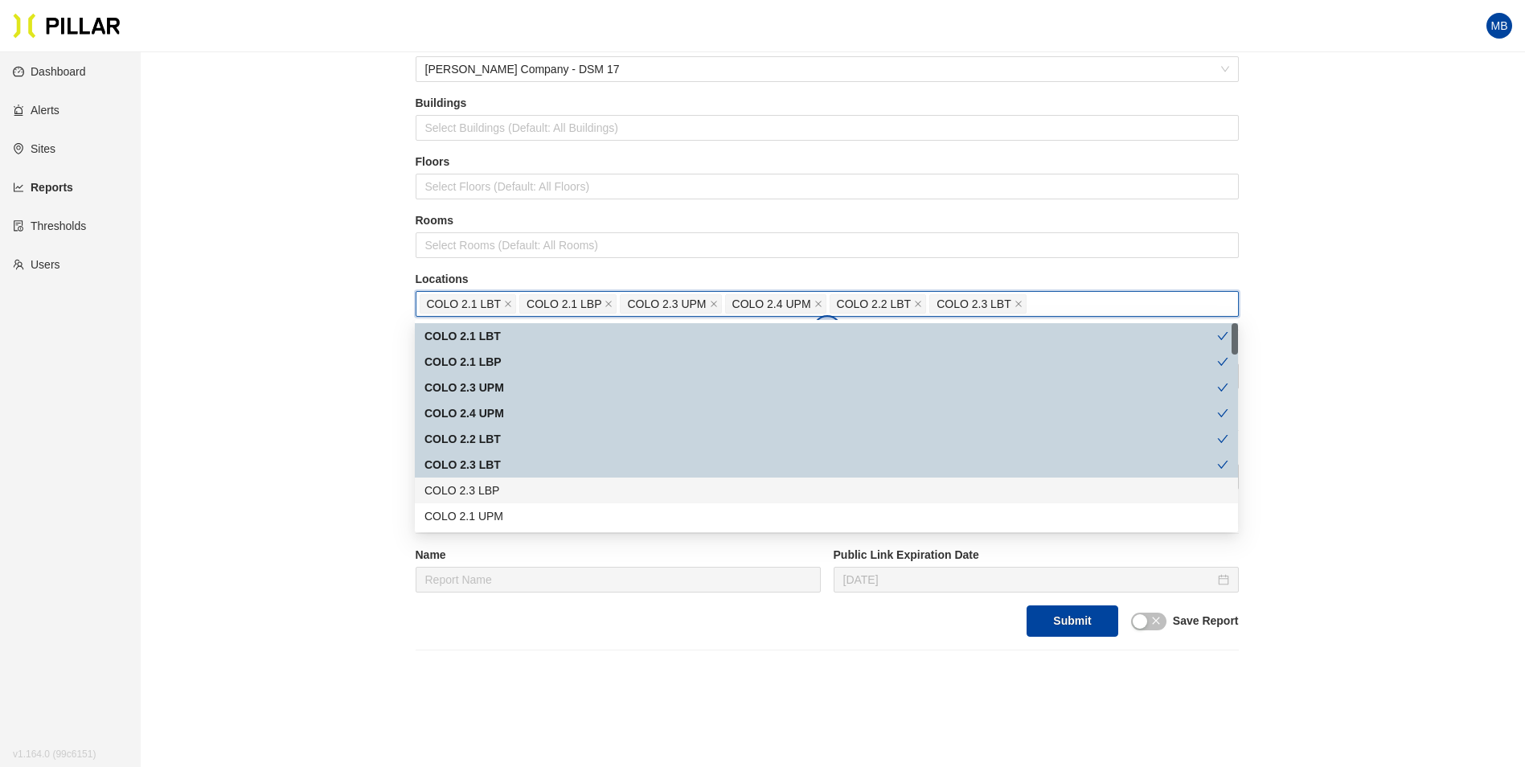
click at [502, 493] on div "COLO 2.3 LBP" at bounding box center [826, 491] width 804 height 18
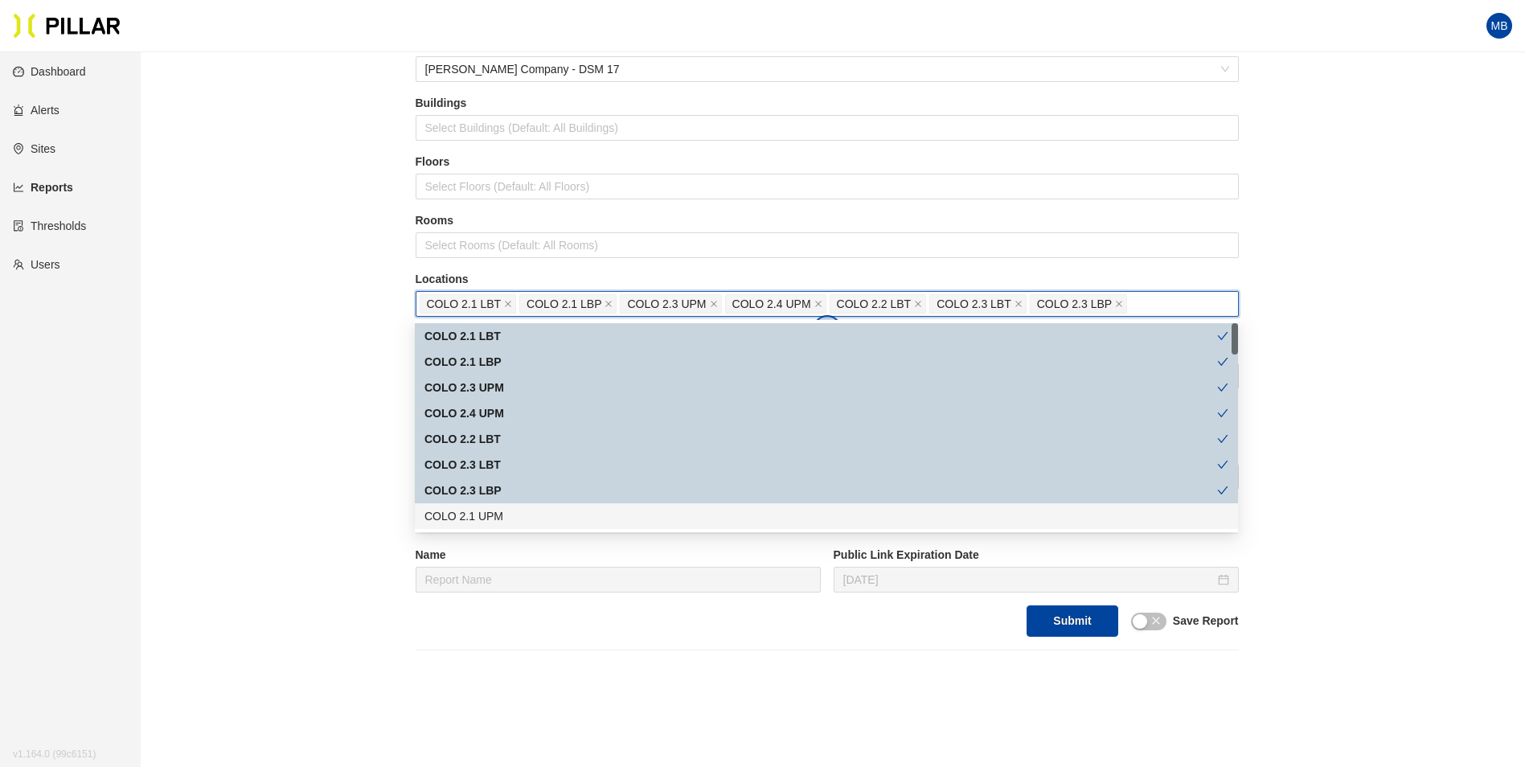
click at [502, 510] on div "COLO 2.1 UPM" at bounding box center [826, 516] width 804 height 18
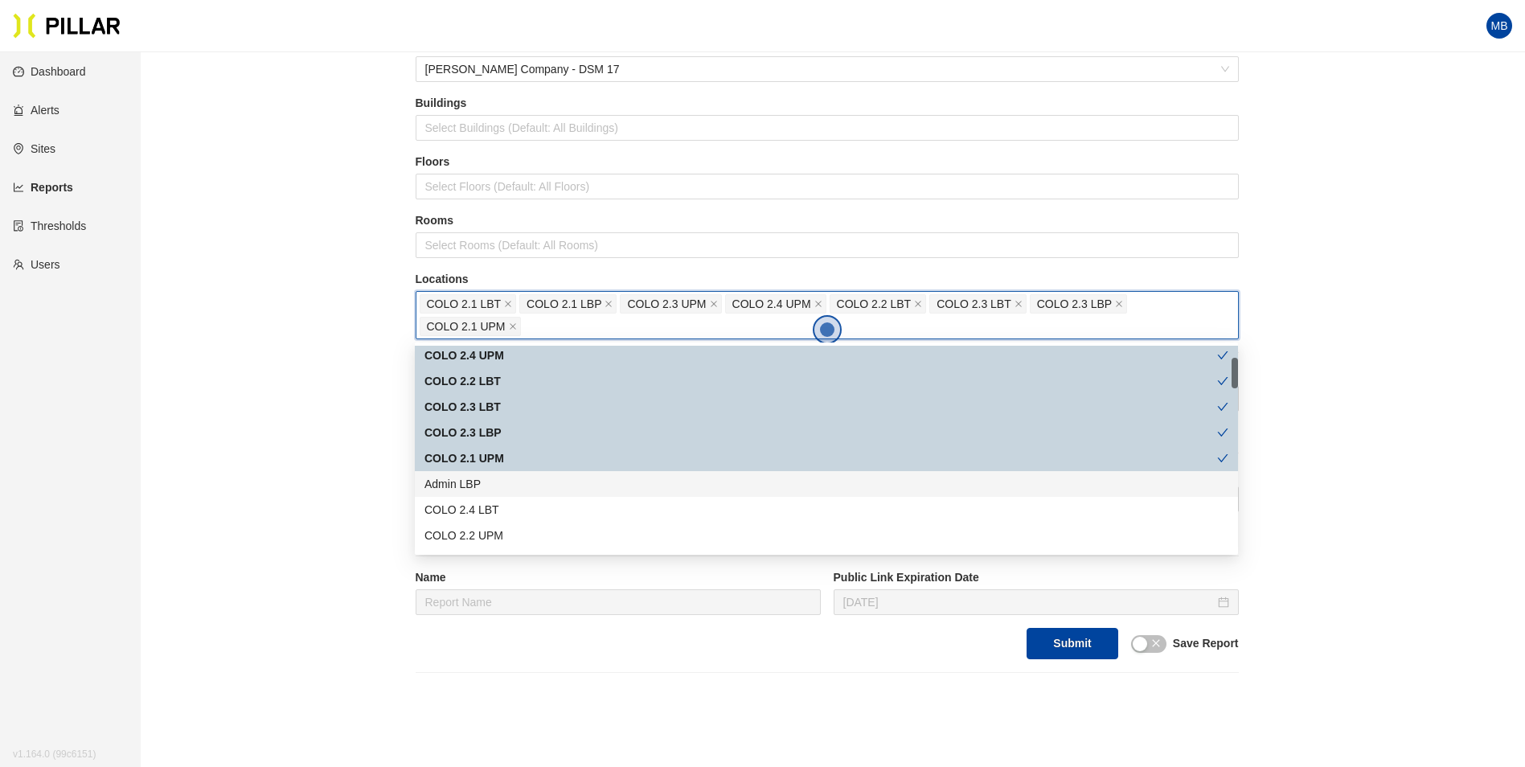
click at [493, 494] on div "Admin LBP" at bounding box center [826, 484] width 823 height 26
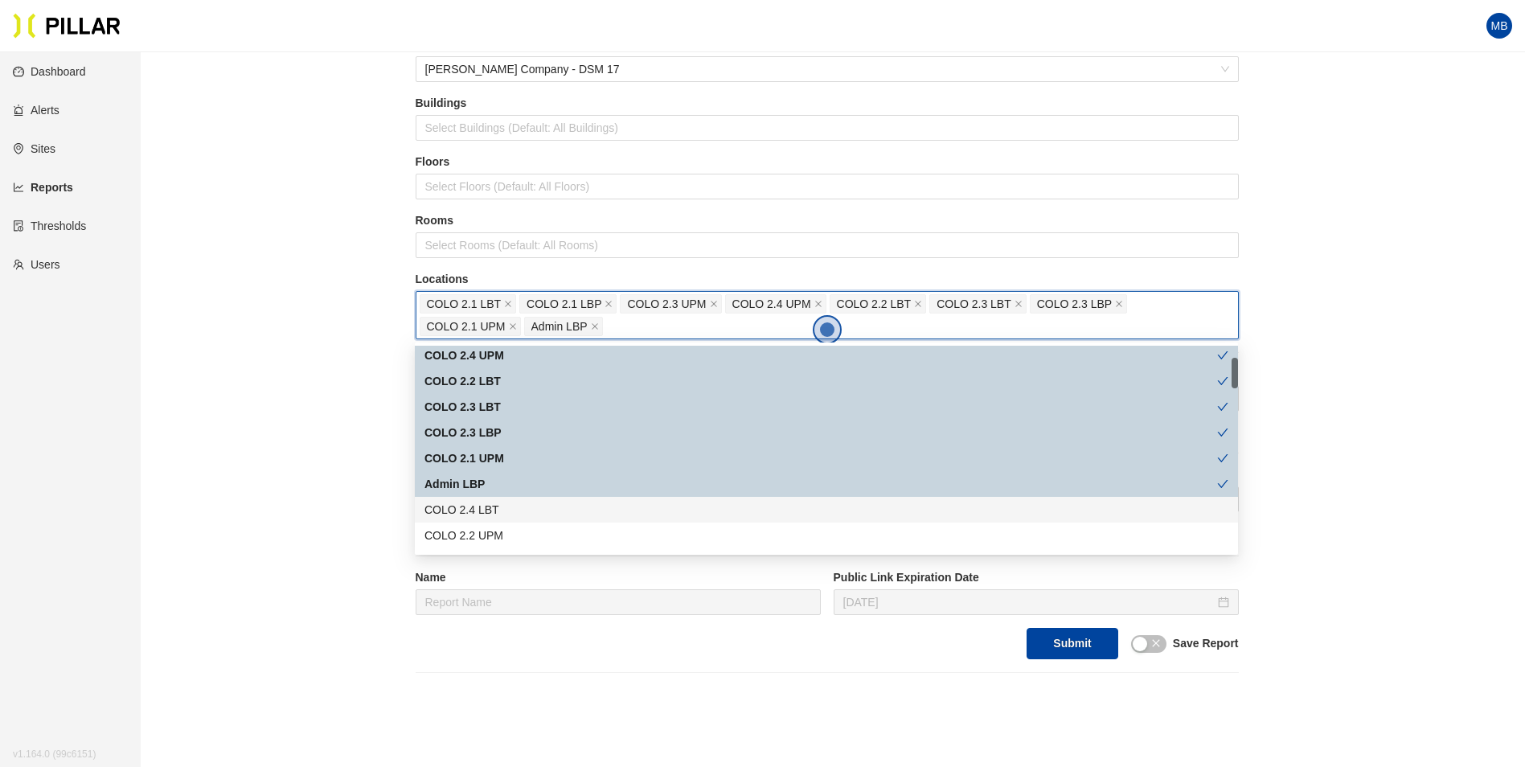
click at [494, 507] on div "COLO 2.4 LBT" at bounding box center [826, 510] width 804 height 18
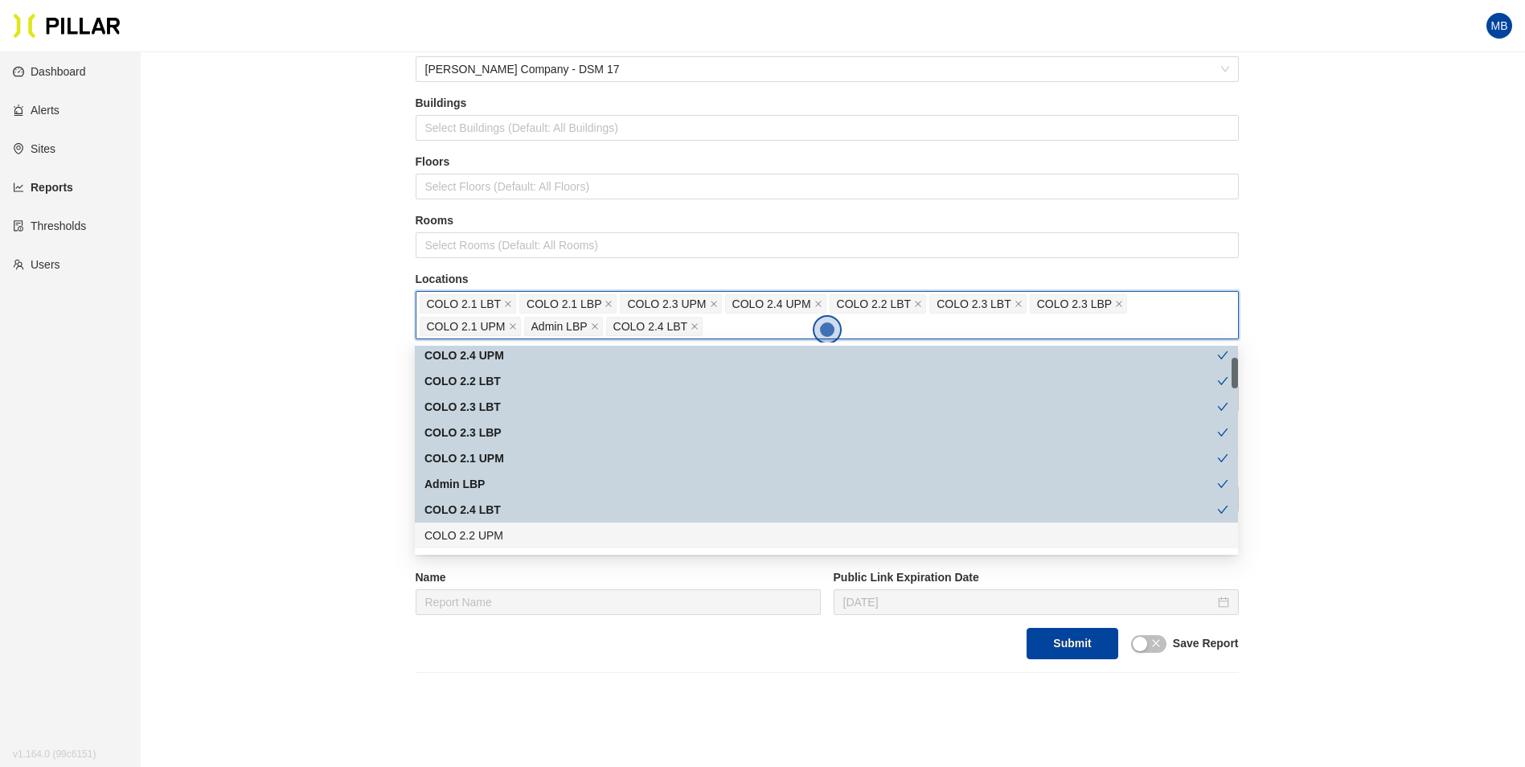
click at [497, 528] on div "COLO 2.2 UPM" at bounding box center [826, 536] width 804 height 18
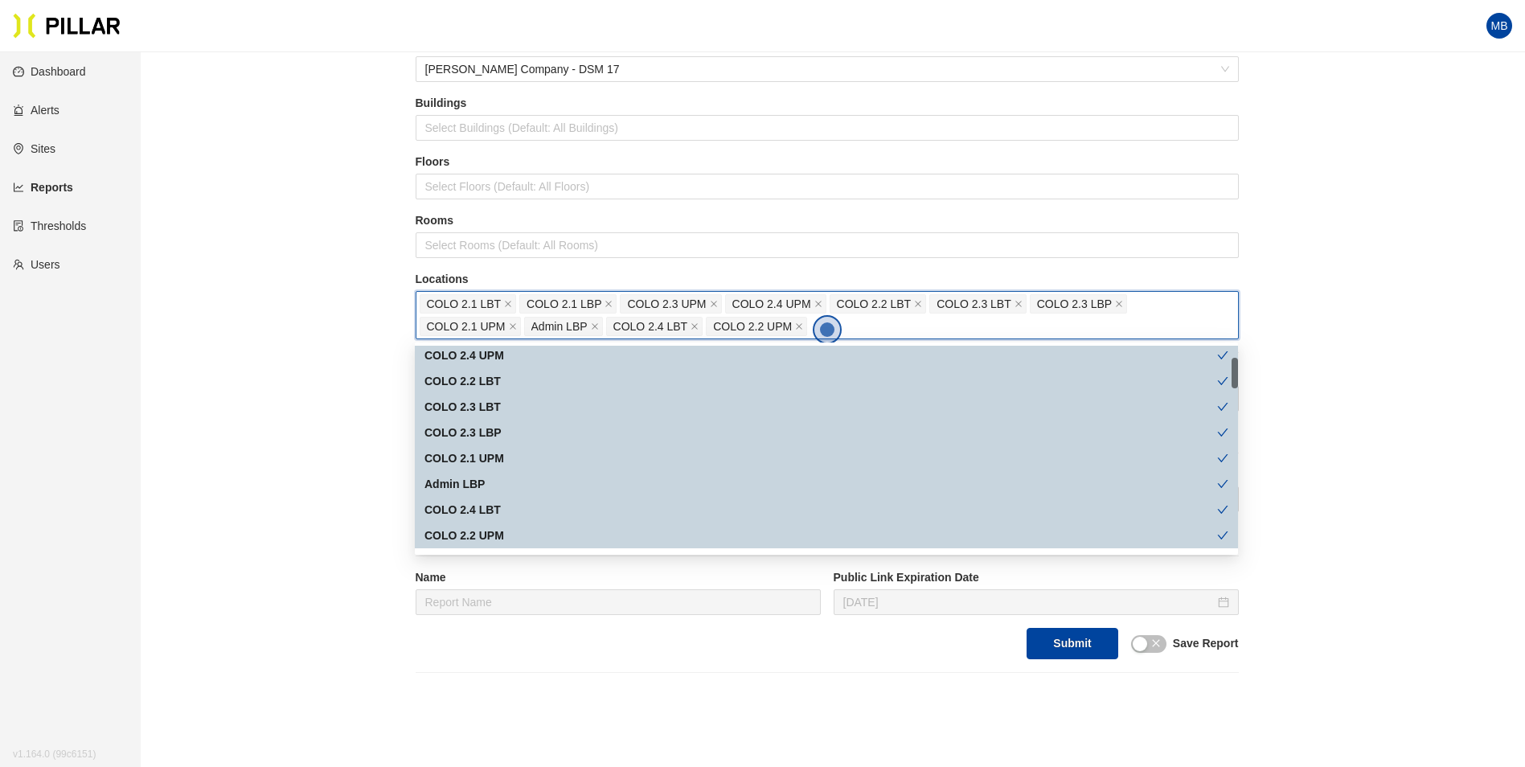
scroll to position [241, 0]
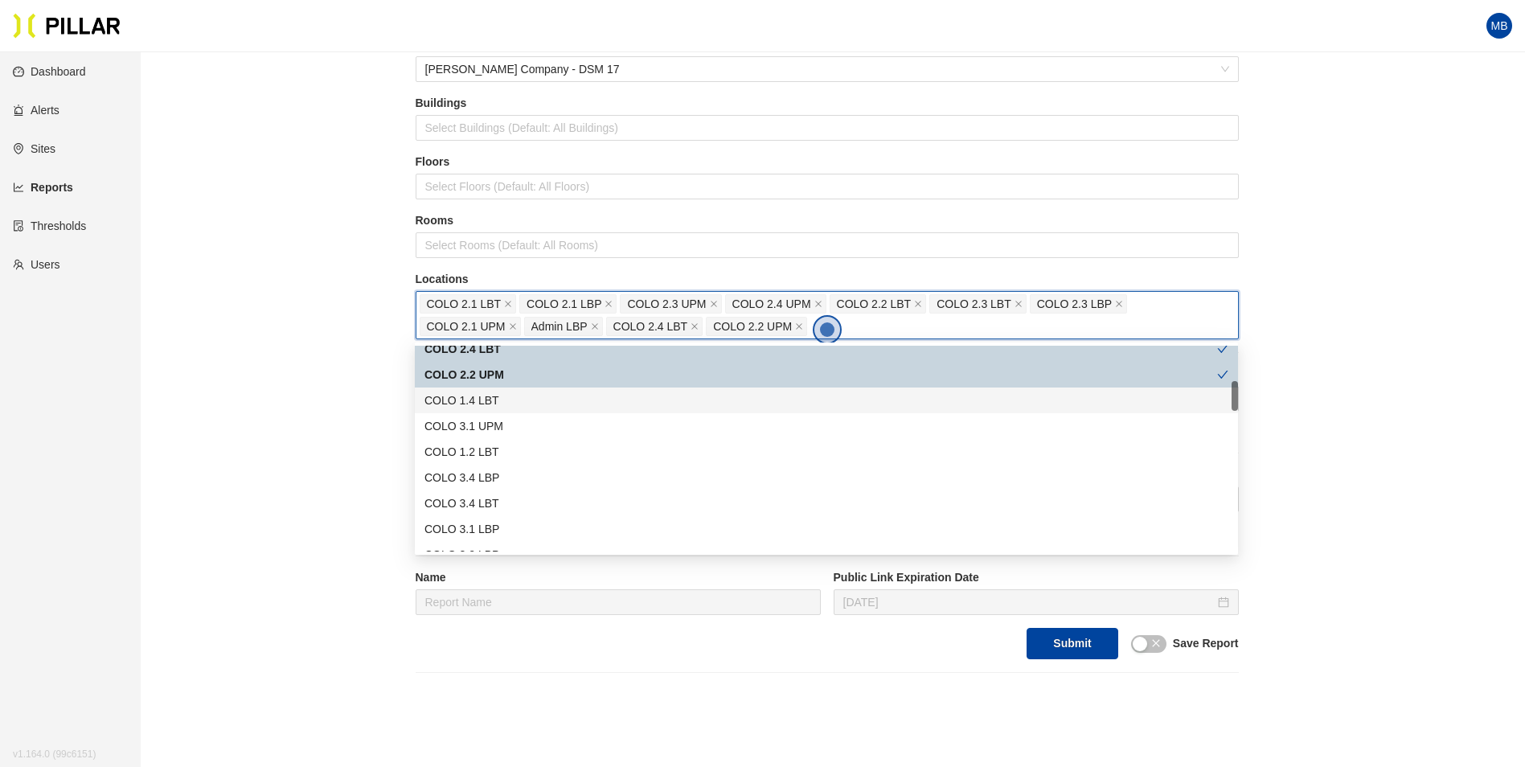
click at [501, 400] on div "COLO 1.4 LBT" at bounding box center [826, 401] width 804 height 18
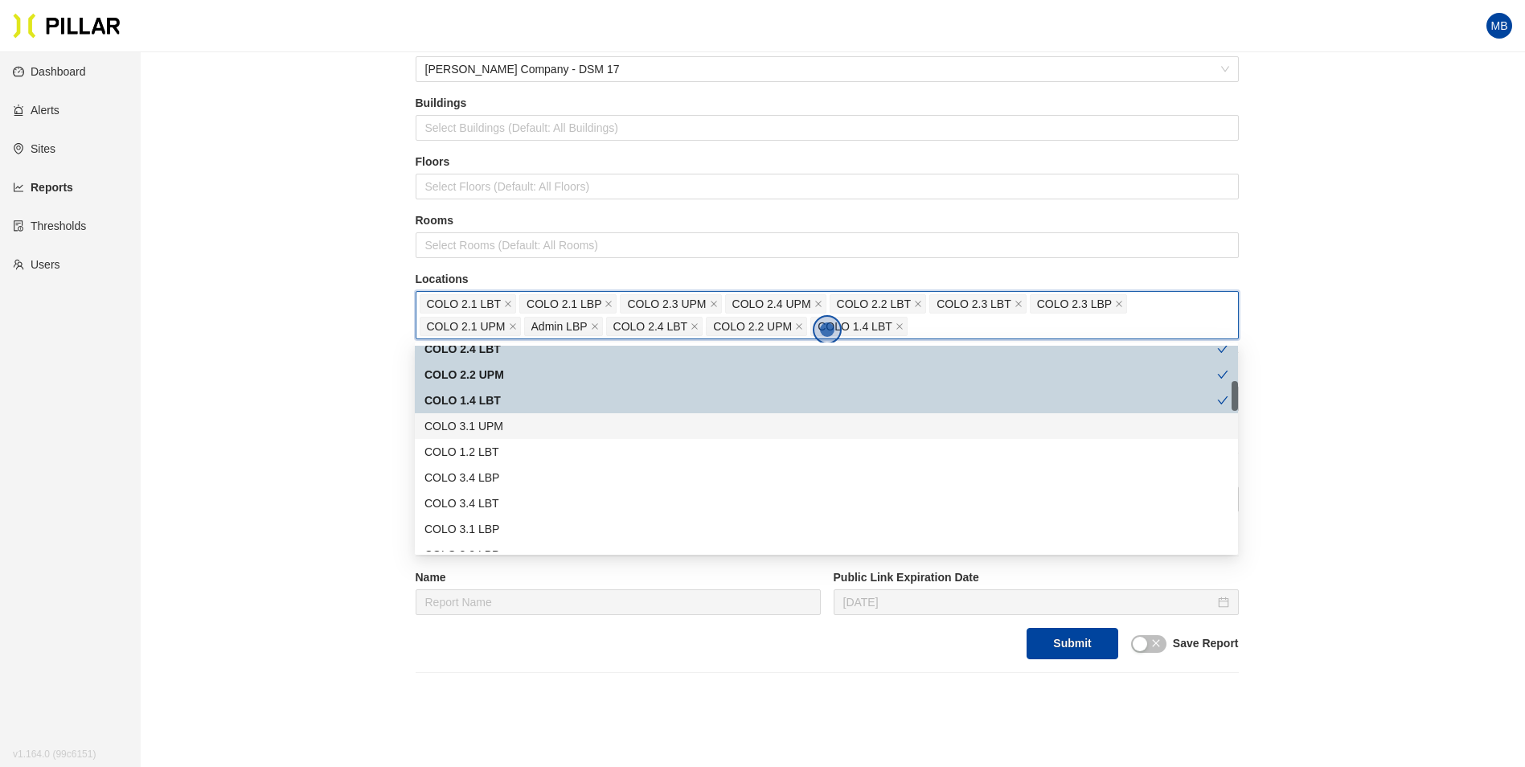
click at [499, 423] on div "COLO 3.1 UPM" at bounding box center [826, 426] width 804 height 18
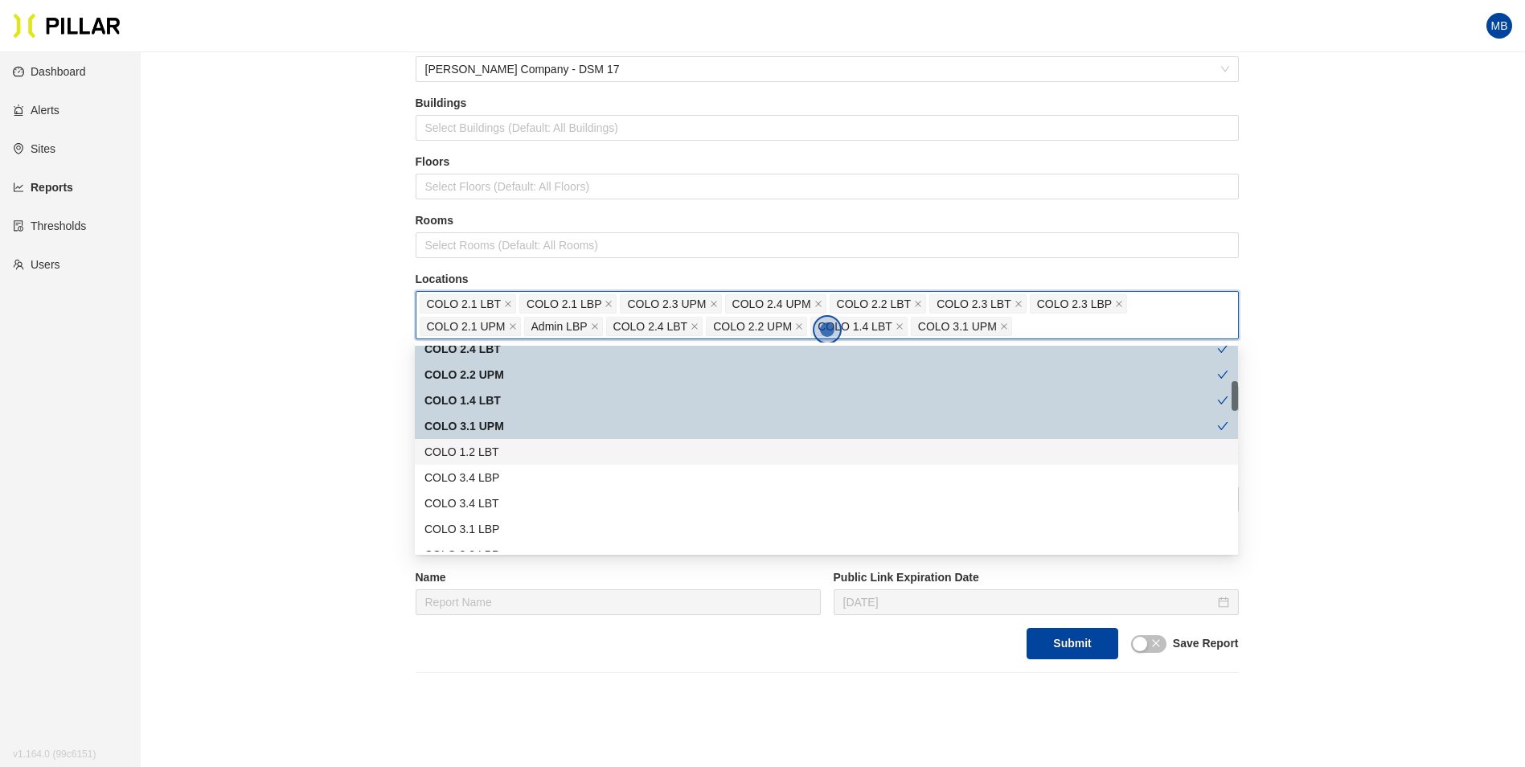
click at [499, 445] on div "COLO 1.2 LBT" at bounding box center [826, 452] width 804 height 18
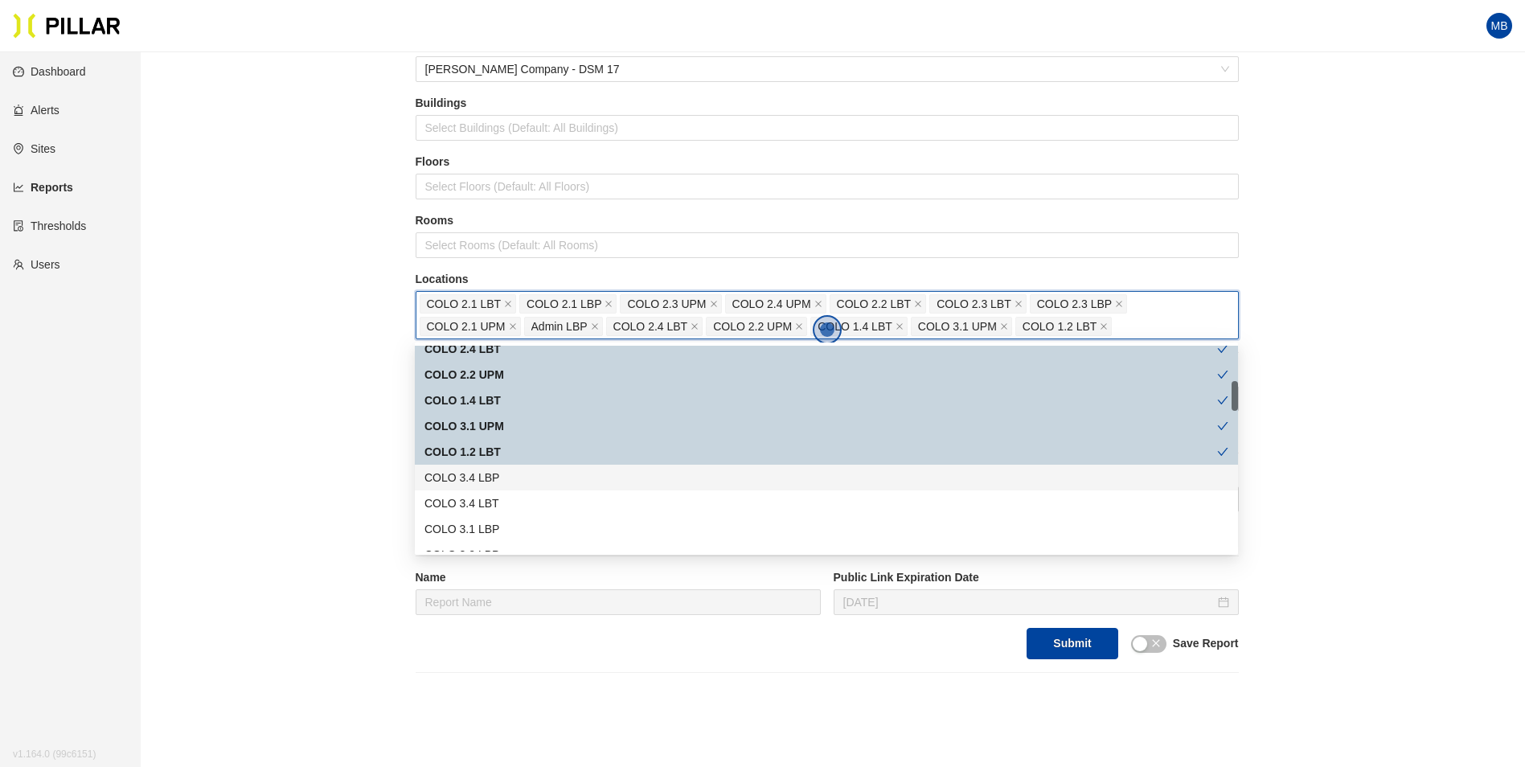
click at [503, 481] on div "COLO 3.4 LBP" at bounding box center [826, 478] width 804 height 18
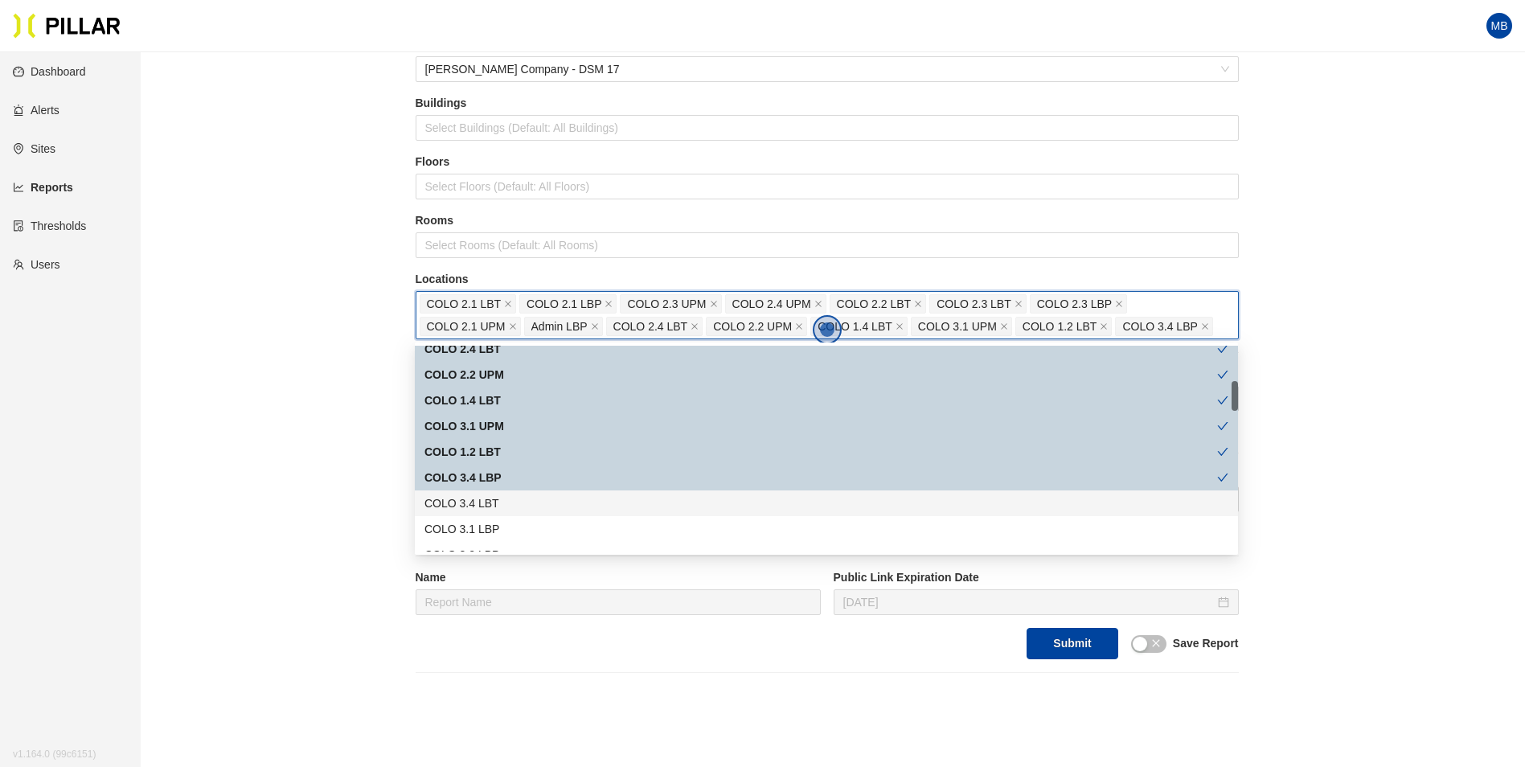
click at [503, 504] on div "COLO 3.4 LBT" at bounding box center [826, 503] width 804 height 18
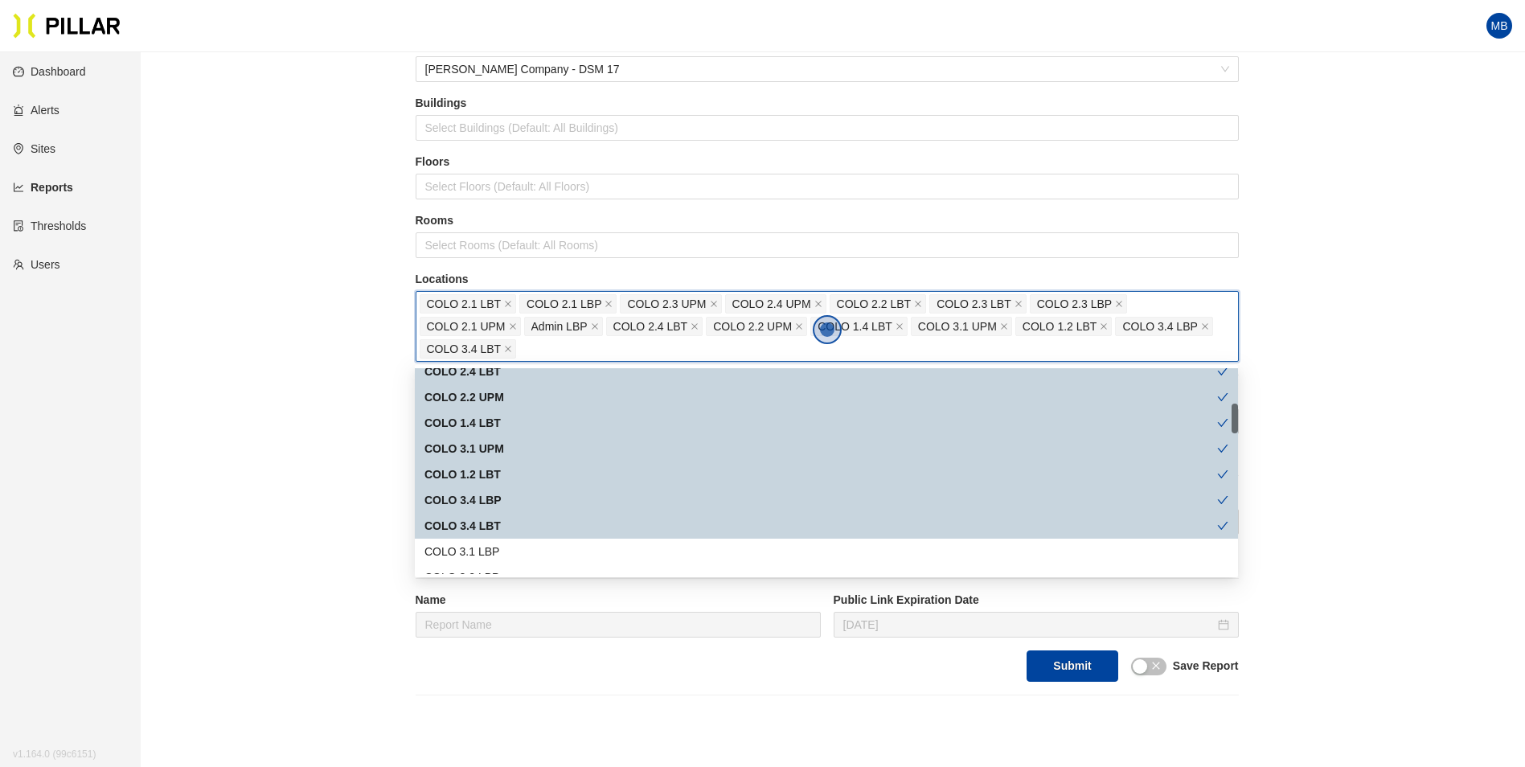
click at [502, 522] on div "COLO 3.4 LBT" at bounding box center [820, 526] width 793 height 18
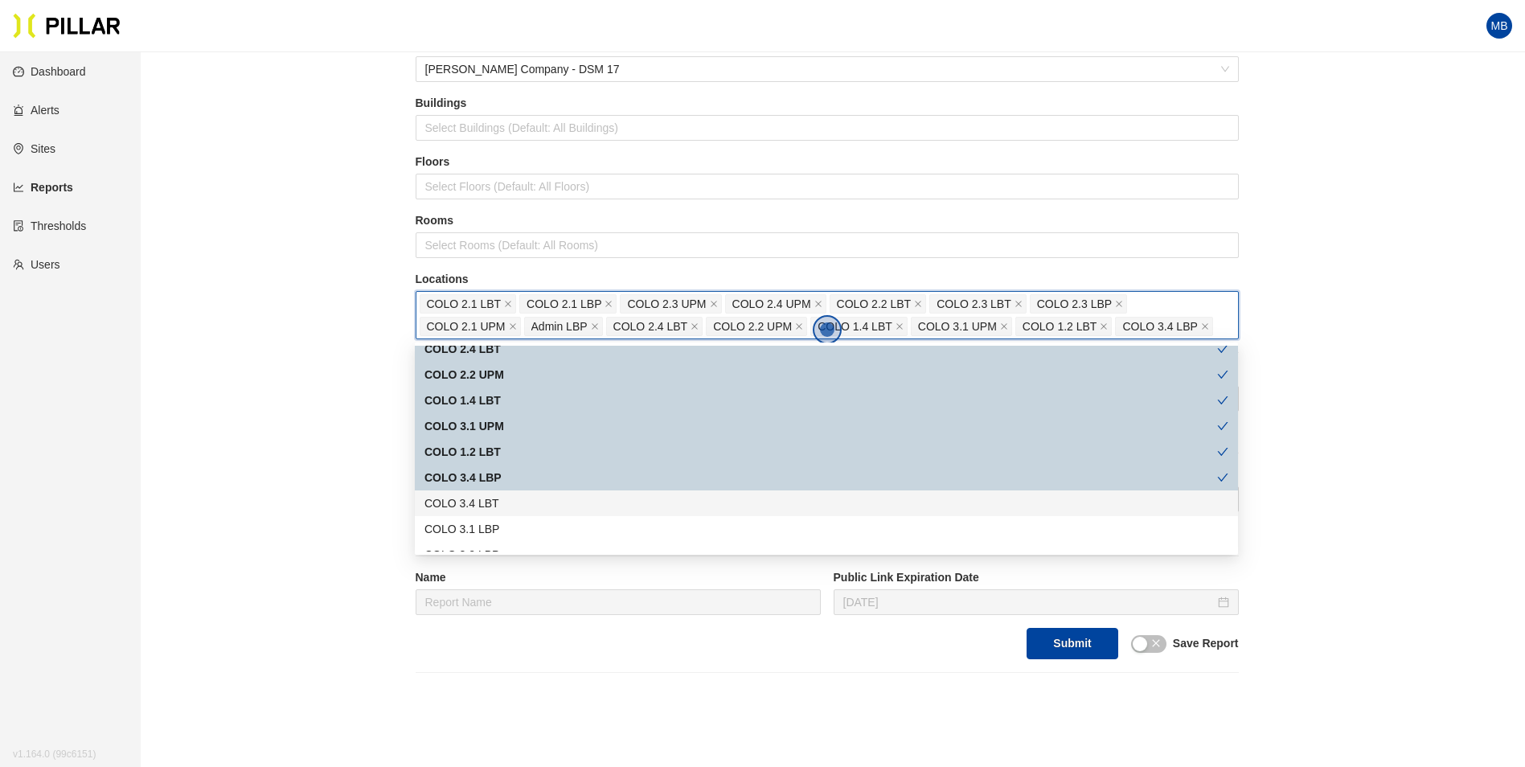
click at [502, 504] on div "COLO 3.4 LBT" at bounding box center [826, 503] width 804 height 18
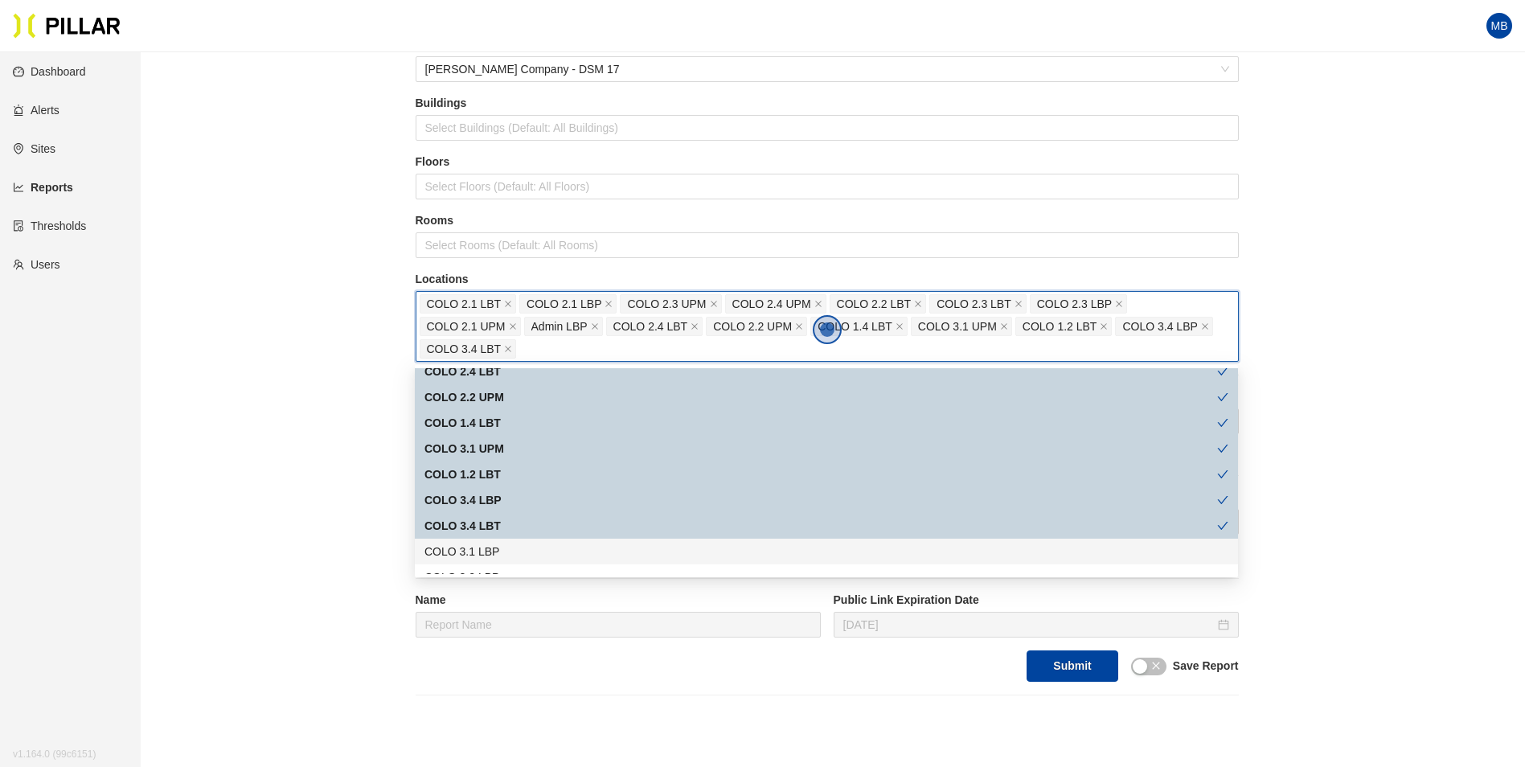
click at [497, 547] on div "COLO 3.1 LBP" at bounding box center [826, 552] width 804 height 18
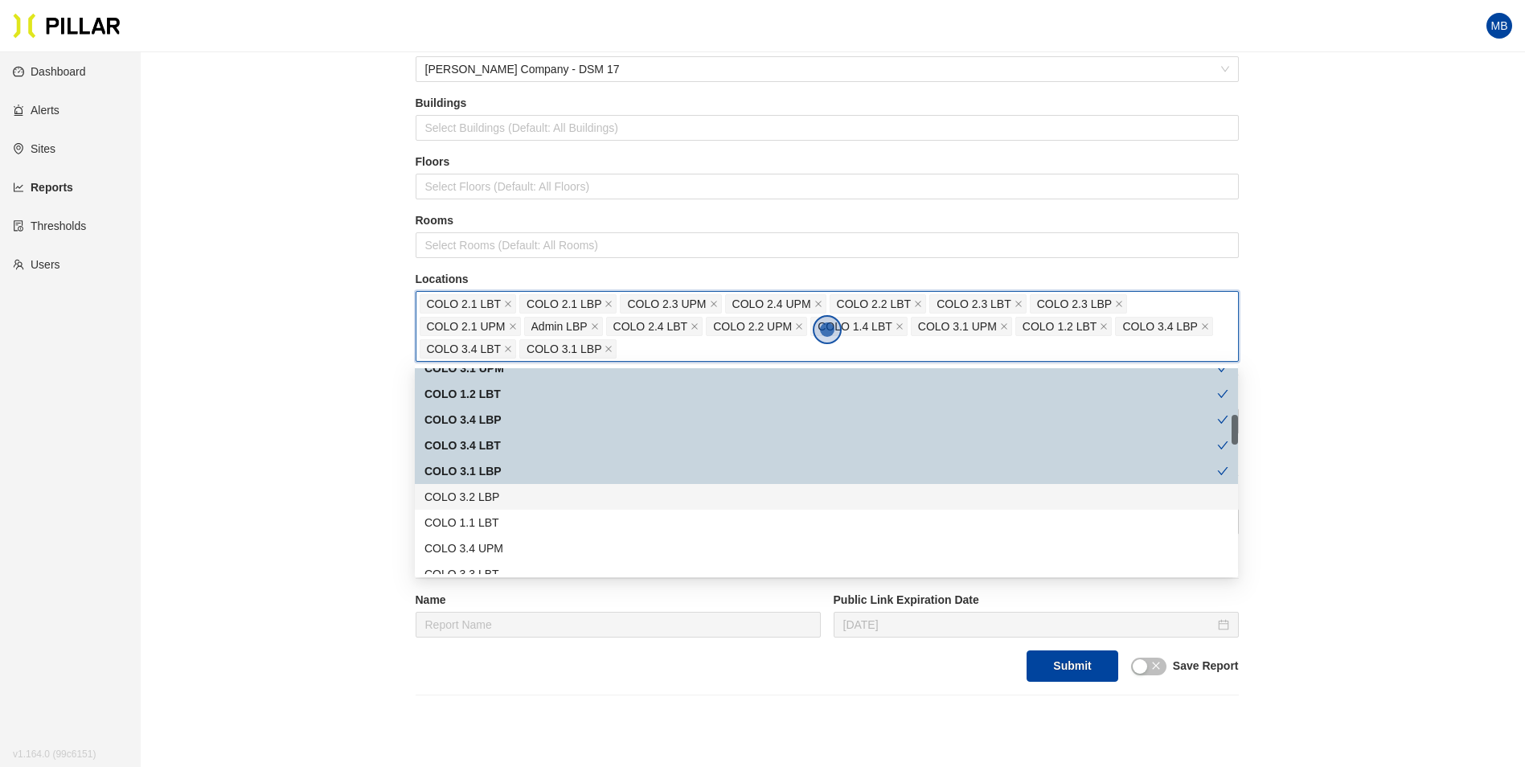
scroll to position [402, 0]
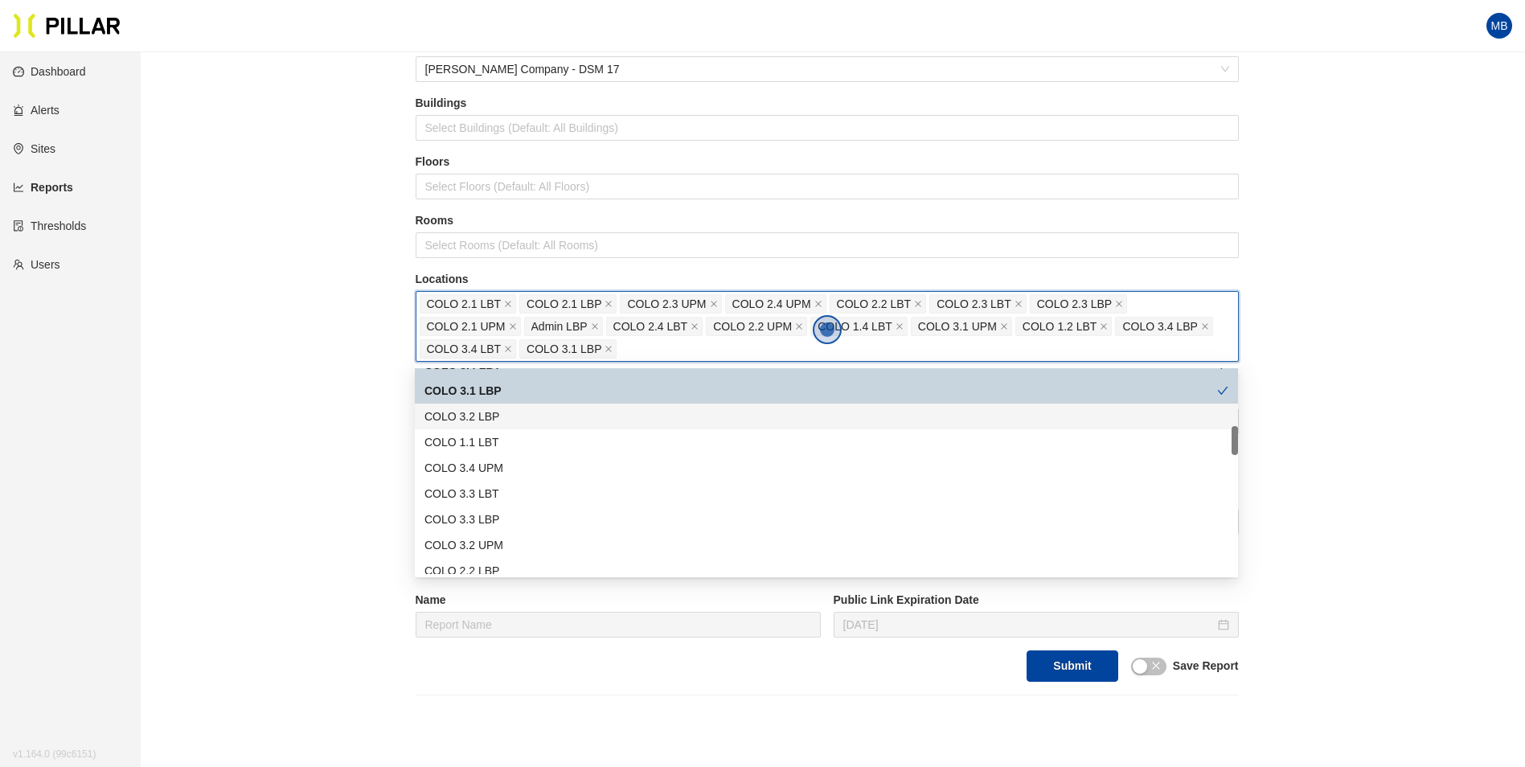
click at [508, 421] on div "COLO 3.2 LBP" at bounding box center [826, 417] width 804 height 18
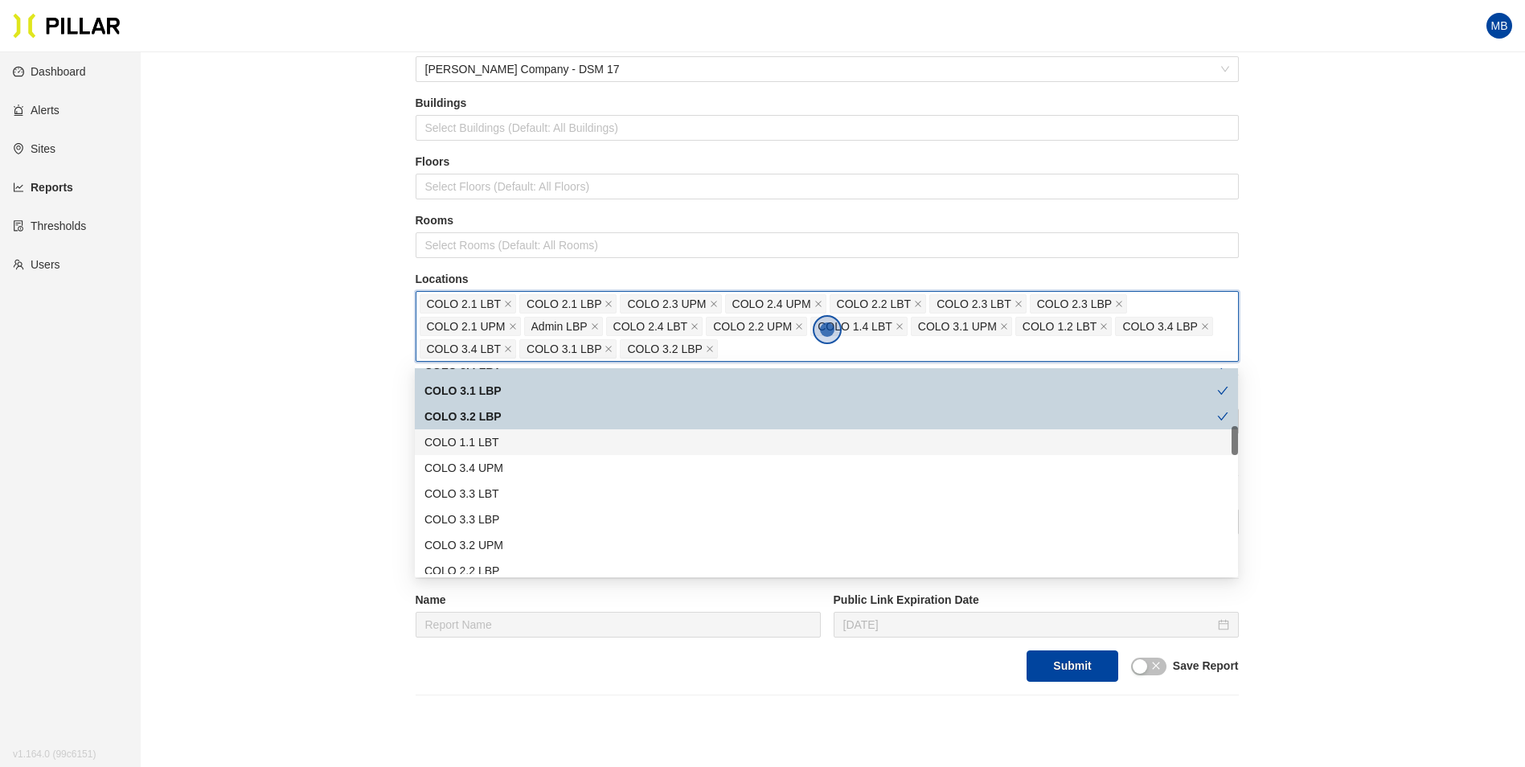
click at [514, 447] on div "COLO 1.1 LBT" at bounding box center [826, 442] width 804 height 18
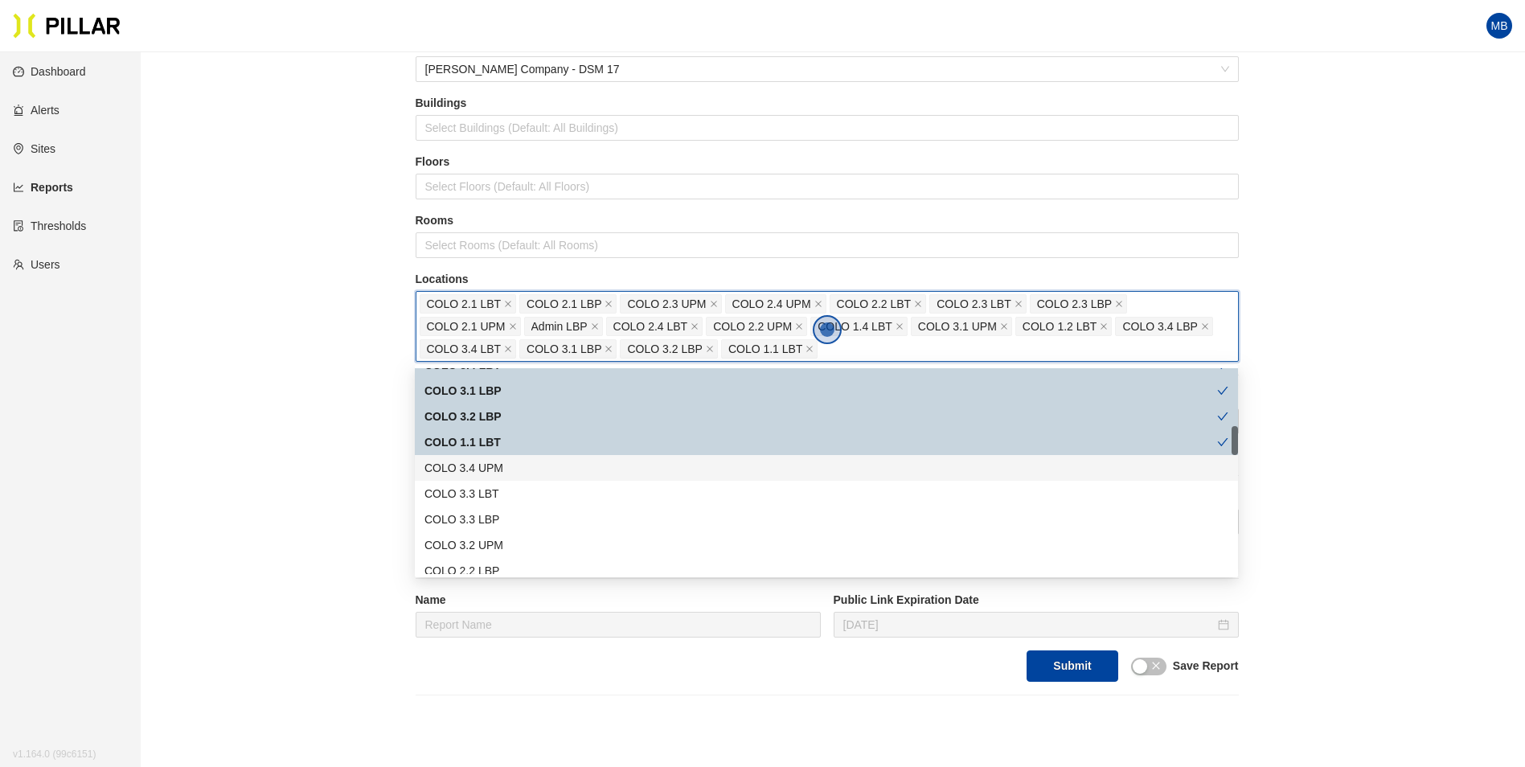
click at [512, 473] on div "COLO 3.4 UPM" at bounding box center [826, 468] width 804 height 18
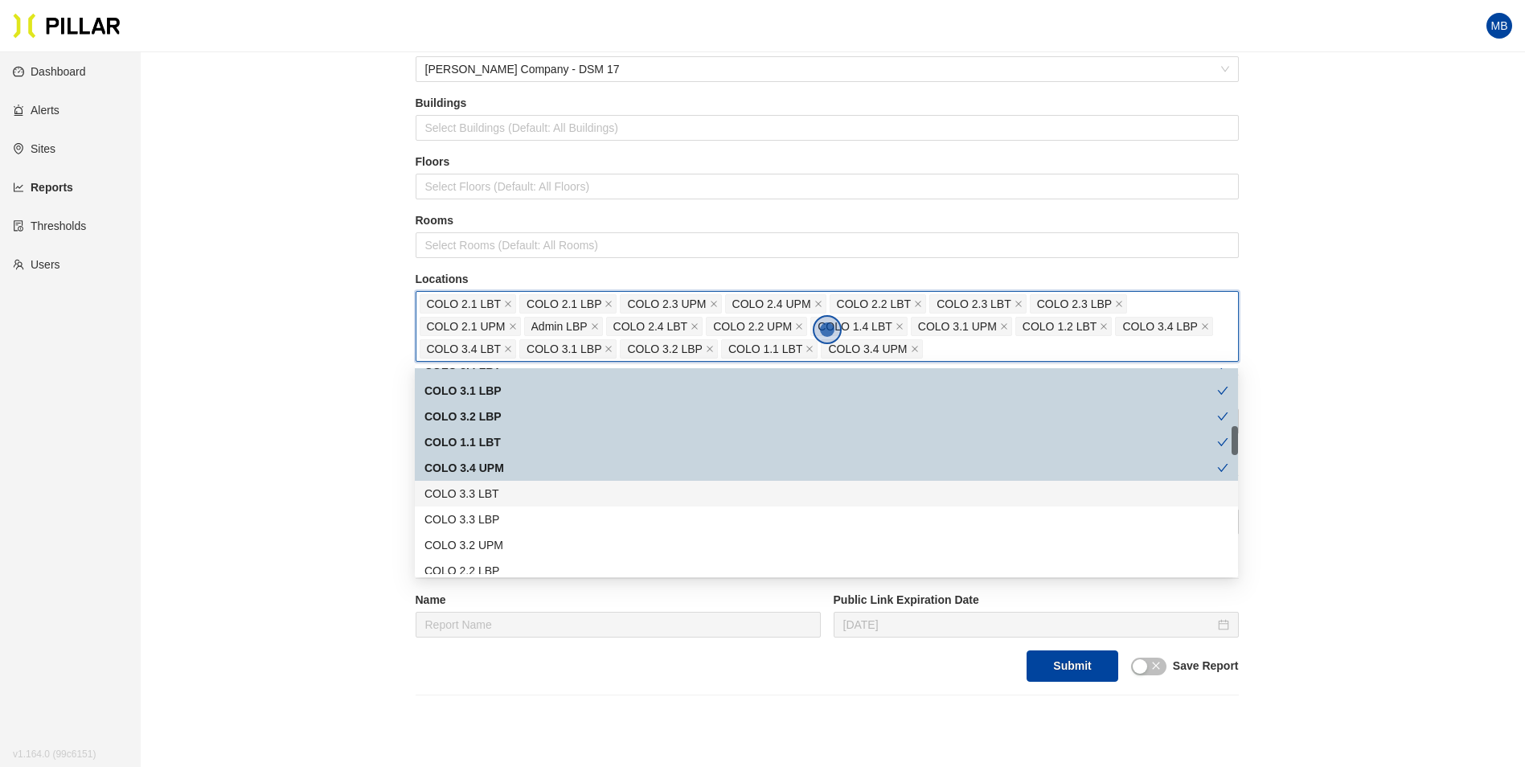
click at [509, 491] on div "COLO 3.3 LBT" at bounding box center [826, 494] width 804 height 18
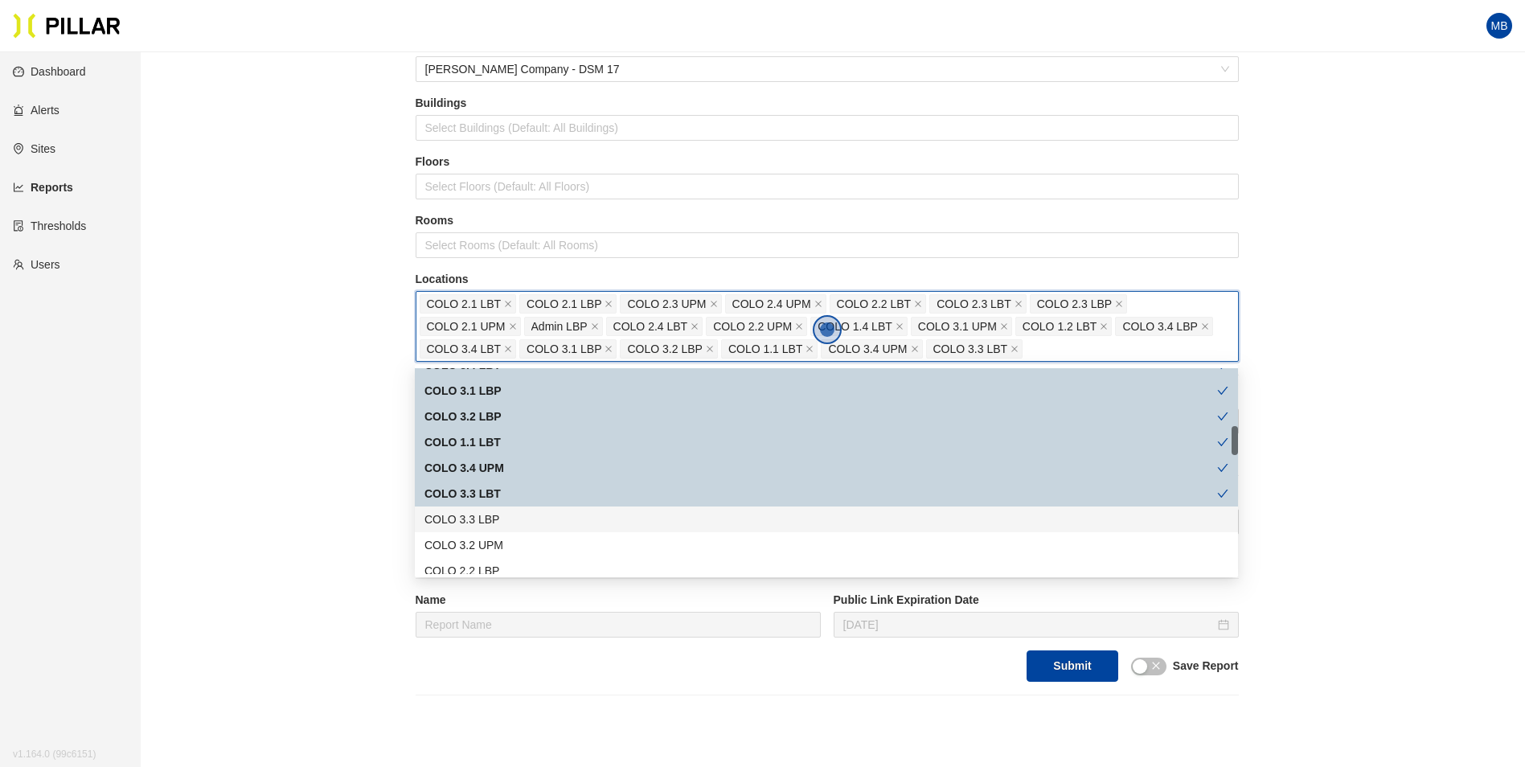
click at [509, 517] on div "COLO 3.3 LBP" at bounding box center [826, 519] width 804 height 18
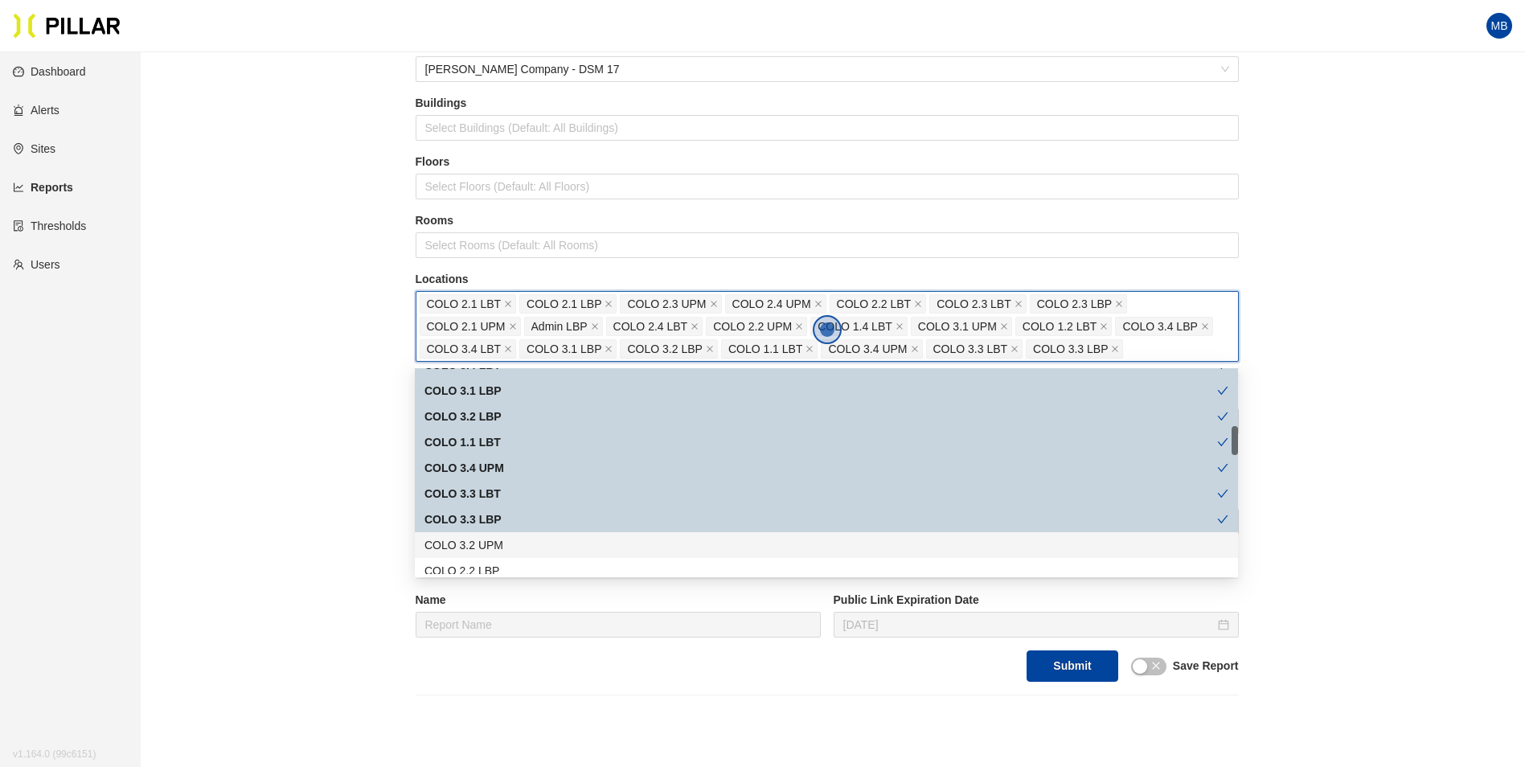
click at [511, 544] on div "COLO 3.2 UPM" at bounding box center [826, 545] width 804 height 18
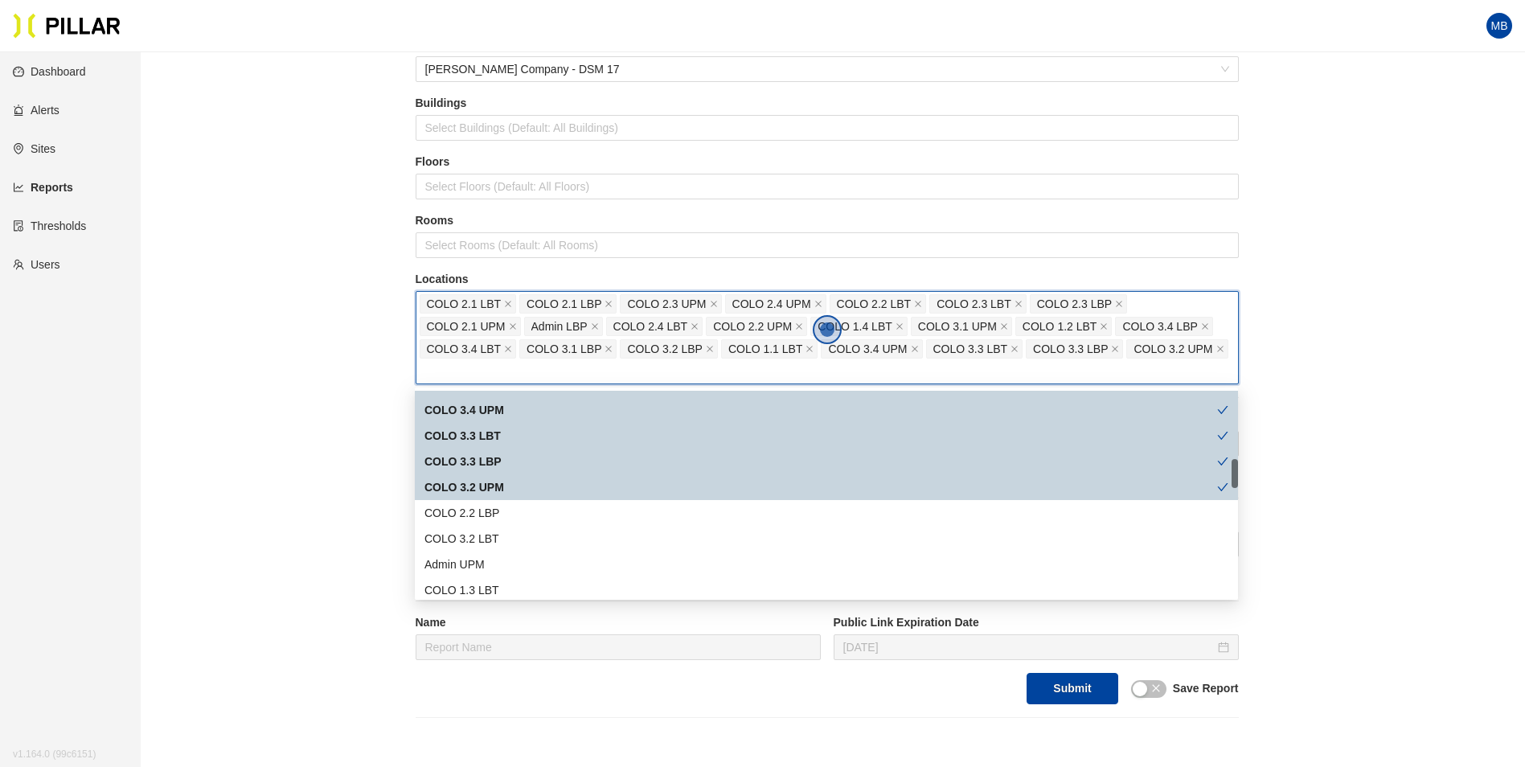
scroll to position [563, 0]
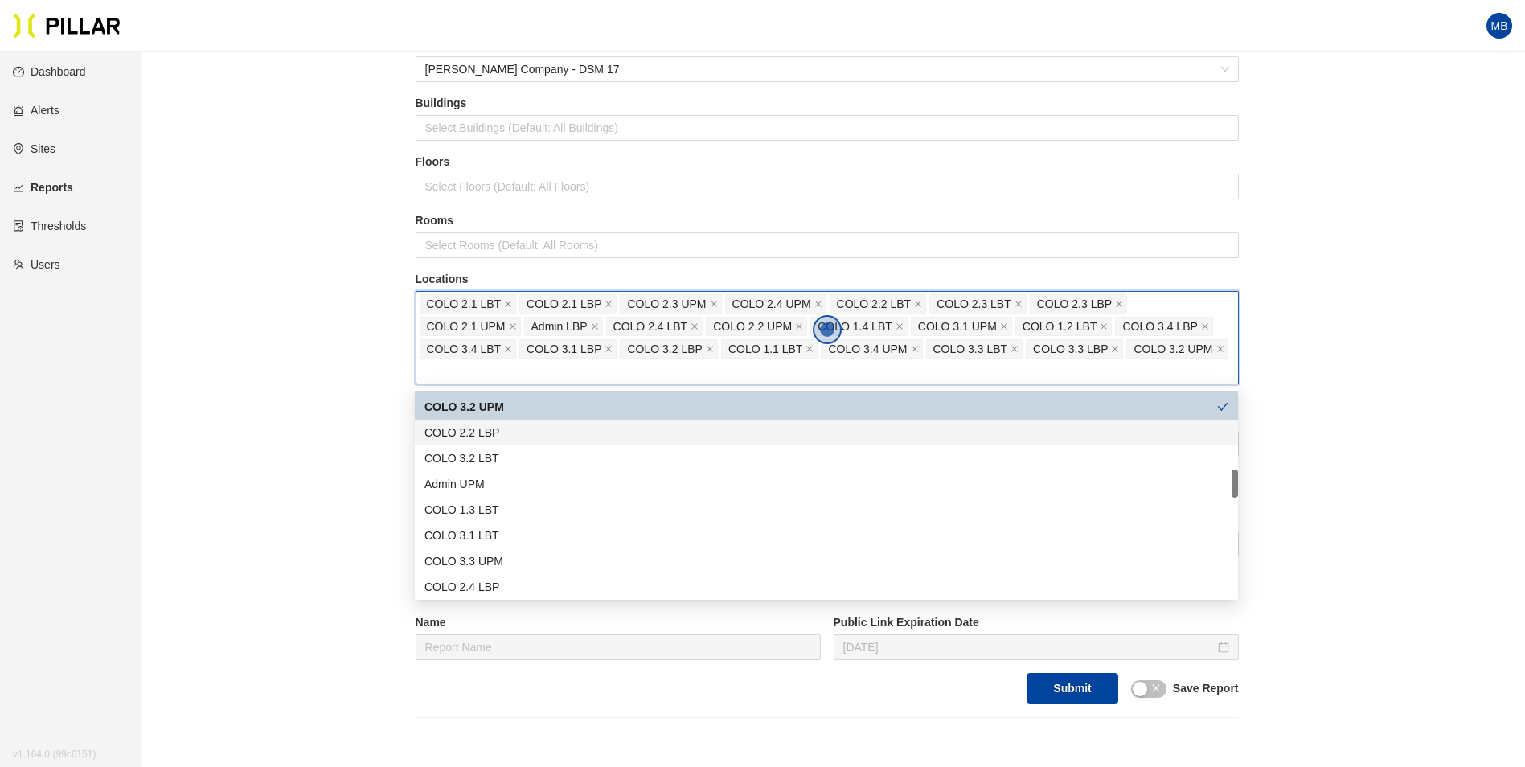
click at [507, 433] on div "COLO 2.2 LBP" at bounding box center [826, 433] width 804 height 18
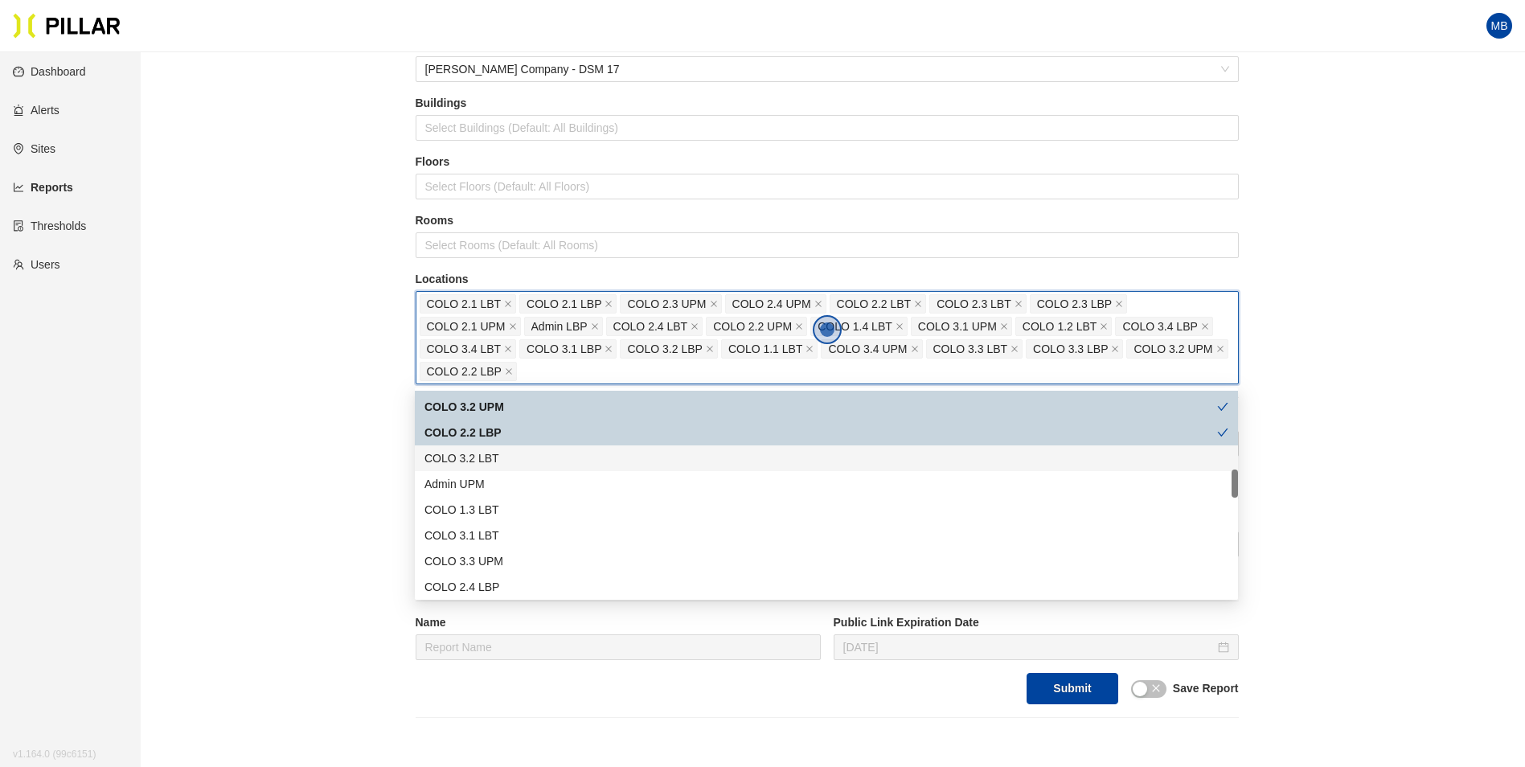
click at [498, 464] on div "COLO 3.2 LBT" at bounding box center [826, 458] width 804 height 18
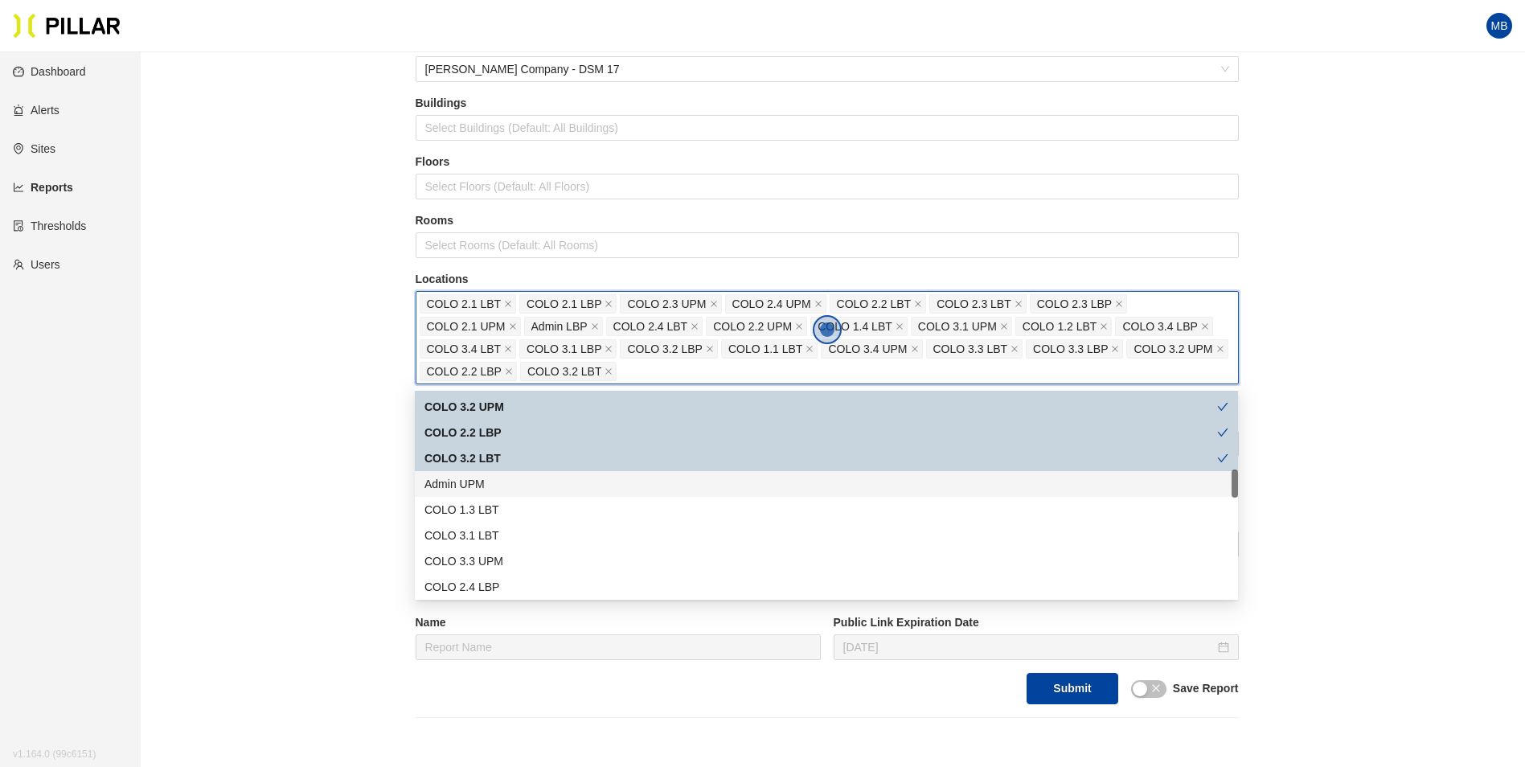
click at [489, 492] on div "Admin UPM" at bounding box center [826, 484] width 804 height 18
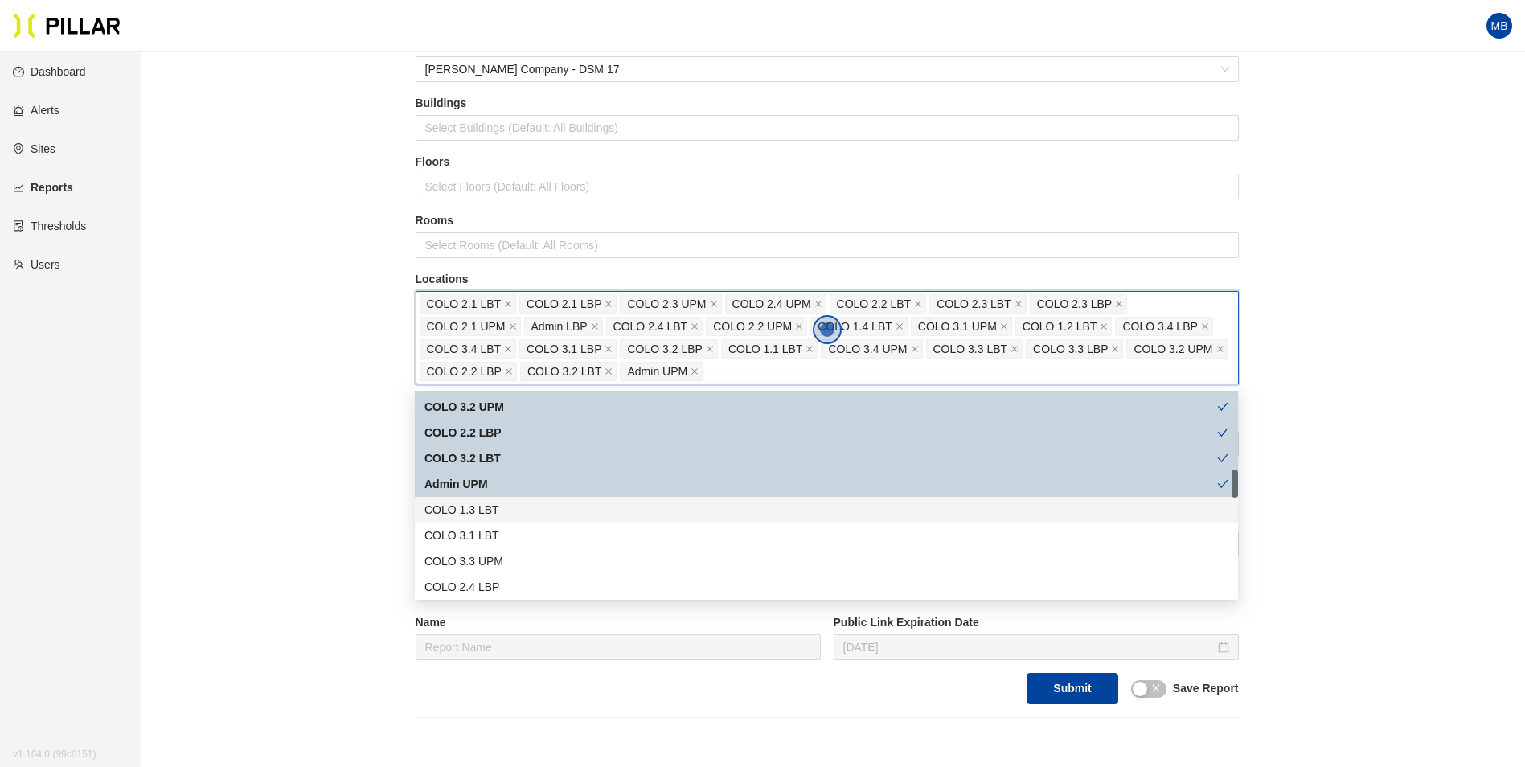
click at [488, 510] on div "COLO 1.3 LBT" at bounding box center [826, 510] width 804 height 18
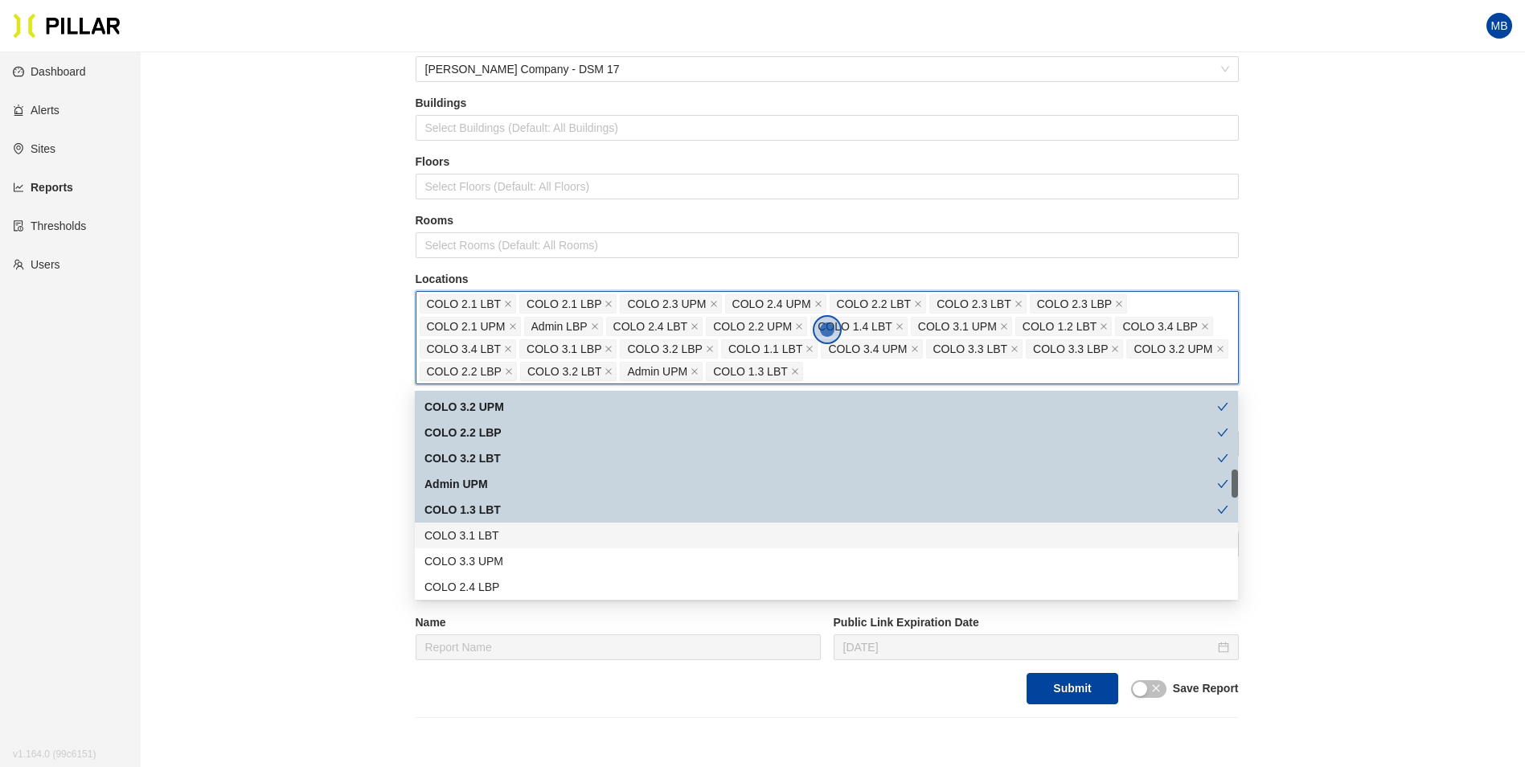
click at [490, 535] on div "COLO 3.1 LBT" at bounding box center [826, 536] width 804 height 18
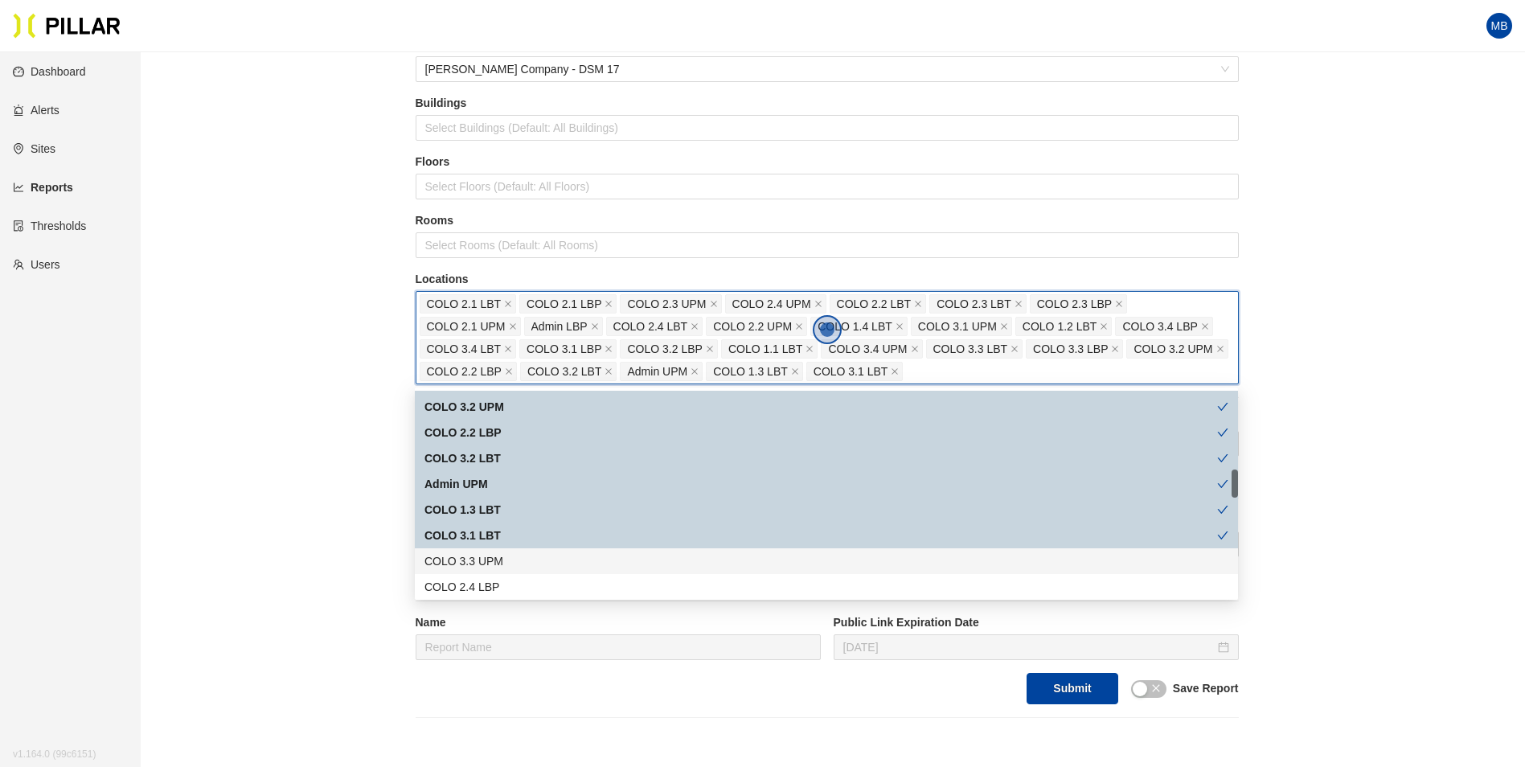
click at [493, 560] on div "COLO 3.3 UPM" at bounding box center [826, 561] width 804 height 18
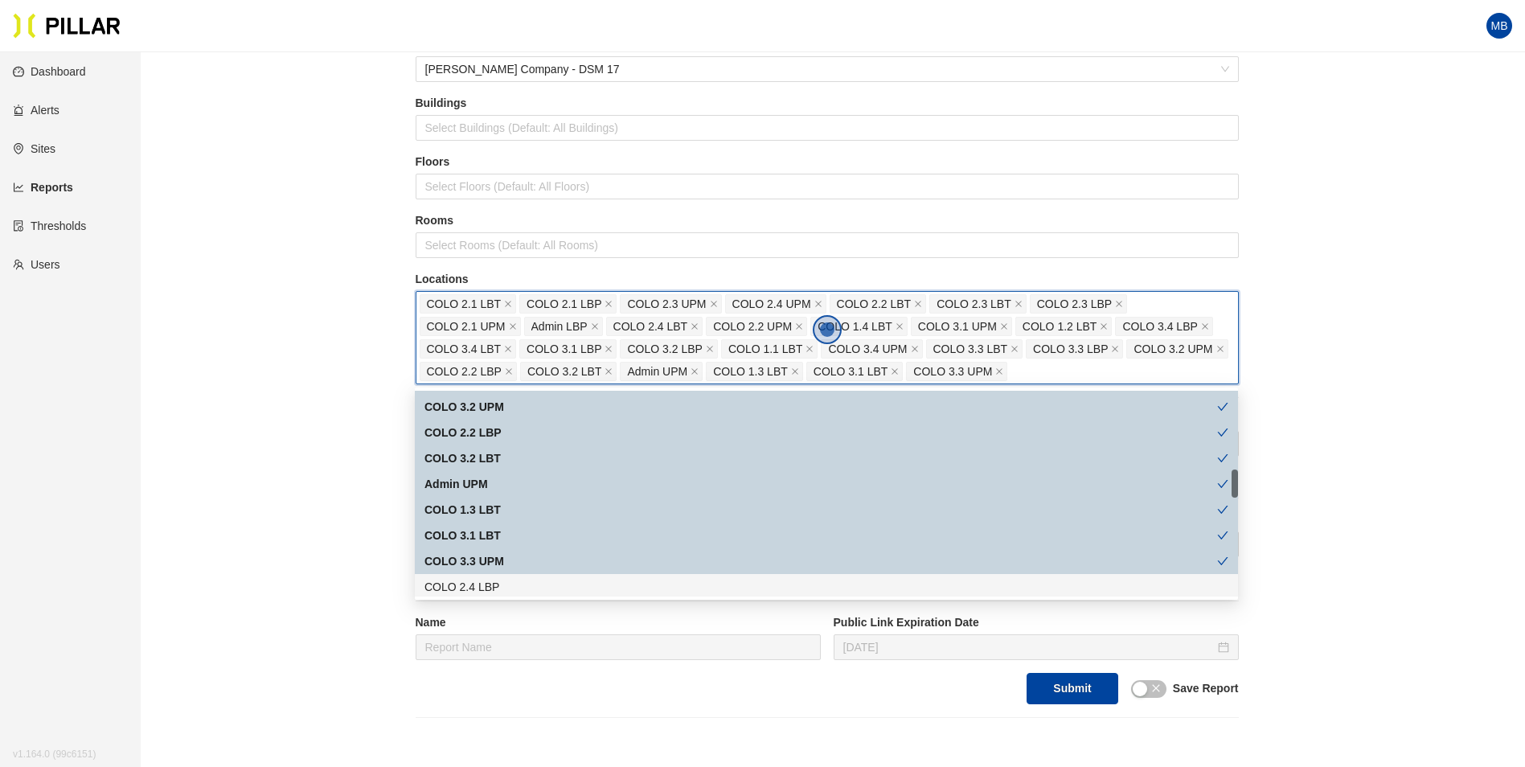
click at [495, 585] on div "COLO 2.4 LBP" at bounding box center [826, 587] width 804 height 18
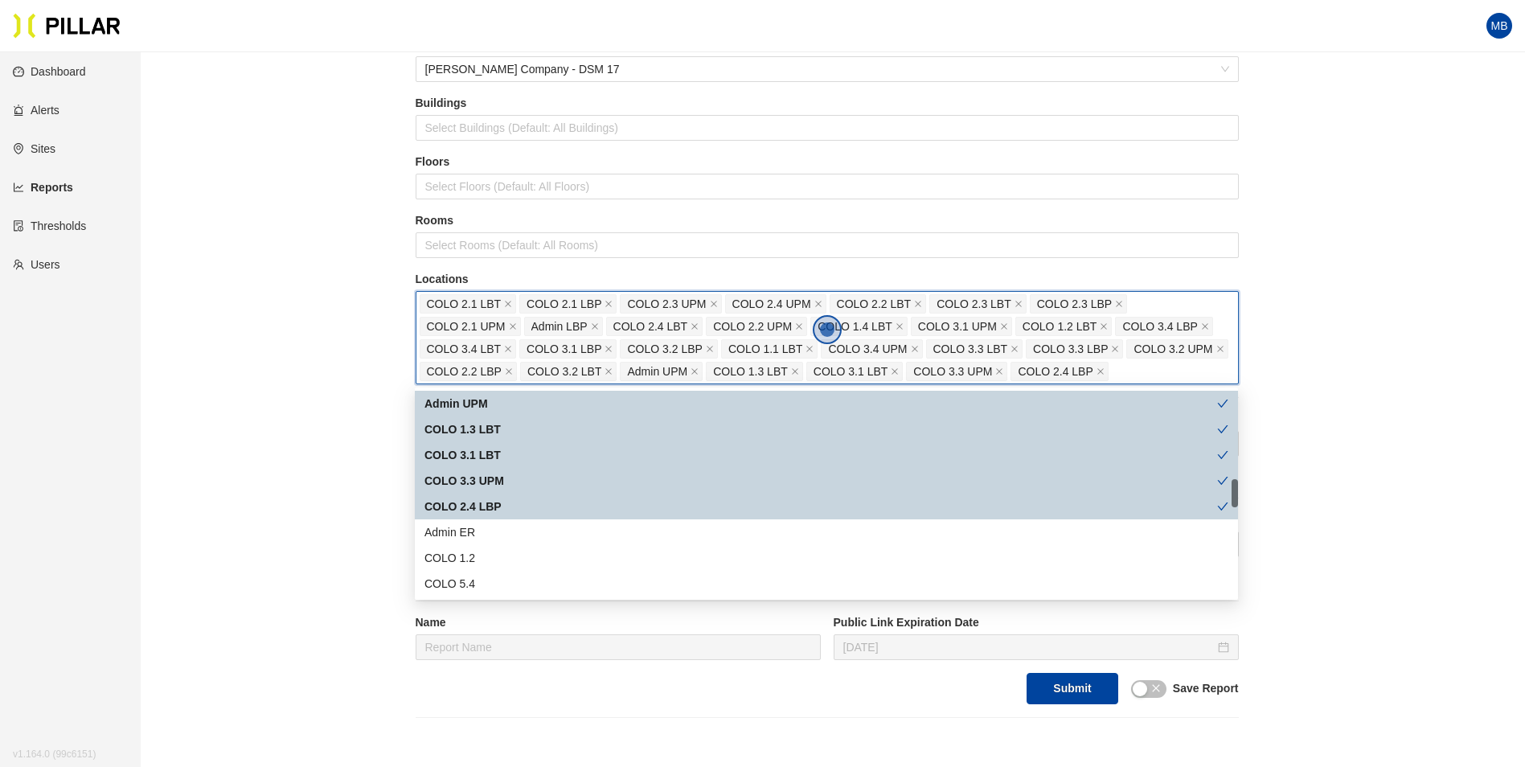
scroll to position [724, 0]
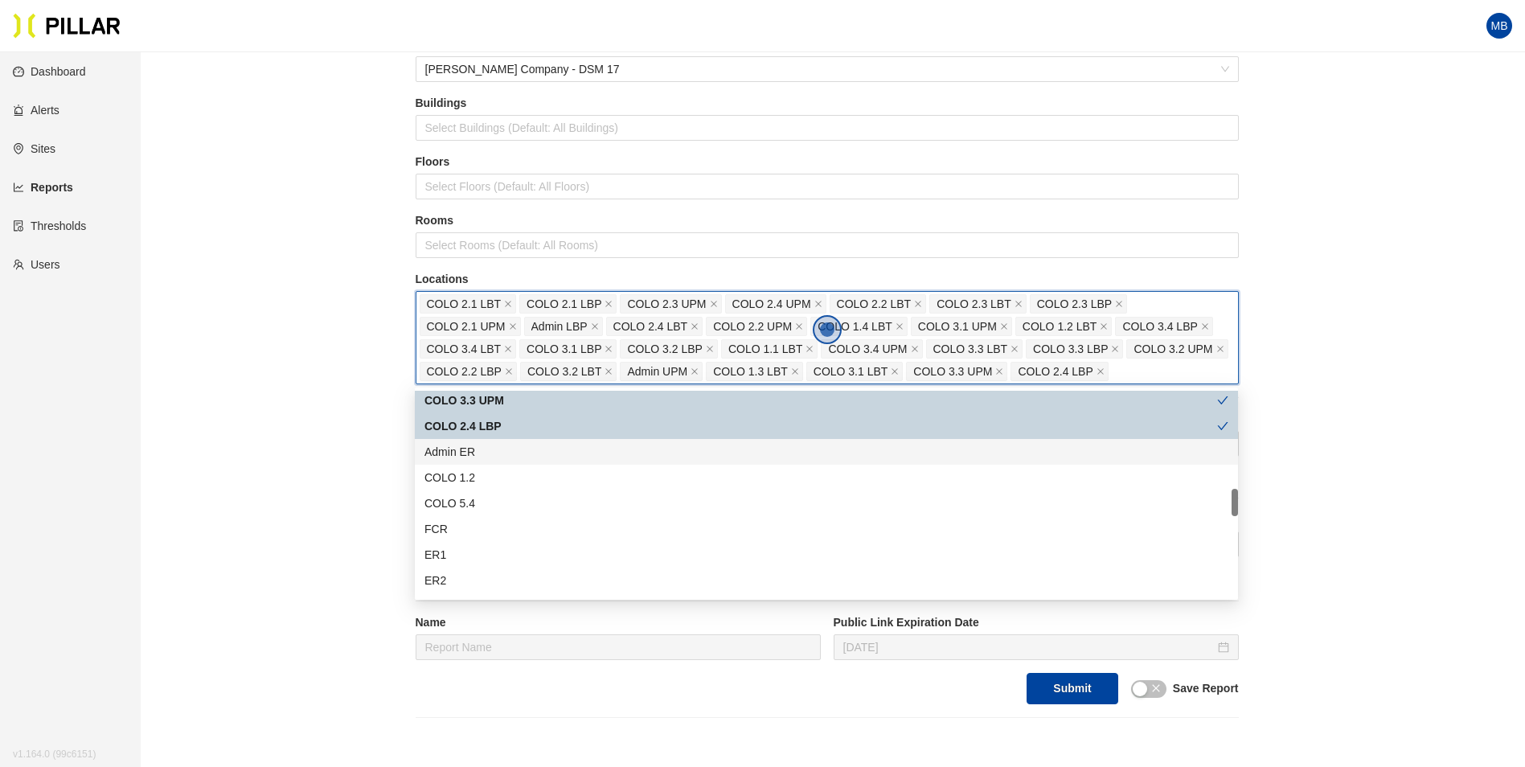
click at [498, 464] on div "Admin ER" at bounding box center [826, 452] width 823 height 26
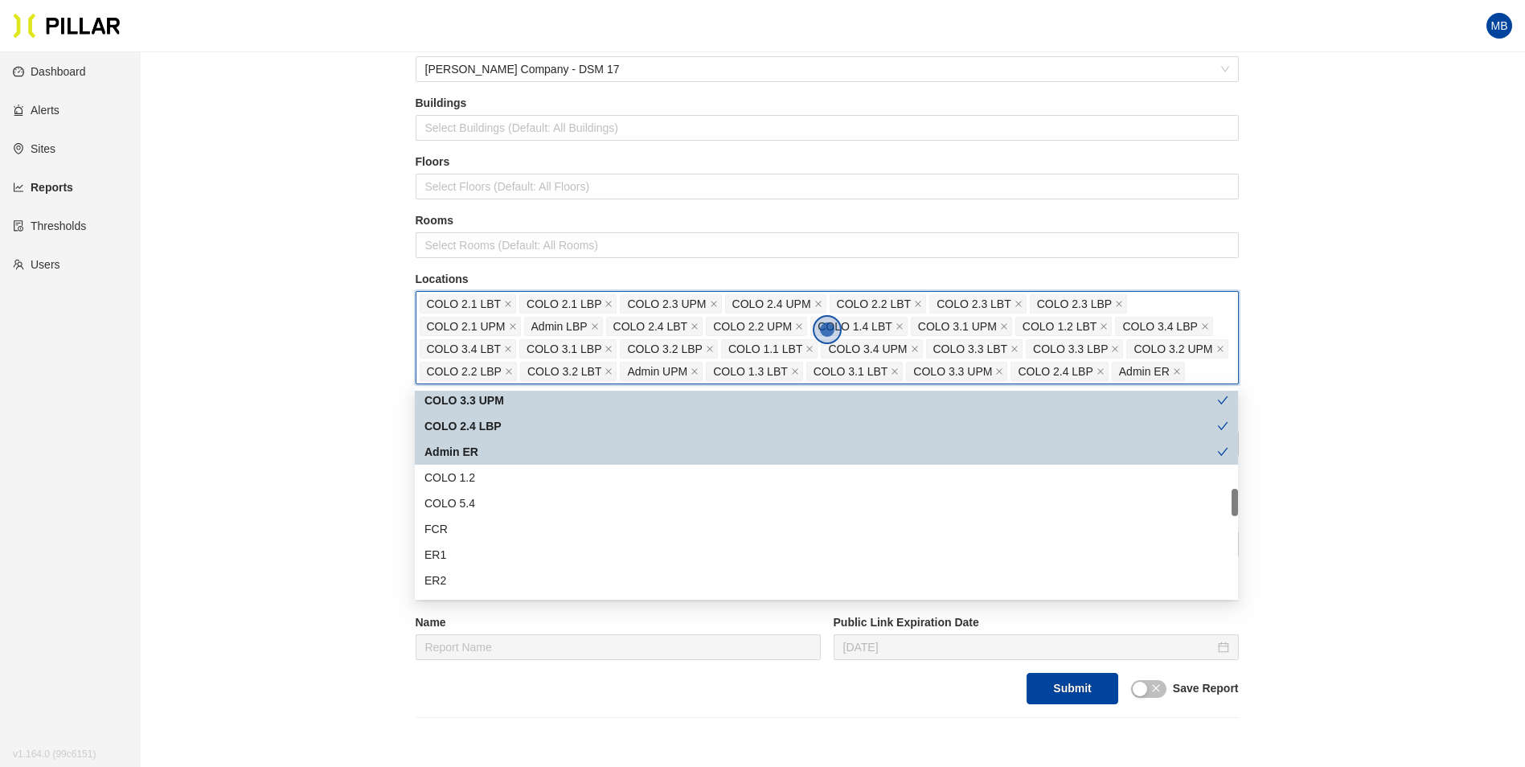
click at [496, 456] on div "Admin ER" at bounding box center [820, 452] width 793 height 18
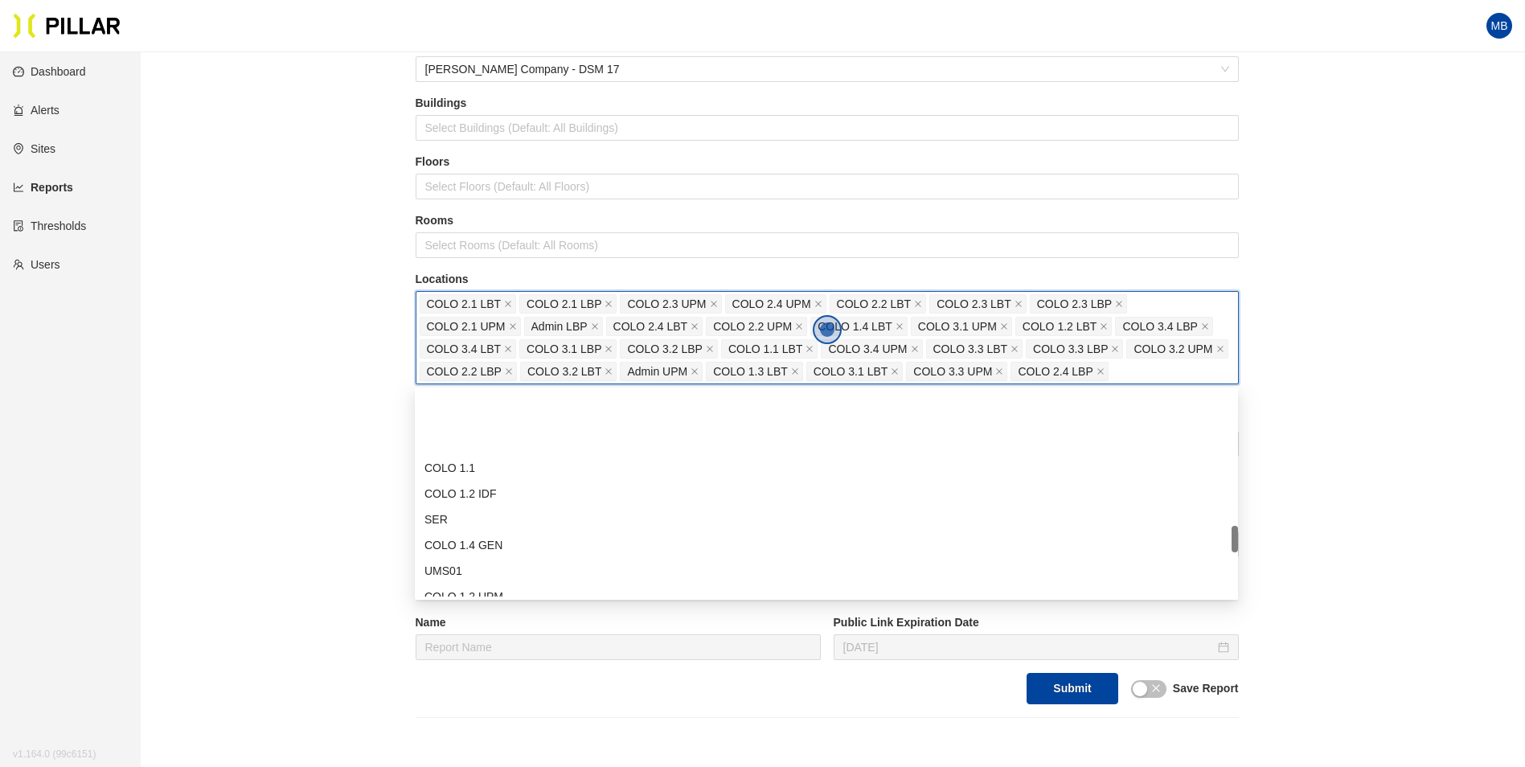
scroll to position [1045, 0]
click at [507, 470] on div "COLO 1.4 GEN" at bounding box center [826, 465] width 804 height 18
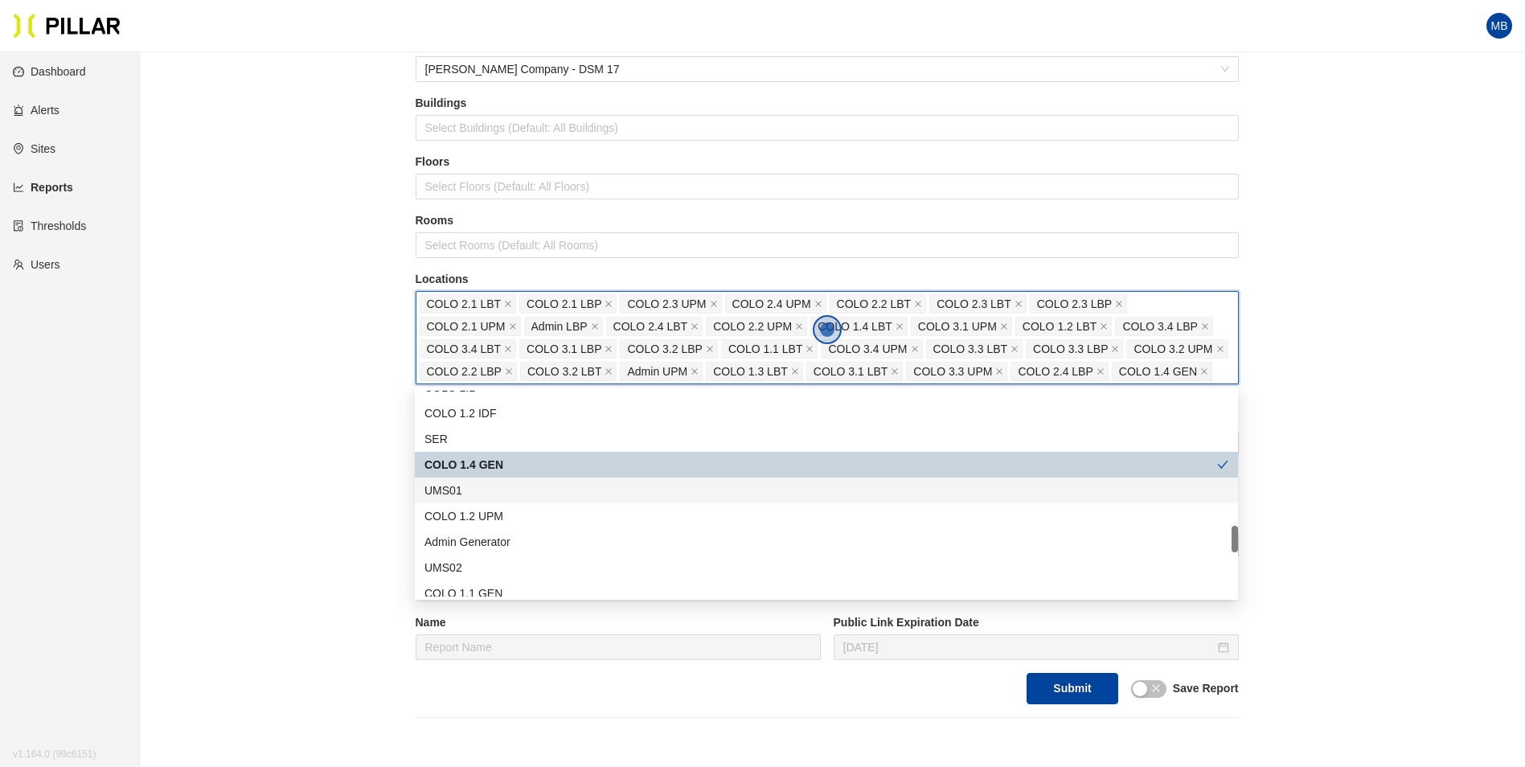
click at [503, 489] on div "UMS01" at bounding box center [826, 491] width 804 height 18
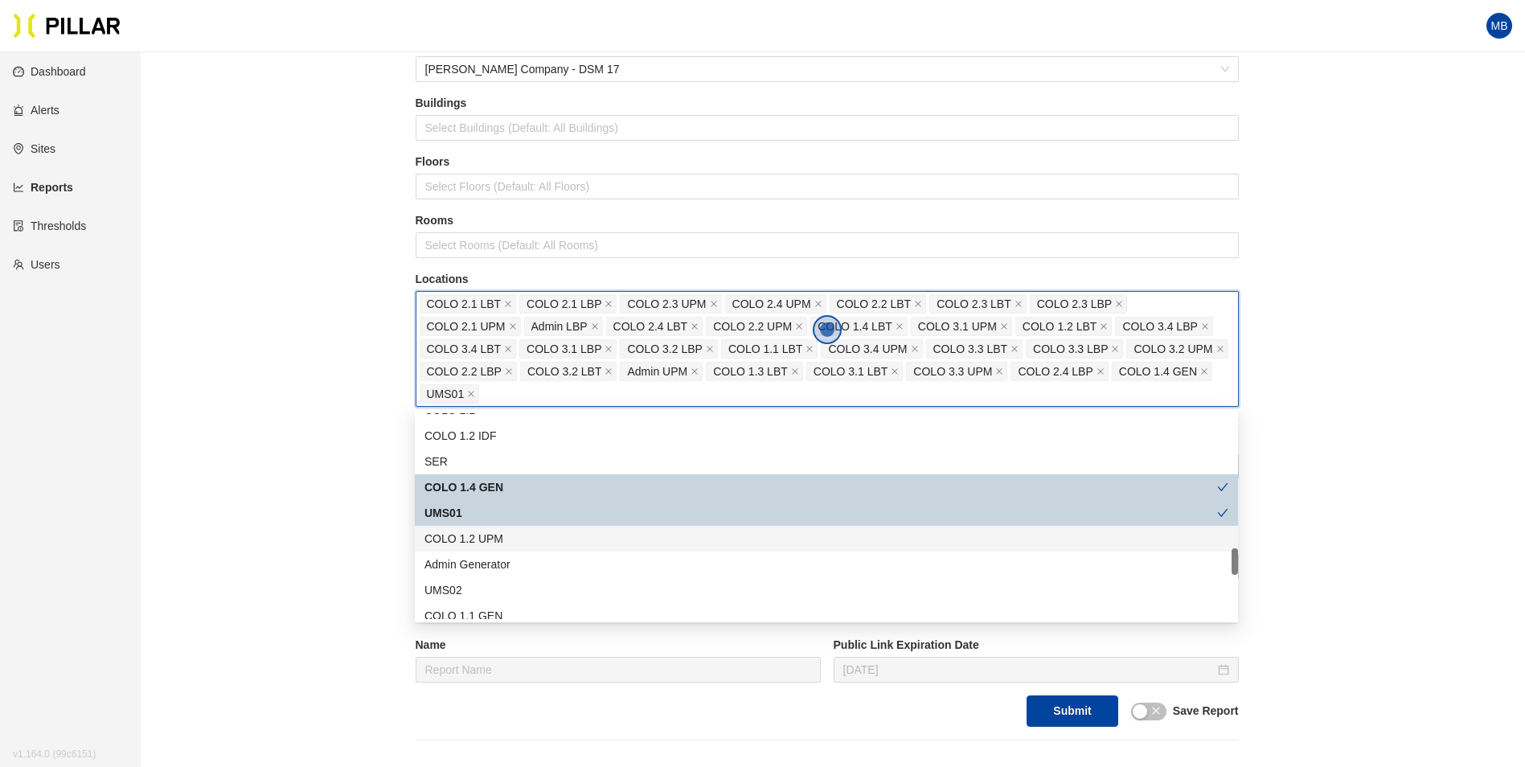
click at [507, 536] on div "COLO 1.2 UPM" at bounding box center [826, 539] width 804 height 18
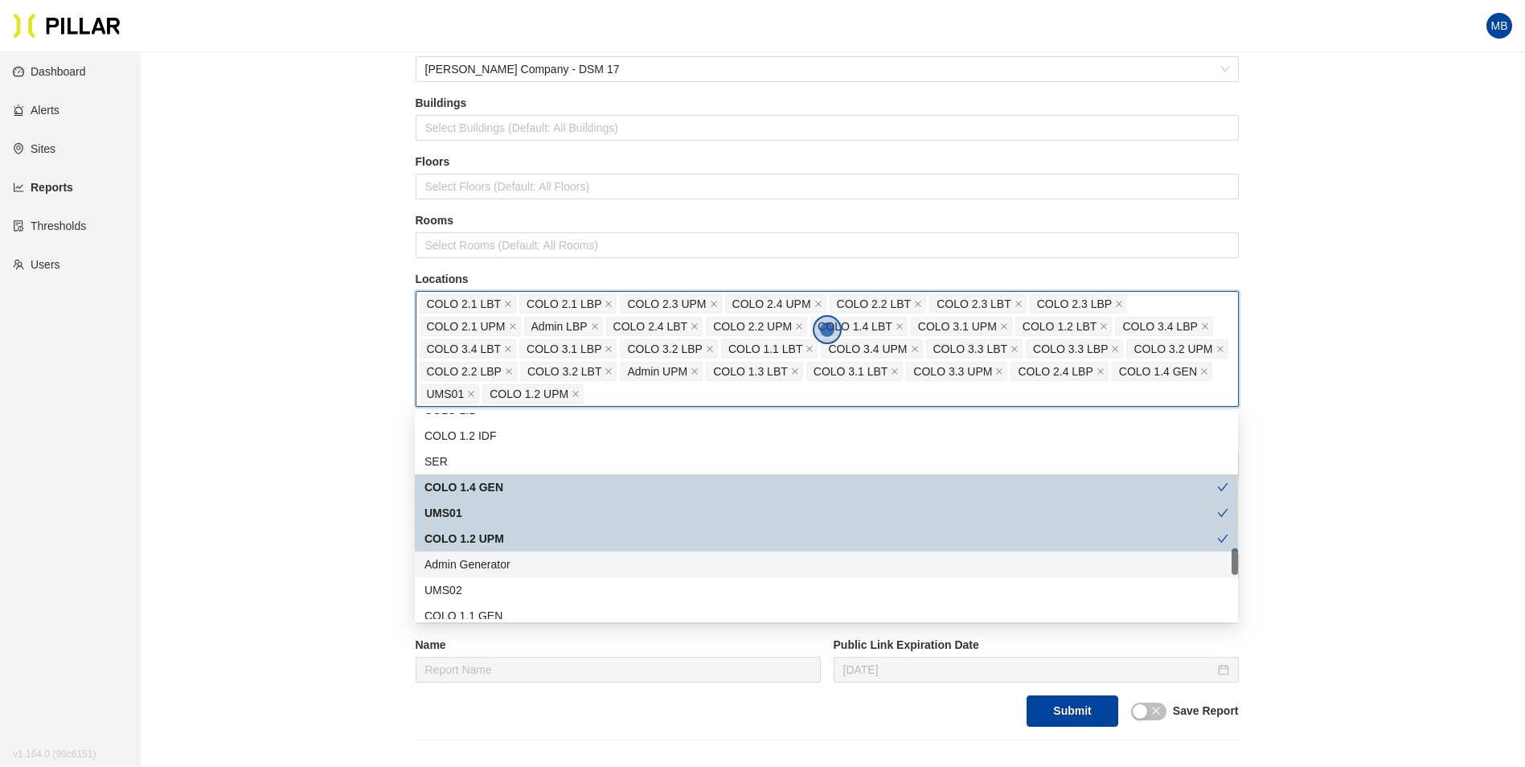
click at [505, 566] on div "Admin Generator" at bounding box center [826, 564] width 804 height 18
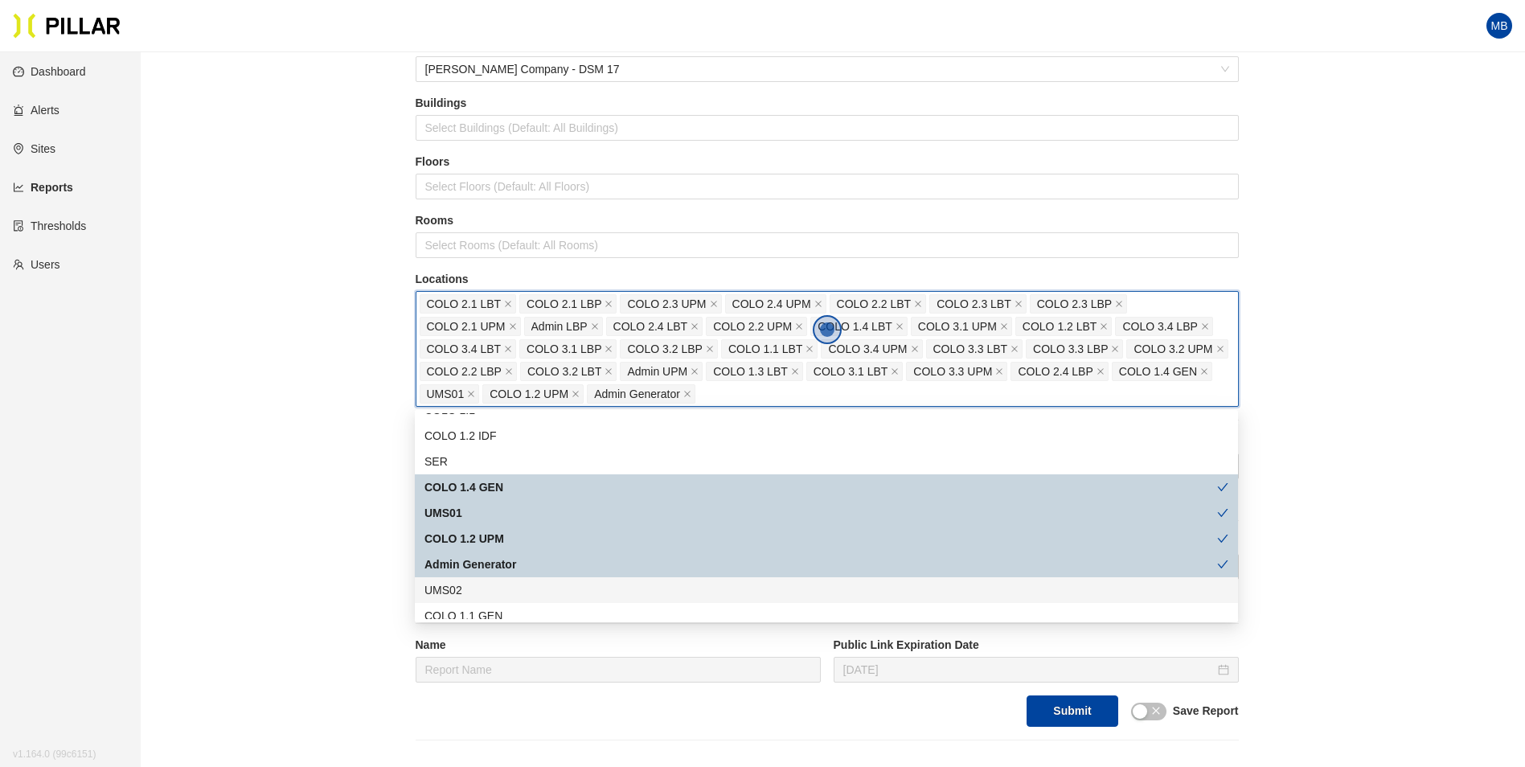
click at [494, 588] on div "UMS02" at bounding box center [826, 590] width 804 height 18
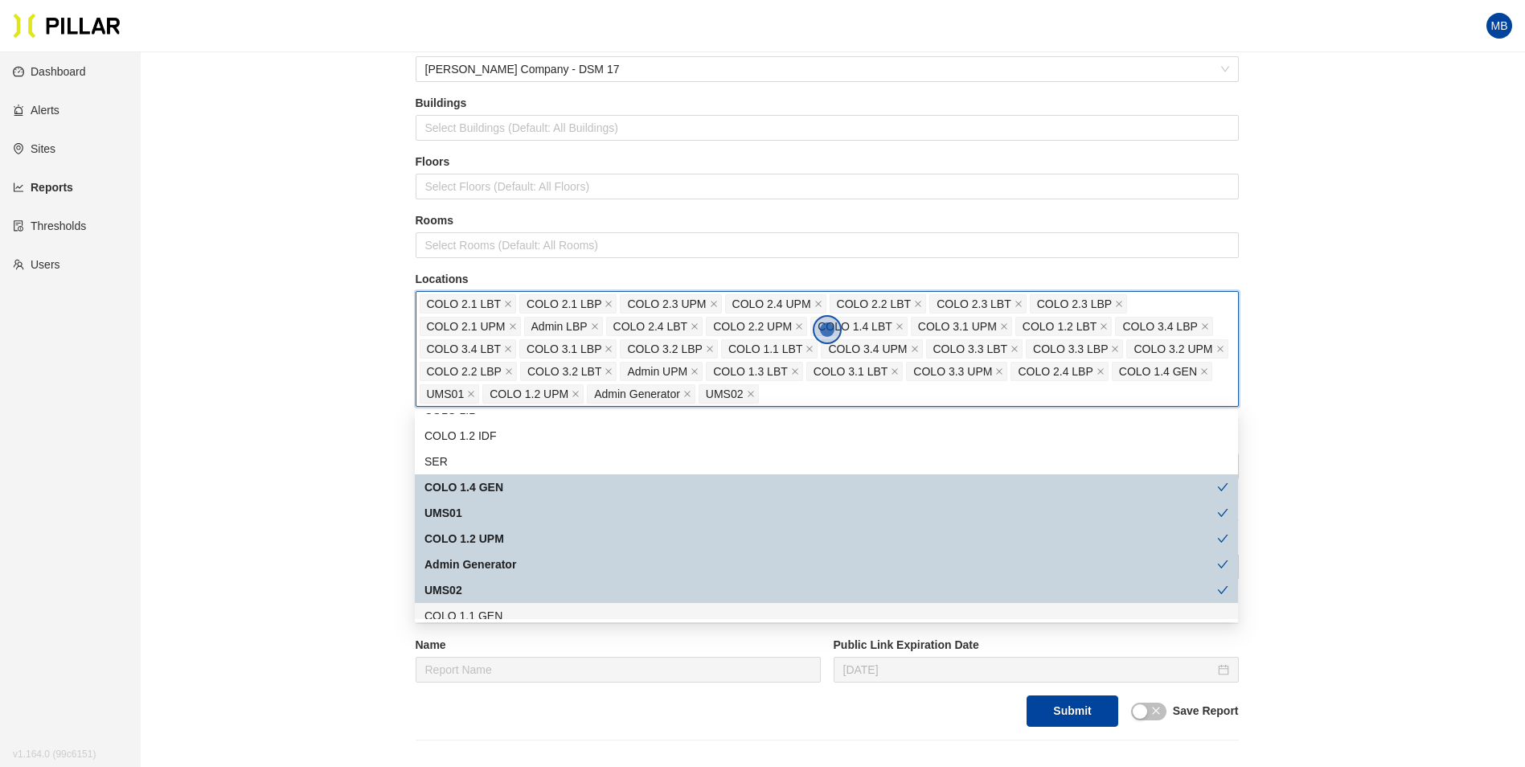
click at [504, 609] on div "COLO 1.1 GEN" at bounding box center [826, 616] width 804 height 18
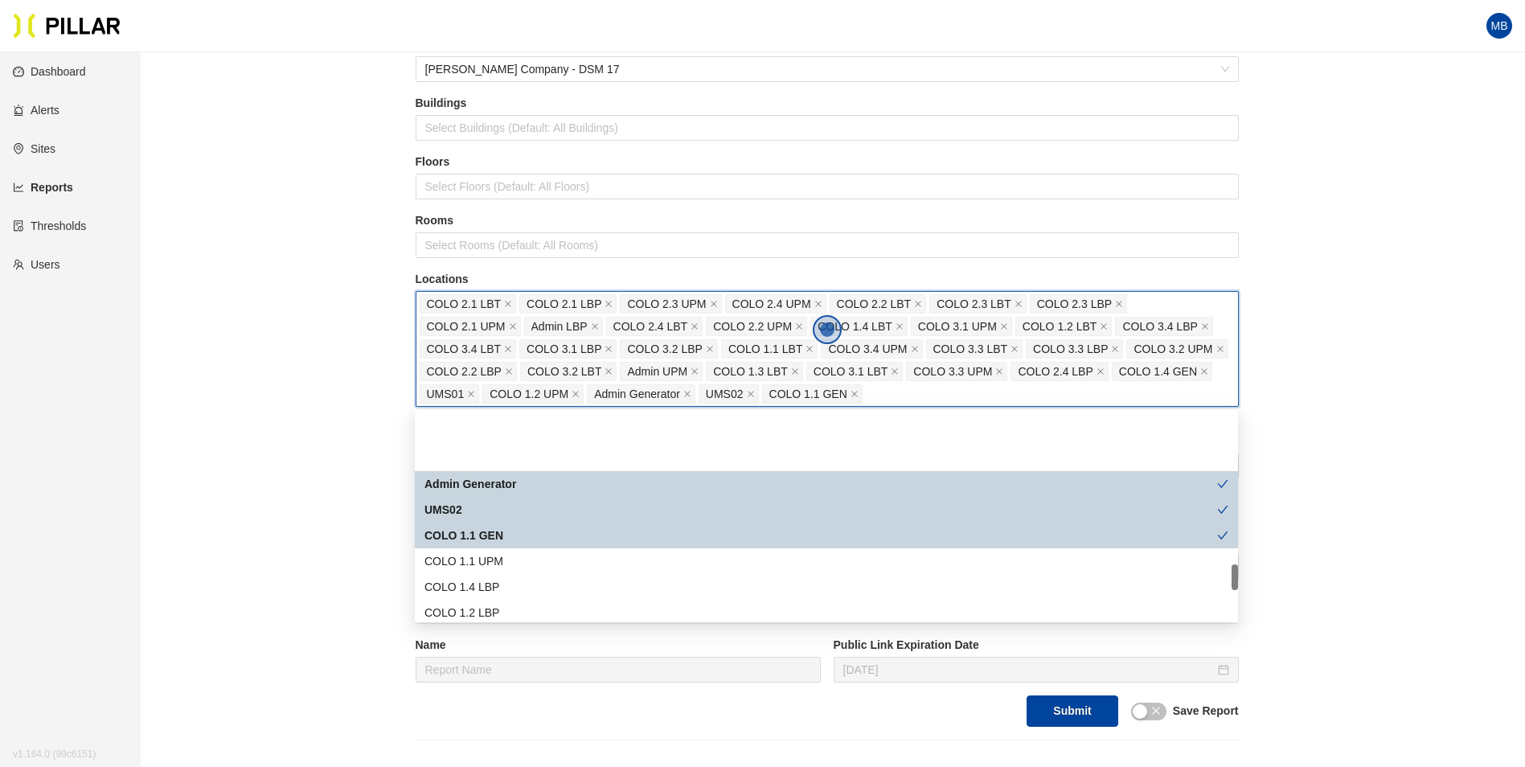
scroll to position [1206, 0]
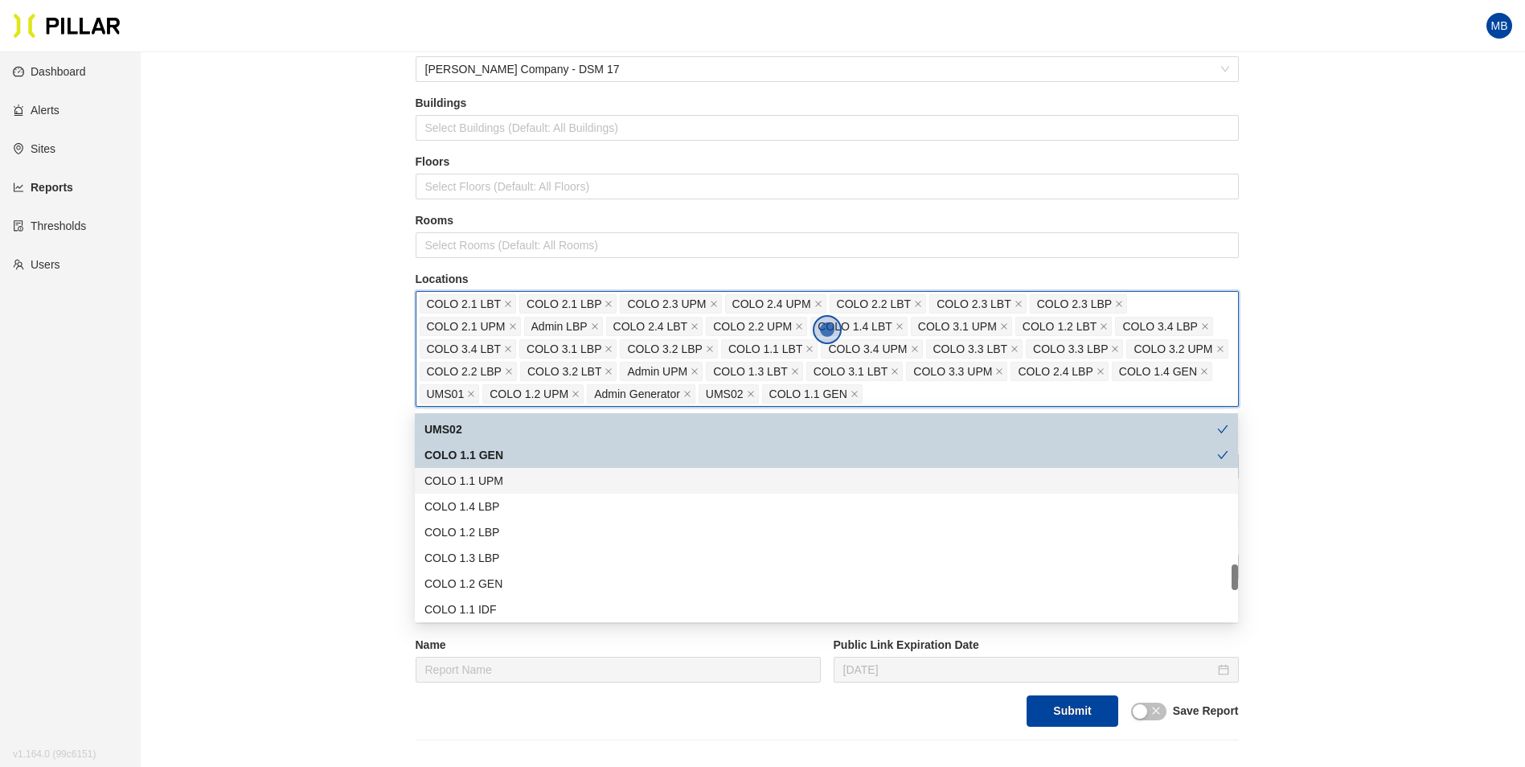
click at [519, 486] on div "COLO 1.1 UPM" at bounding box center [826, 481] width 804 height 18
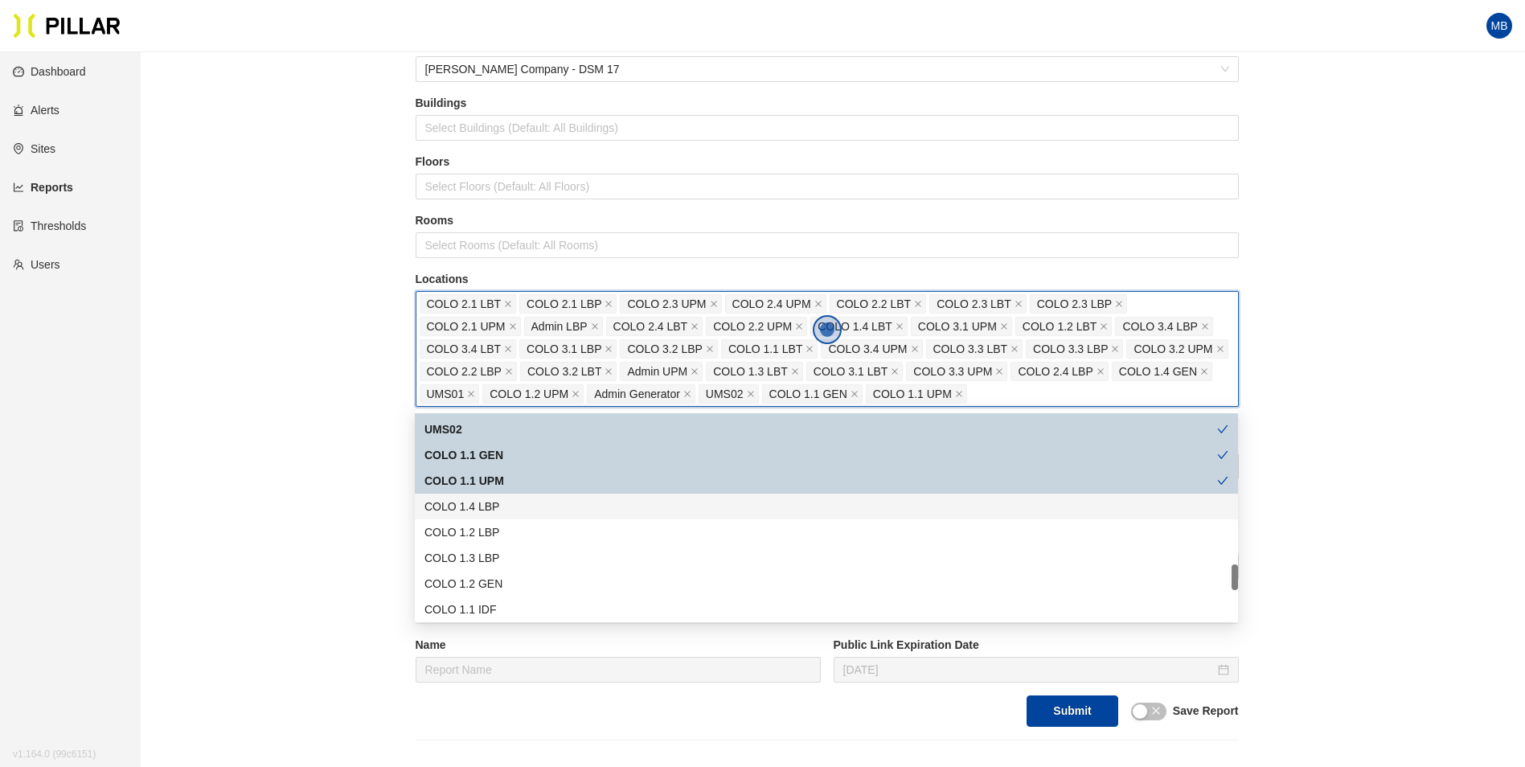
click at [513, 511] on div "COLO 1.4 LBP" at bounding box center [826, 507] width 804 height 18
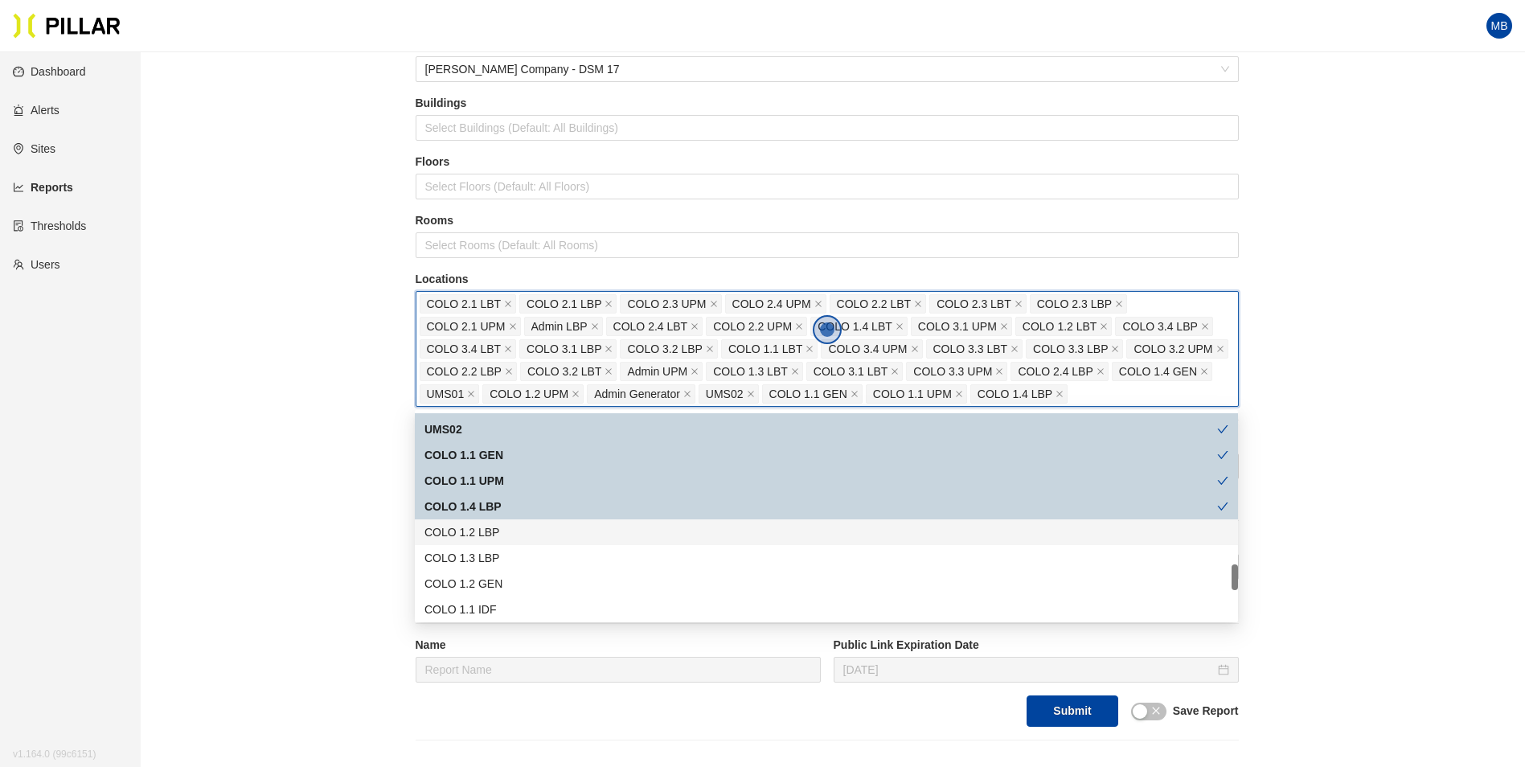
click at [512, 536] on div "COLO 1.2 LBP" at bounding box center [826, 532] width 804 height 18
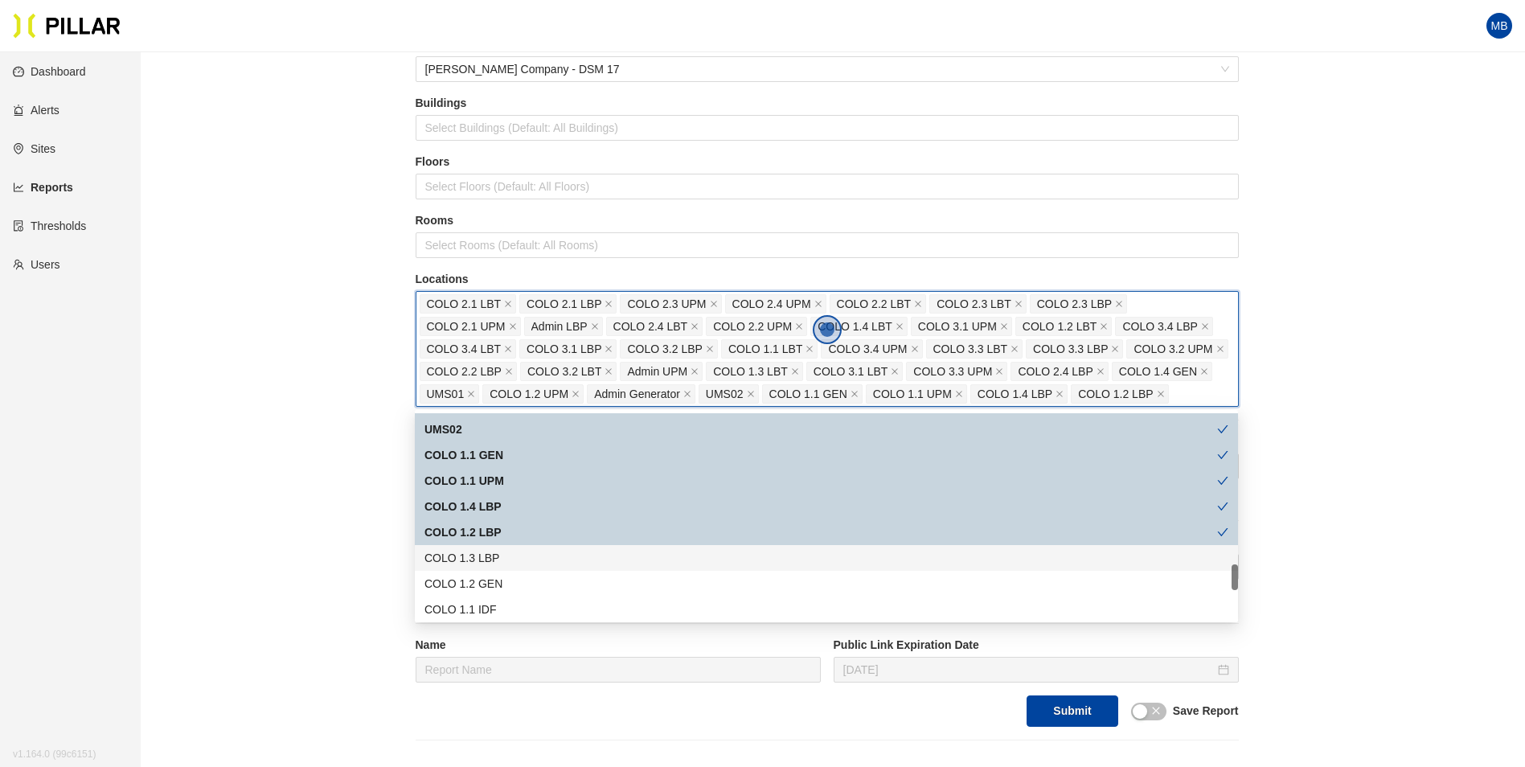
click at [510, 557] on div "COLO 1.3 LBP" at bounding box center [826, 558] width 804 height 18
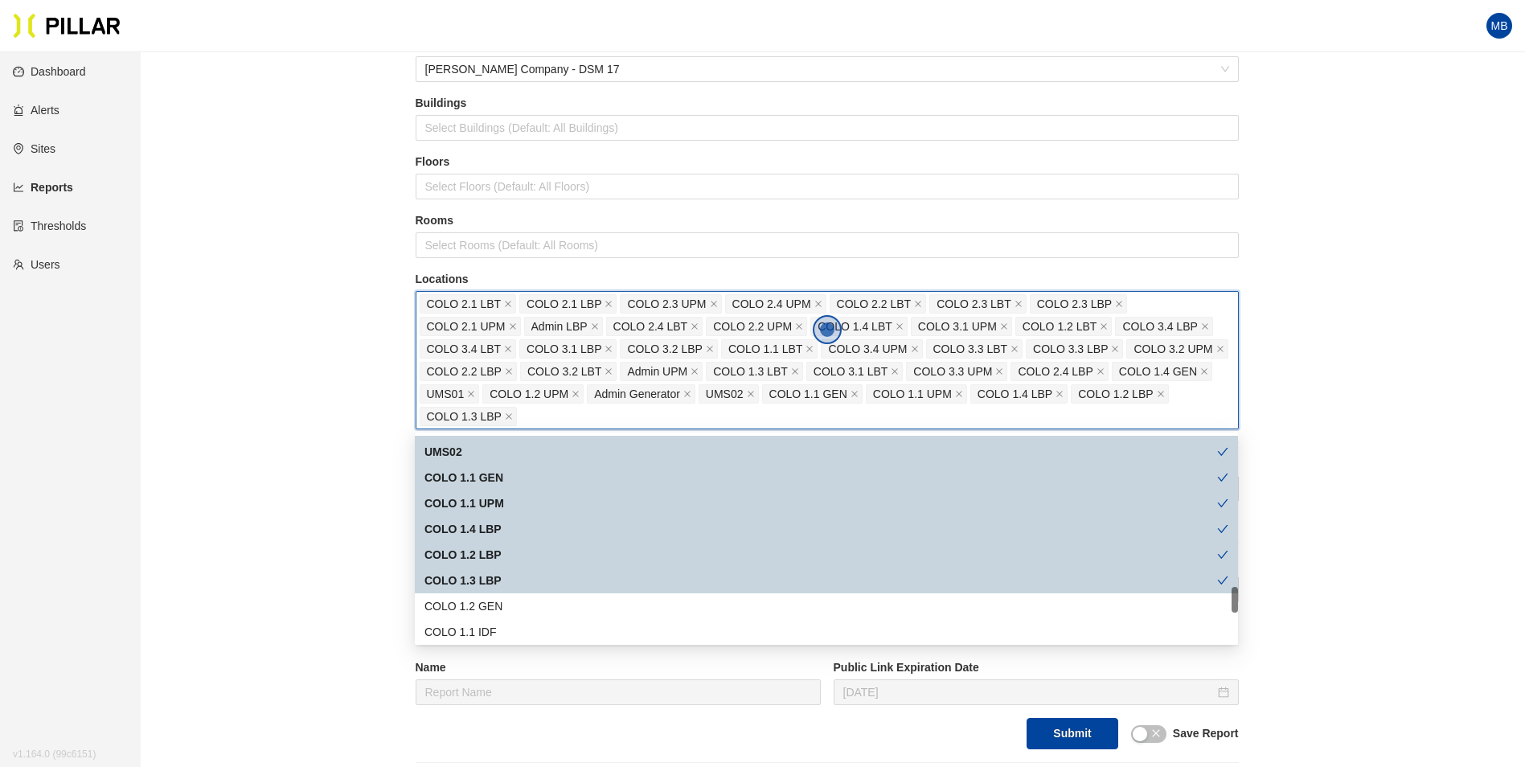
click at [510, 608] on div "COLO 1.2 GEN" at bounding box center [826, 606] width 804 height 18
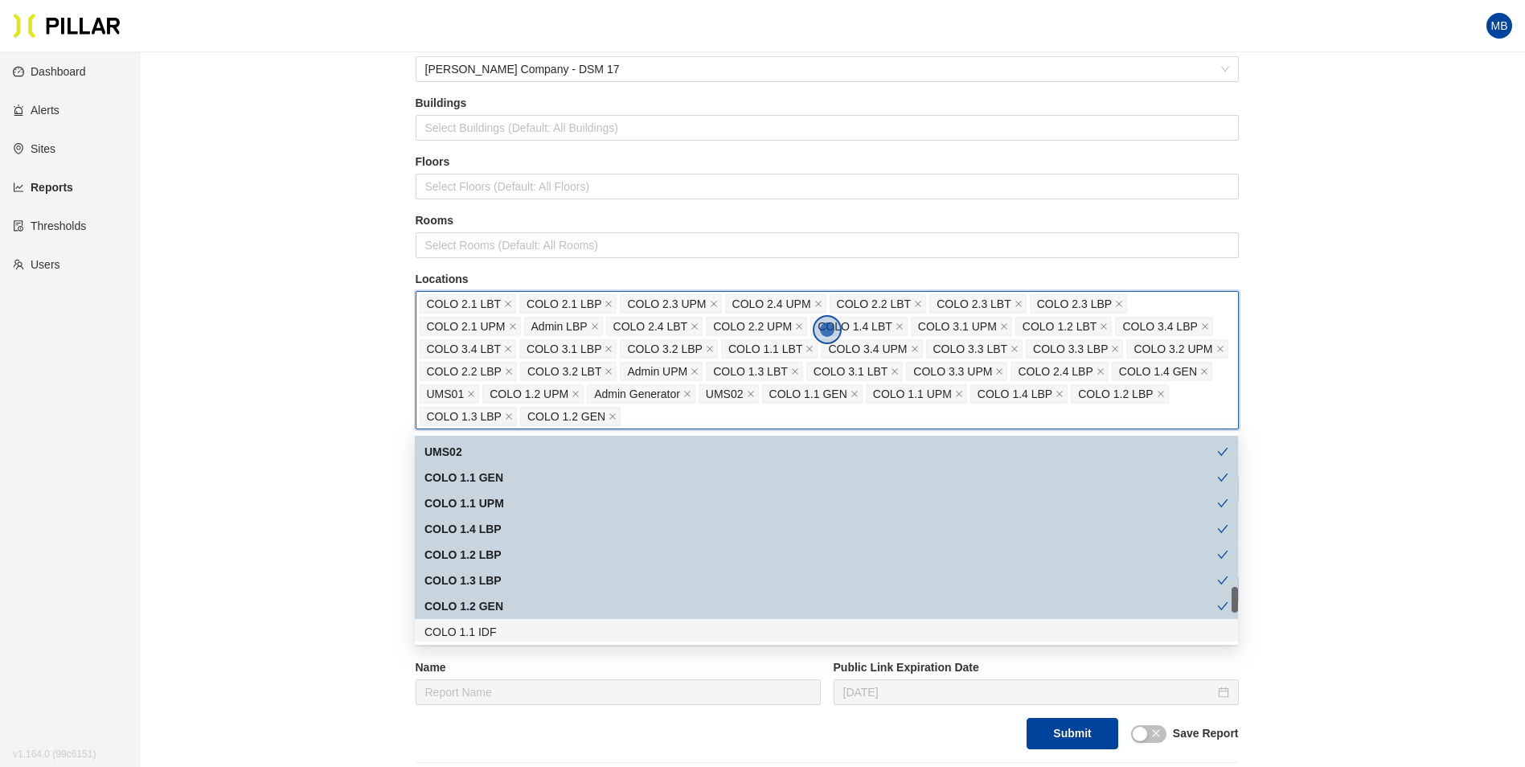
click at [510, 625] on div "COLO 1.1 IDF" at bounding box center [826, 632] width 804 height 18
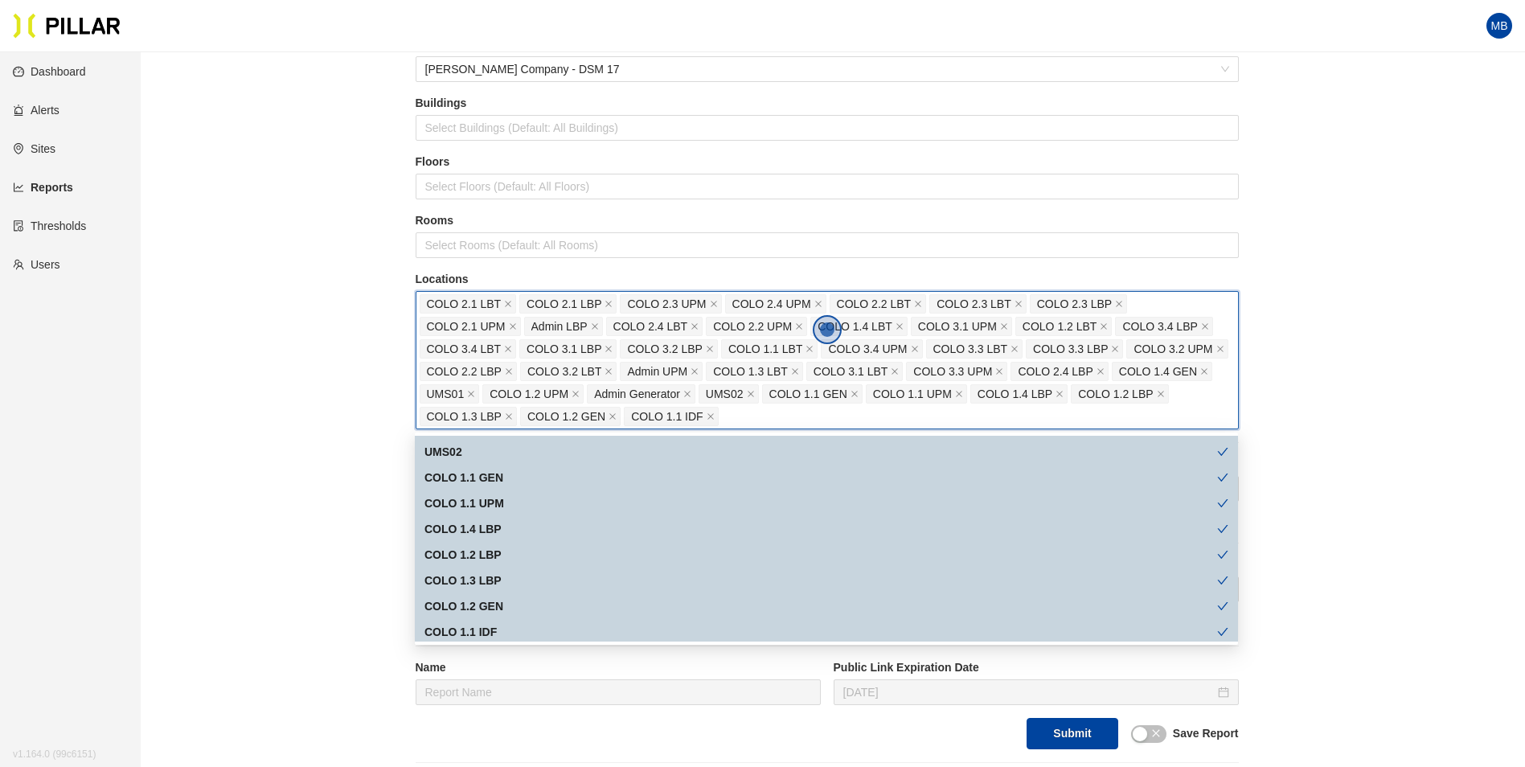
scroll to position [1367, 0]
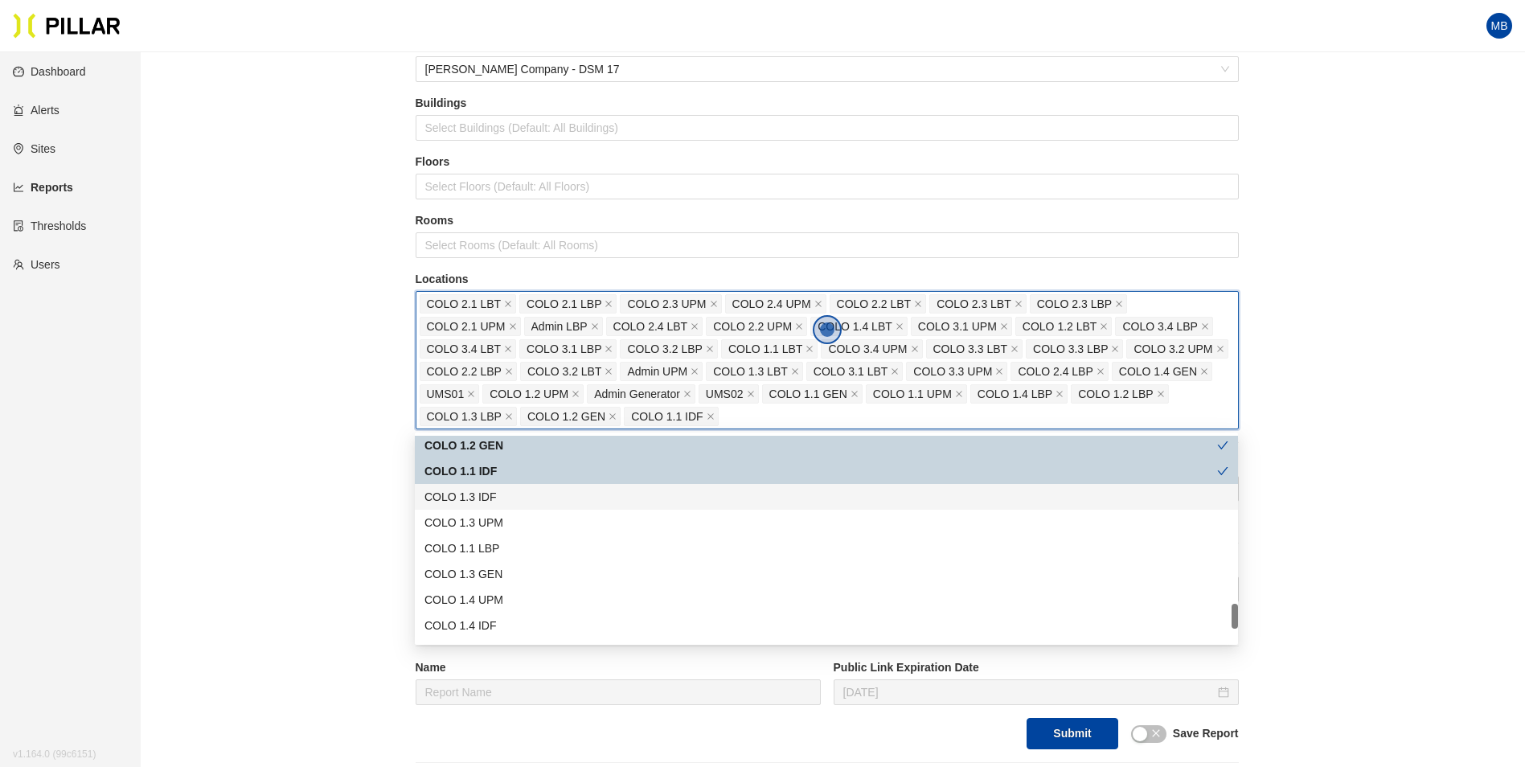
click at [537, 507] on div "COLO 1.3 IDF" at bounding box center [826, 497] width 823 height 26
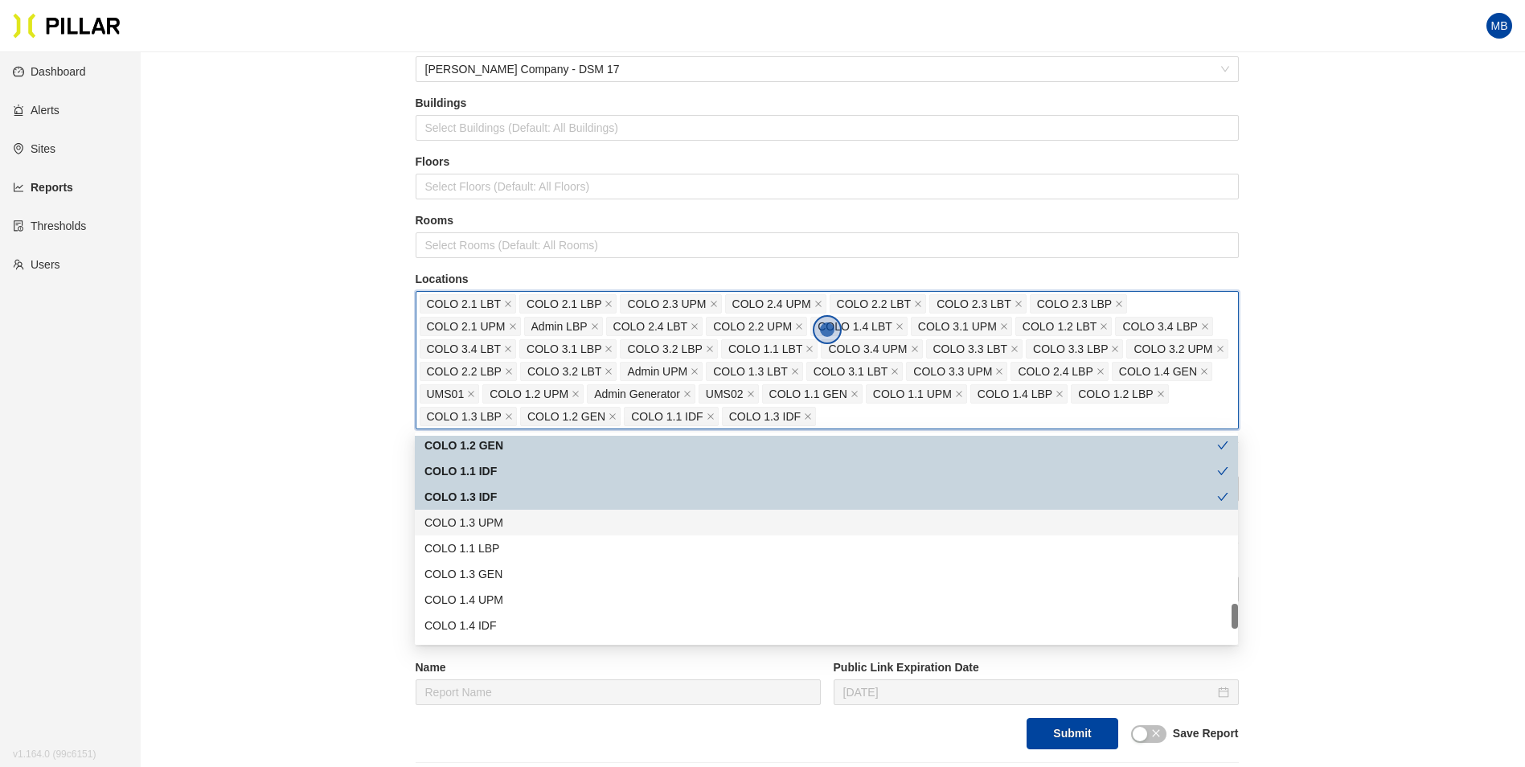
click at [535, 527] on div "COLO 1.3 UPM" at bounding box center [826, 523] width 804 height 18
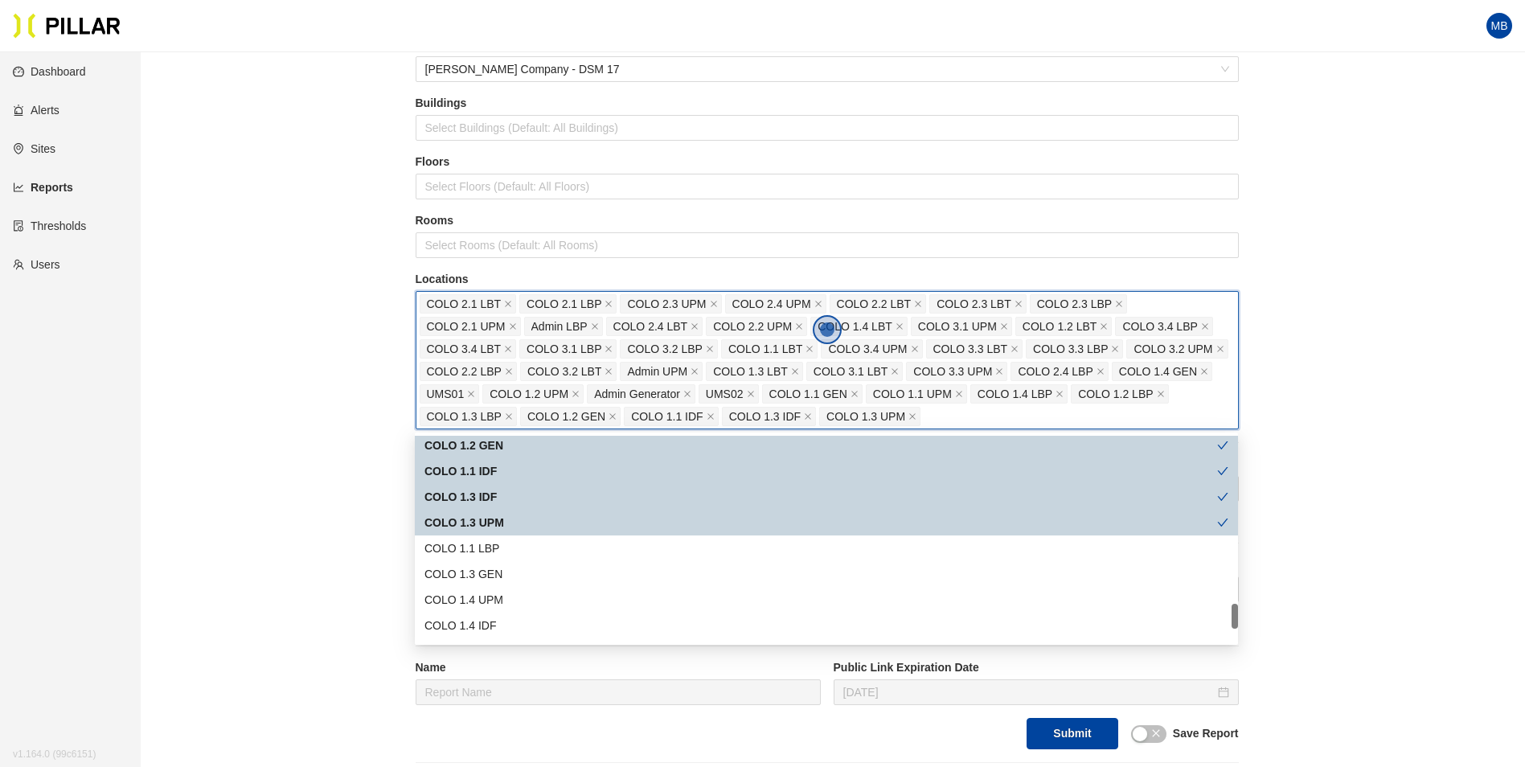
click at [535, 499] on div "COLO 1.3 IDF" at bounding box center [820, 497] width 793 height 18
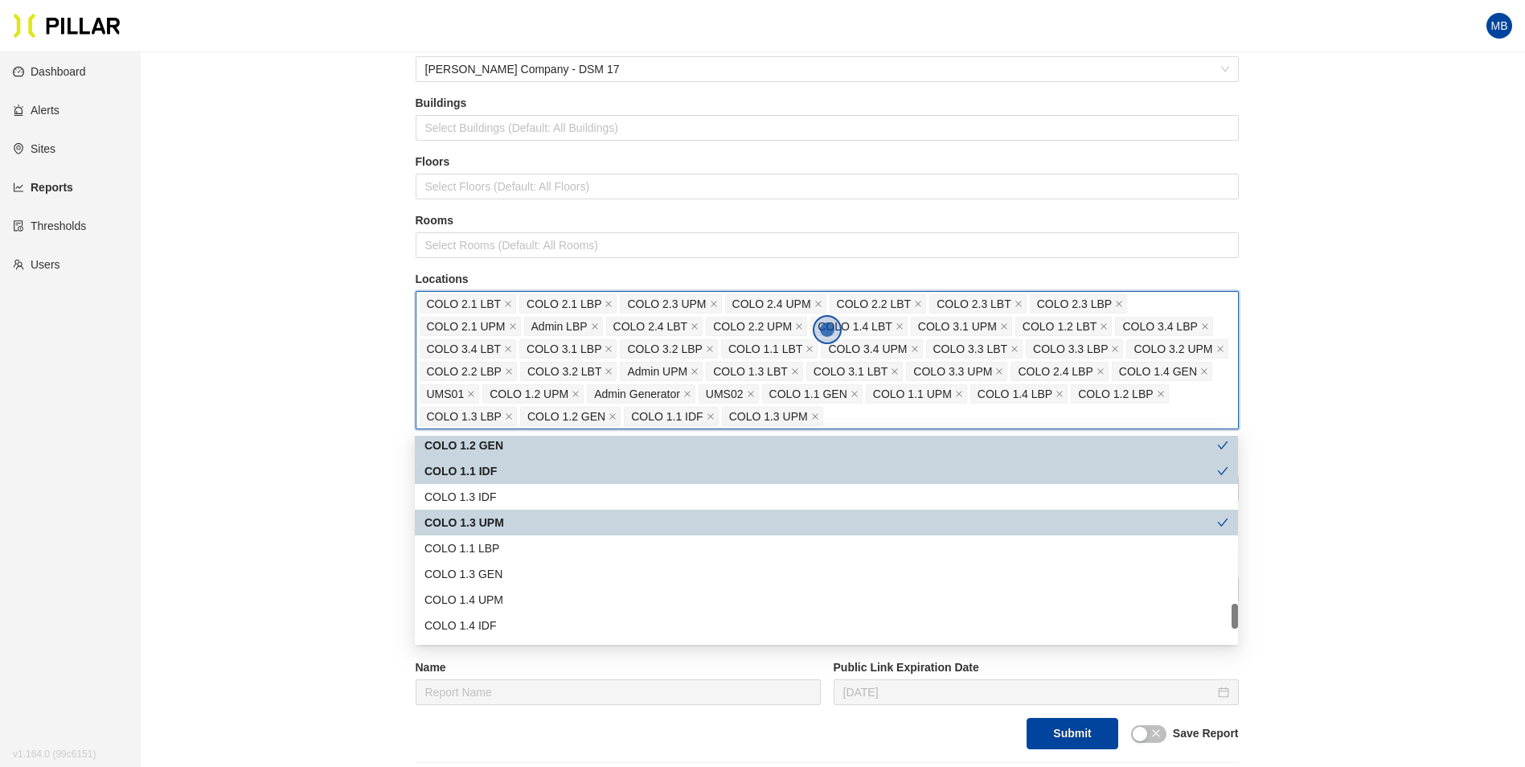
click at [526, 460] on div "COLO 1.1 IDF" at bounding box center [826, 471] width 823 height 26
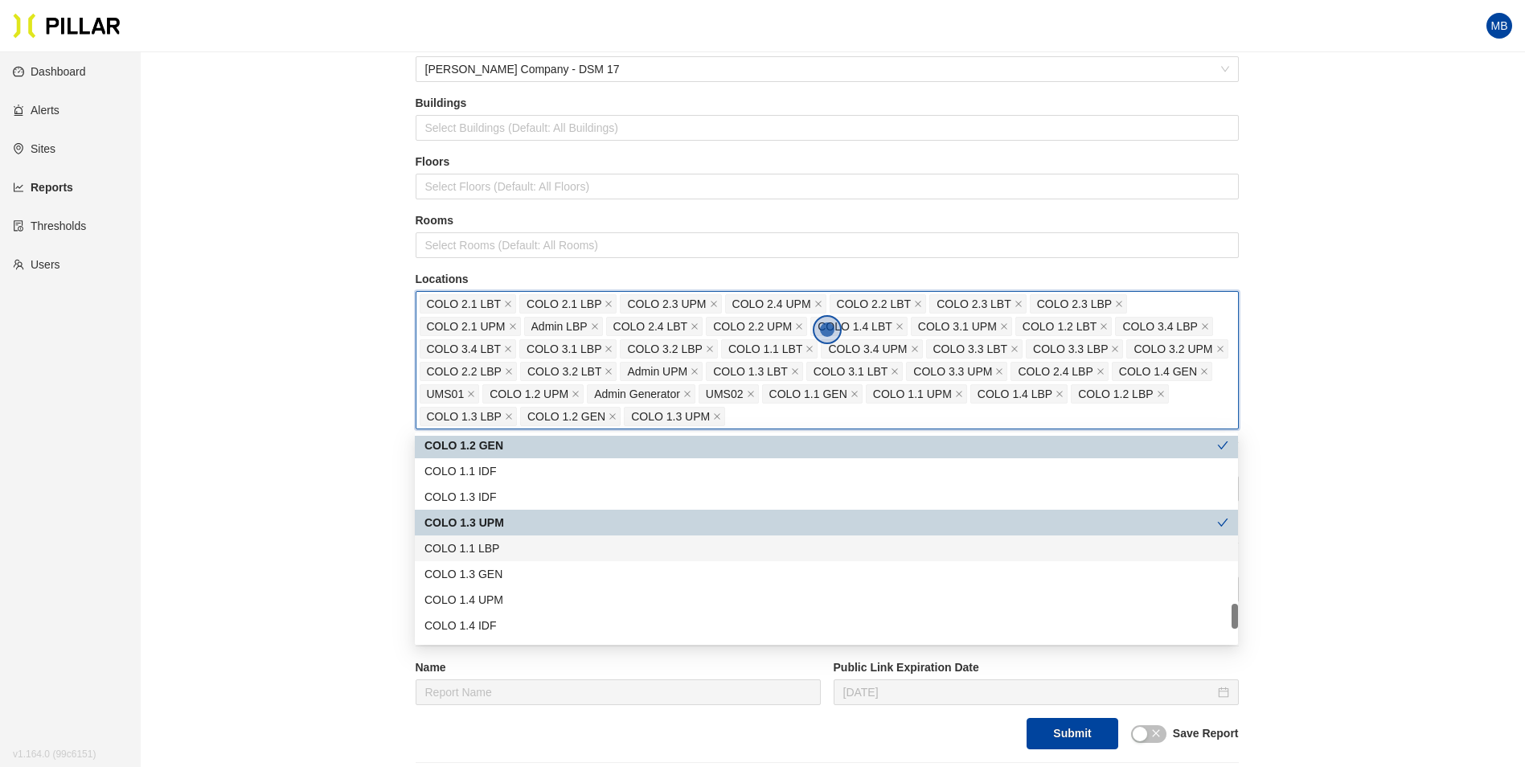
click at [547, 551] on div "COLO 1.1 LBP" at bounding box center [826, 548] width 804 height 18
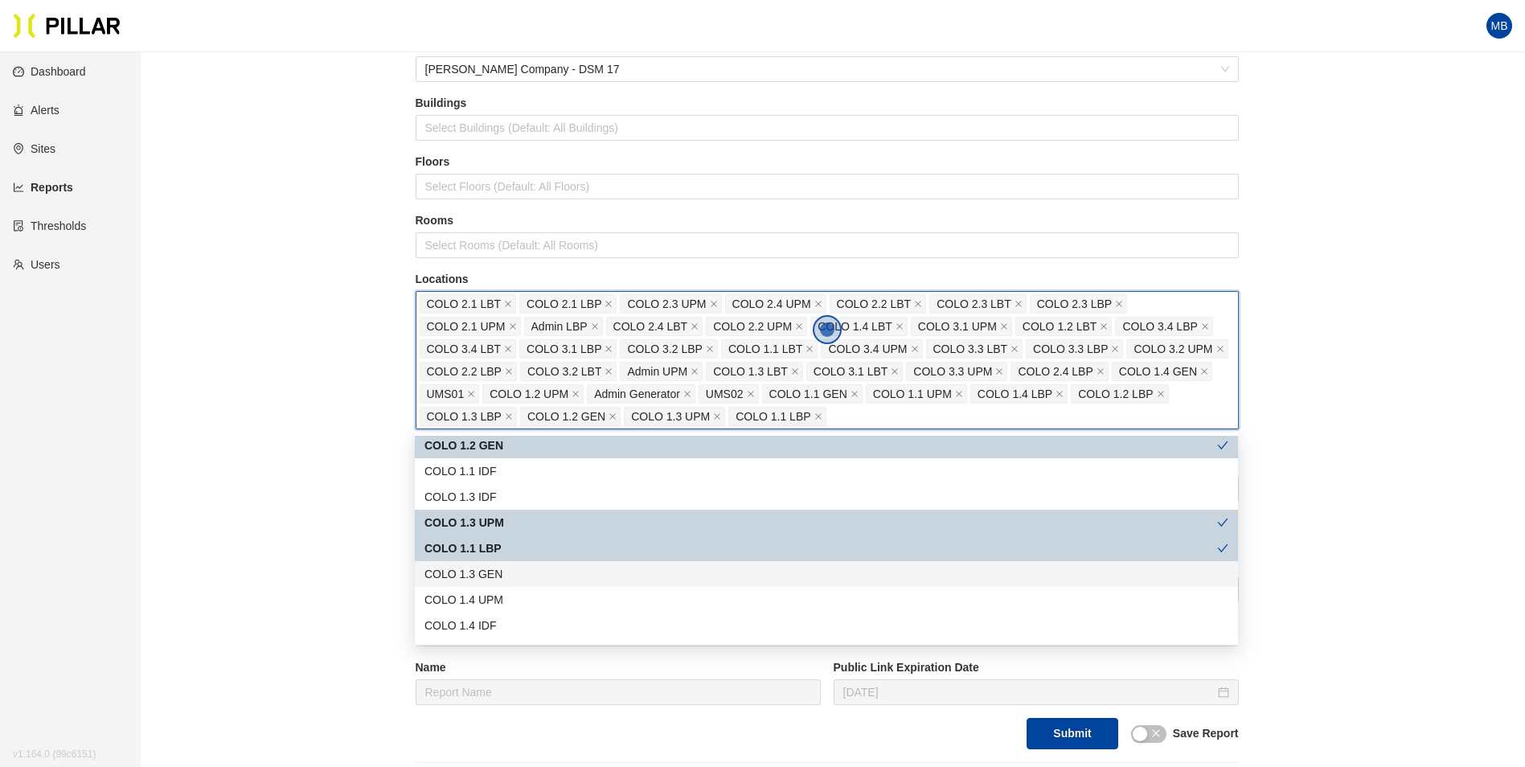
click at [547, 570] on div "COLO 1.3 GEN" at bounding box center [826, 574] width 804 height 18
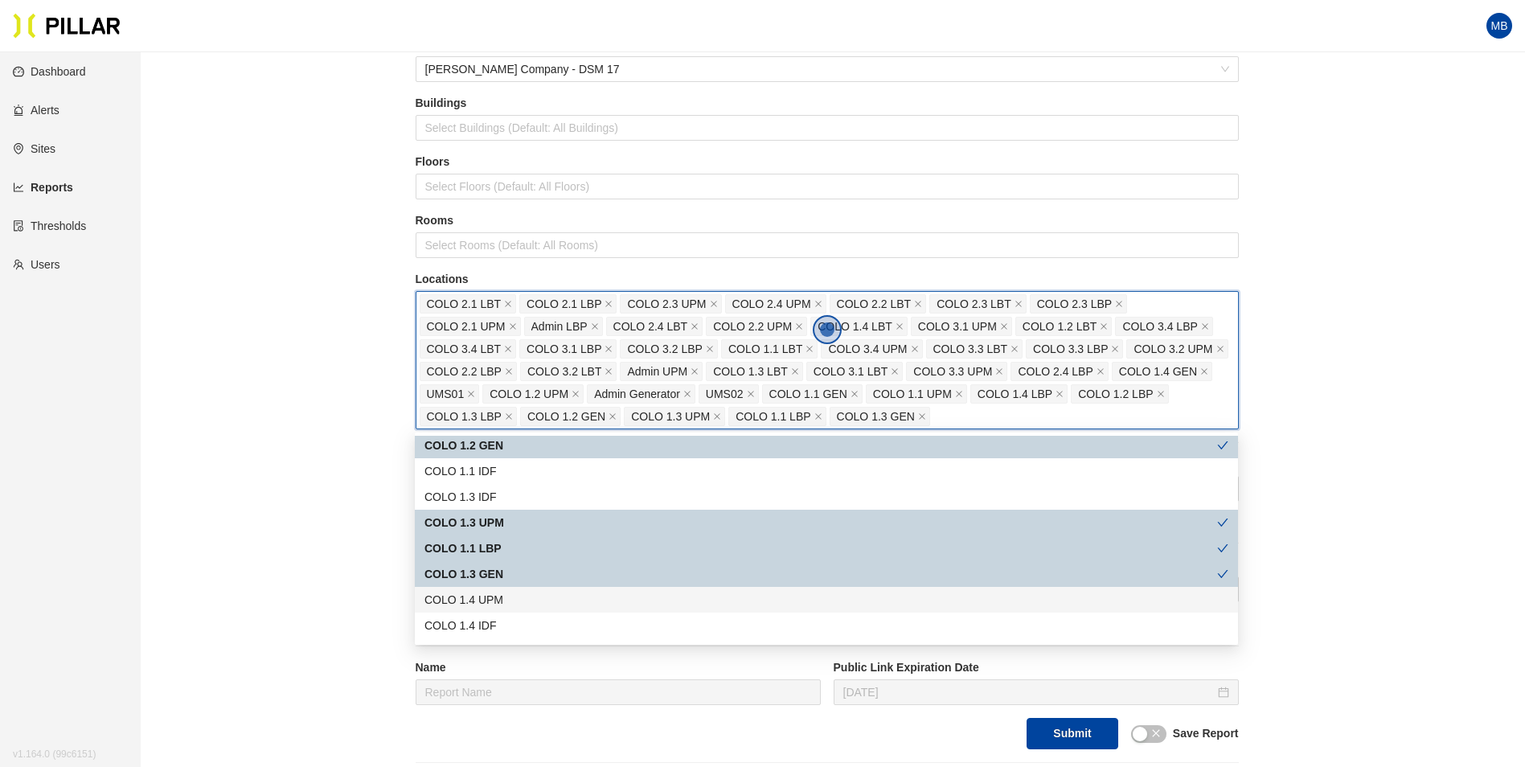
click at [543, 599] on div "COLO 1.4 UPM" at bounding box center [826, 600] width 804 height 18
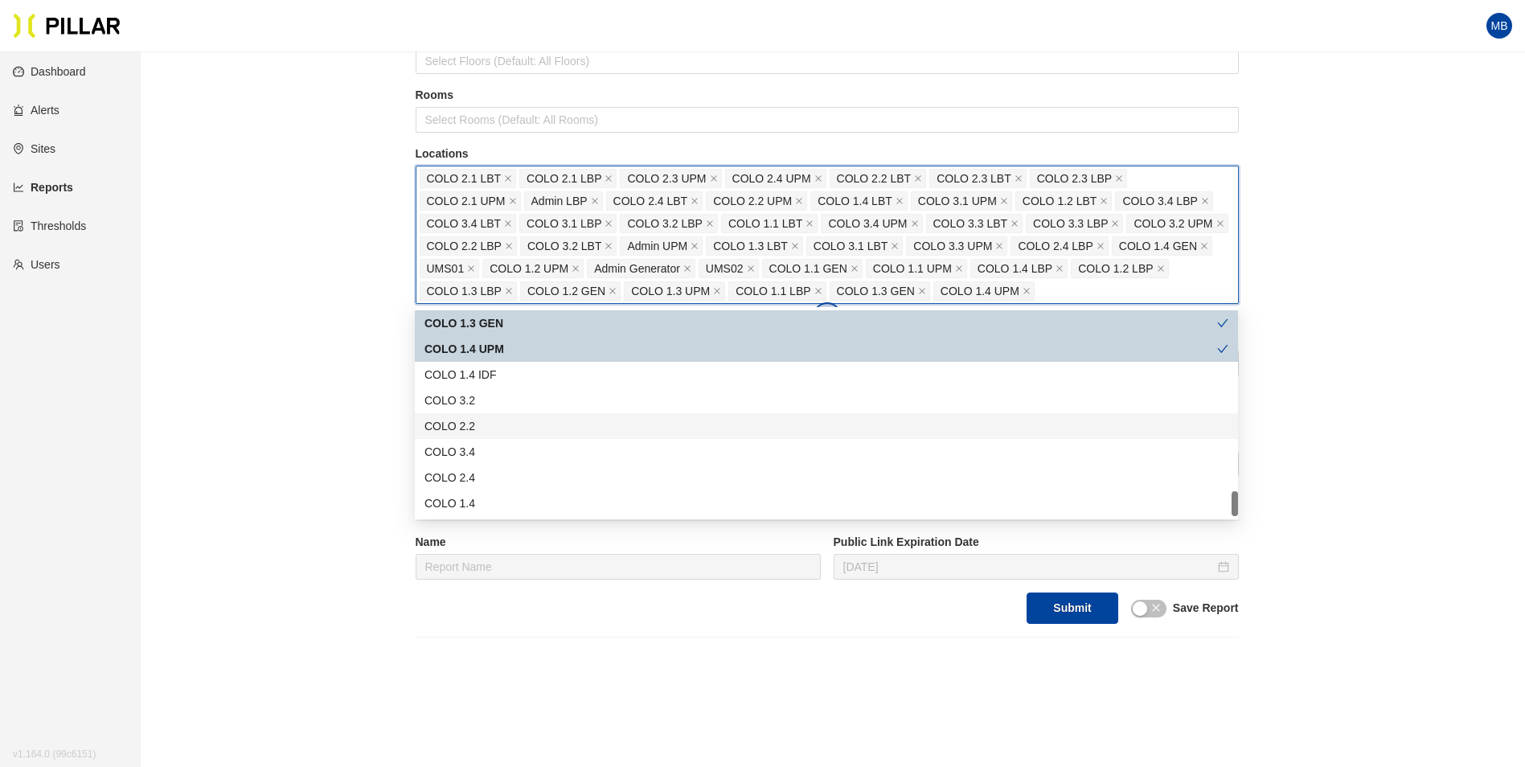
scroll to position [241, 0]
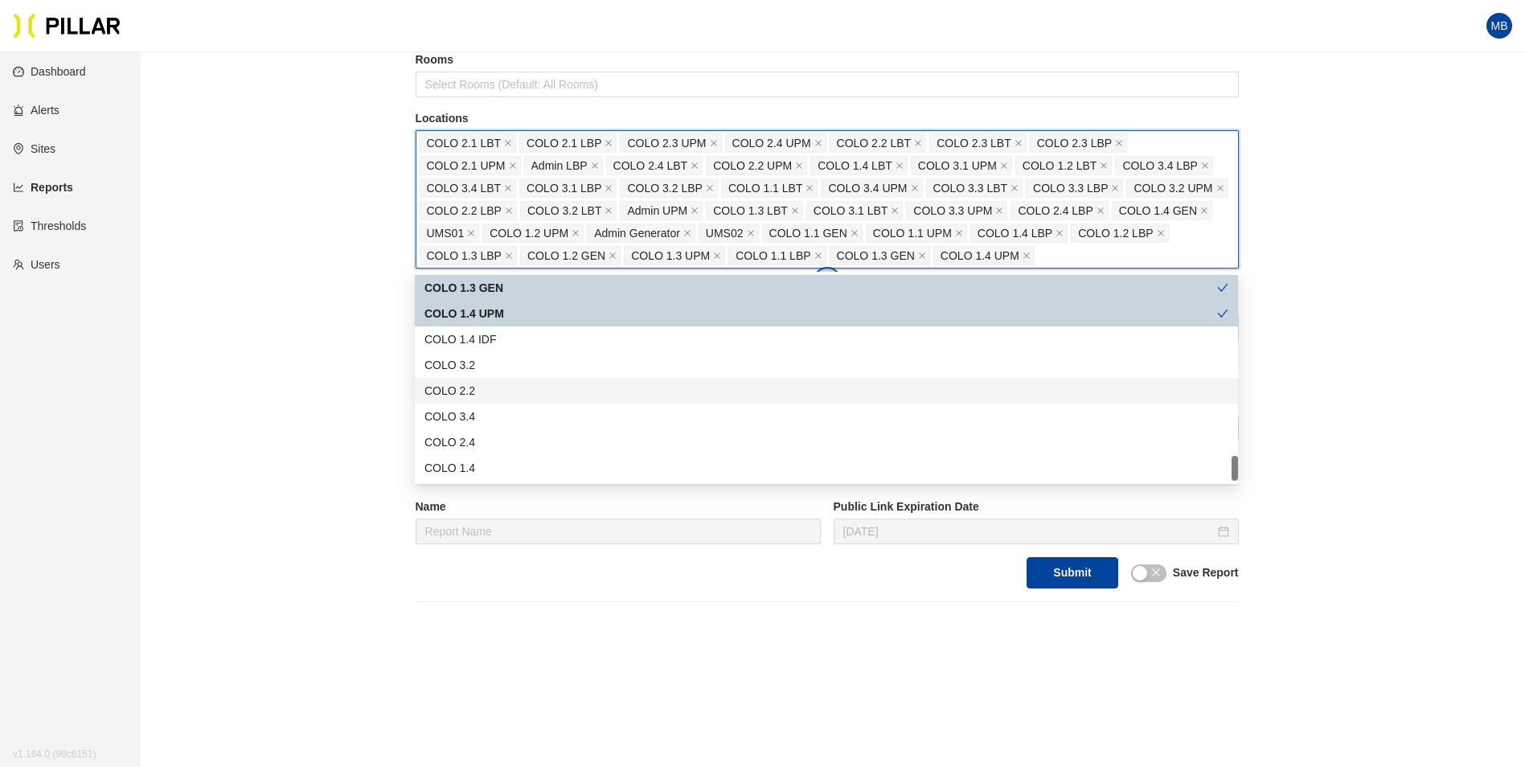
click at [368, 468] on div "Reports / Generate Historical Report / Site Weitz Company - DSM 17 Buildings Se…" at bounding box center [826, 213] width 1293 height 778
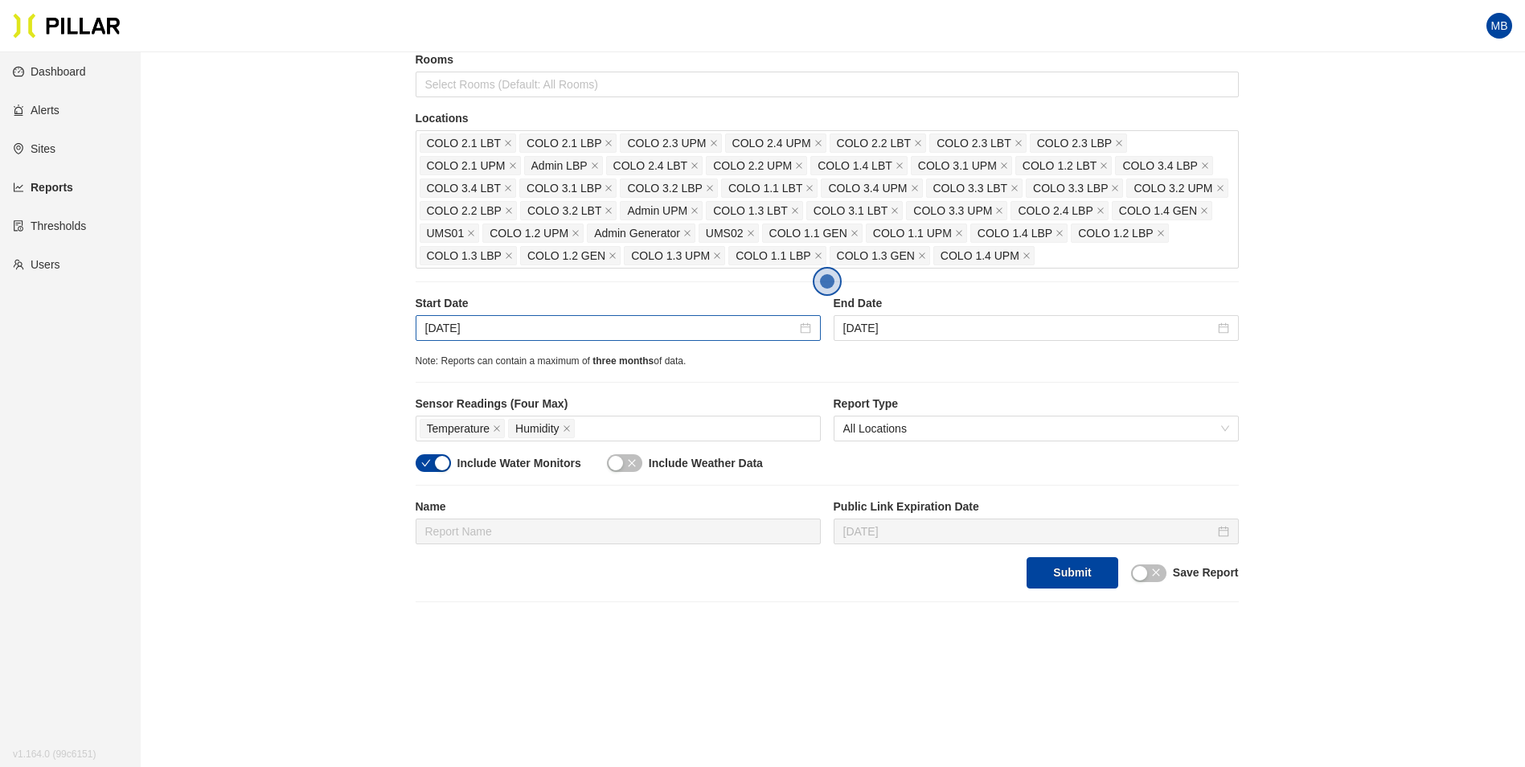
click at [530, 317] on div "Sep 1, 2025" at bounding box center [618, 328] width 405 height 26
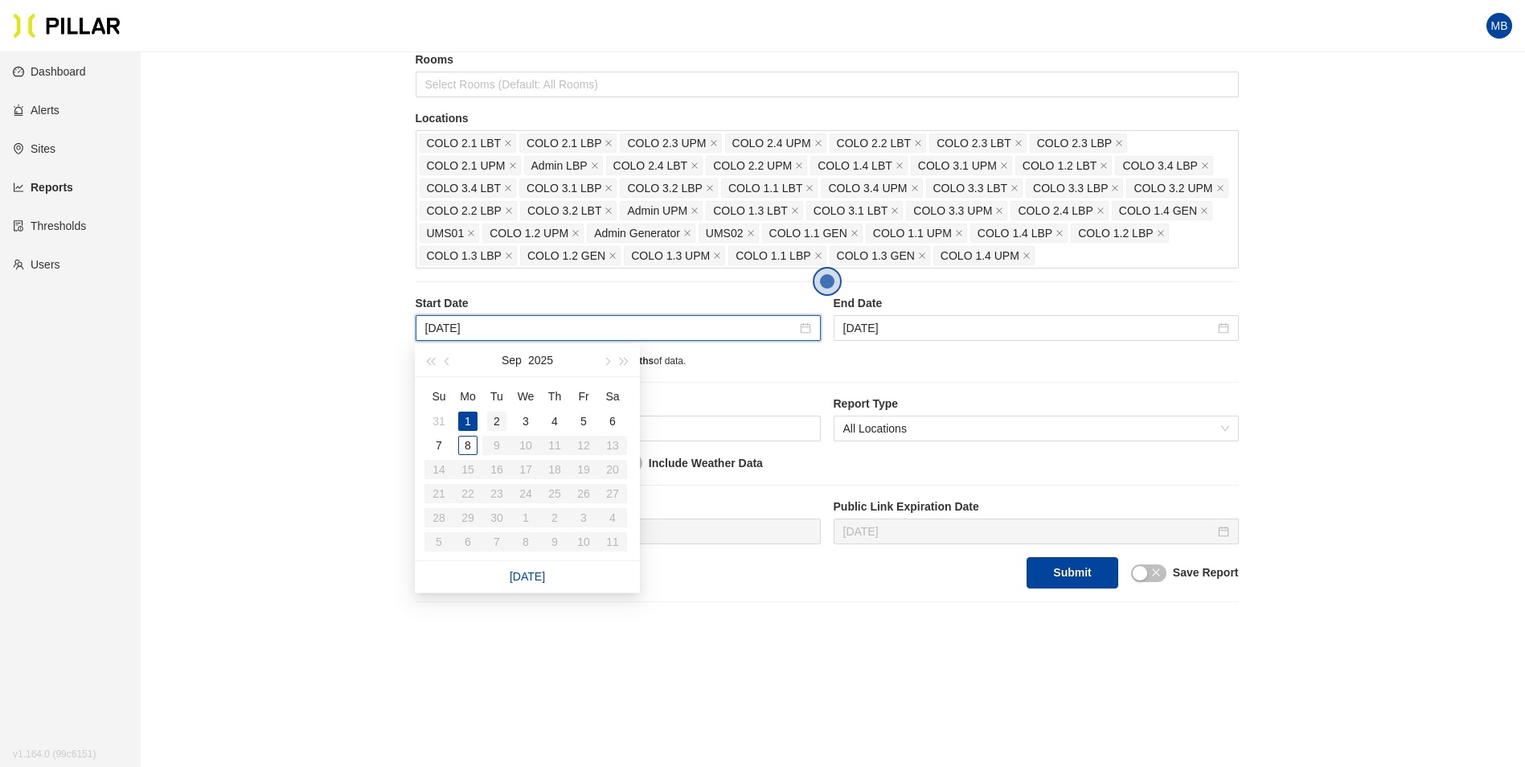
type input "Sep 2, 2025"
click at [498, 427] on div "2" at bounding box center [496, 421] width 19 height 19
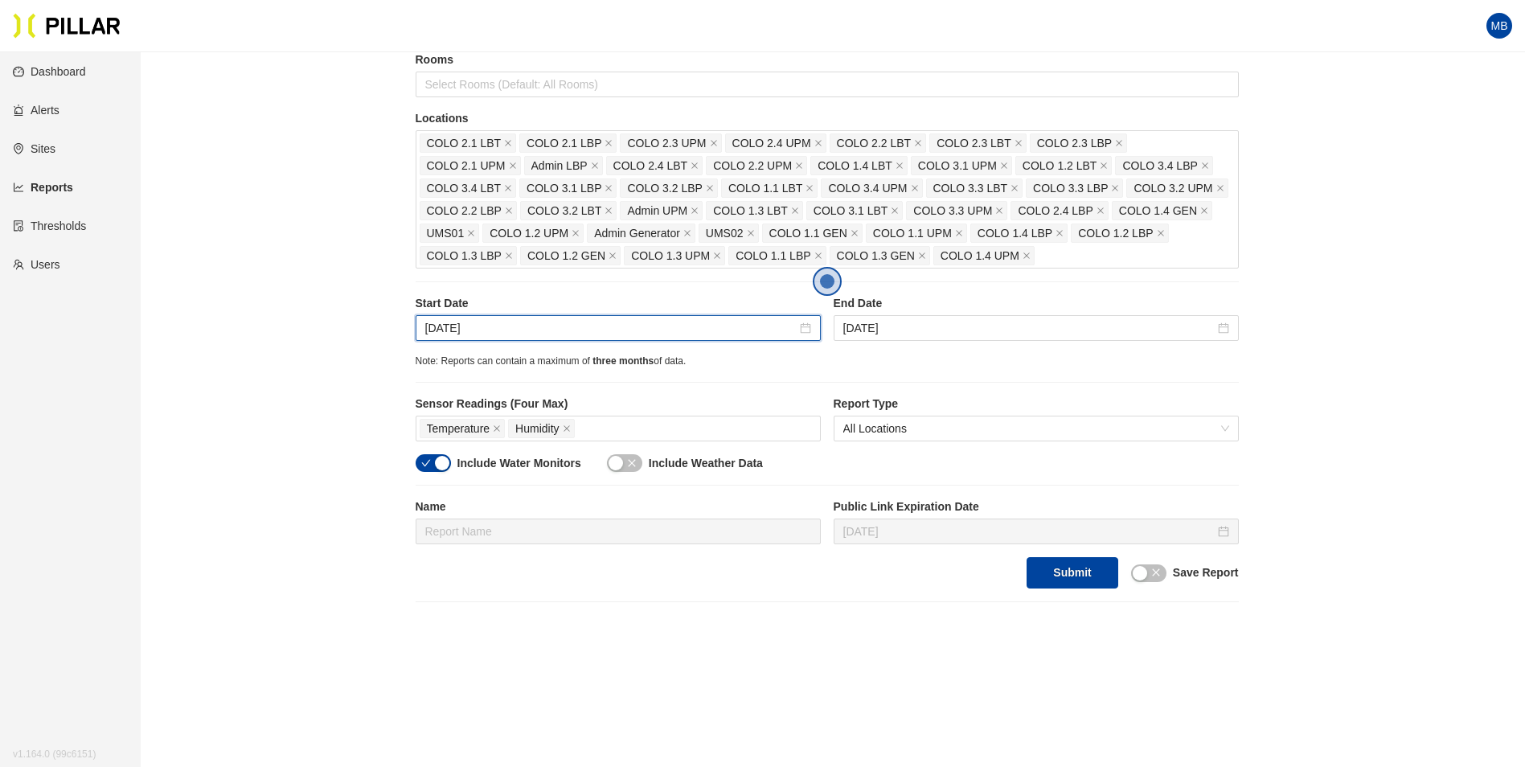
click at [371, 383] on div "Reports / Generate Historical Report / Site Weitz Company - DSM 17 Buildings Se…" at bounding box center [826, 213] width 1293 height 778
click at [451, 469] on div "Include Water Monitors" at bounding box center [499, 463] width 166 height 18
click at [438, 461] on div "button" at bounding box center [442, 463] width 14 height 14
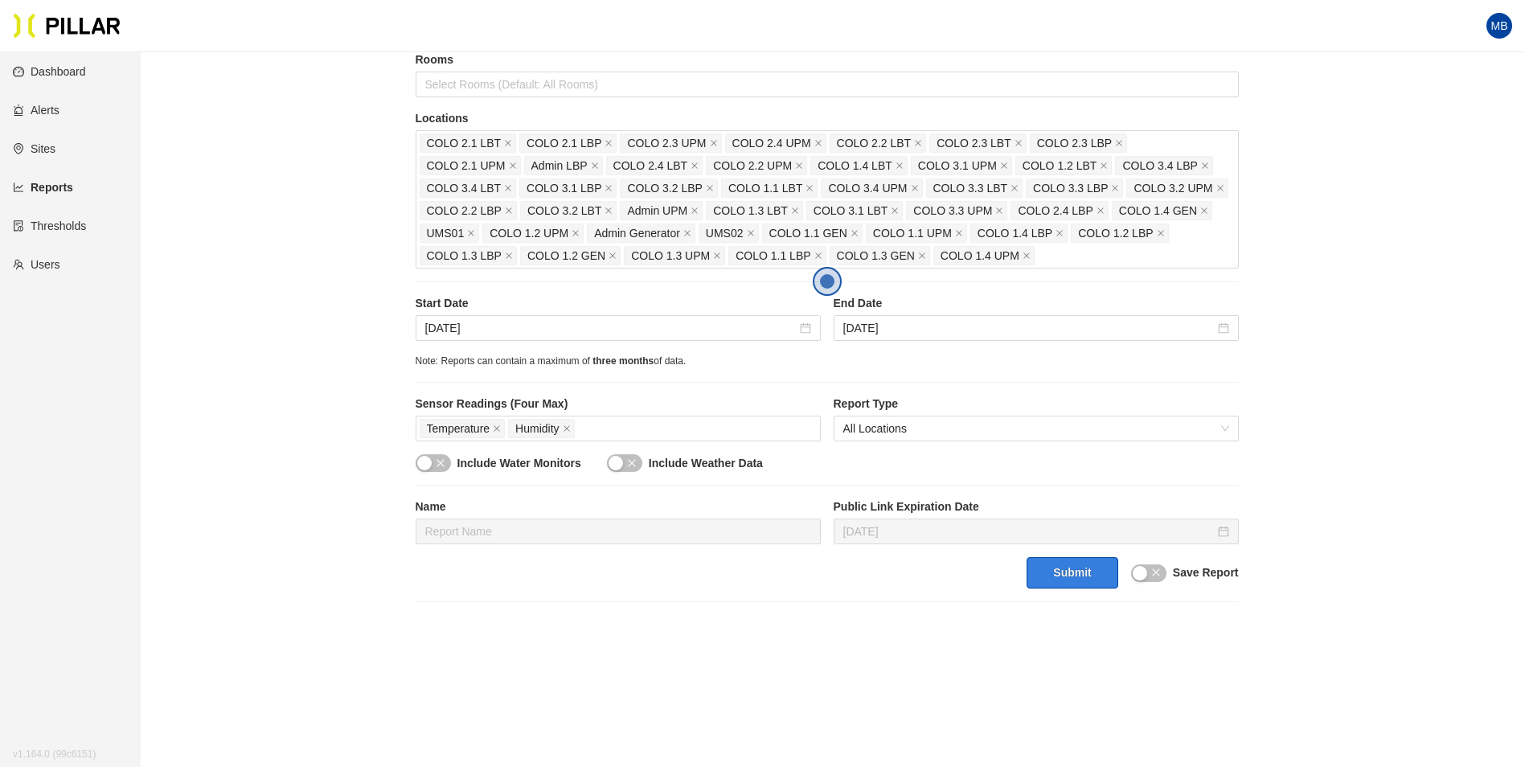
click at [1082, 564] on button "Submit" at bounding box center [1072, 572] width 91 height 31
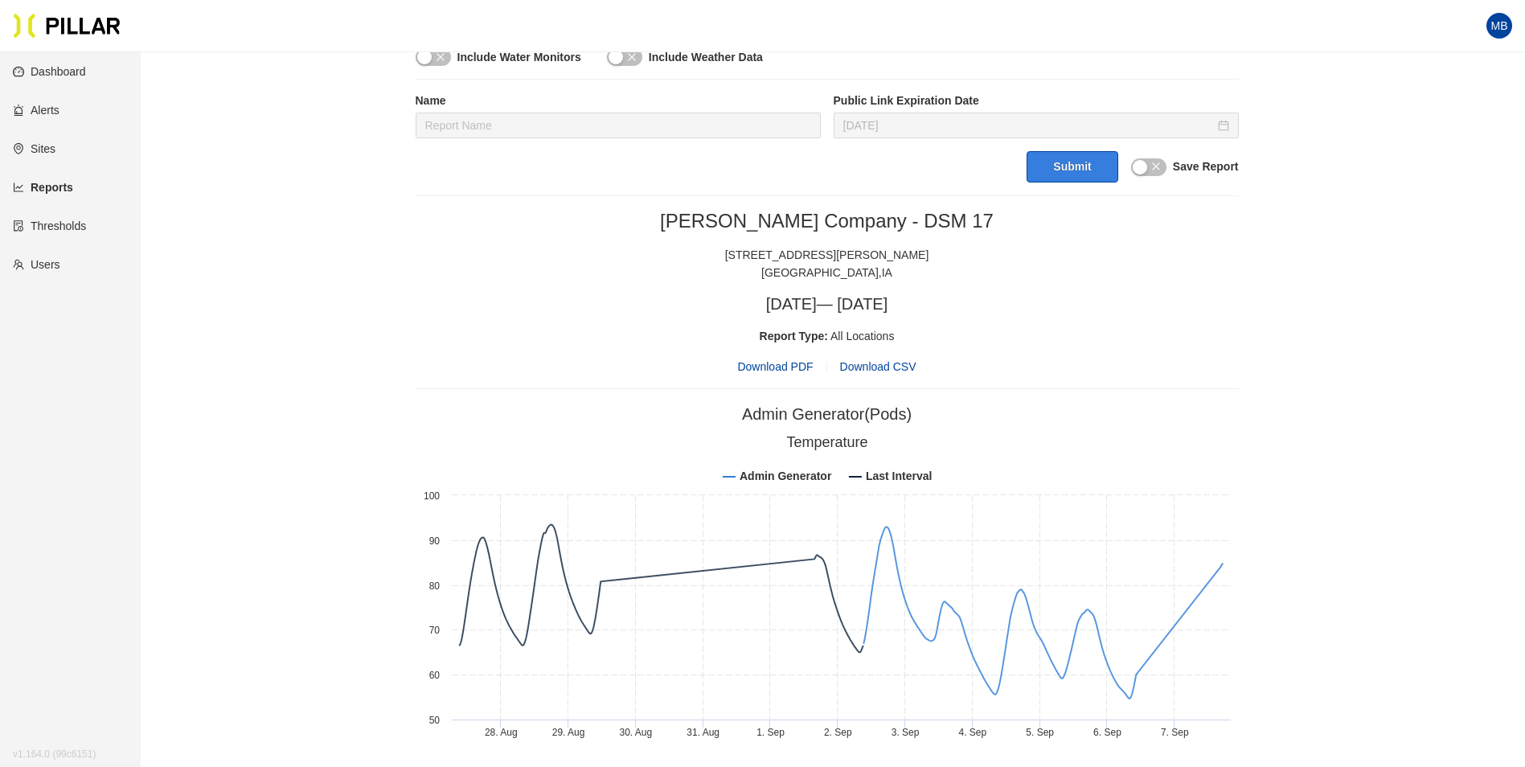
scroll to position [643, 0]
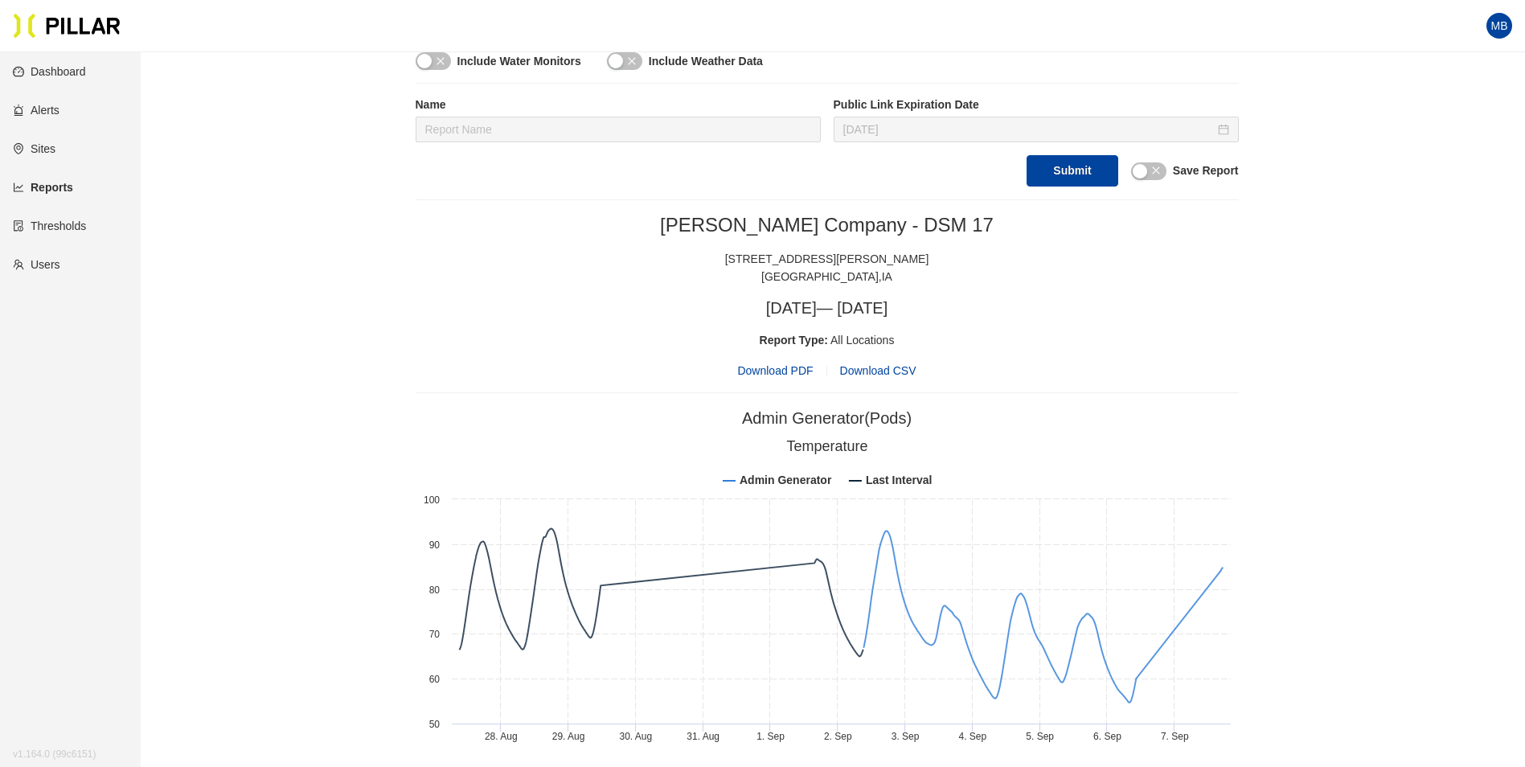
click at [790, 376] on span "Download PDF" at bounding box center [775, 371] width 76 height 18
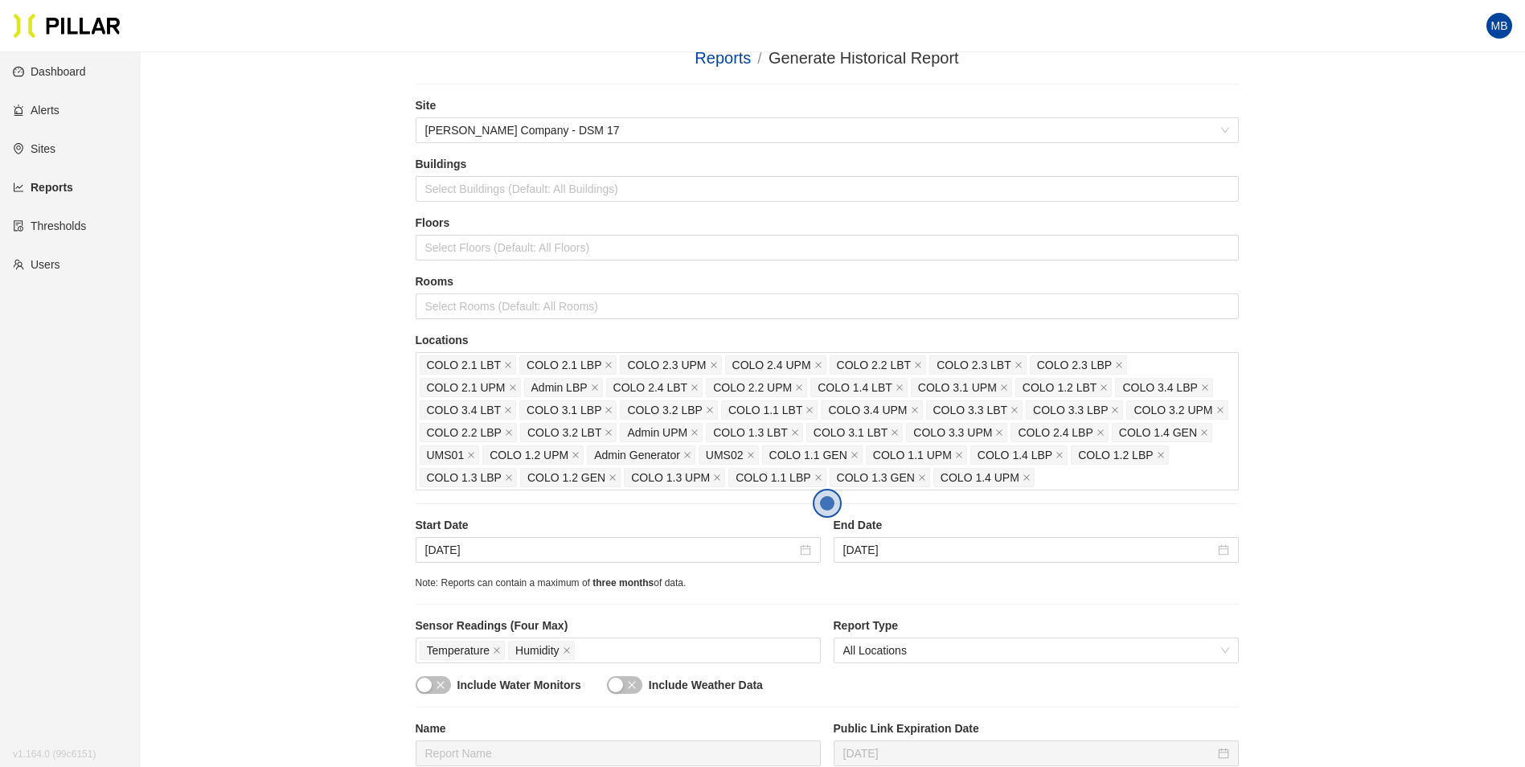
scroll to position [0, 0]
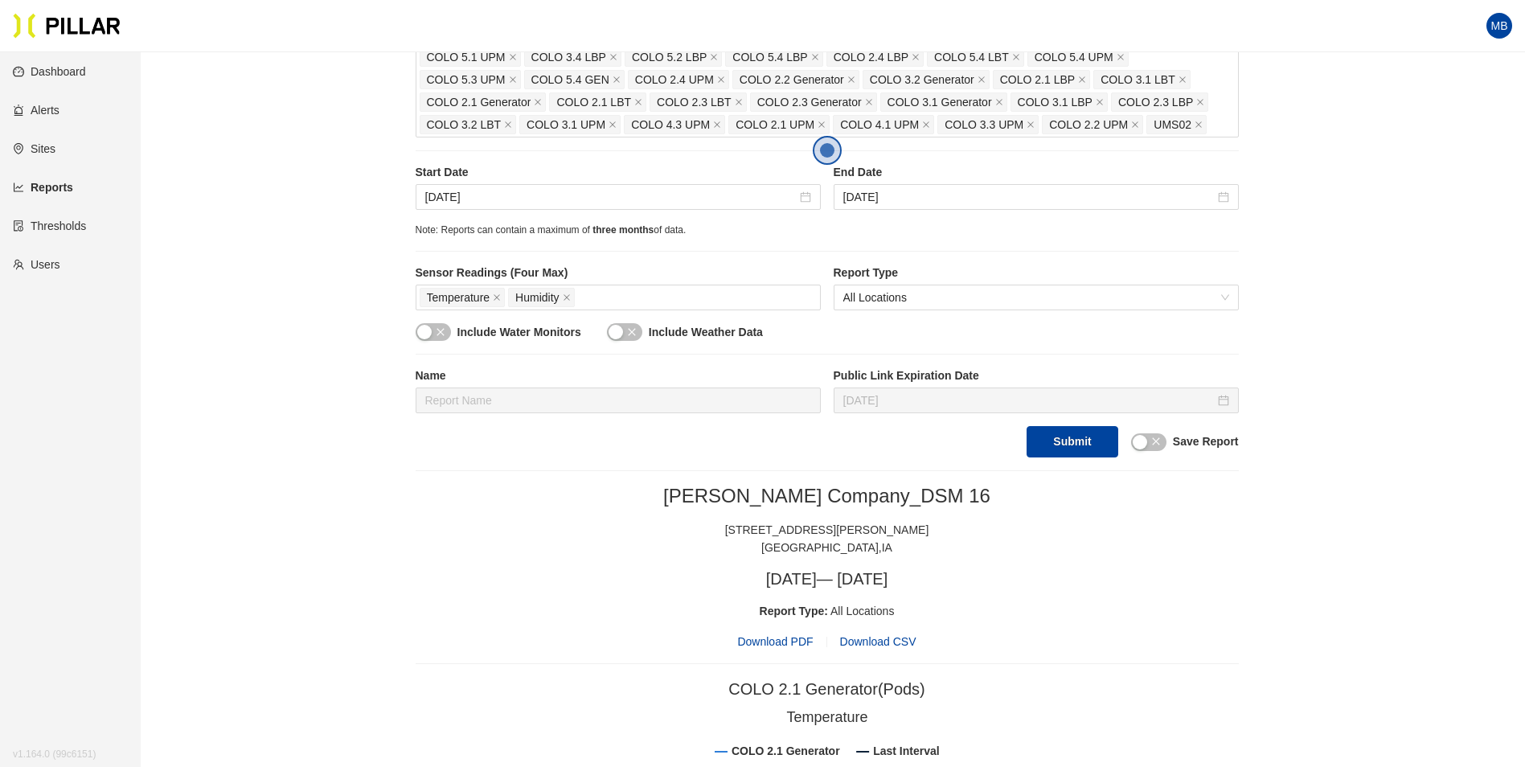
scroll to position [402, 0]
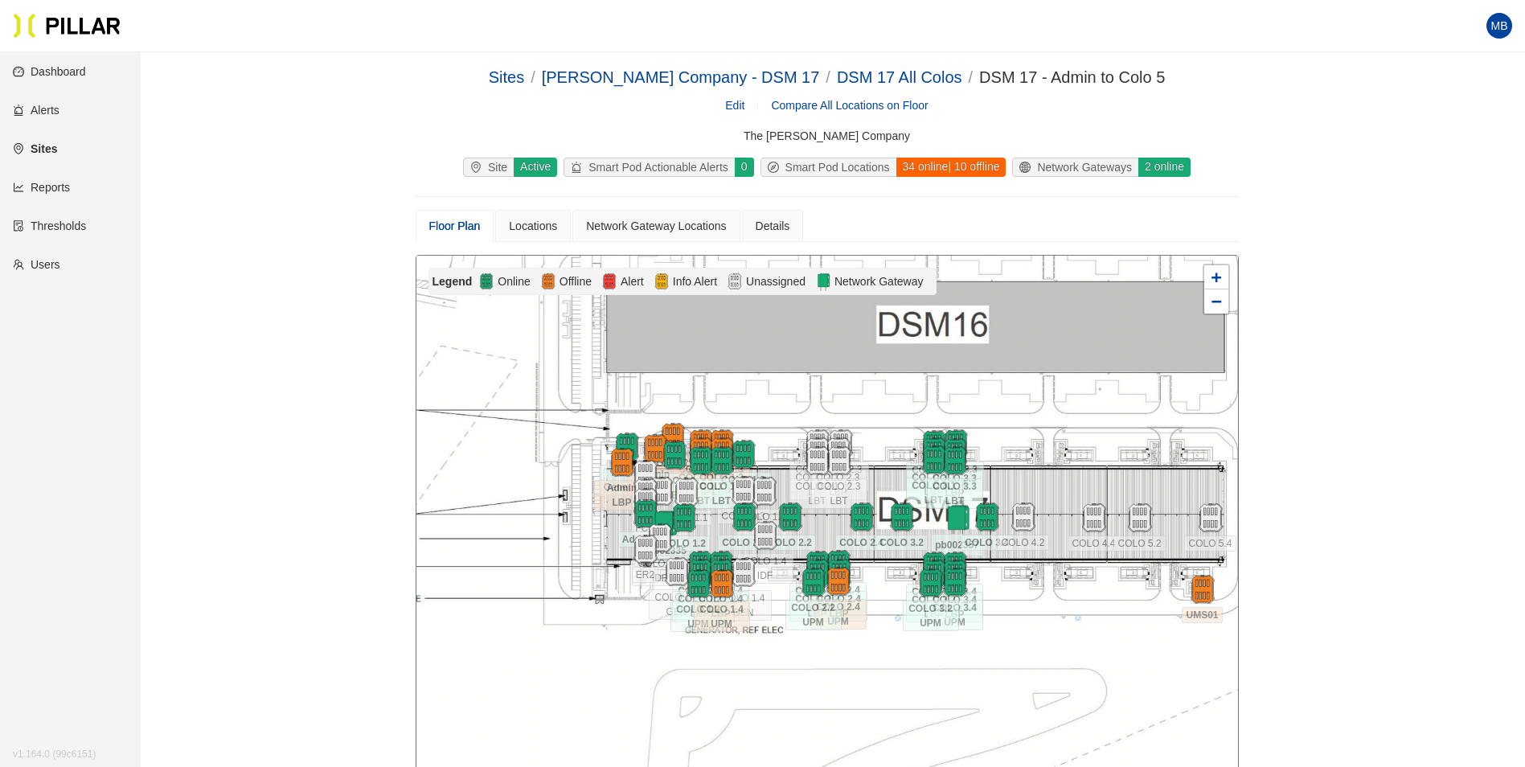
scroll to position [52, 0]
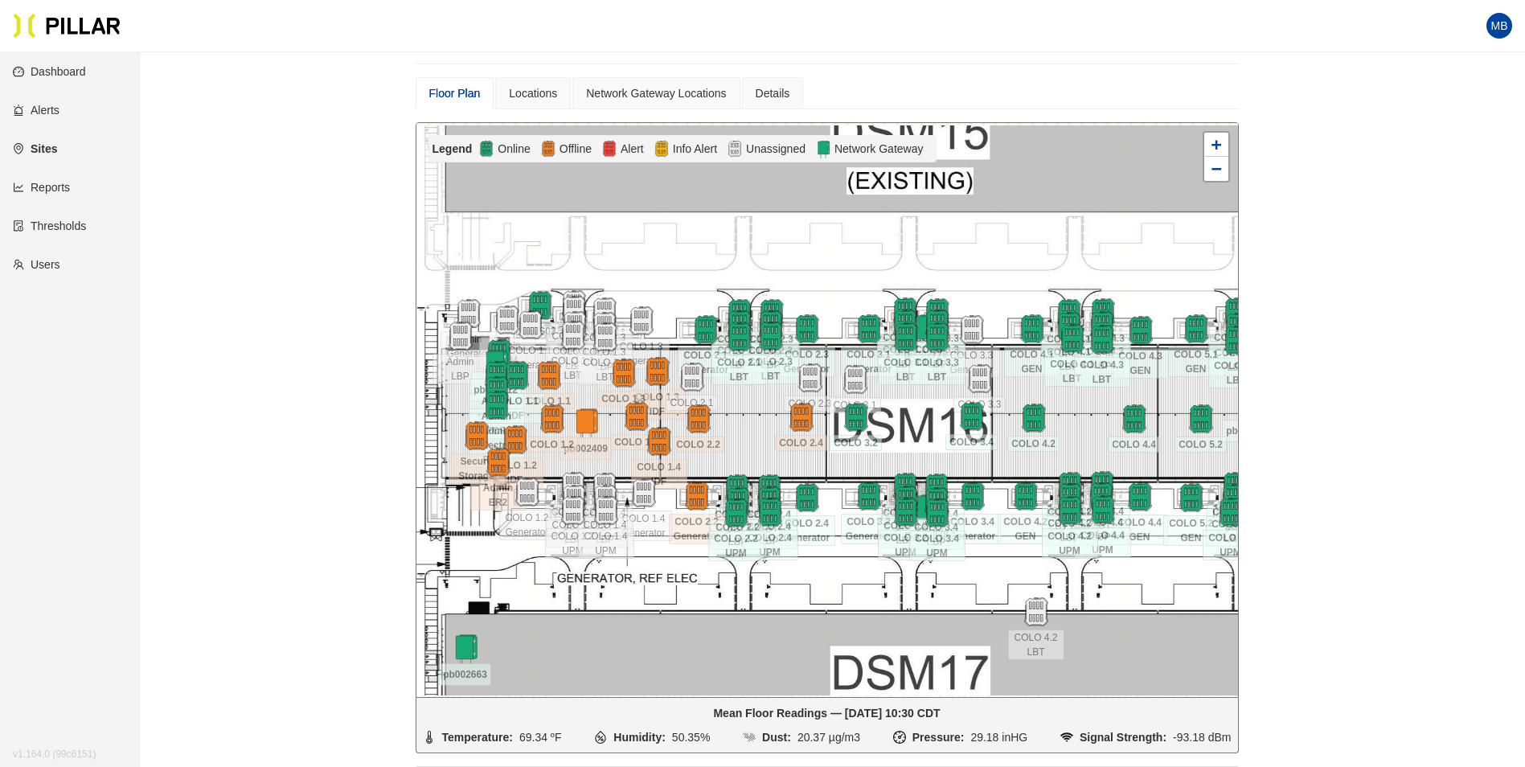
scroll to position [133, 0]
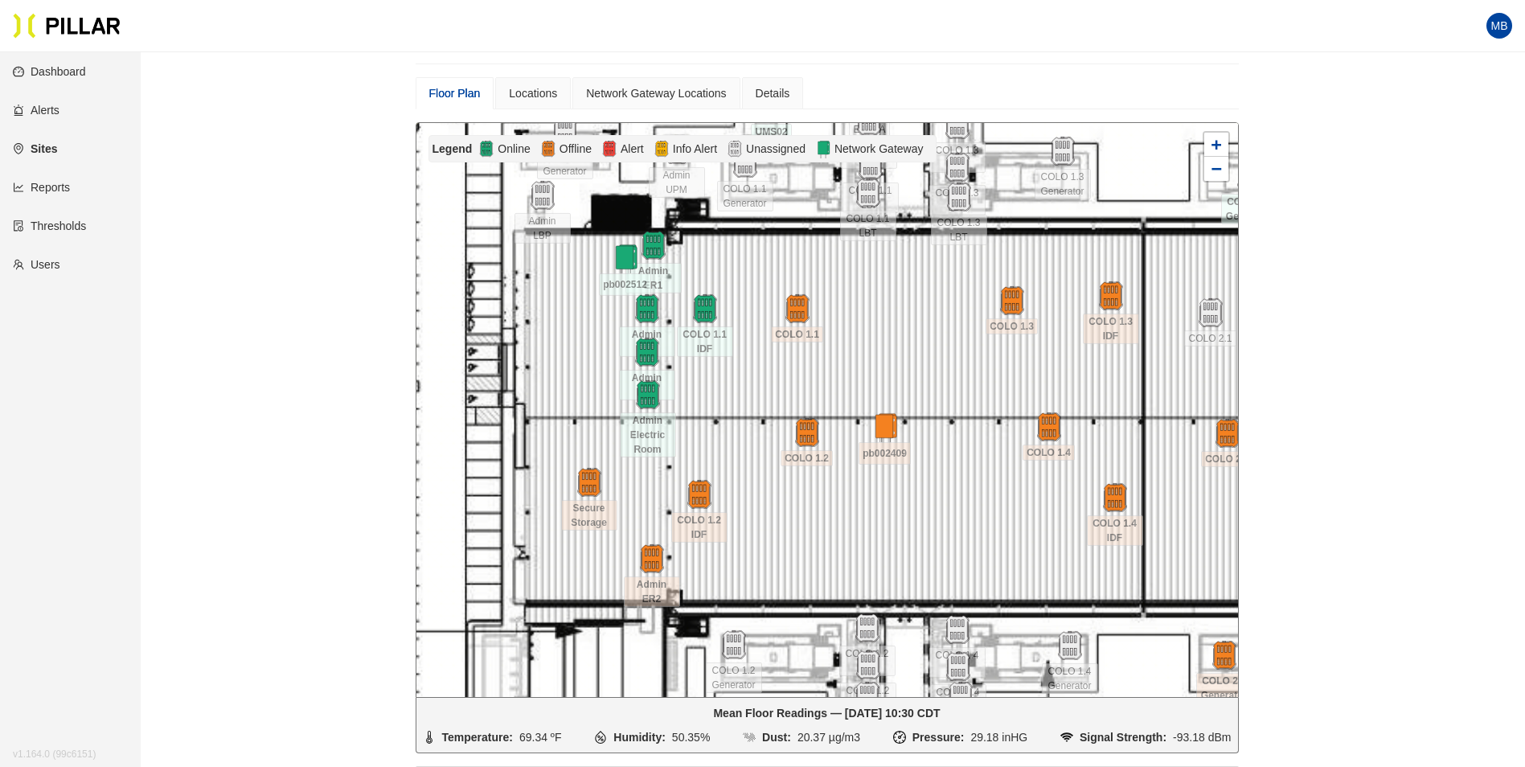
drag, startPoint x: 723, startPoint y: 450, endPoint x: 883, endPoint y: 342, distance: 192.9
click at [883, 342] on div at bounding box center [827, 410] width 822 height 574
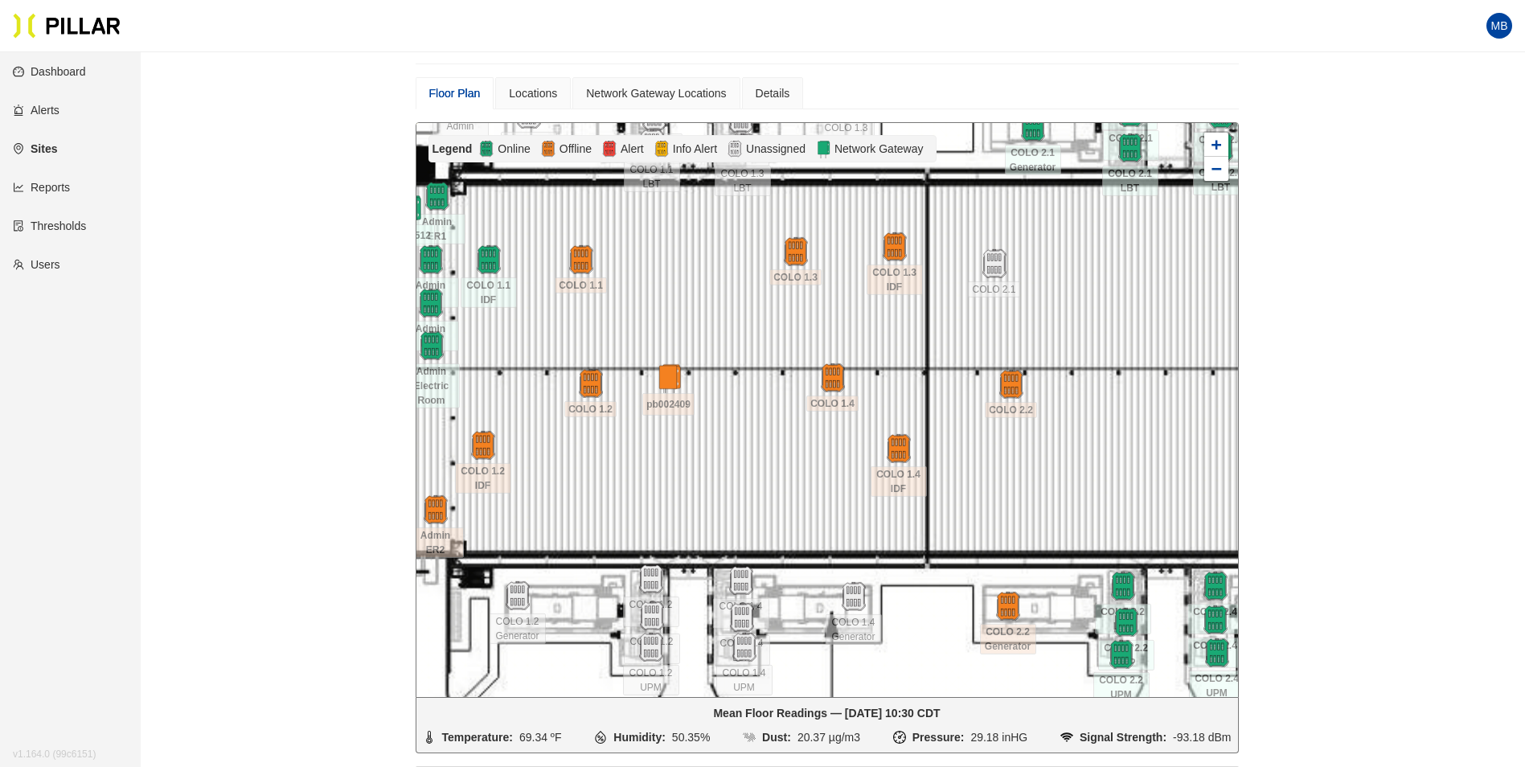
drag, startPoint x: 912, startPoint y: 384, endPoint x: 695, endPoint y: 335, distance: 221.7
click at [695, 335] on div at bounding box center [827, 410] width 822 height 574
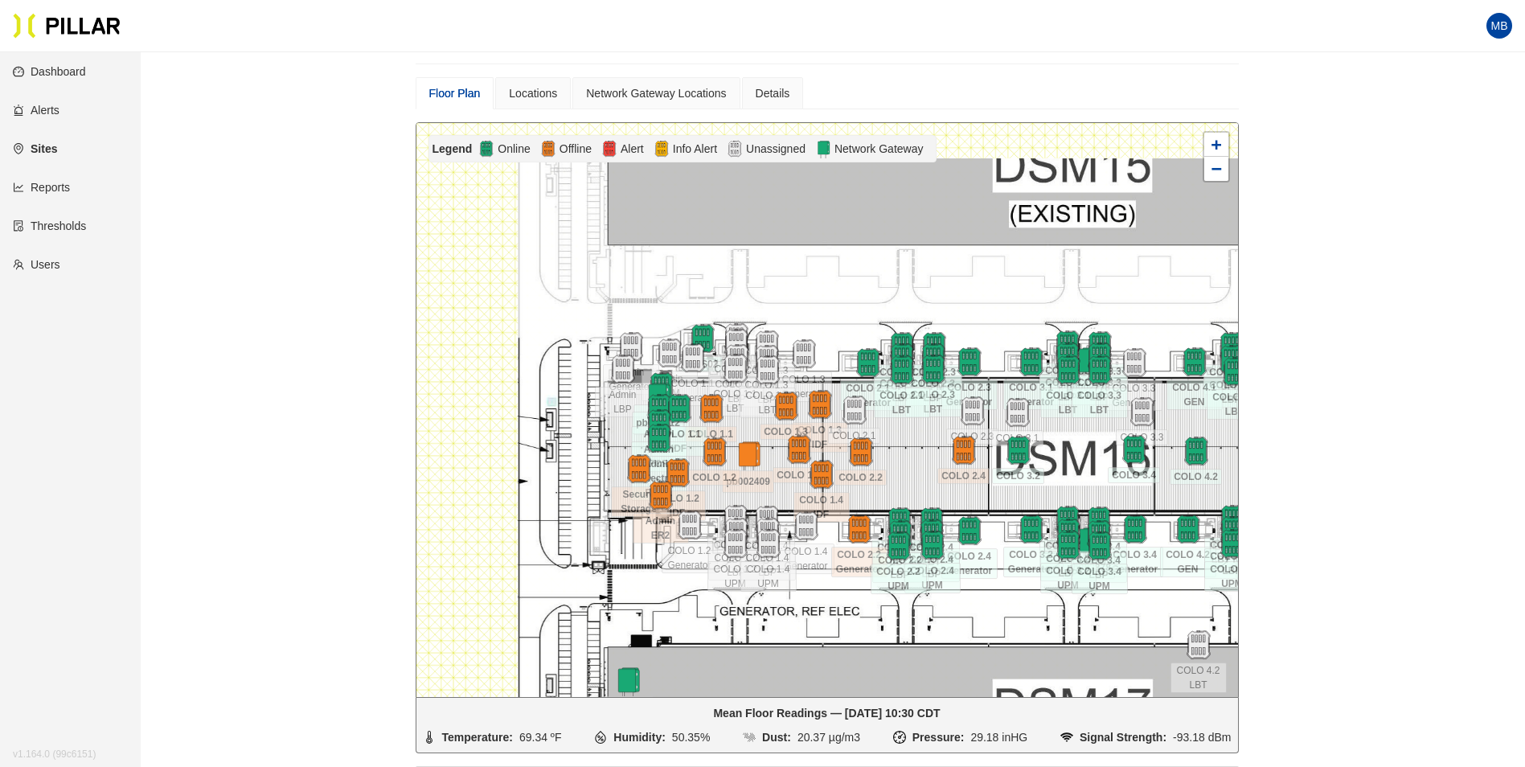
drag, startPoint x: 1038, startPoint y: 387, endPoint x: 1084, endPoint y: 488, distance: 110.8
click at [1084, 488] on div at bounding box center [827, 410] width 822 height 574
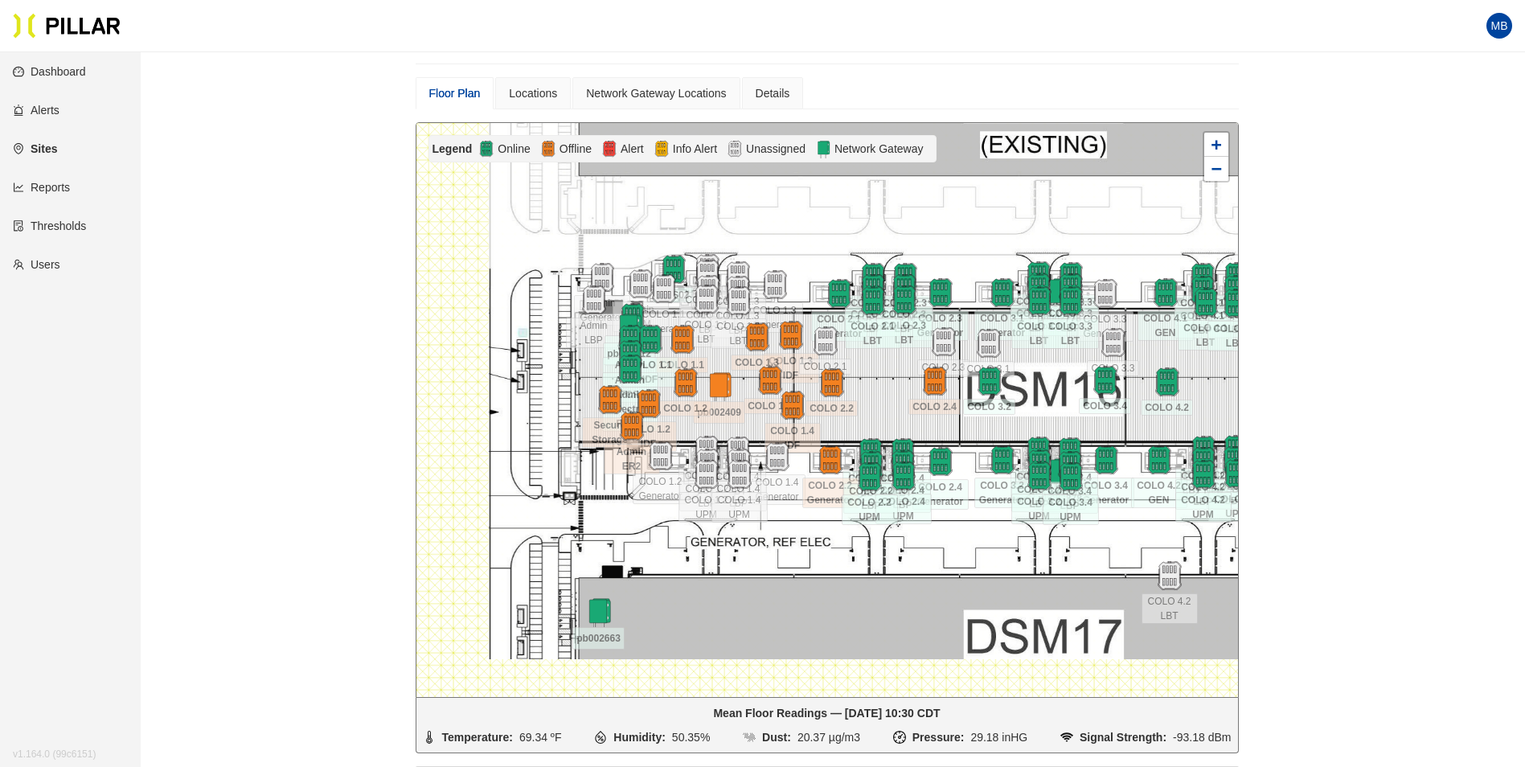
drag, startPoint x: 1000, startPoint y: 656, endPoint x: 971, endPoint y: 587, distance: 74.9
click at [971, 587] on div at bounding box center [827, 410] width 822 height 574
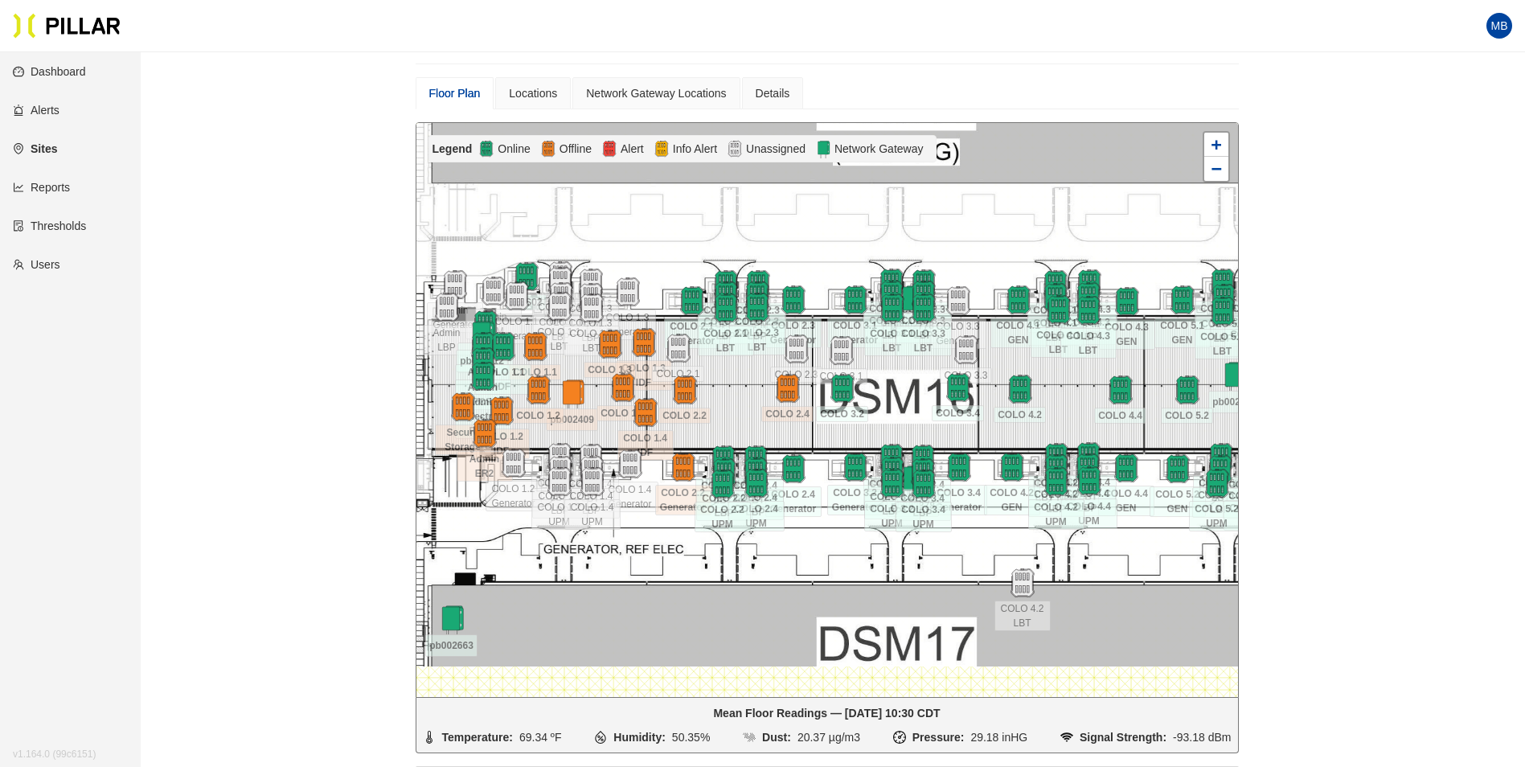
drag, startPoint x: 1020, startPoint y: 591, endPoint x: 883, endPoint y: 595, distance: 137.5
click at [883, 595] on div at bounding box center [827, 410] width 822 height 574
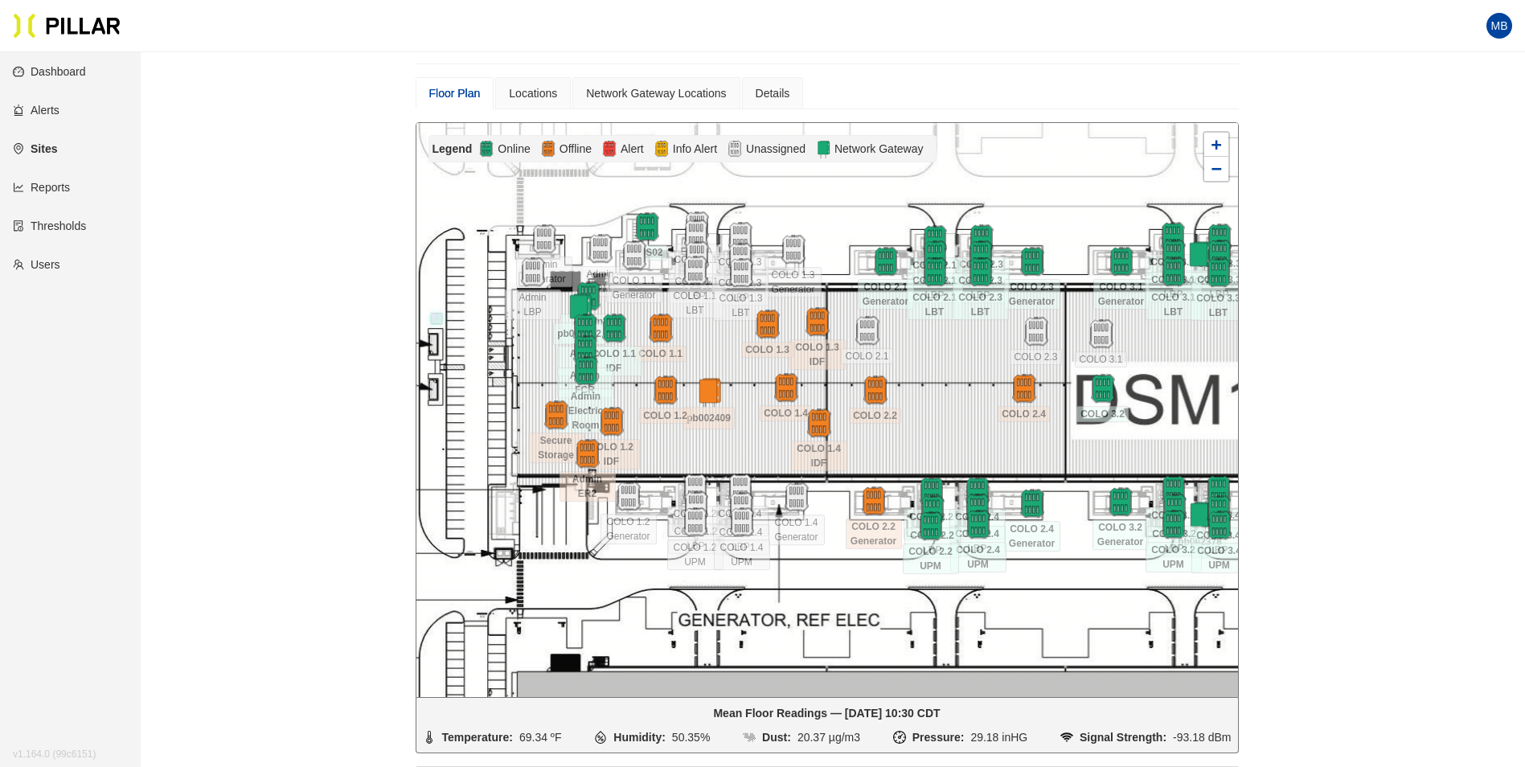
drag, startPoint x: 811, startPoint y: 469, endPoint x: 1114, endPoint y: 704, distance: 383.8
click at [1114, 704] on div "Legend Online Offline Alert Info Alert Unassigned Network Gateway 17 UPM 1 17 U…" at bounding box center [827, 437] width 823 height 631
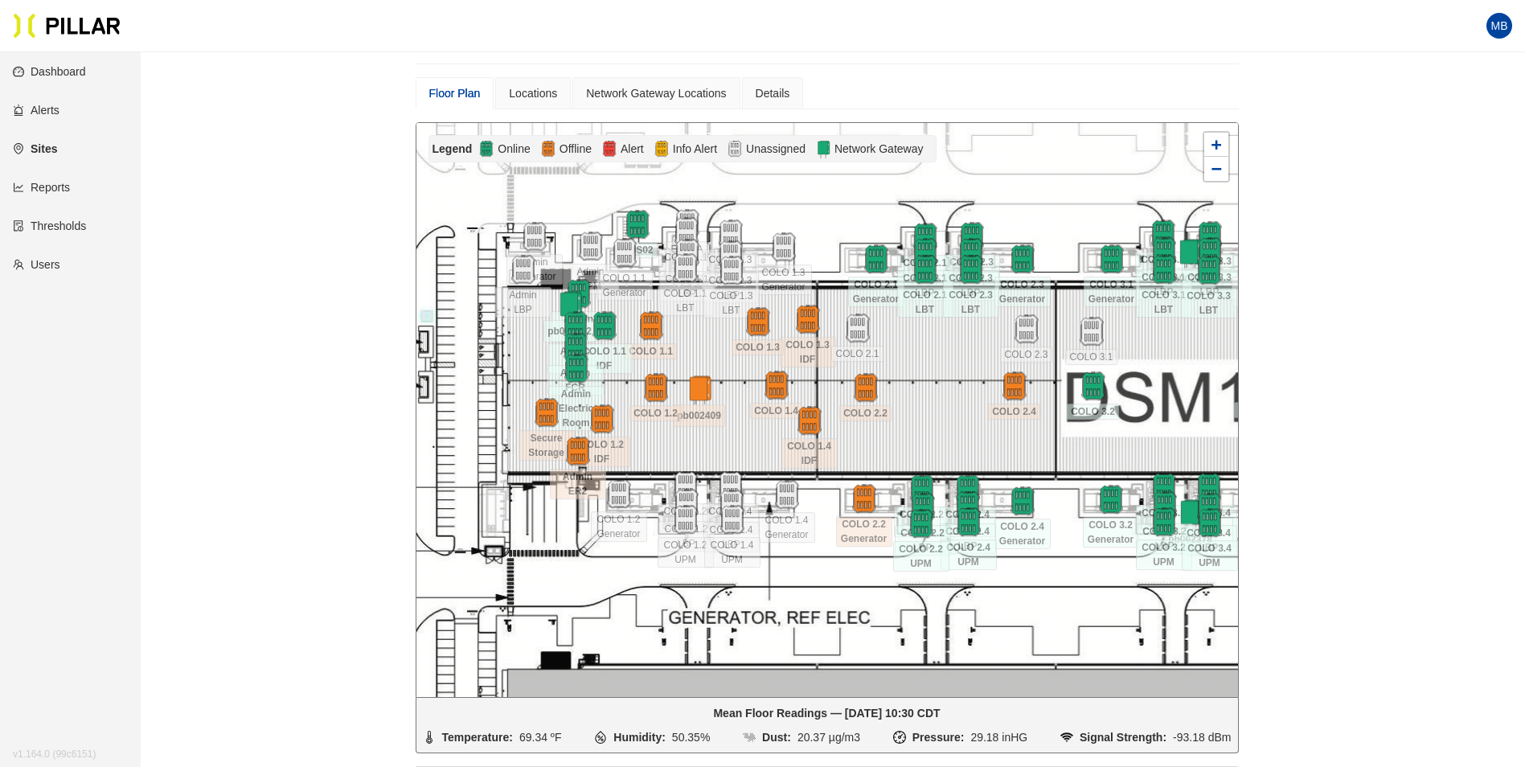
drag, startPoint x: 1048, startPoint y: 598, endPoint x: 1018, endPoint y: 590, distance: 31.6
click at [1018, 590] on div at bounding box center [827, 410] width 822 height 574
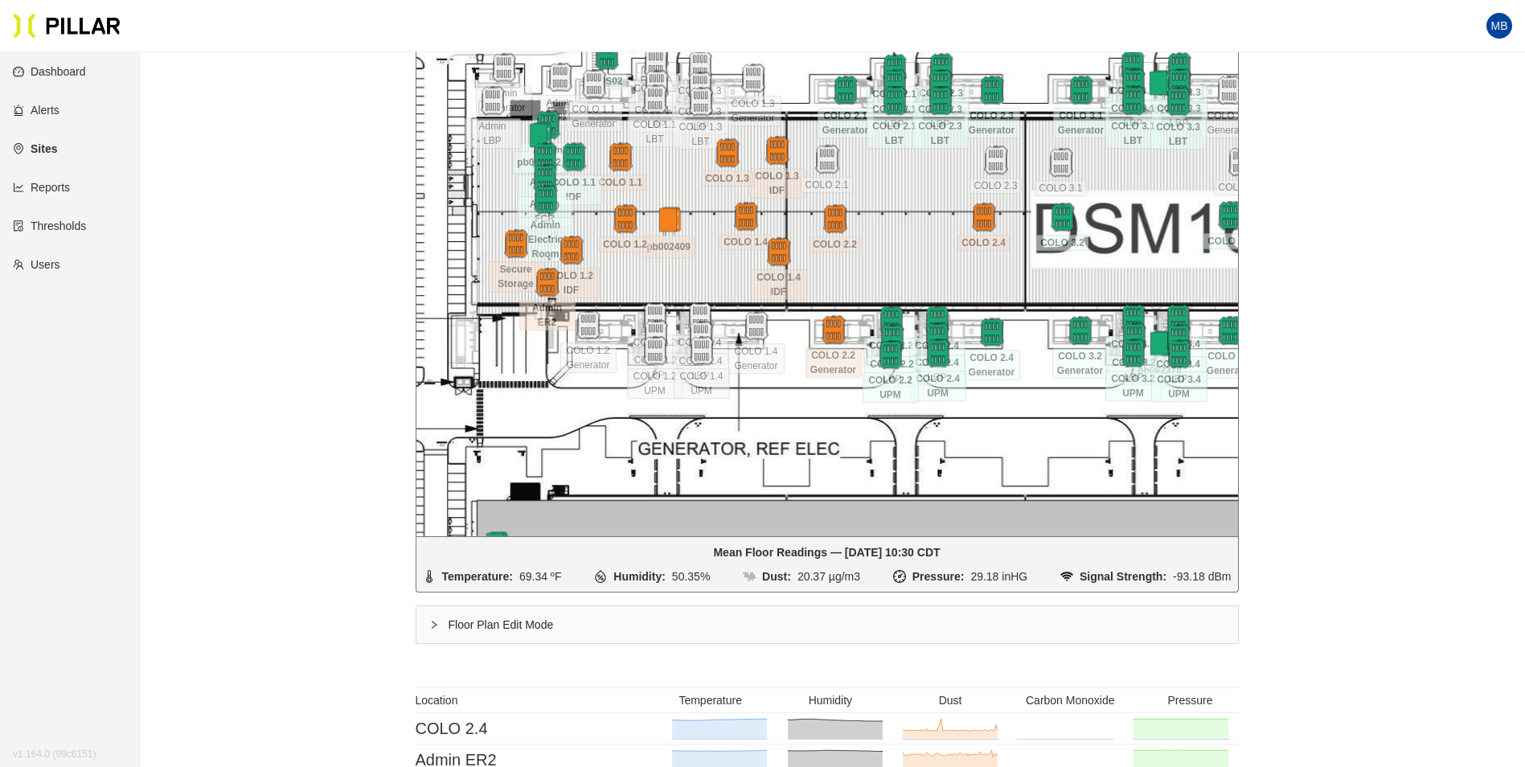
scroll to position [213, 0]
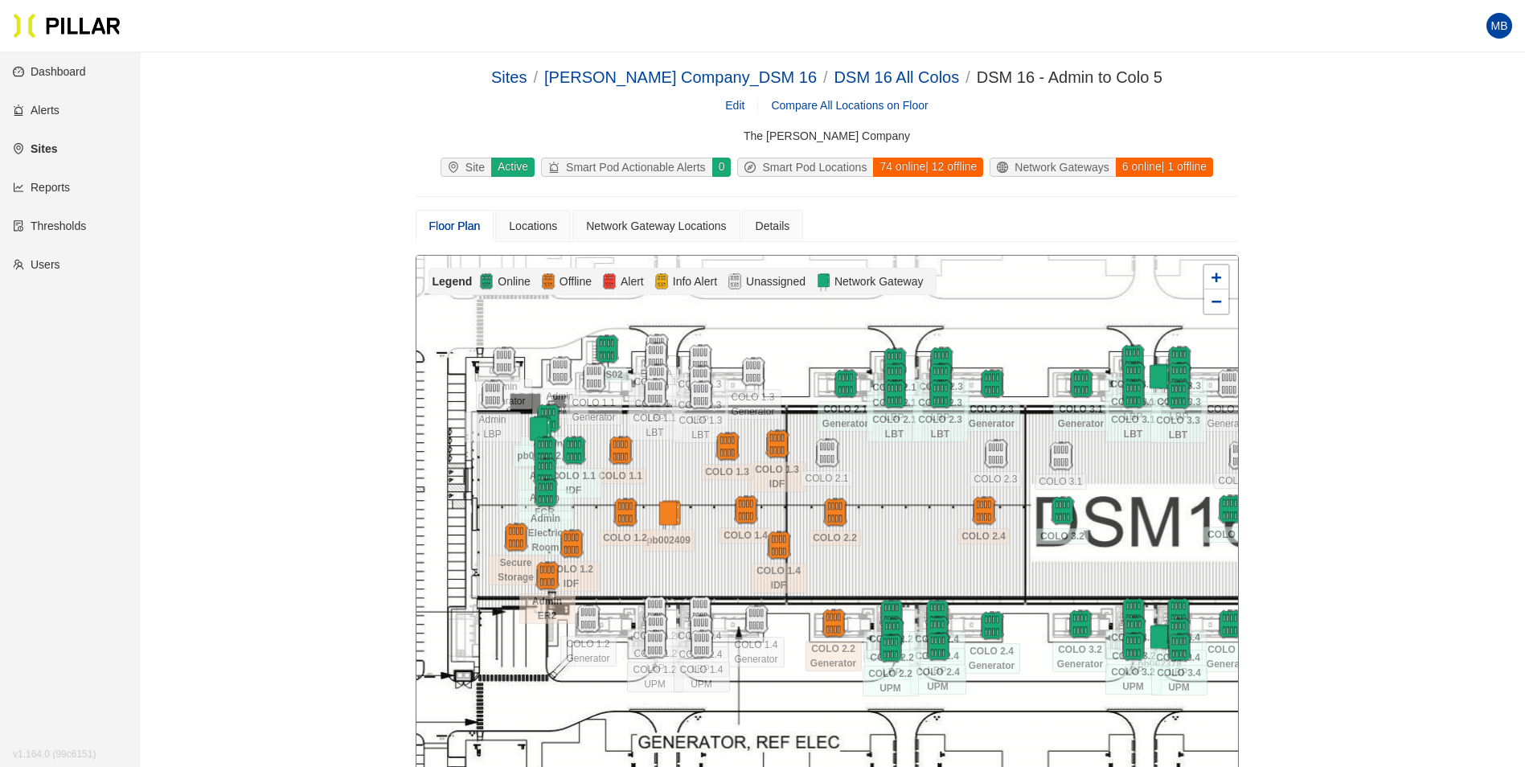
scroll to position [213, 0]
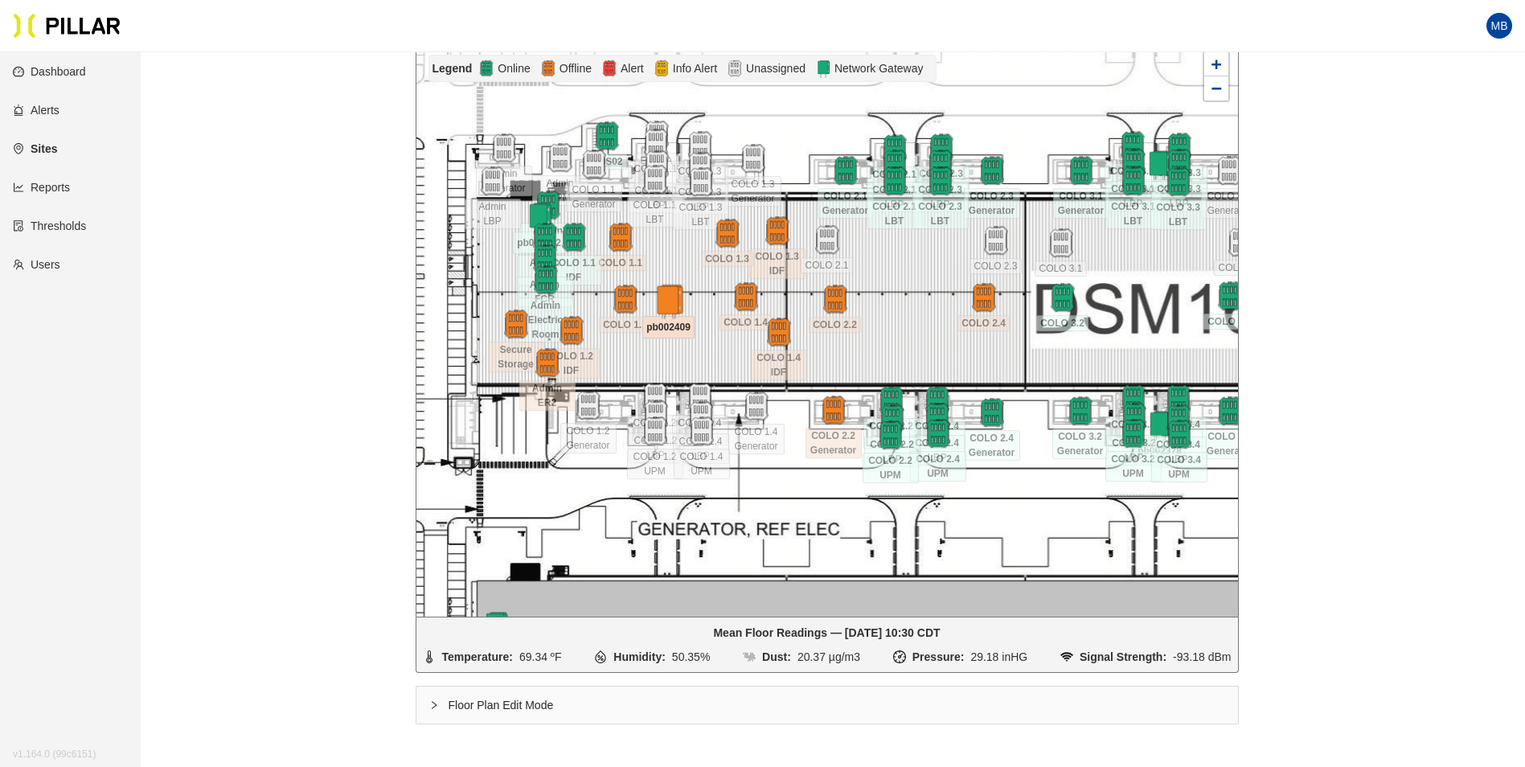
click at [672, 305] on img at bounding box center [668, 302] width 35 height 35
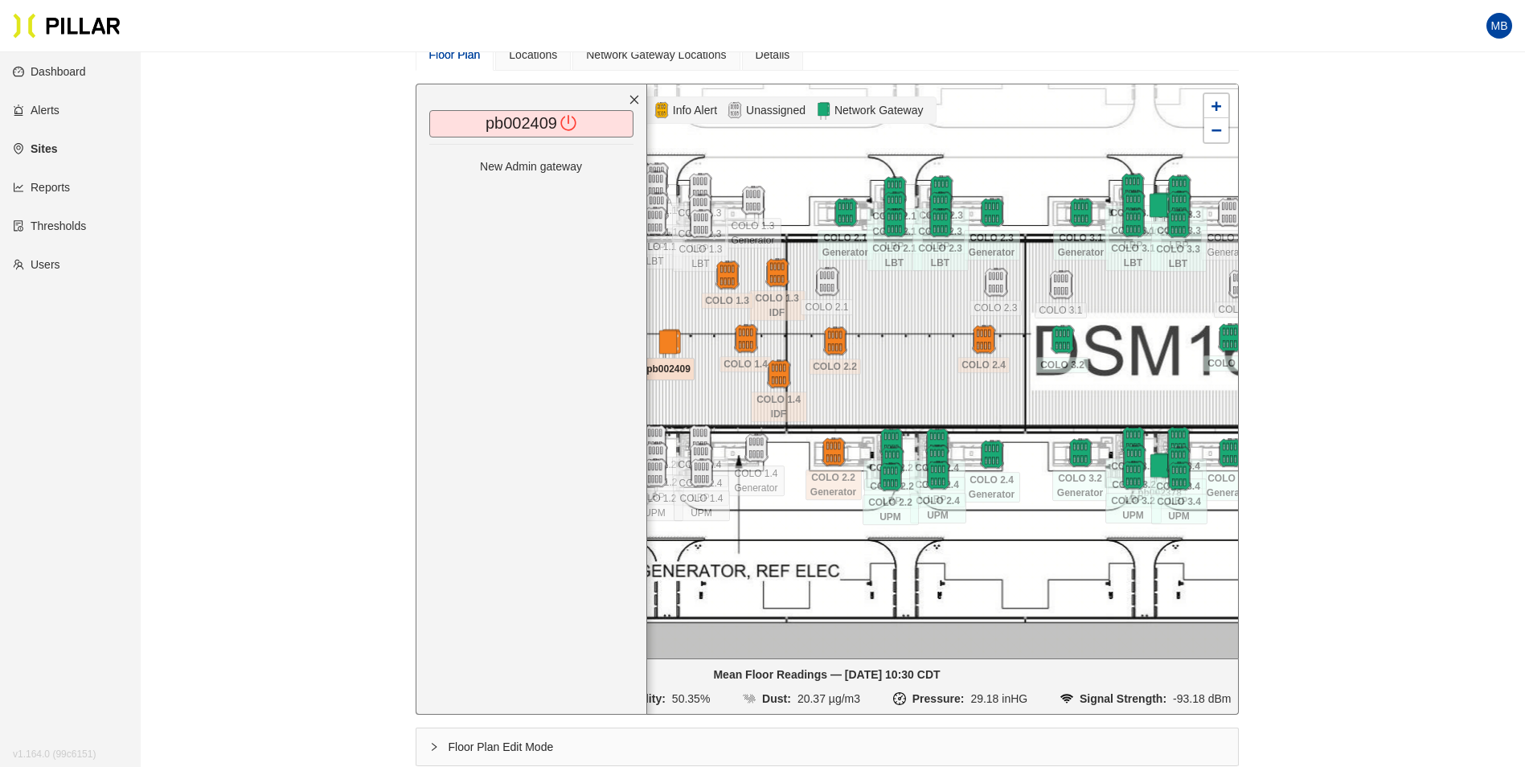
scroll to position [133, 0]
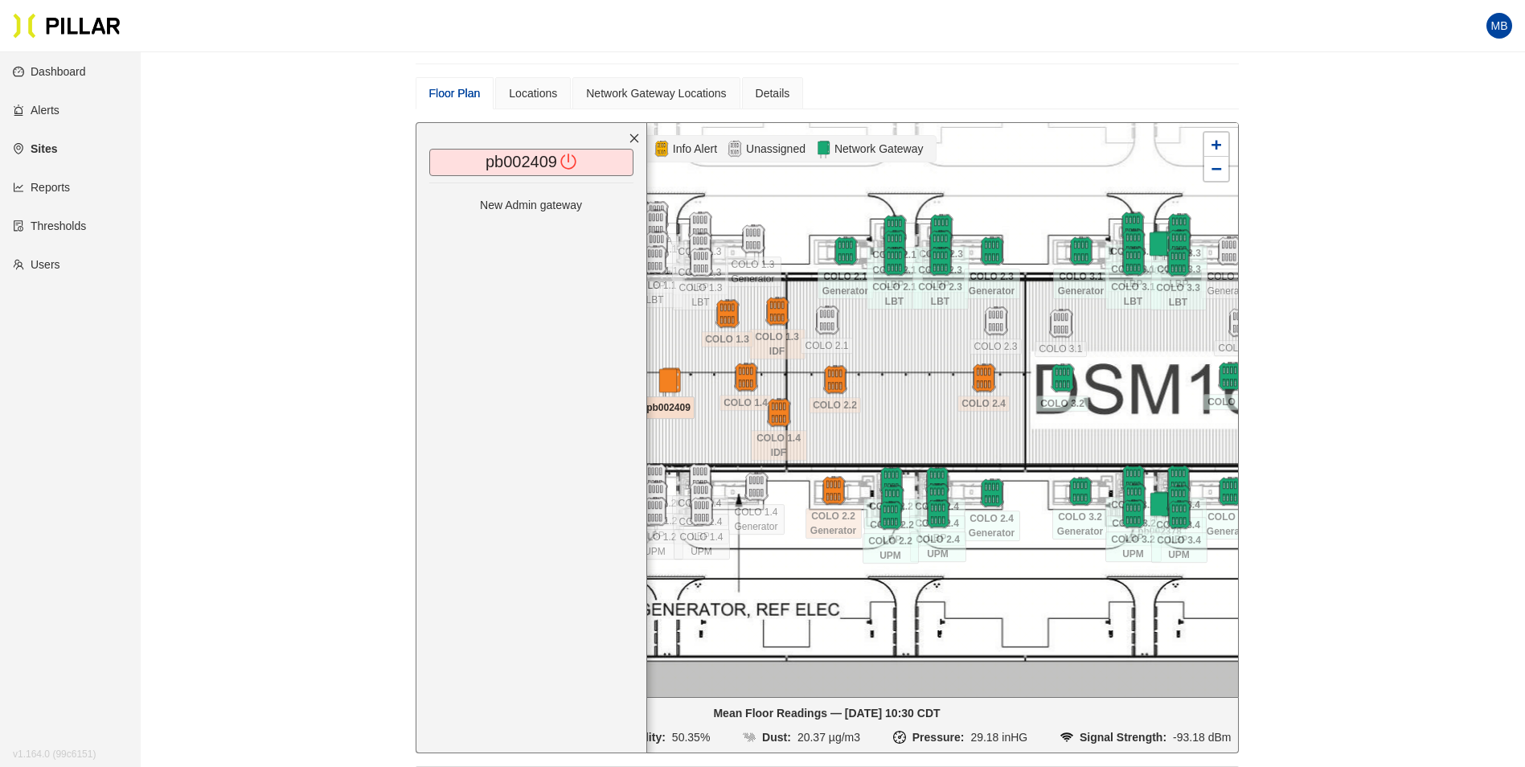
click at [633, 141] on icon "close" at bounding box center [634, 138] width 11 height 11
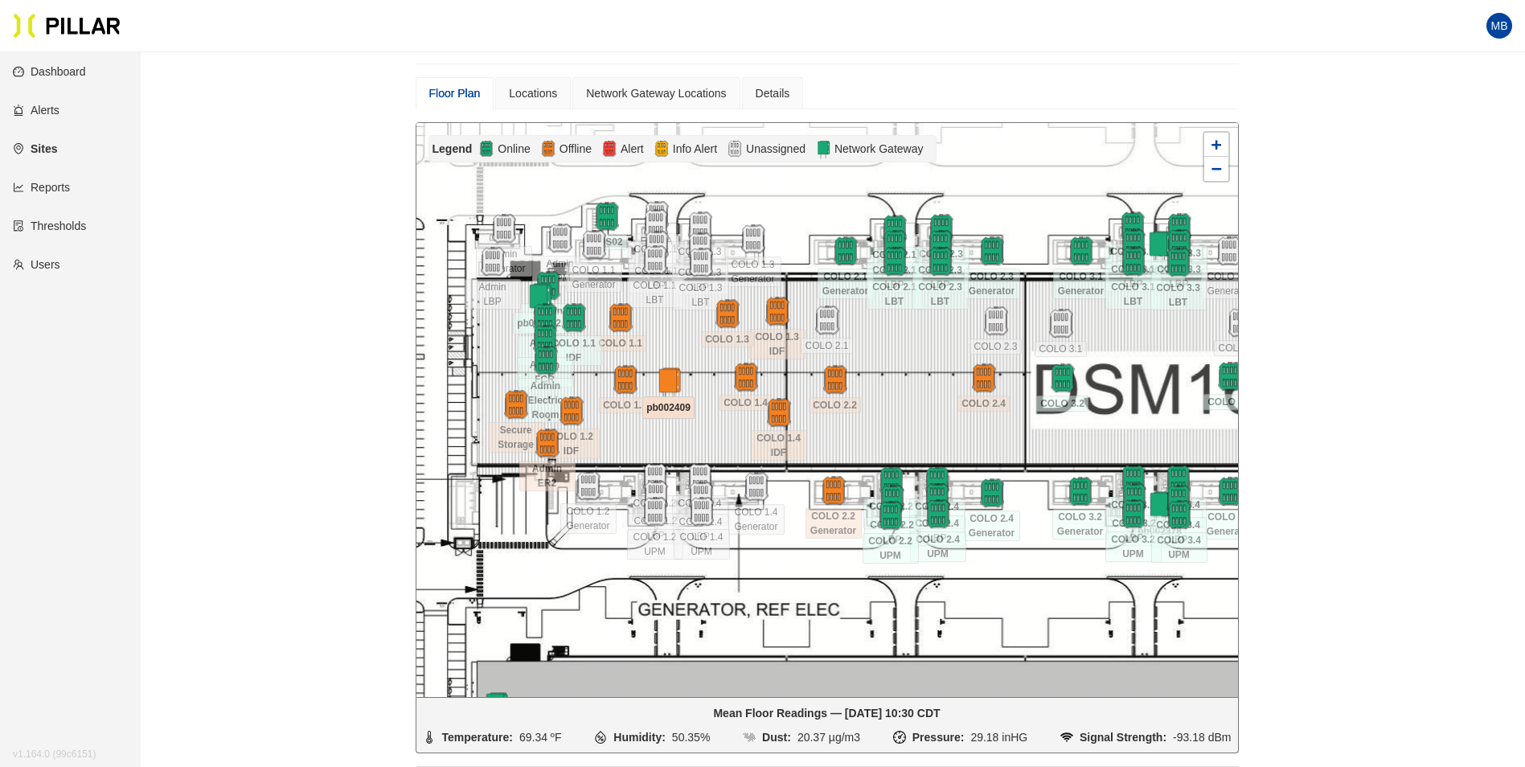
scroll to position [213, 0]
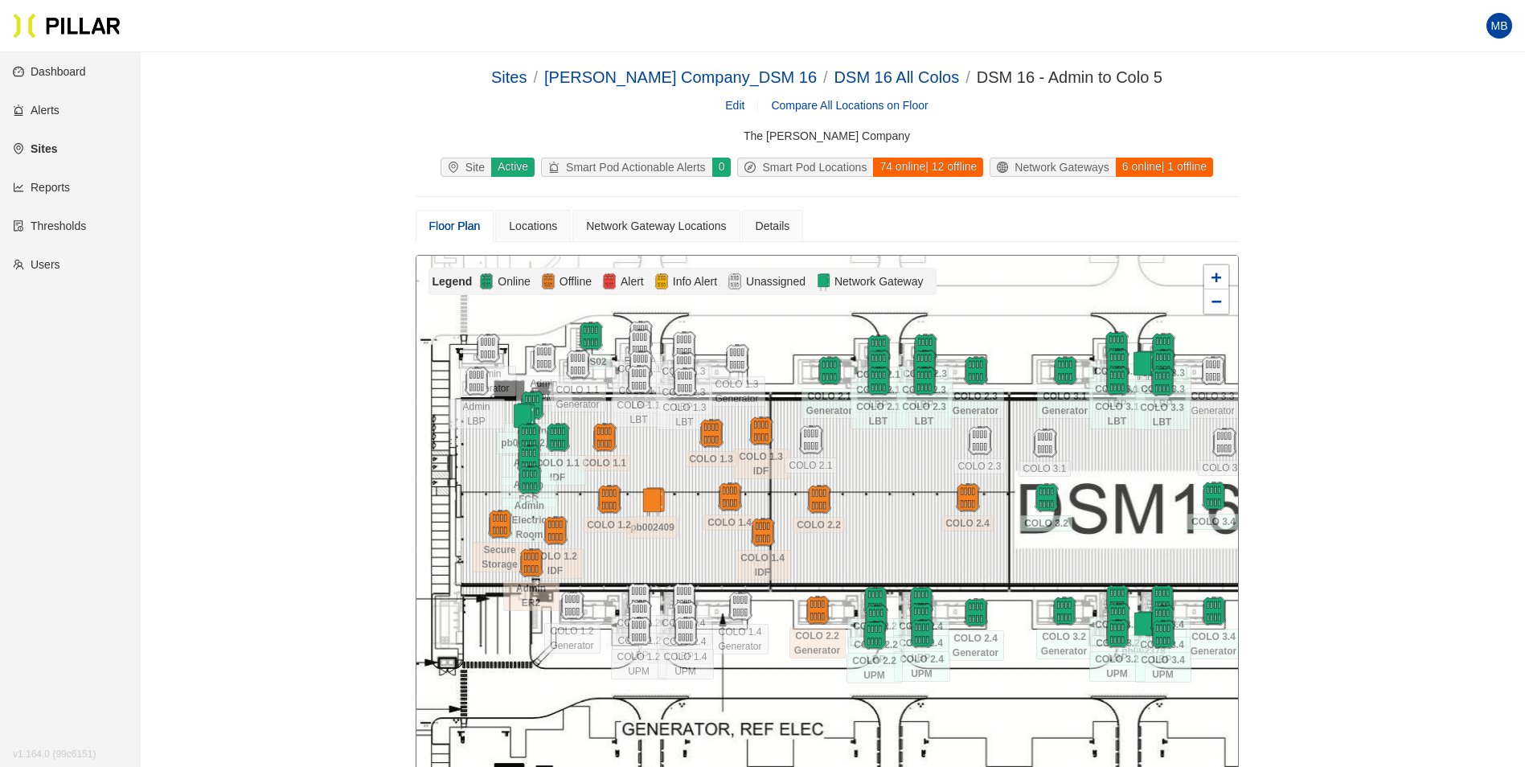
scroll to position [213, 0]
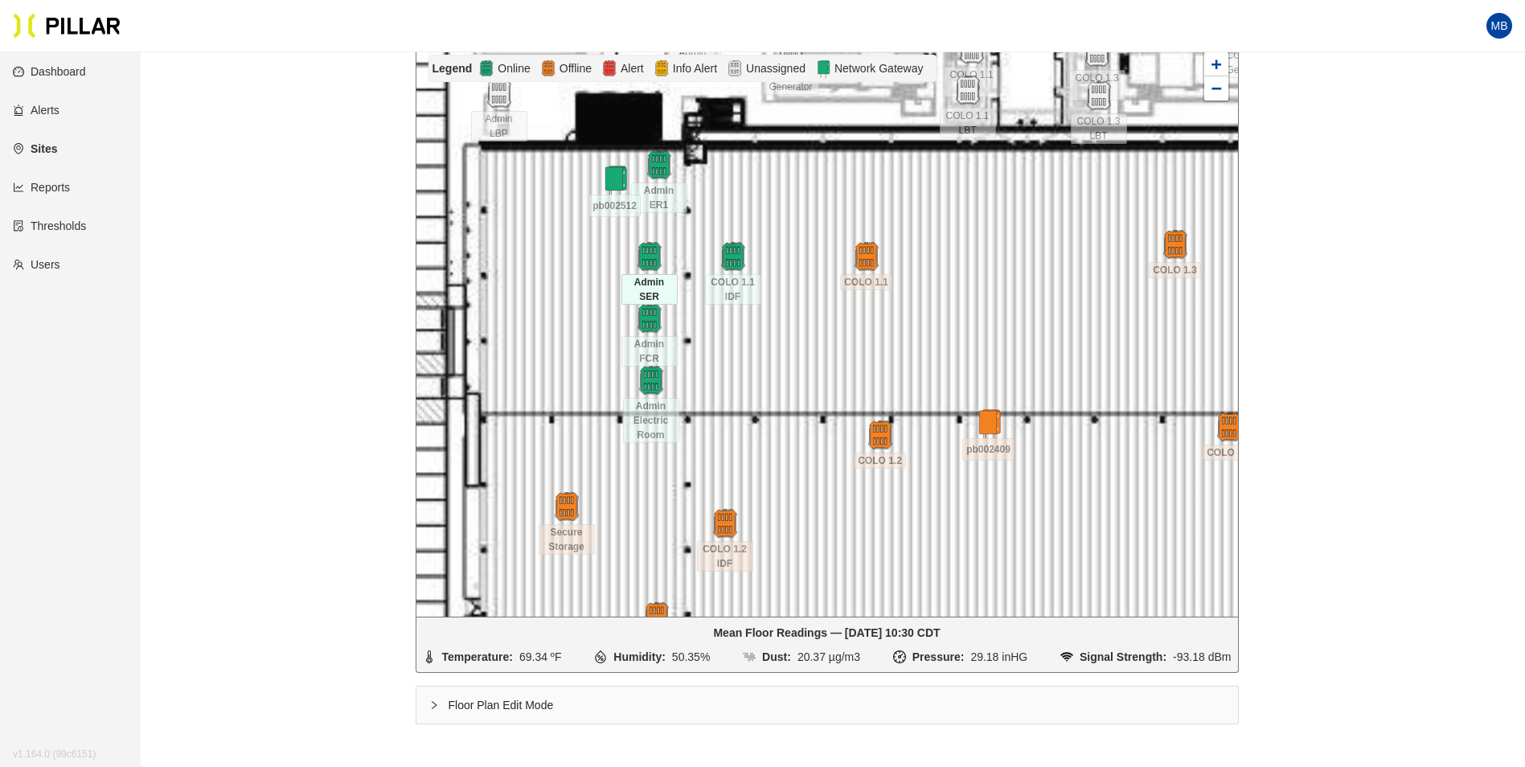
drag, startPoint x: 440, startPoint y: 270, endPoint x: 621, endPoint y: 244, distance: 182.8
click at [621, 244] on div at bounding box center [649, 256] width 56 height 29
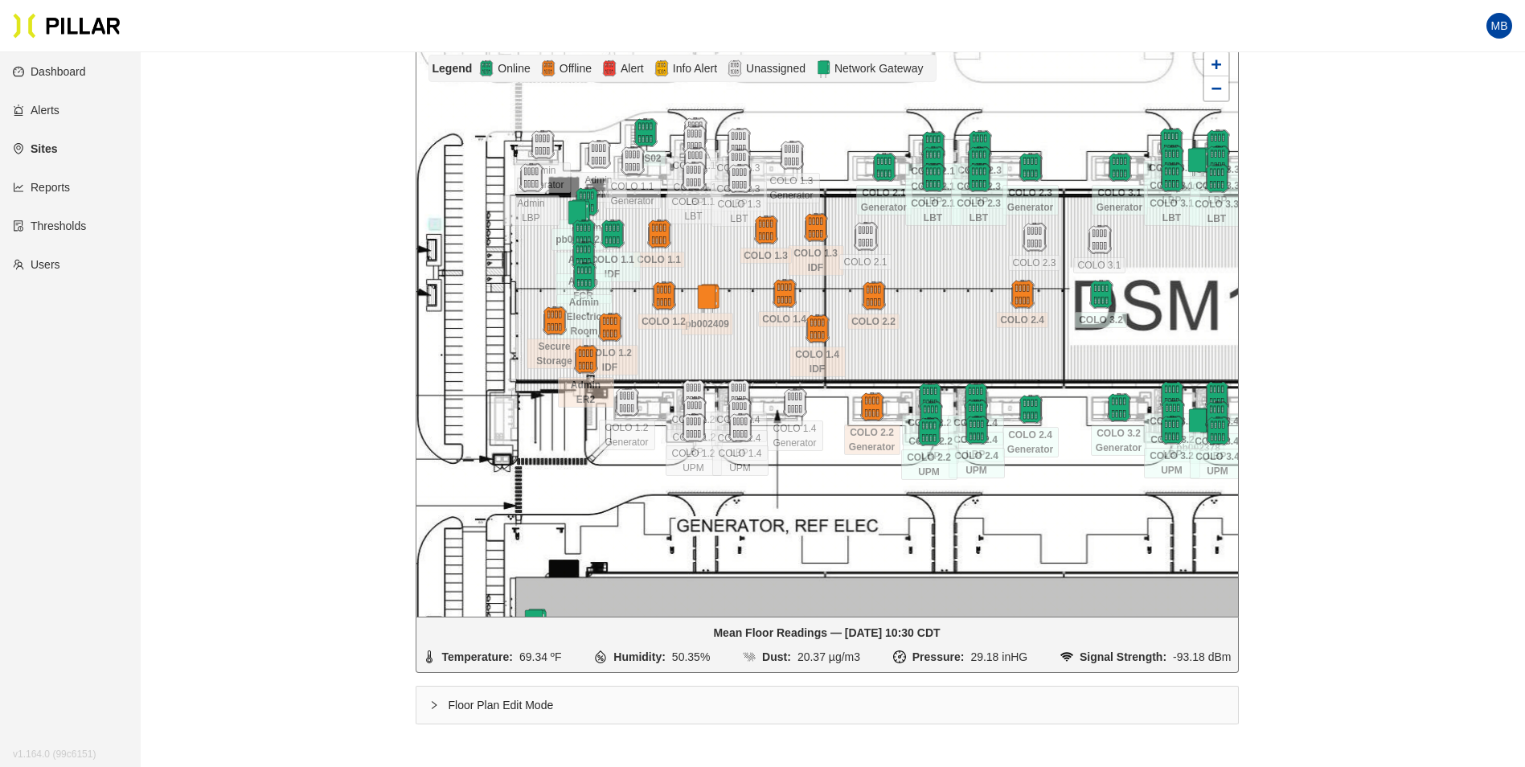
drag, startPoint x: 737, startPoint y: 406, endPoint x: 707, endPoint y: 362, distance: 53.7
click at [707, 362] on div at bounding box center [827, 330] width 822 height 574
